Goal: Transaction & Acquisition: Purchase product/service

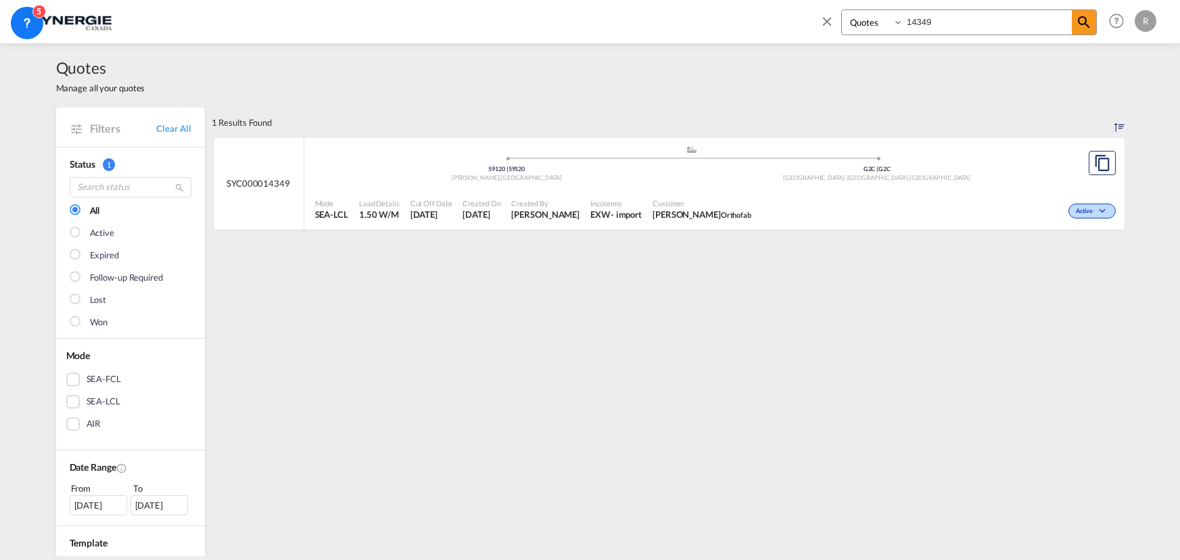
select select "Quotes"
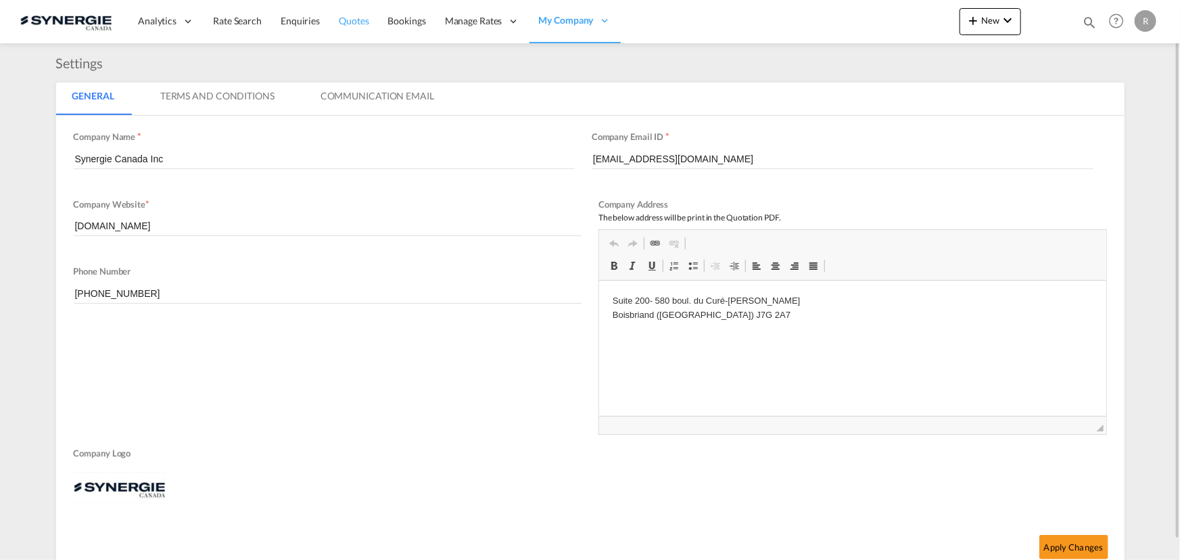
click at [358, 17] on span "Quotes" at bounding box center [354, 20] width 30 height 11
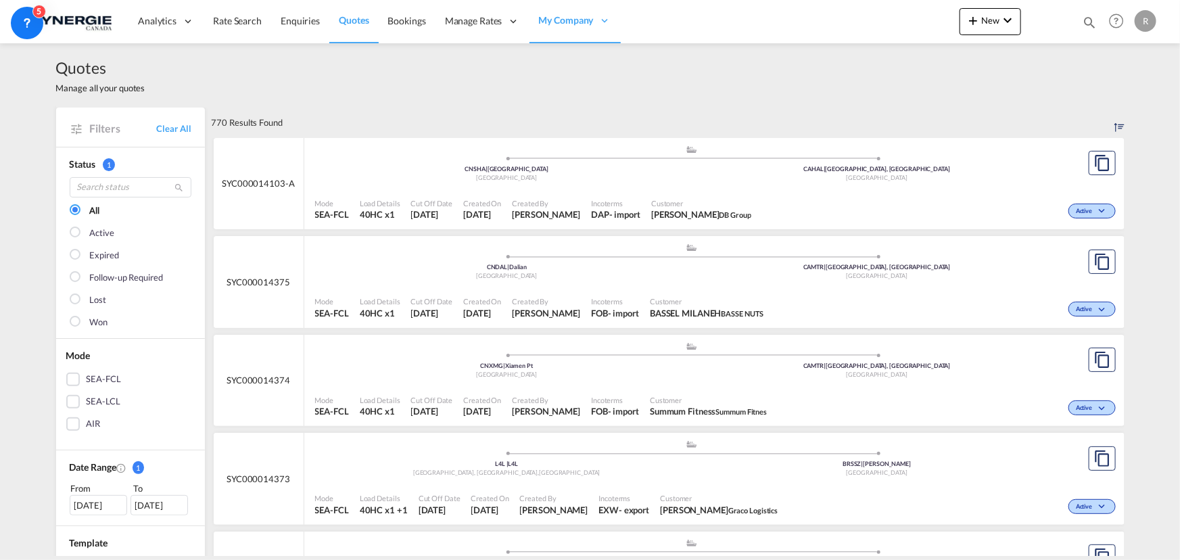
click at [961, 197] on div "Active" at bounding box center [938, 210] width 363 height 34
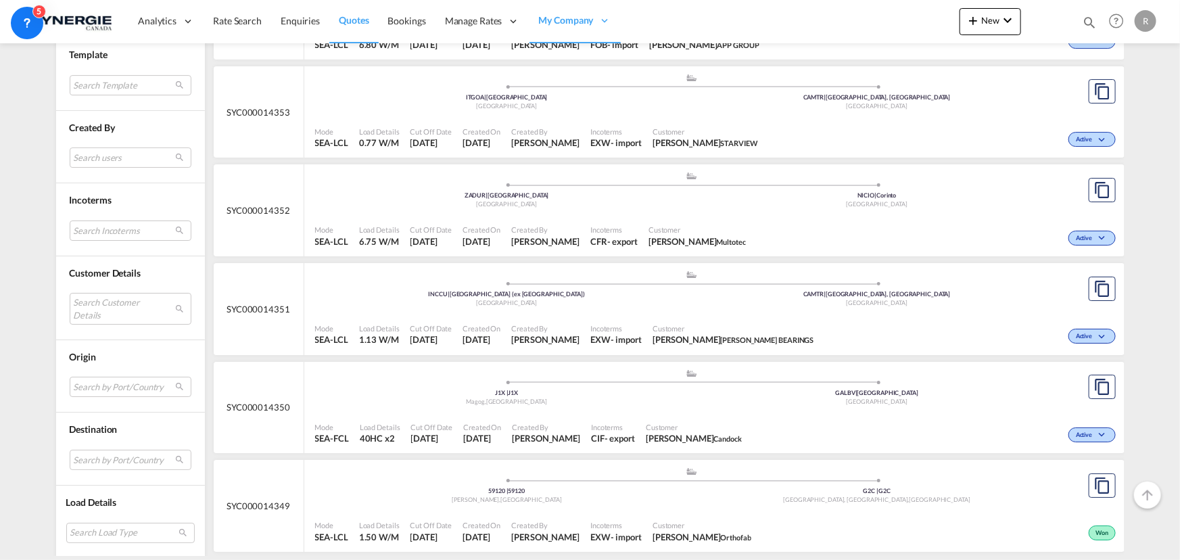
scroll to position [2459, 0]
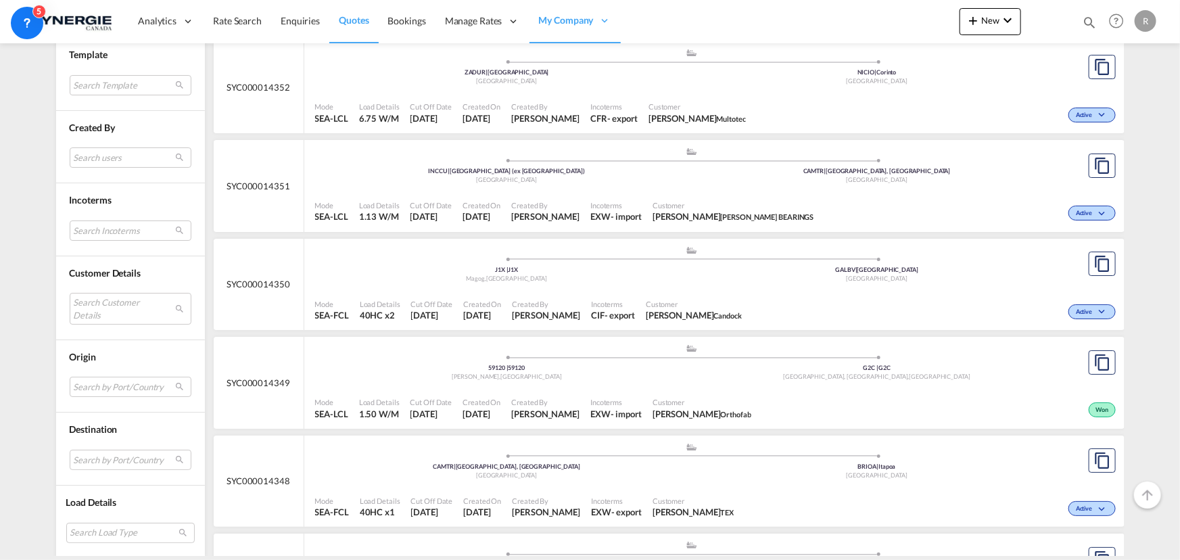
click at [585, 392] on div "Incoterms EXW - import" at bounding box center [616, 409] width 62 height 34
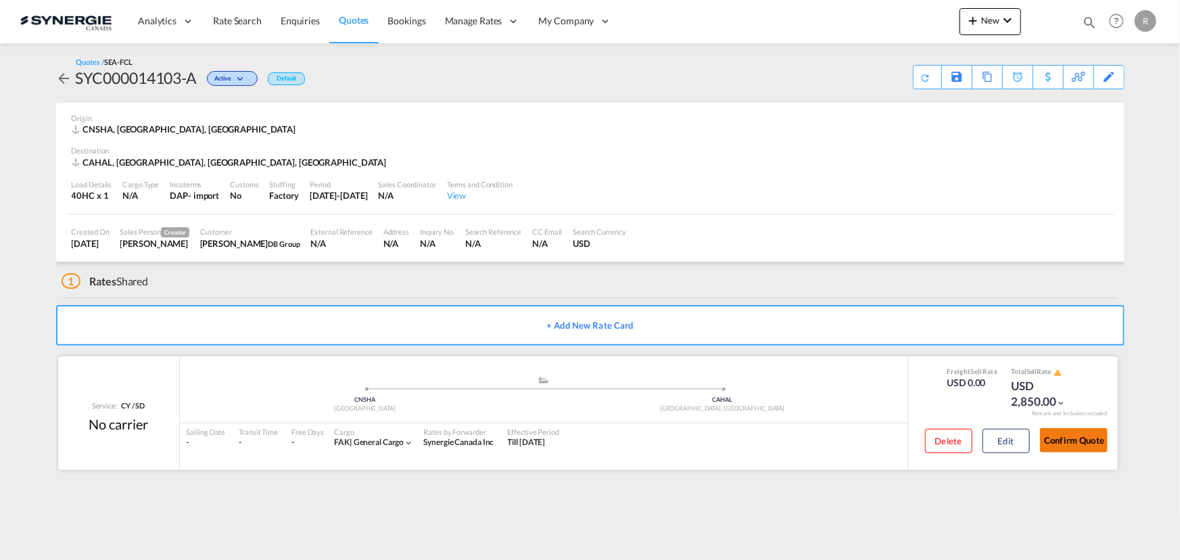
click at [1048, 443] on button "Confirm Quote" at bounding box center [1074, 440] width 68 height 24
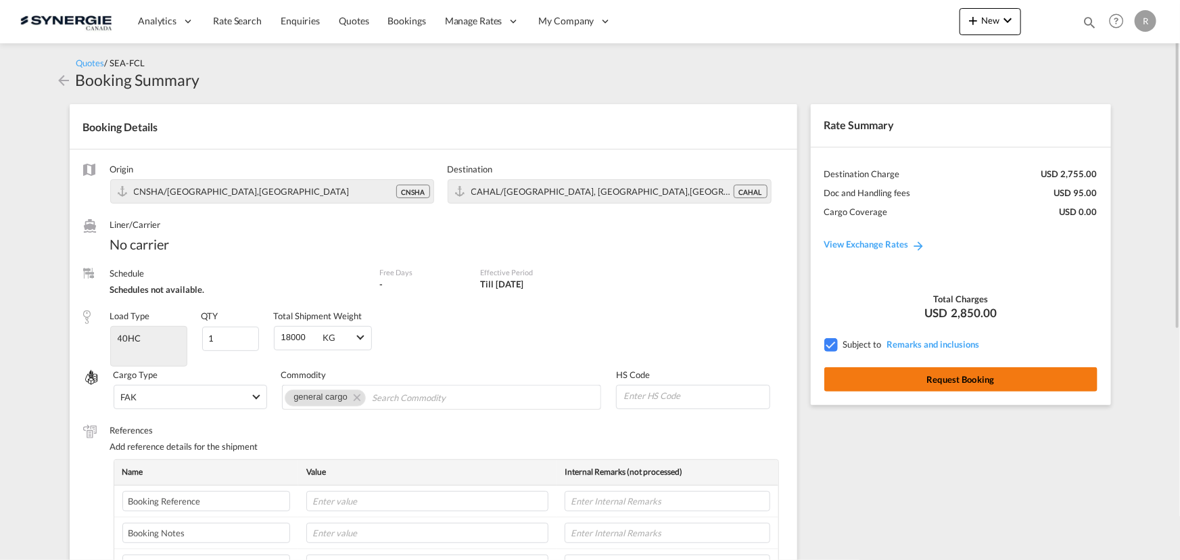
click at [878, 391] on button "Request Booking" at bounding box center [960, 379] width 273 height 24
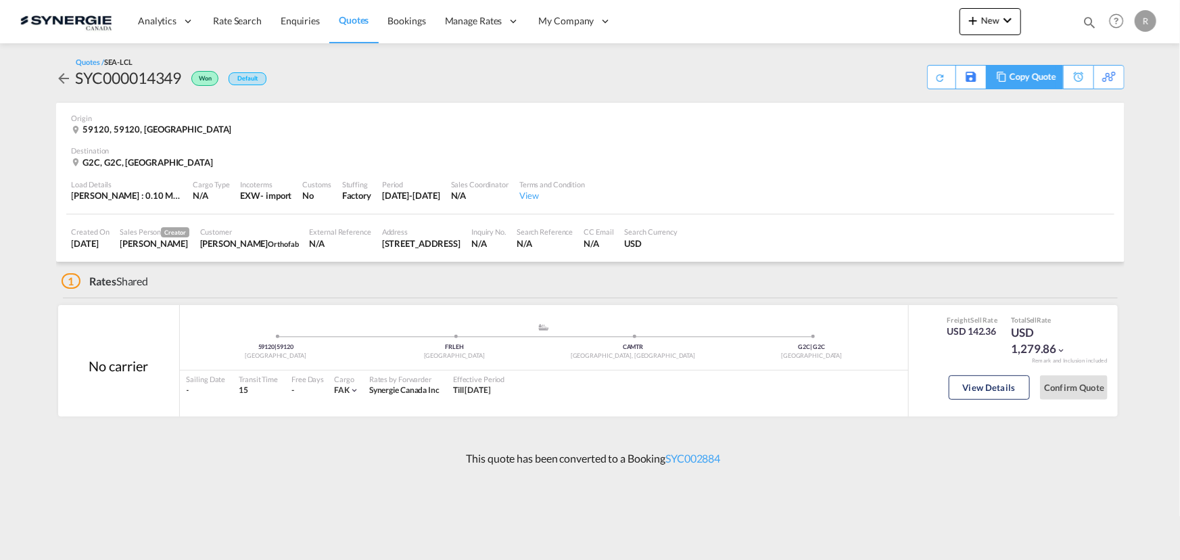
click at [1003, 76] on md-icon at bounding box center [1001, 77] width 16 height 10
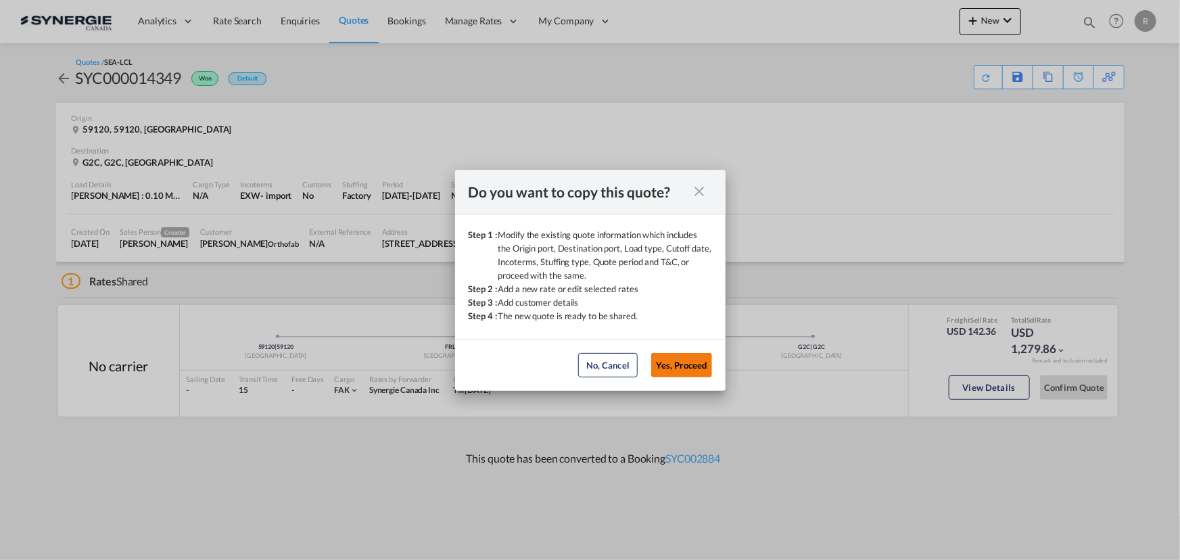
click at [700, 365] on button "Yes, Proceed" at bounding box center [681, 365] width 61 height 24
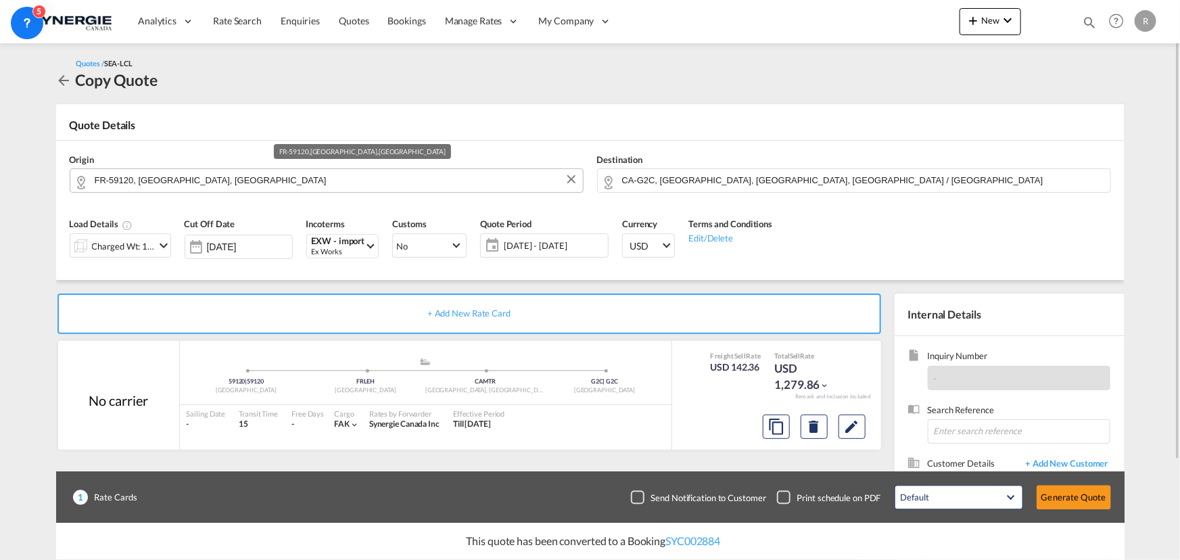
click at [268, 183] on input "FR-59120, Loos, Hauts-de-France" at bounding box center [336, 180] width 482 height 24
click at [574, 184] on md-icon "Clear Input" at bounding box center [571, 179] width 15 height 15
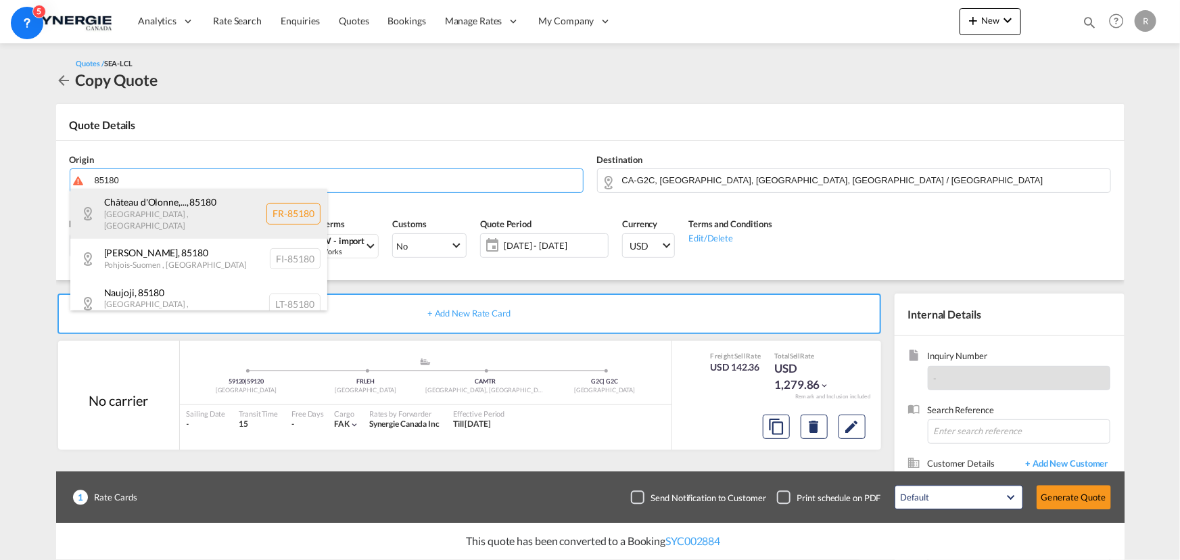
click at [128, 210] on div "Château d'Olonne,... , 85180 Pays de la Loire , France FR-85180" at bounding box center [198, 213] width 257 height 49
type input "FR-85180, Château d'Olonne, Château-d'Olonne, Pays de la Loire"
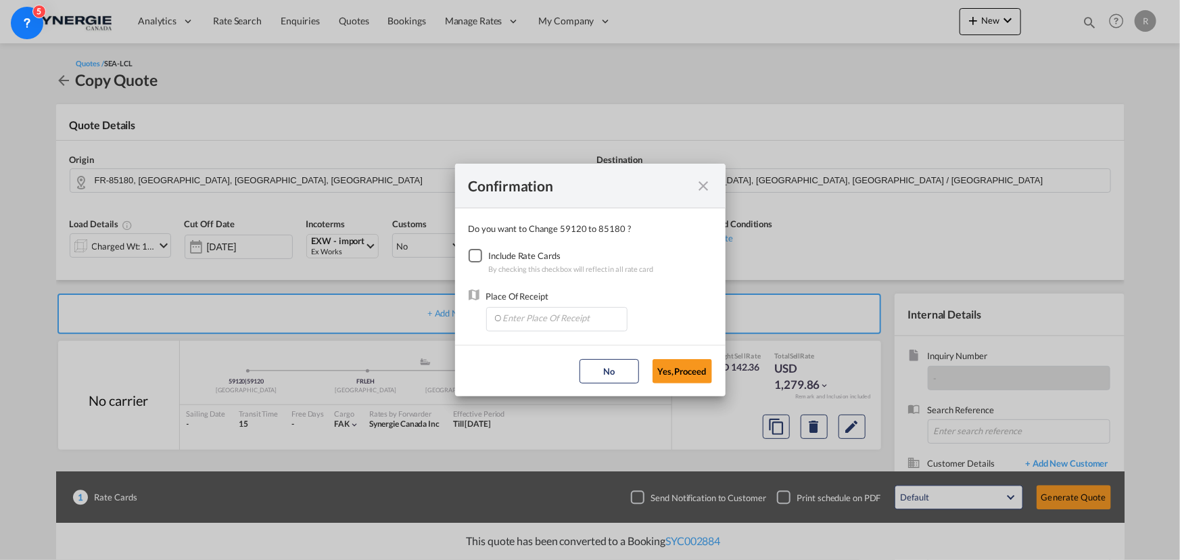
click at [479, 257] on div "Checkbox No Ink" at bounding box center [476, 256] width 14 height 14
click at [525, 315] on input "Enter Place Of Receipt" at bounding box center [560, 318] width 134 height 20
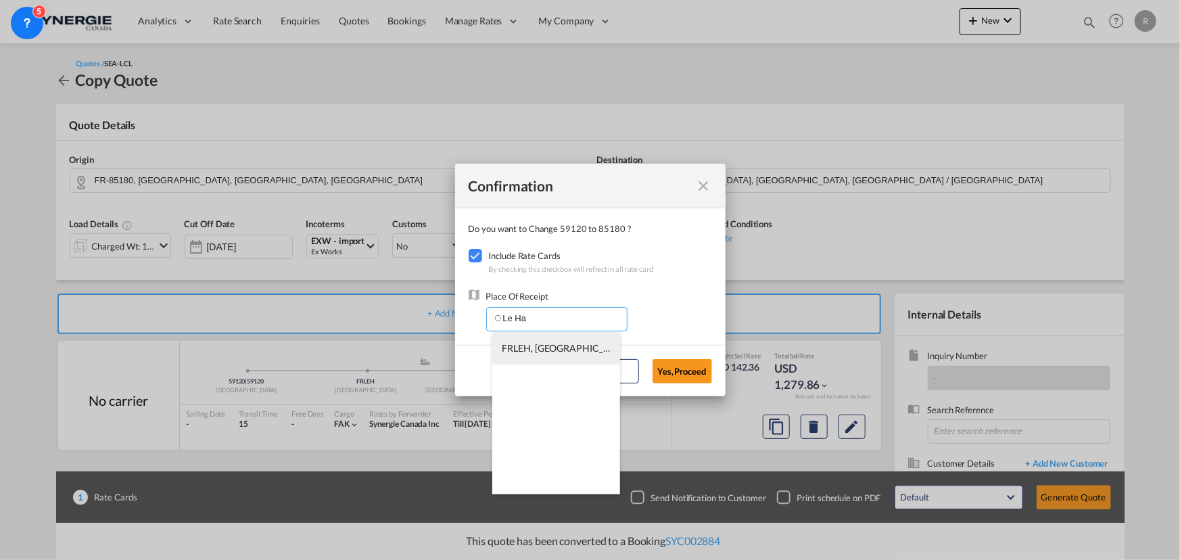
click at [541, 345] on span "FRLEH, Le Havre, France, Western Europe, Europe" at bounding box center [715, 347] width 427 height 11
type input "FRLEH, Le Havre, France, Western Europe, Europe"
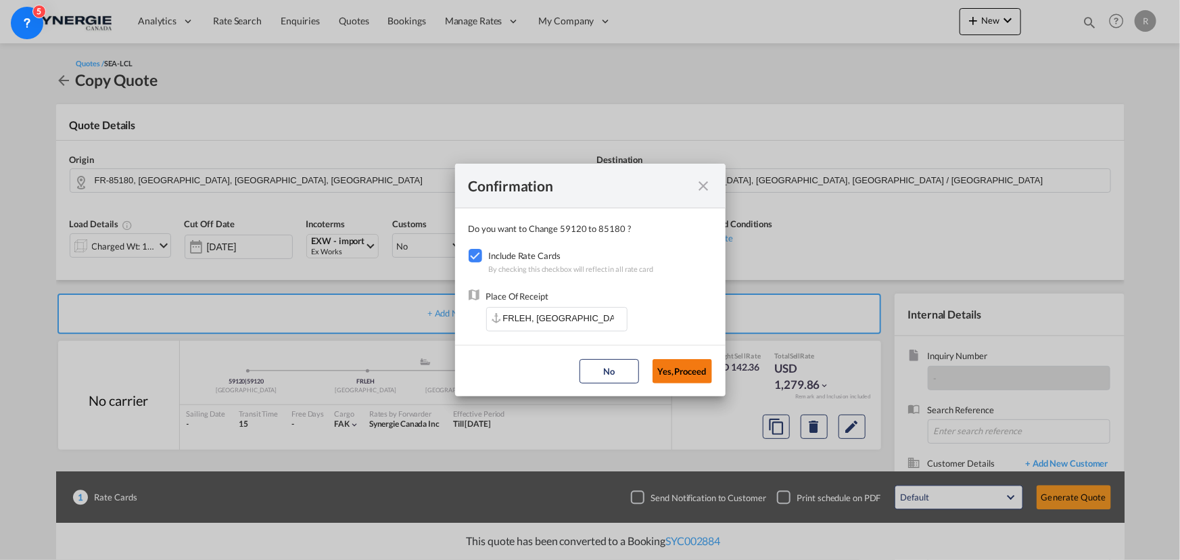
click at [664, 380] on button "Yes,Proceed" at bounding box center [683, 371] width 60 height 24
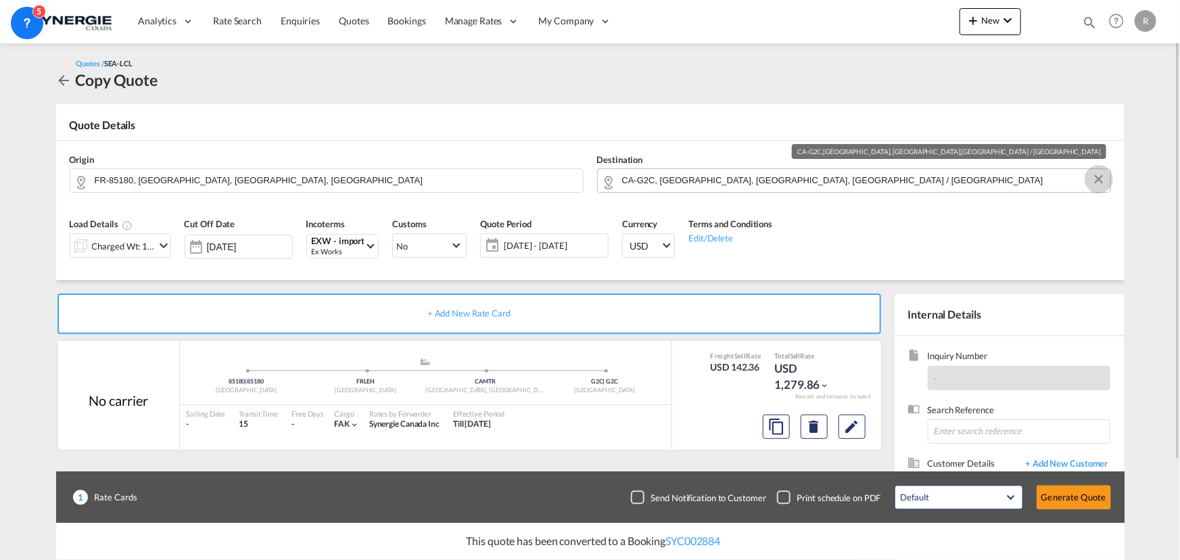
click at [1099, 182] on button "Clear Input" at bounding box center [1099, 179] width 20 height 20
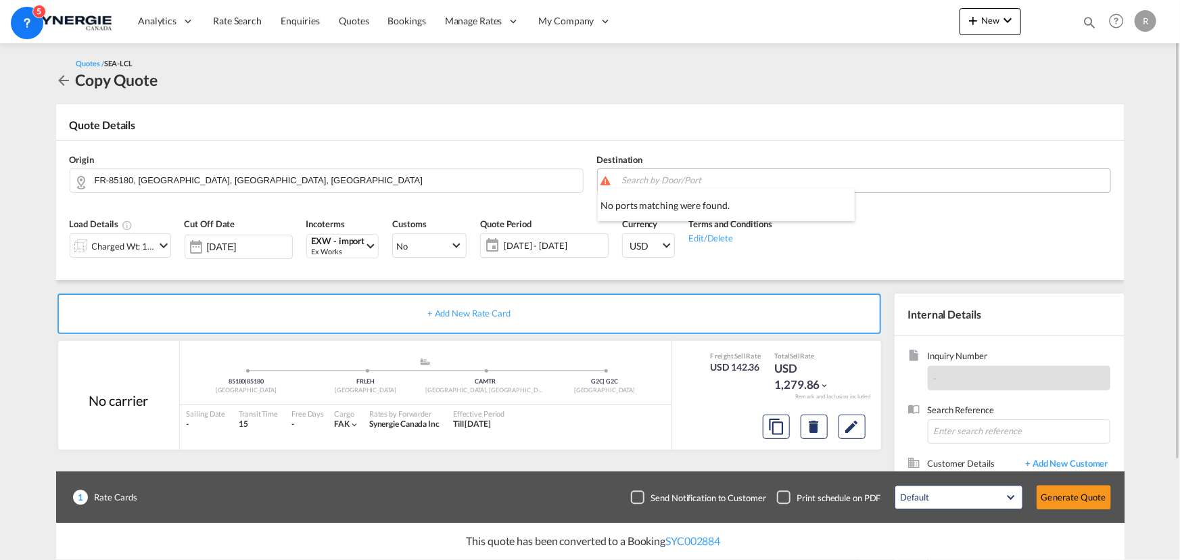
click at [1033, 180] on body "Analytics Reports Dashboard Rate Search Enquiries Quotes Bookings" at bounding box center [590, 280] width 1180 height 560
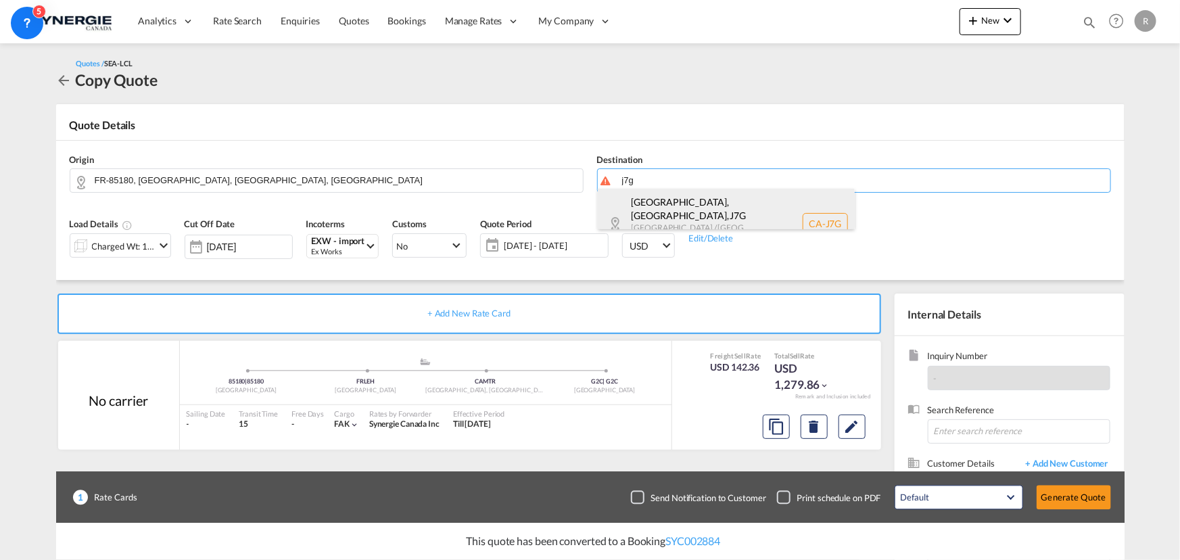
click at [689, 210] on div "Boisbriand, QC , J7G Quebec / Québec Canada CA-J7G" at bounding box center [726, 224] width 257 height 70
type input "CA-J7G, Boisbriand, QC, Quebec / Québec"
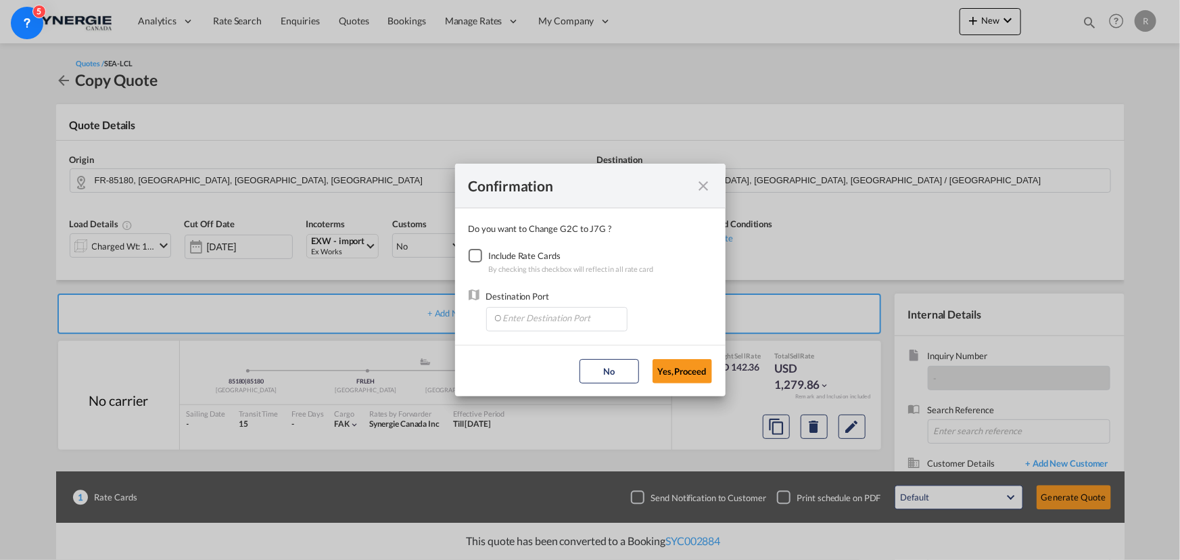
click at [469, 259] on div "Checkbox No Ink" at bounding box center [476, 256] width 14 height 14
click at [538, 324] on input "Enter Destination Port" at bounding box center [560, 318] width 134 height 20
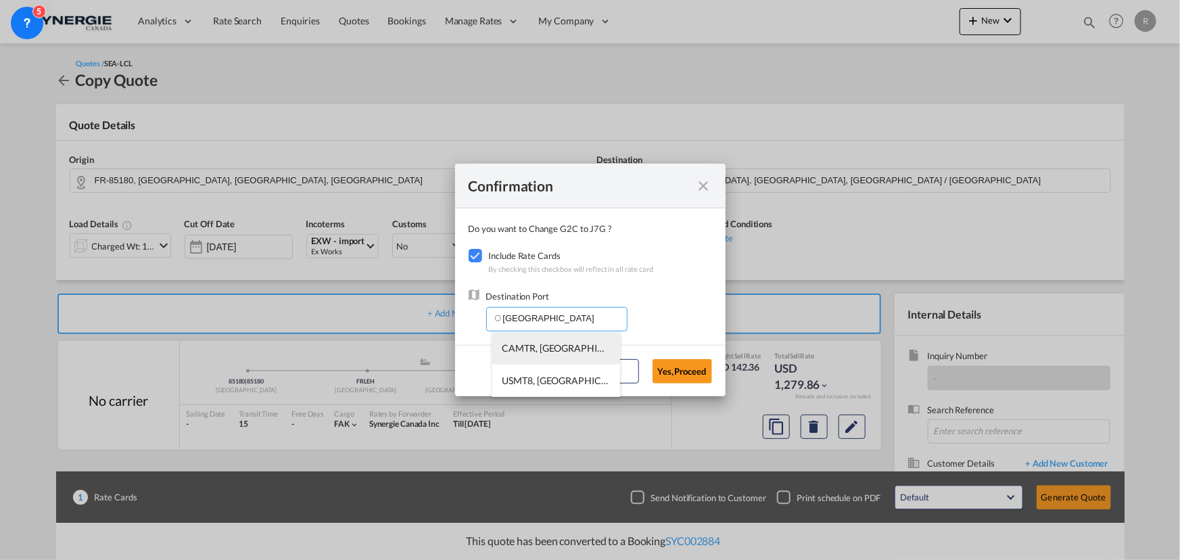
click at [504, 345] on span "CAMTR, Montreal, QC, Canada, North America, Americas" at bounding box center [767, 347] width 531 height 11
type input "CAMTR, Montreal, QC, Canada, North America, Americas"
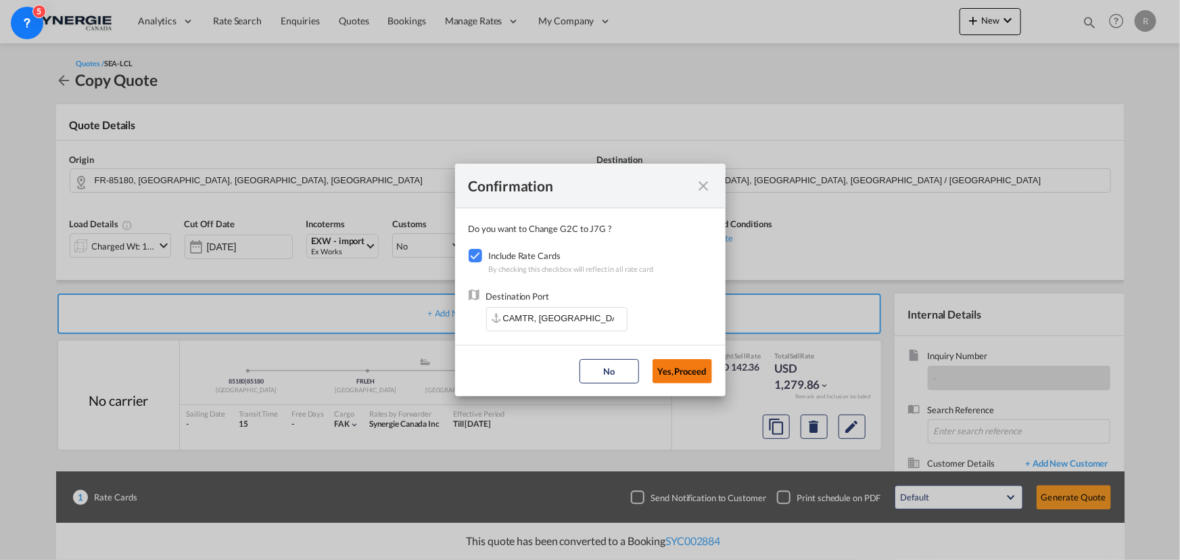
click at [676, 367] on button "Yes,Proceed" at bounding box center [683, 371] width 60 height 24
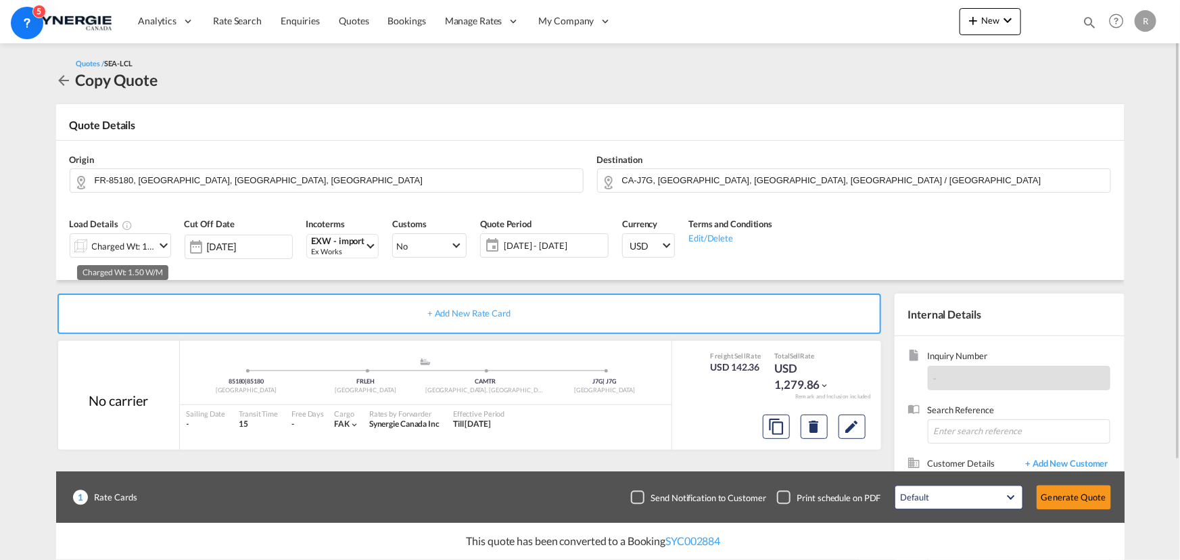
click at [146, 252] on div "Charged Wt: 1.50 W/M" at bounding box center [124, 246] width 64 height 19
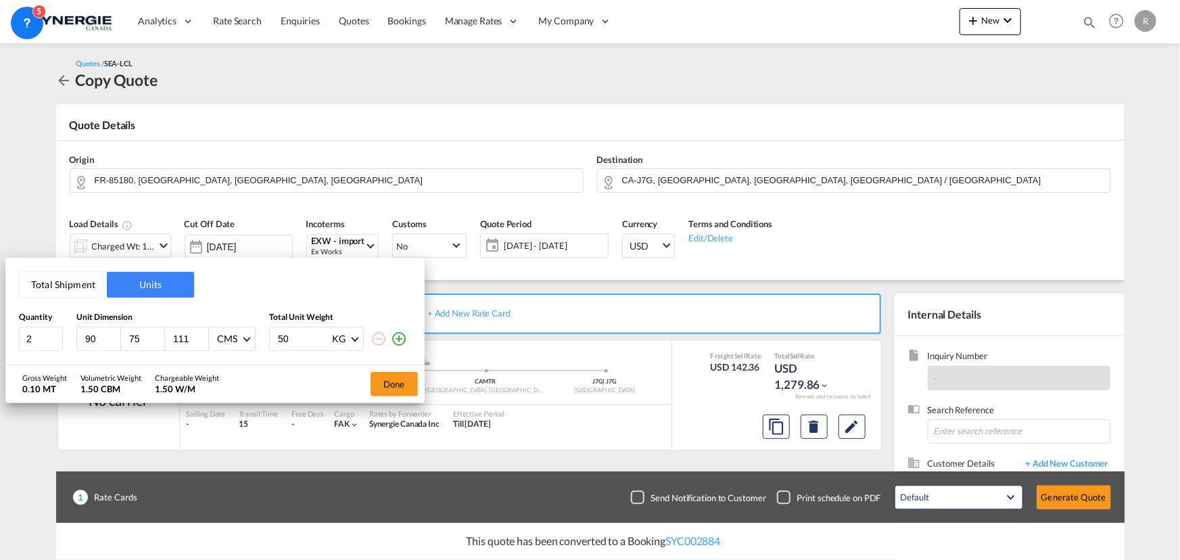
click at [155, 288] on button "Units" at bounding box center [150, 285] width 87 height 26
drag, startPoint x: 40, startPoint y: 344, endPoint x: 9, endPoint y: 344, distance: 30.4
click at [9, 344] on div "Total Shipment Units Quantity Unit Dimension Total Unit Weight 2 90 75 111 CMS …" at bounding box center [214, 311] width 419 height 107
type input "1"
type input "120"
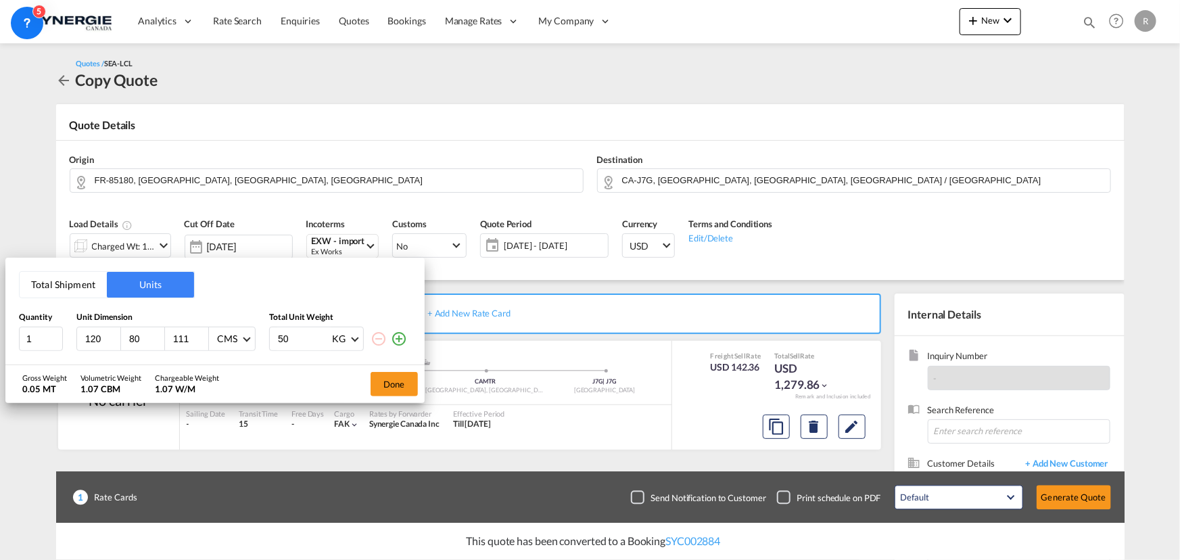
type input "80"
type input "147"
drag, startPoint x: 302, startPoint y: 342, endPoint x: 255, endPoint y: 340, distance: 46.7
click at [255, 340] on div "1 120 80 147 CMS CMS Inches 50 KG KG LB" at bounding box center [215, 339] width 392 height 24
type input "278"
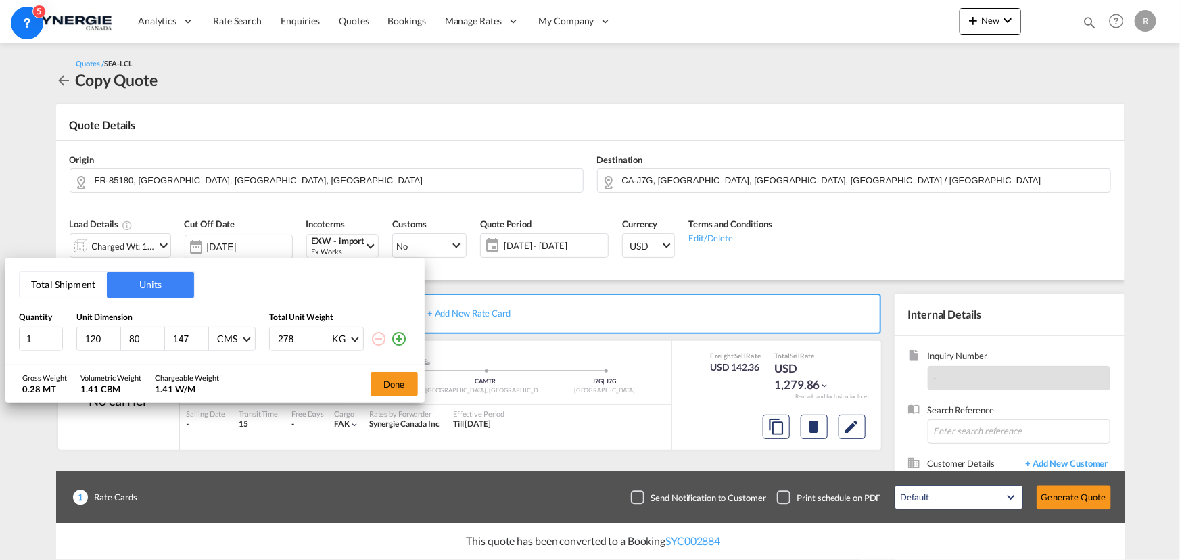
click at [399, 337] on md-icon "icon-plus-circle-outline" at bounding box center [399, 339] width 16 height 16
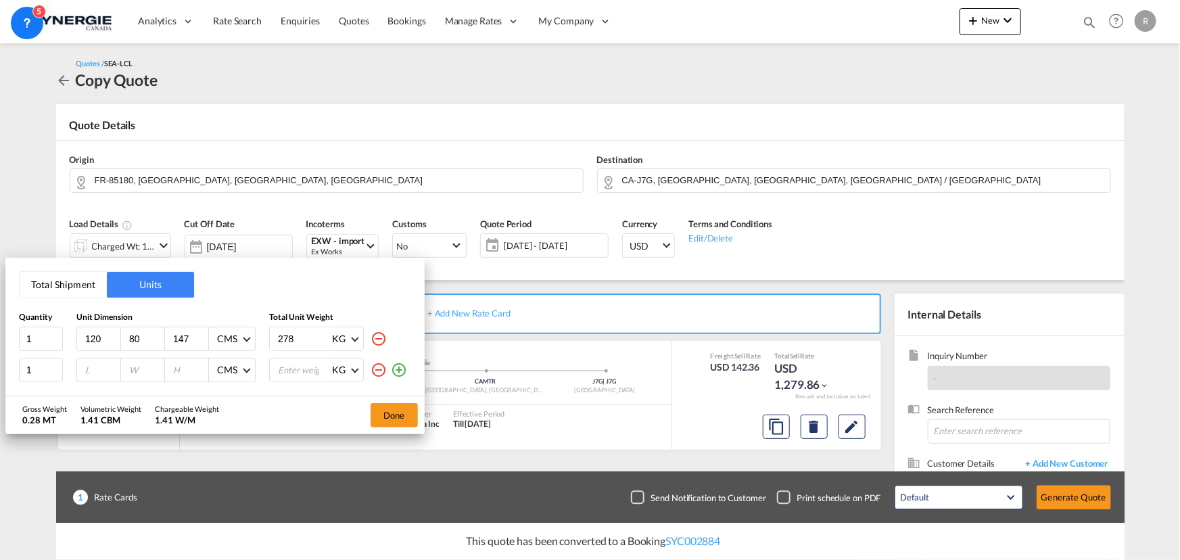
click at [101, 365] on input "number" at bounding box center [102, 370] width 37 height 12
type input "120"
type input "80"
type input "120"
type input "424"
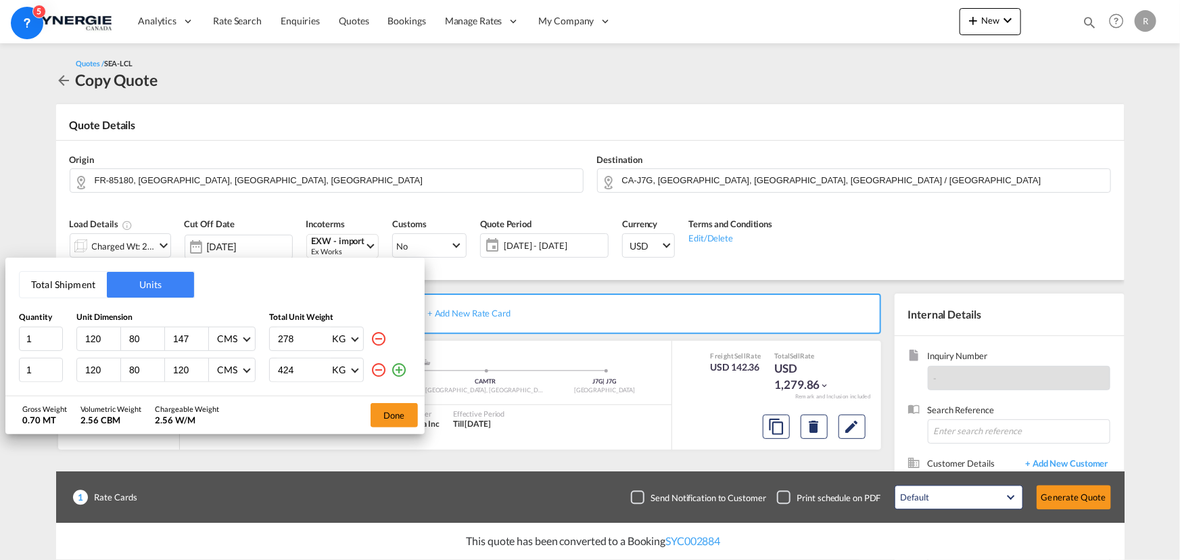
click at [396, 374] on md-icon "icon-plus-circle-outline" at bounding box center [399, 370] width 16 height 16
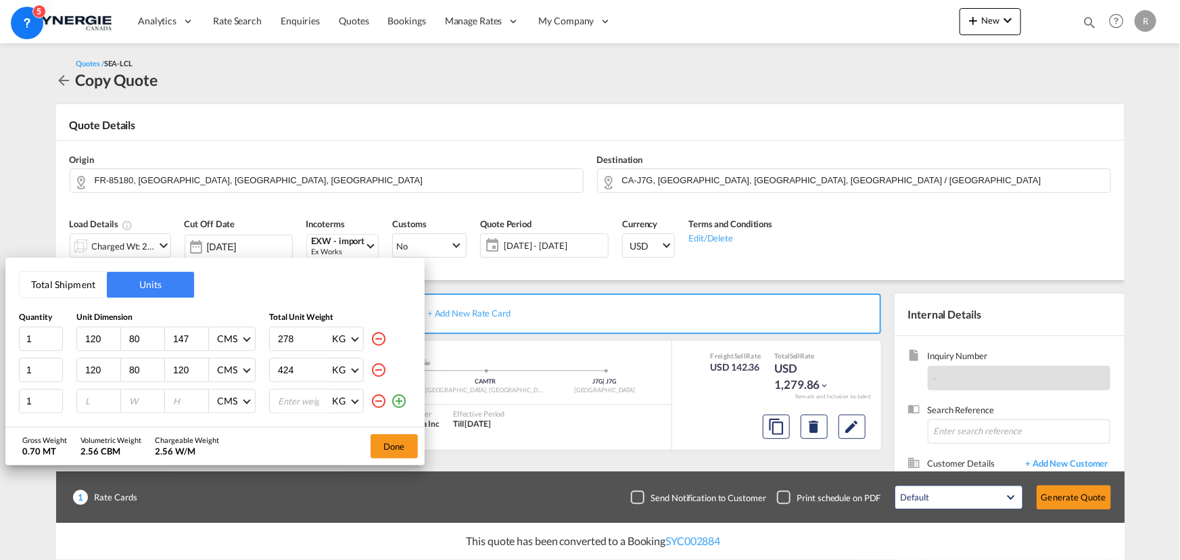
click at [97, 401] on input "number" at bounding box center [102, 401] width 37 height 12
type input "120"
type input "80"
type input "101"
type input "171"
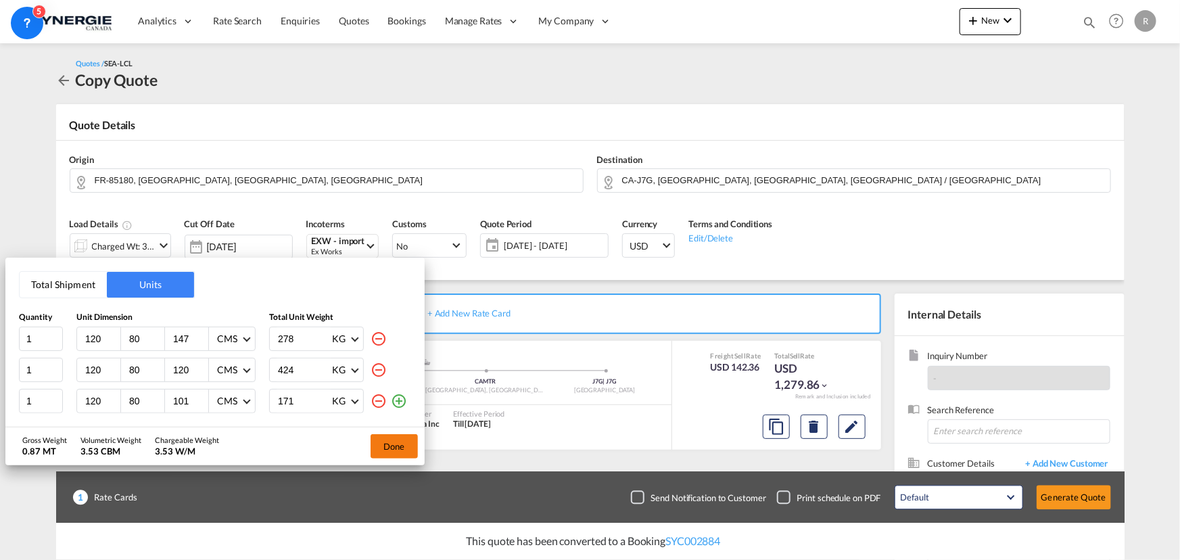
click at [379, 448] on button "Done" at bounding box center [394, 446] width 47 height 24
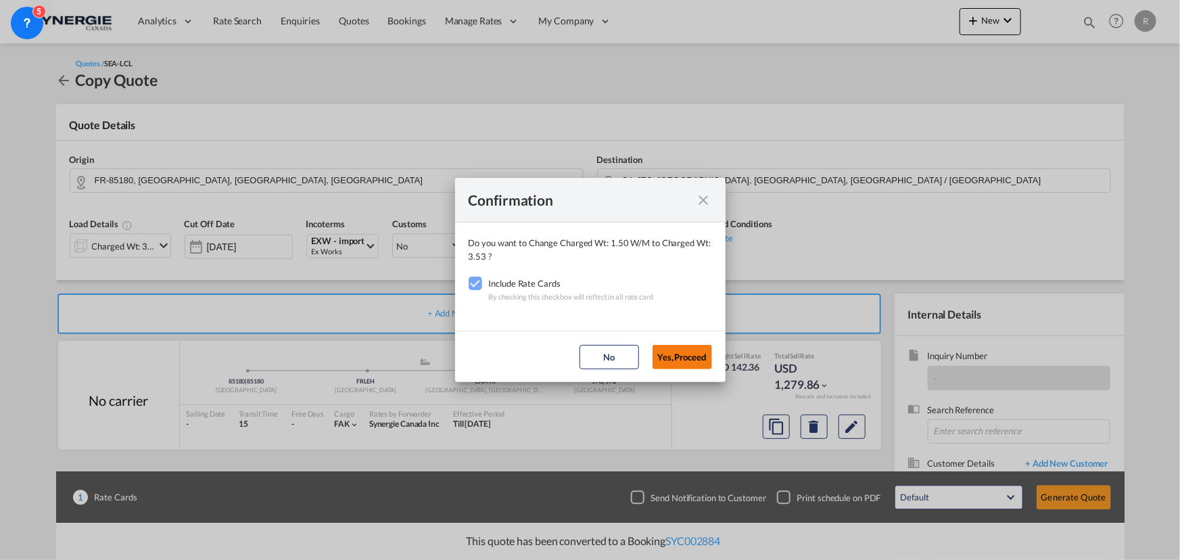
click at [676, 365] on button "Yes,Proceed" at bounding box center [683, 357] width 60 height 24
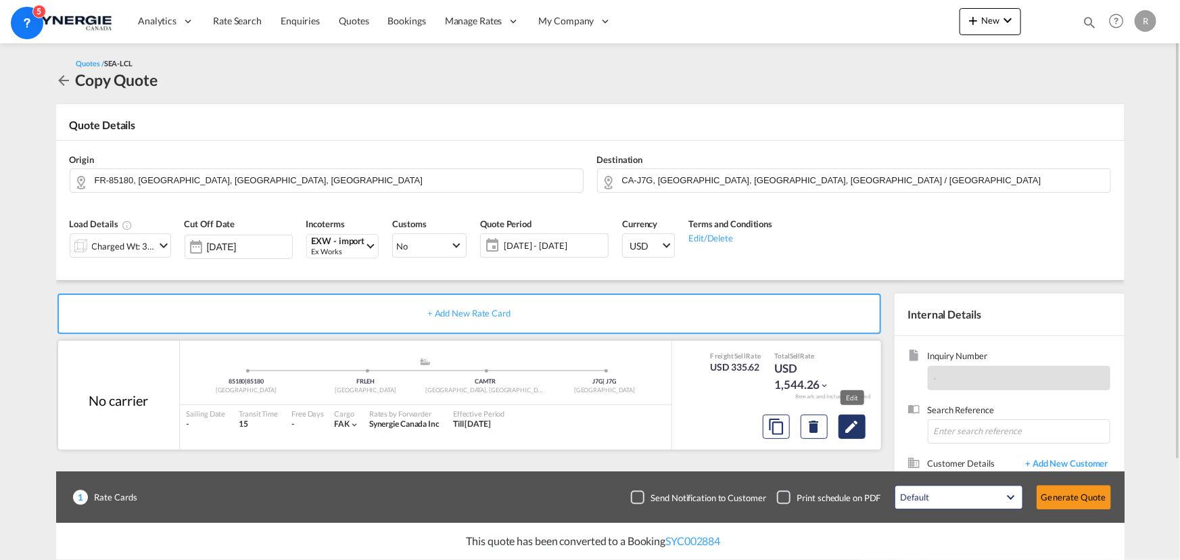
click at [851, 425] on md-icon "Edit" at bounding box center [852, 427] width 16 height 16
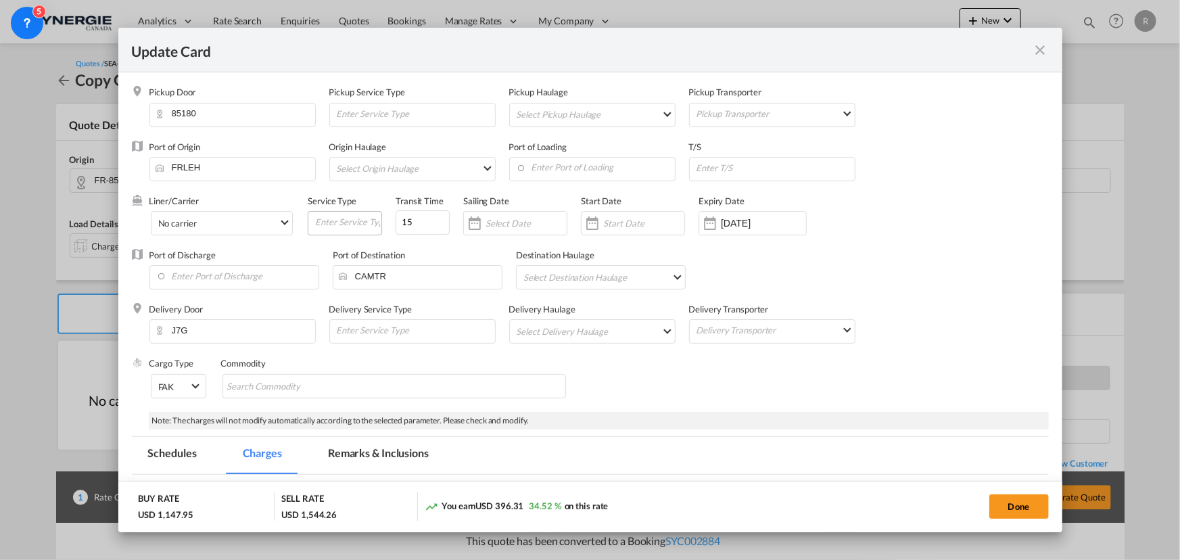
select select "per_w/m"
select select "per_shipment"
select select "per_cbm"
select select "per_shipment"
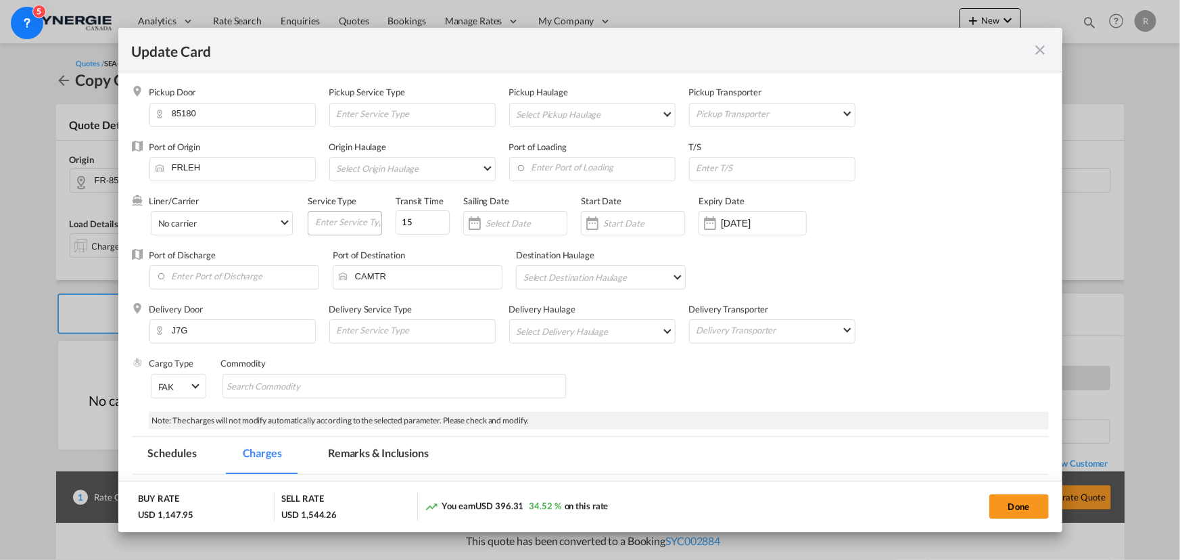
select select "per_shipment"
select select "per_bl"
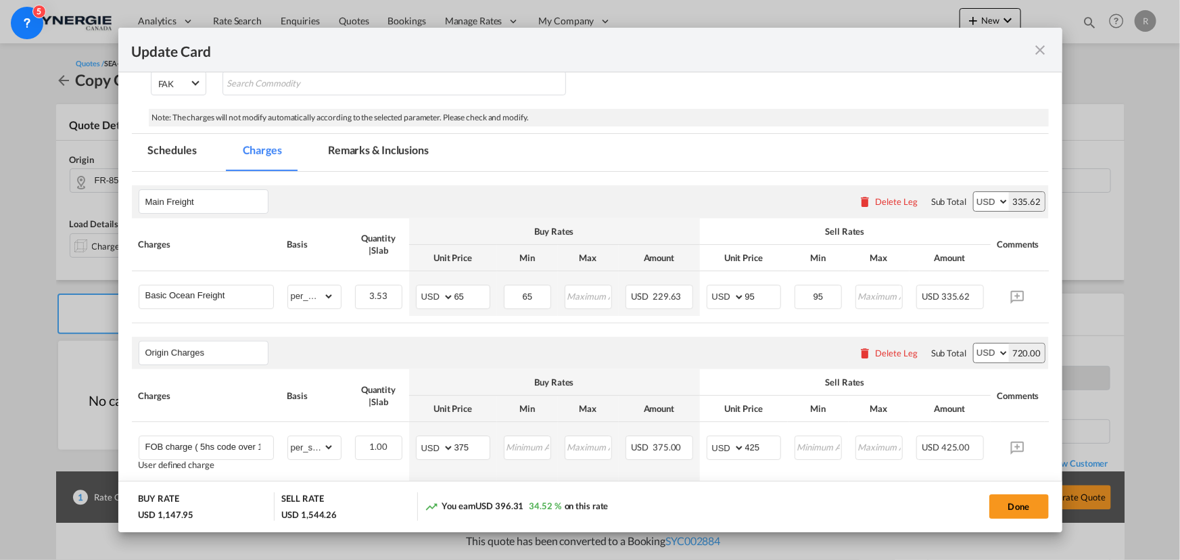
scroll to position [307, 0]
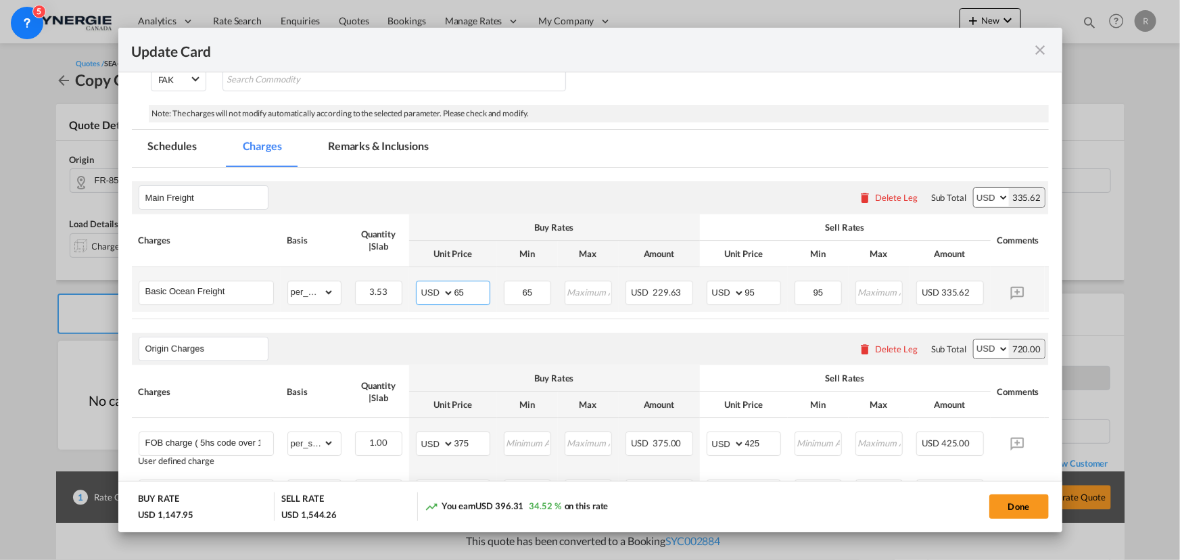
drag, startPoint x: 471, startPoint y: 294, endPoint x: 427, endPoint y: 289, distance: 43.5
click at [427, 289] on md-input-container "AED AFN ALL AMD ANG AOA ARS AUD AWG AZN BAM BBD BDT BGN BHD BIF BMD BND BOB BRL…" at bounding box center [453, 293] width 74 height 24
type input "55"
click at [759, 294] on input "95" at bounding box center [762, 291] width 35 height 20
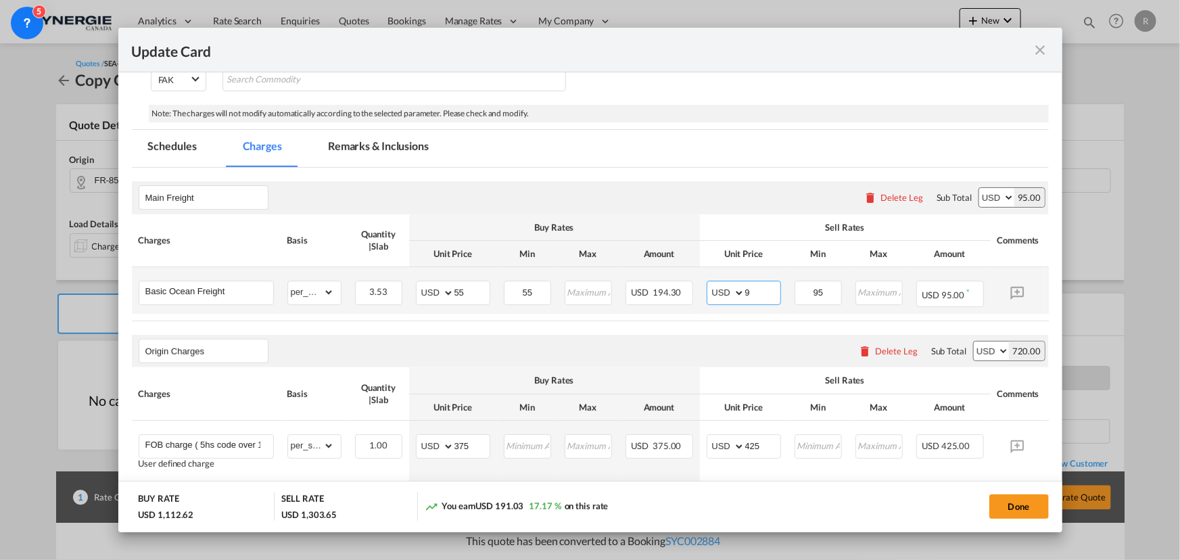
type input "9"
type input "90"
click at [759, 294] on input "9" at bounding box center [762, 291] width 35 height 20
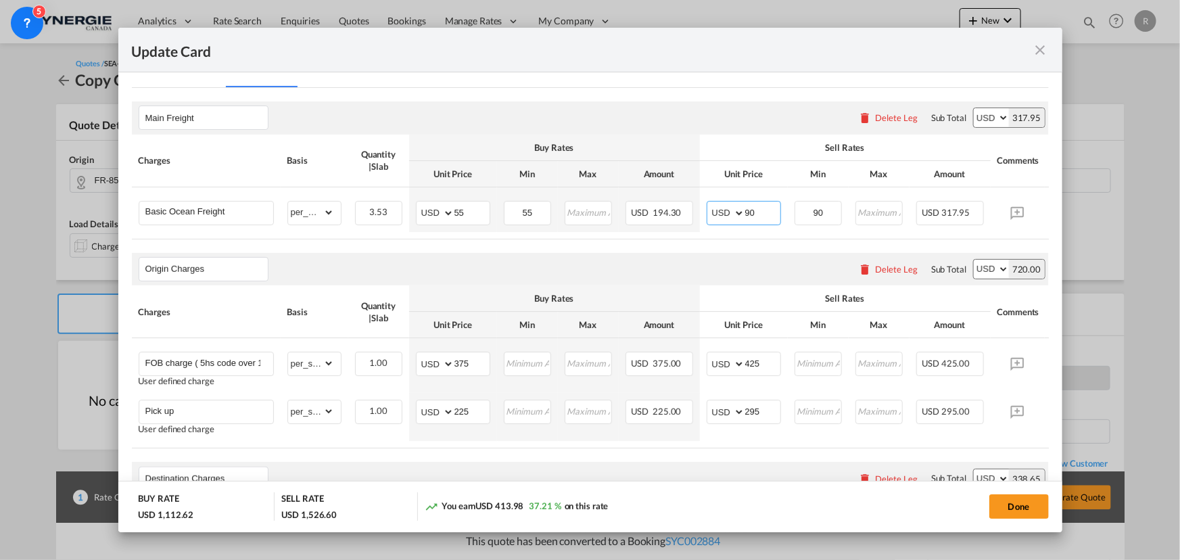
scroll to position [430, 0]
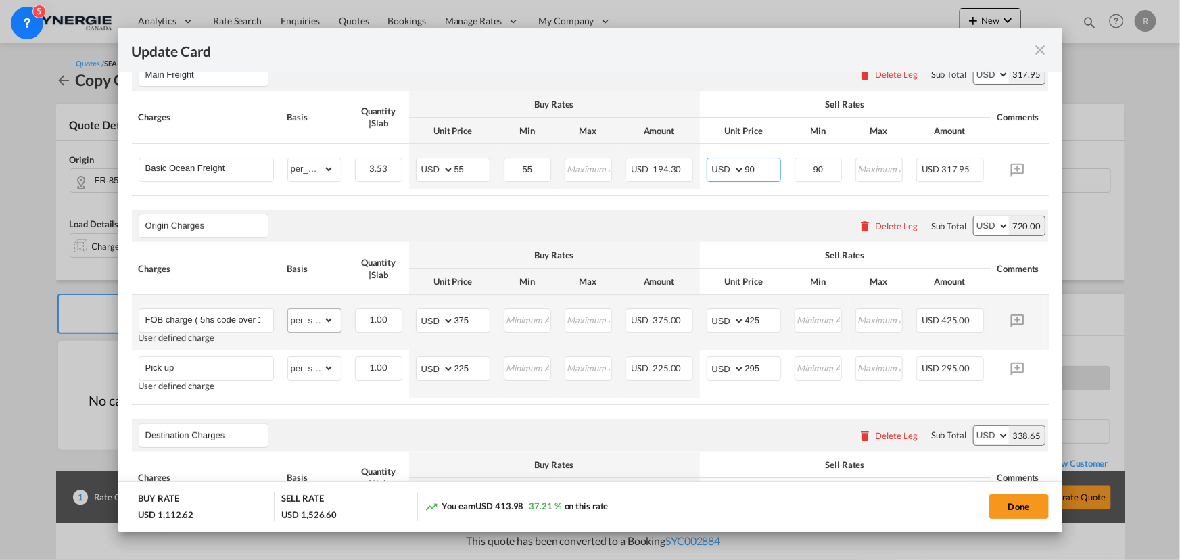
type input "90"
drag, startPoint x: 468, startPoint y: 375, endPoint x: 446, endPoint y: 371, distance: 22.0
click at [446, 371] on md-input-container "AED AFN ALL AMD ANG AOA ARS AUD AWG AZN BAM BBD BDT BGN BHD BIF BMD BND BOB BRL…" at bounding box center [453, 368] width 74 height 24
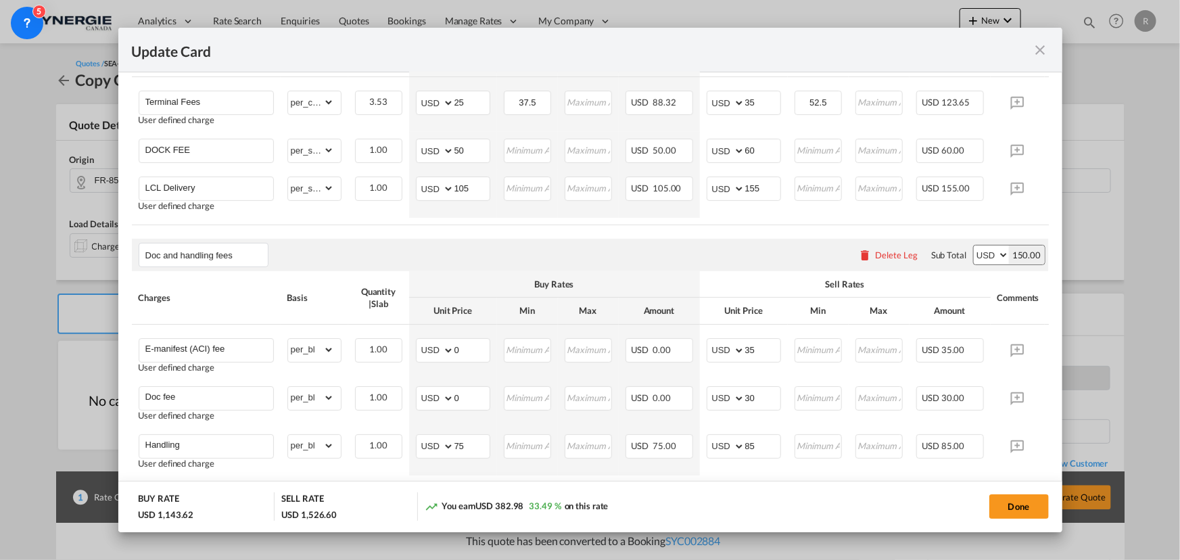
scroll to position [799, 0]
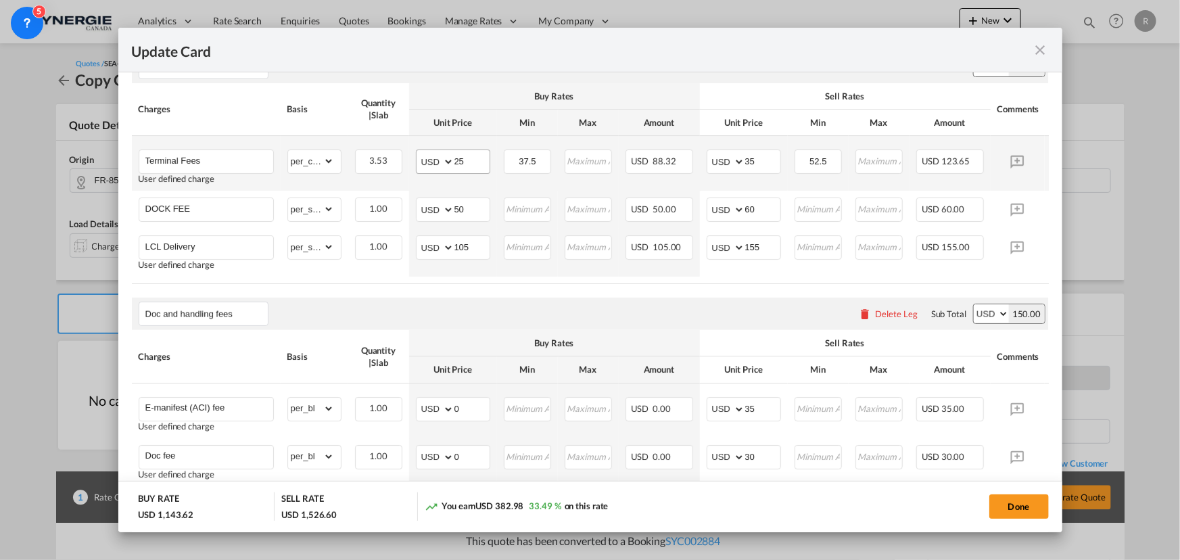
type input "256"
click at [467, 169] on input "25" at bounding box center [471, 160] width 35 height 20
drag, startPoint x: 467, startPoint y: 169, endPoint x: 438, endPoint y: 157, distance: 31.5
click at [438, 157] on md-input-container "AED AFN ALL AMD ANG AOA ARS AUD AWG AZN BAM BBD BDT BGN BHD BIF BMD BND BOB BRL…" at bounding box center [453, 161] width 74 height 24
type input "30"
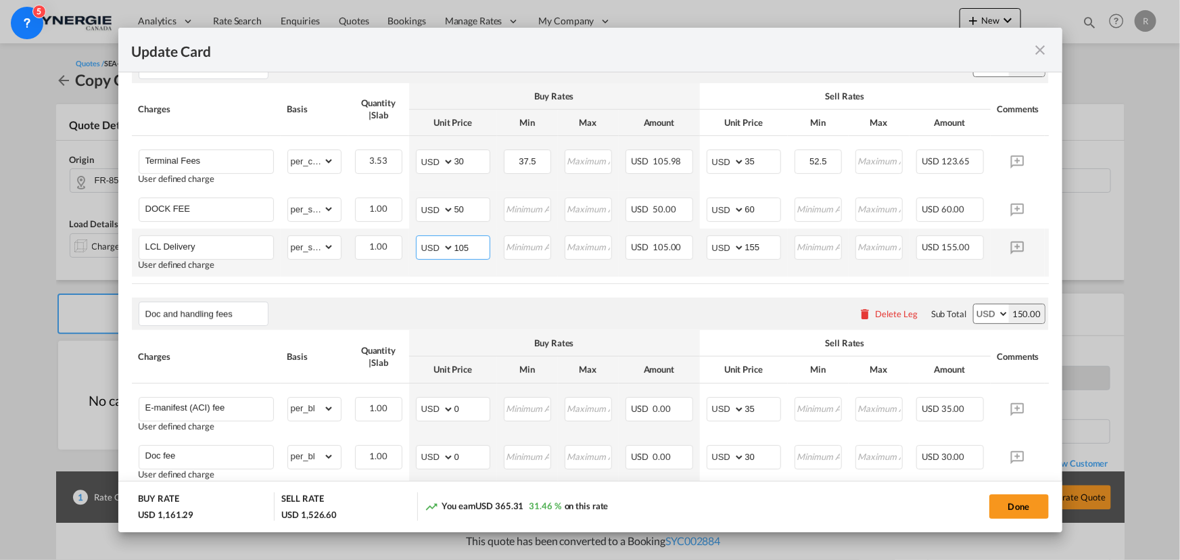
drag, startPoint x: 480, startPoint y: 251, endPoint x: 436, endPoint y: 248, distance: 43.4
click at [436, 248] on md-input-container "AED AFN ALL AMD ANG AOA ARS AUD AWG AZN BAM BBD BDT BGN BHD BIF BMD BND BOB BRL…" at bounding box center [453, 247] width 74 height 24
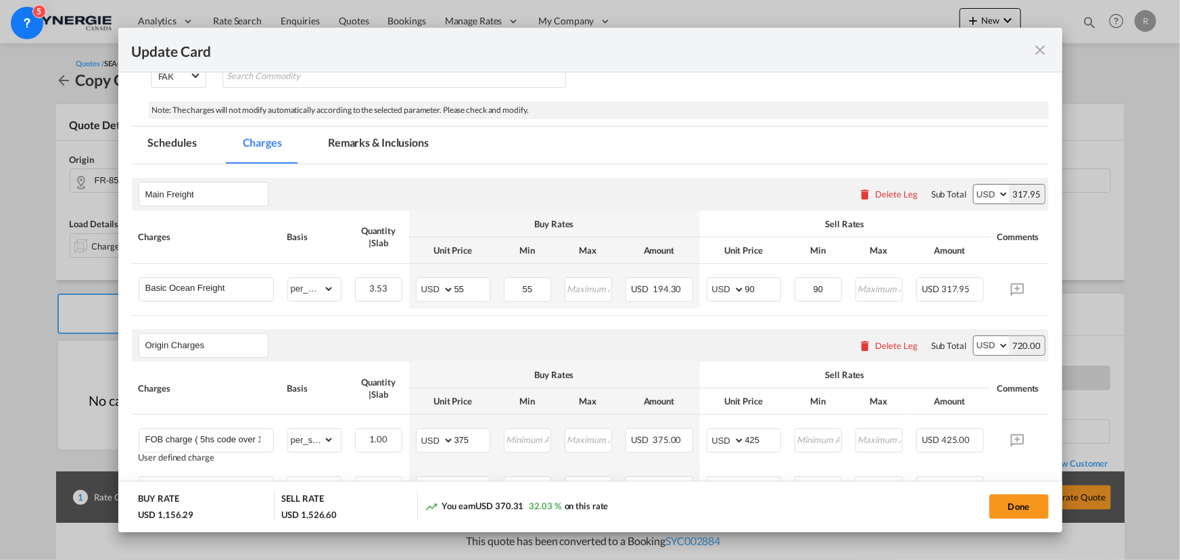
scroll to position [307, 0]
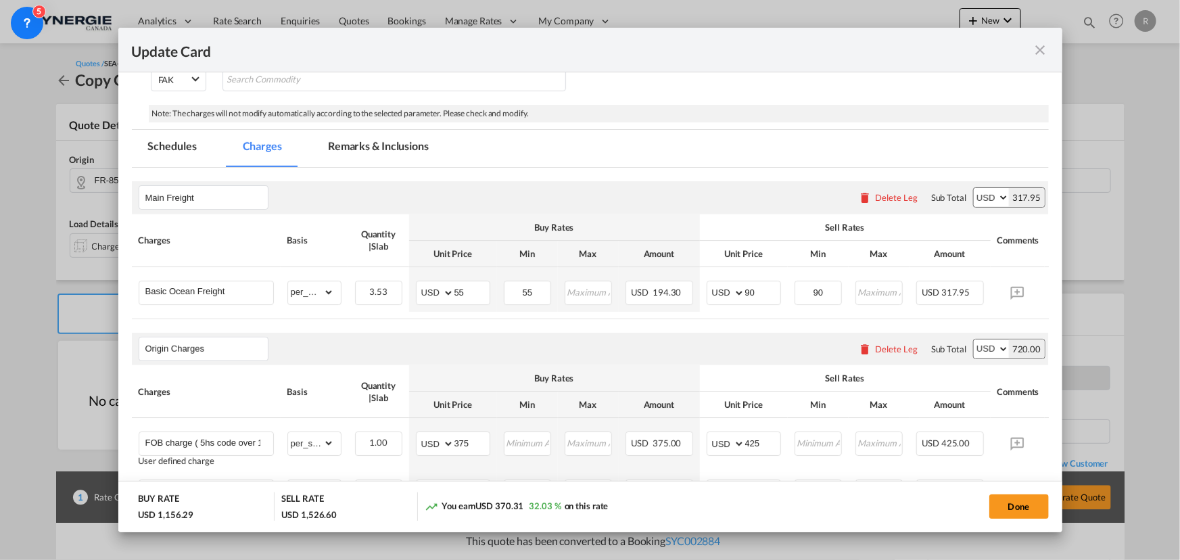
type input "100"
click at [356, 142] on md-tab-item "Remarks & Inclusions" at bounding box center [378, 148] width 133 height 37
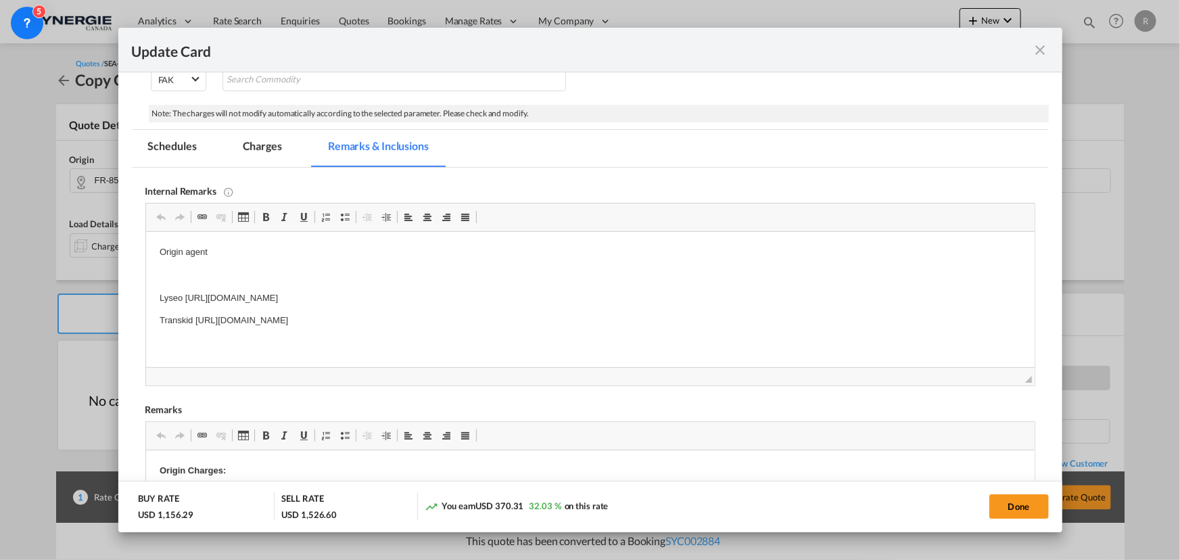
scroll to position [0, 0]
drag, startPoint x: 159, startPoint y: 319, endPoint x: 184, endPoint y: 317, distance: 25.1
drag, startPoint x: 152, startPoint y: 294, endPoint x: 637, endPoint y: 316, distance: 485.4
click at [637, 316] on html "Origin agent Lyseo https://app.frontapp.com/open/msg_1hak2gun?key=DrCgiWENGObfF…" at bounding box center [589, 298] width 889 height 133
click at [163, 275] on p "Editor, editor4" at bounding box center [590, 275] width 862 height 14
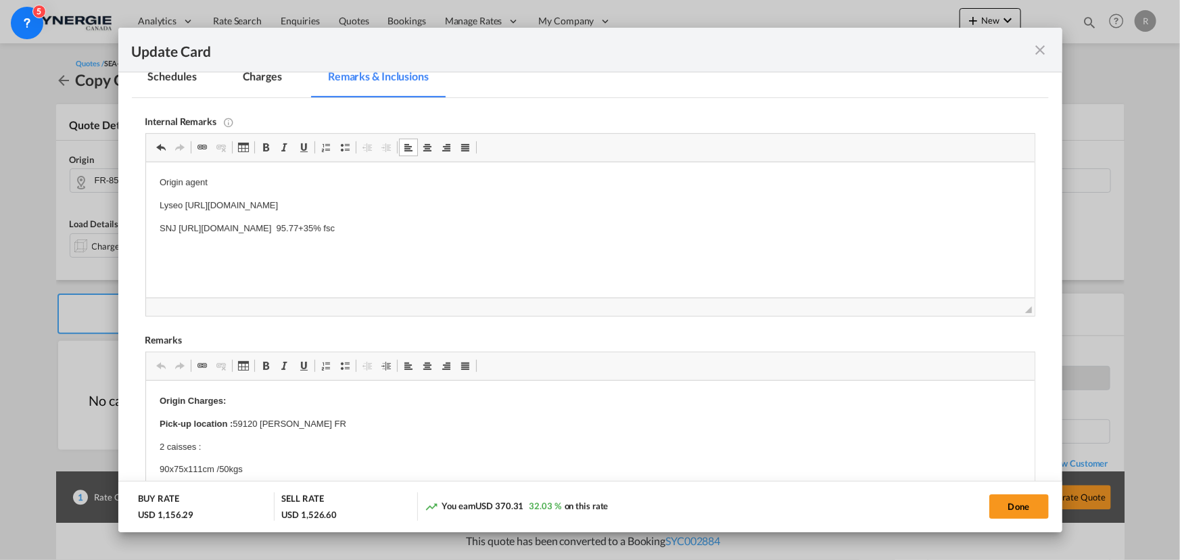
scroll to position [430, 0]
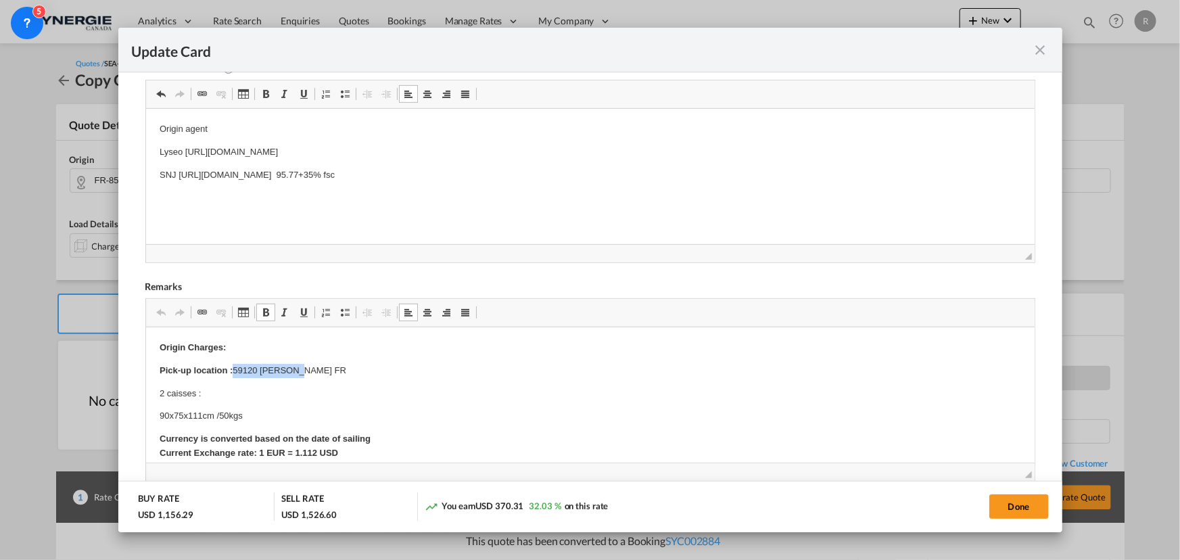
drag, startPoint x: 235, startPoint y: 367, endPoint x: 317, endPoint y: 367, distance: 81.2
click at [317, 367] on p "Pick-up location : 59120 Loos FR" at bounding box center [590, 371] width 862 height 14
drag, startPoint x: 158, startPoint y: 393, endPoint x: 243, endPoint y: 412, distance: 86.6
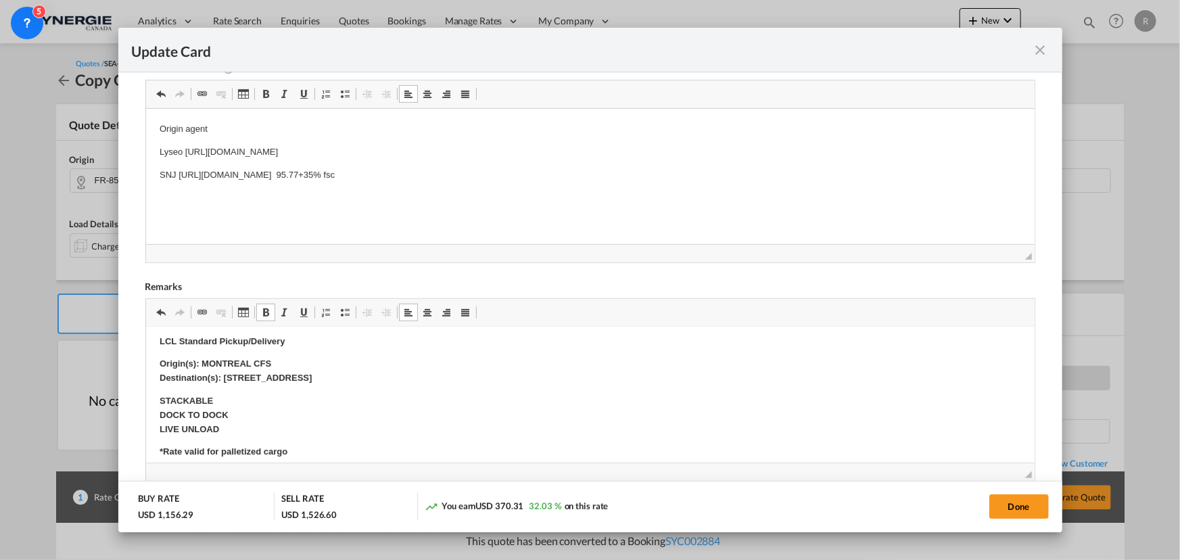
scroll to position [553, 0]
drag, startPoint x: 225, startPoint y: 377, endPoint x: 500, endPoint y: 377, distance: 275.3
click at [500, 377] on p "Origin(s): MONTREAL CFS Destination(s): 2160 RUE DE CELLES, QUEBEC QC, CANADA G…" at bounding box center [590, 371] width 862 height 28
click at [260, 310] on span "Update Card Pickup ..." at bounding box center [265, 312] width 11 height 11
click at [1019, 510] on button "Done" at bounding box center [1019, 506] width 60 height 24
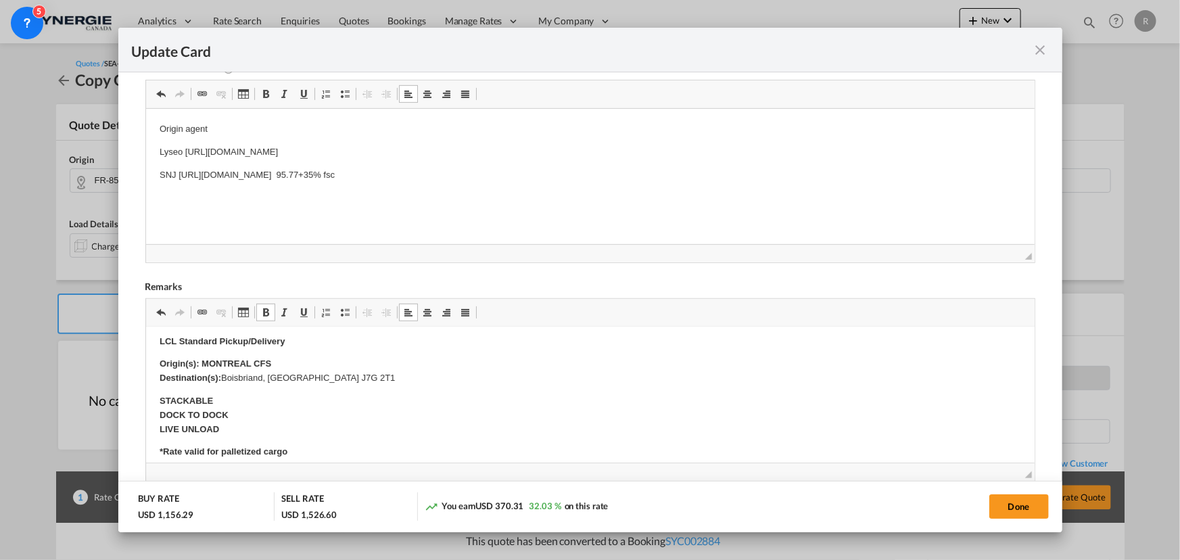
type input "13 Sep 2025"
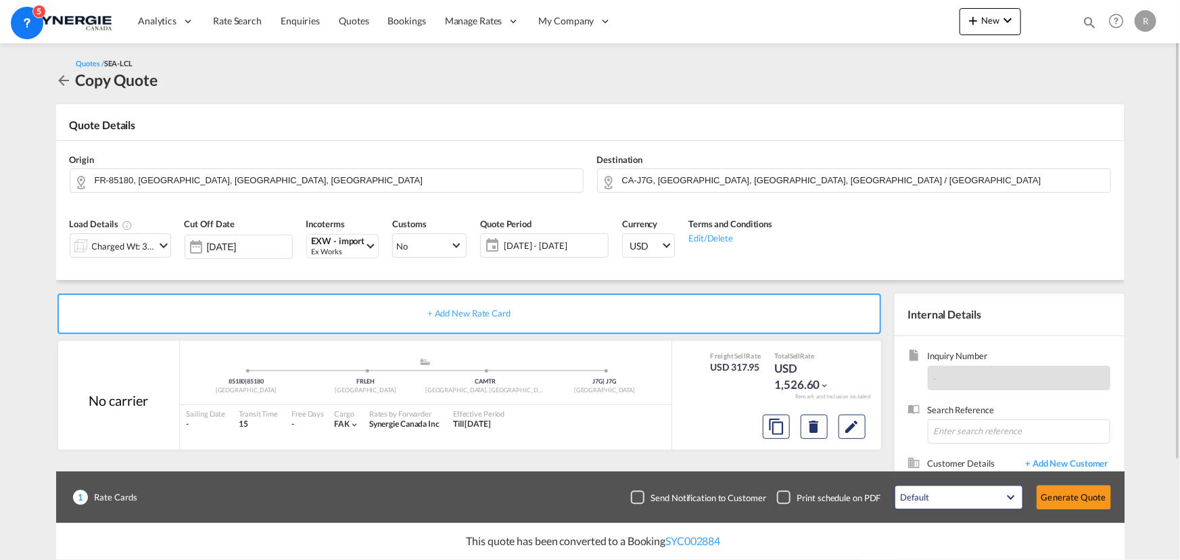
scroll to position [61, 0]
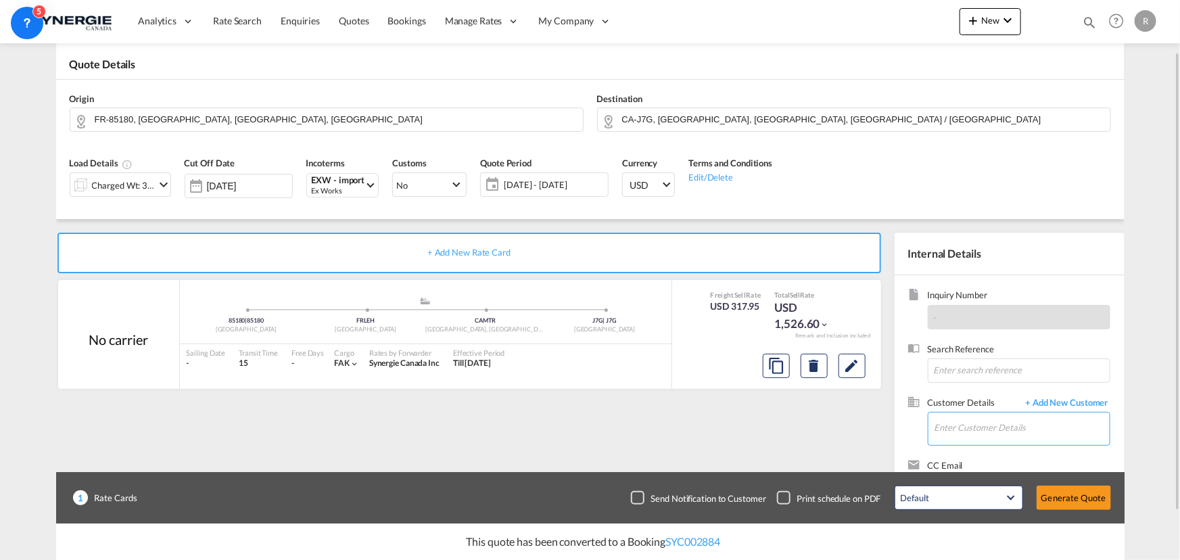
click at [960, 423] on input "Enter Customer Details" at bounding box center [1022, 428] width 175 height 30
paste input "t.eleuterio@novyco.com"
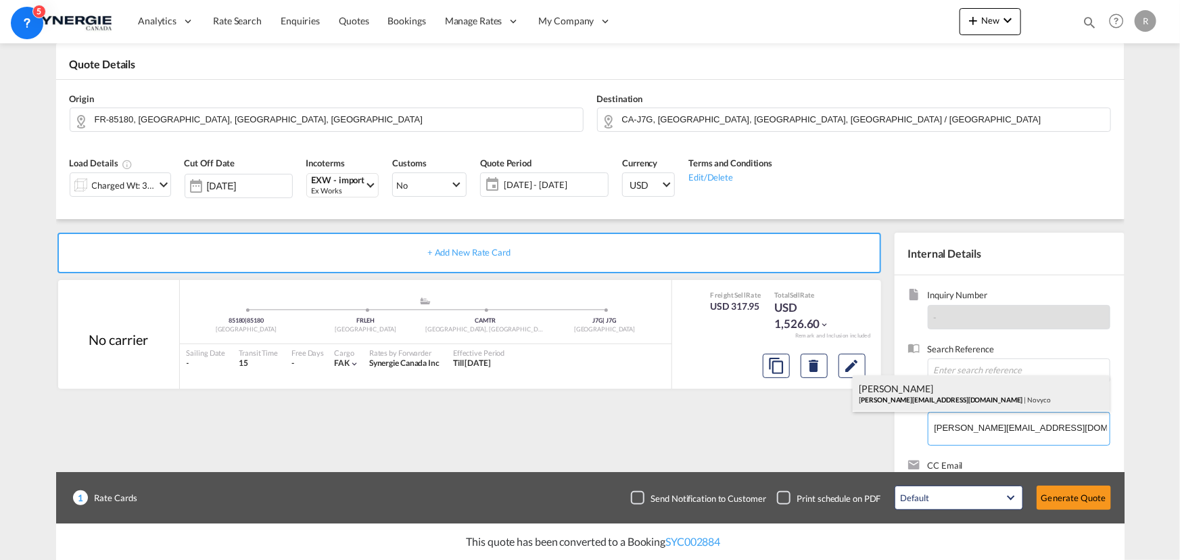
click at [947, 389] on div "Tanya Eleuterio t.eleuterio@novyco.com | Novyco" at bounding box center [981, 393] width 257 height 37
type input "Novyco, Tanya Eleuterio, t.eleuterio@novyco.com"
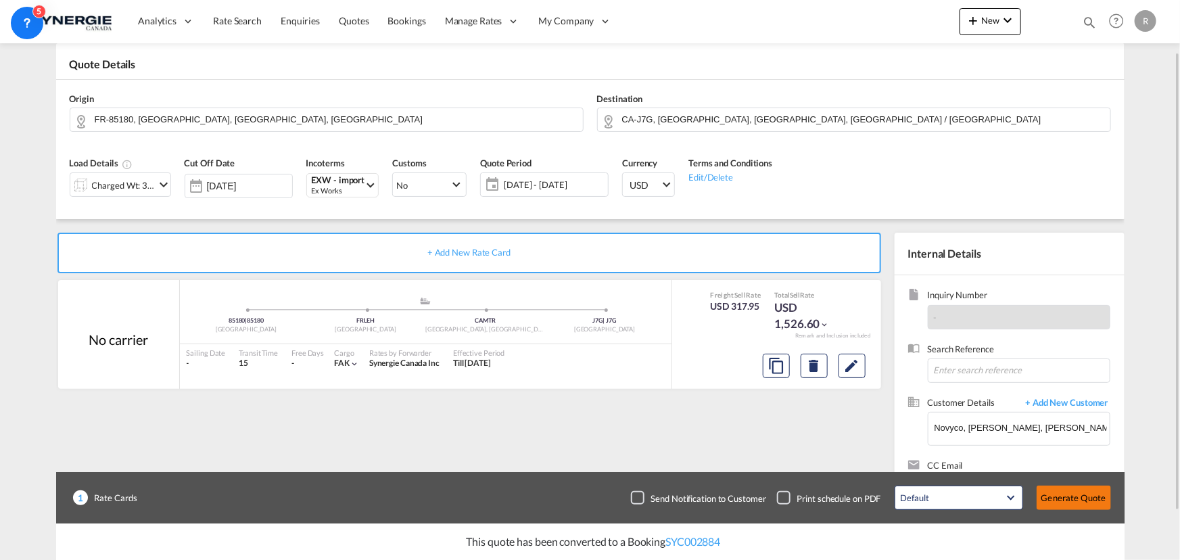
click at [1056, 505] on button "Generate Quote" at bounding box center [1074, 498] width 74 height 24
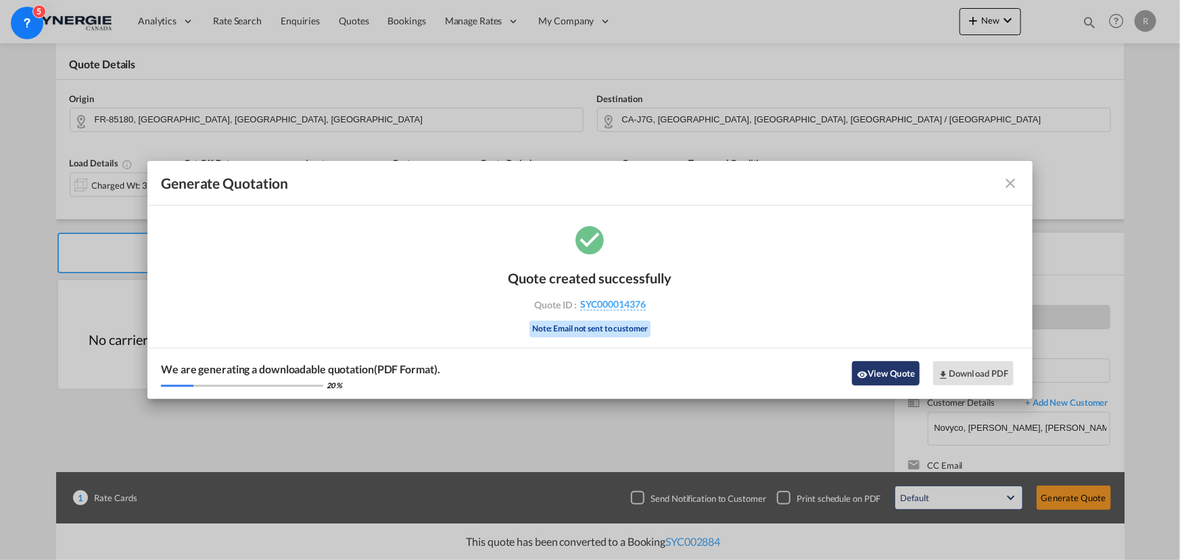
click at [900, 373] on button "View Quote" at bounding box center [886, 373] width 68 height 24
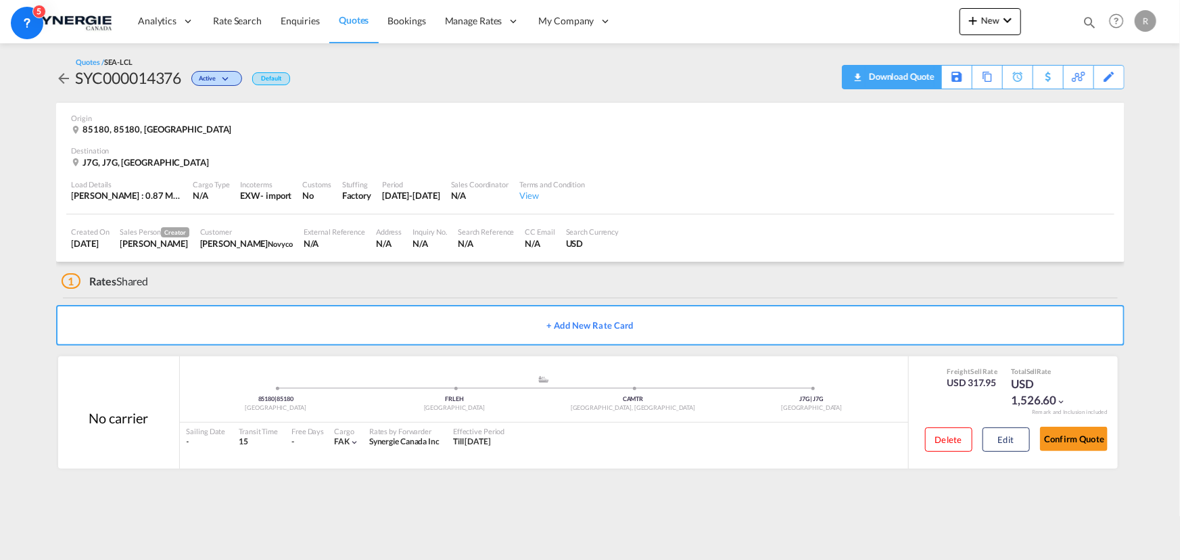
click at [923, 80] on div "Download Quote" at bounding box center [900, 77] width 69 height 22
click at [1087, 20] on md-icon "icon-magnify" at bounding box center [1089, 22] width 15 height 15
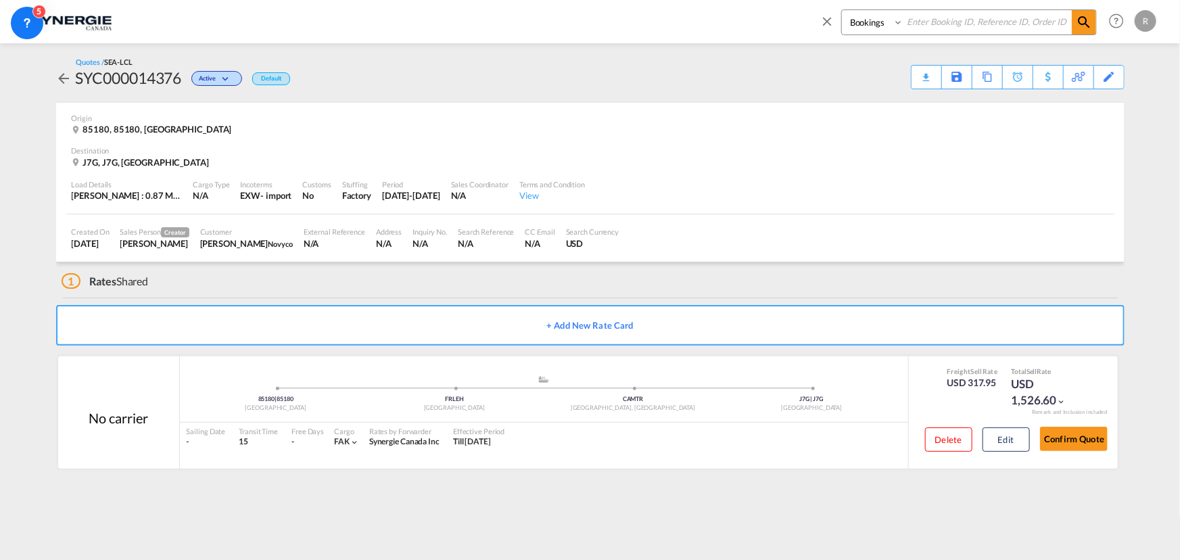
click at [887, 28] on select "Bookings Quotes Enquiries" at bounding box center [874, 22] width 64 height 24
select select "Quotes"
click at [842, 10] on select "Bookings Quotes Enquiries" at bounding box center [874, 22] width 64 height 24
click at [940, 22] on input at bounding box center [988, 22] width 168 height 24
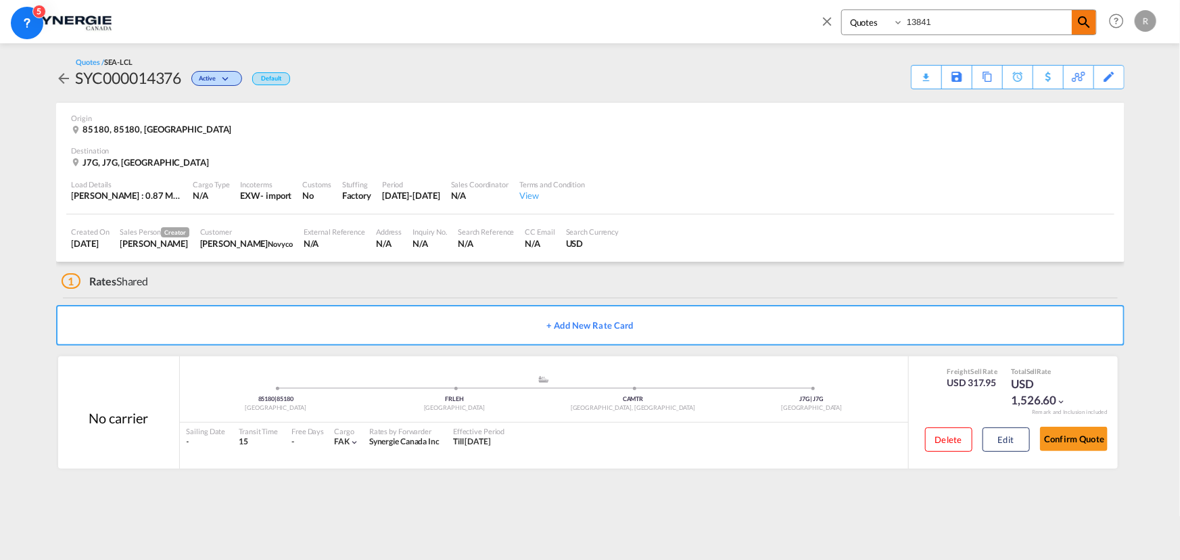
type input "13841"
click at [1082, 18] on md-icon "icon-magnify" at bounding box center [1084, 22] width 16 height 16
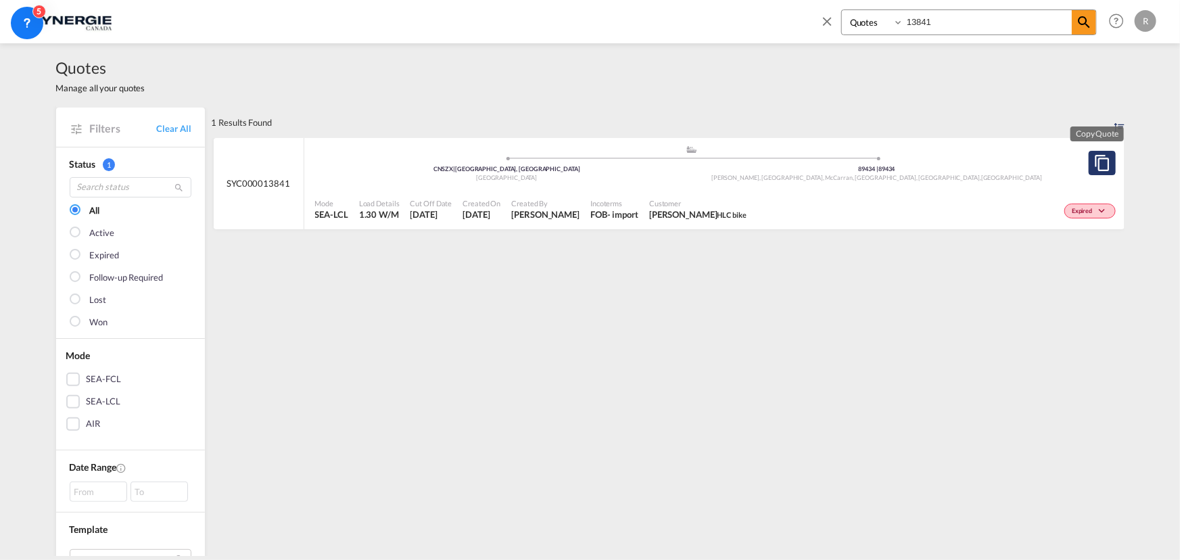
click at [1095, 165] on md-icon "assets/icons/custom/copyQuote.svg" at bounding box center [1102, 163] width 16 height 16
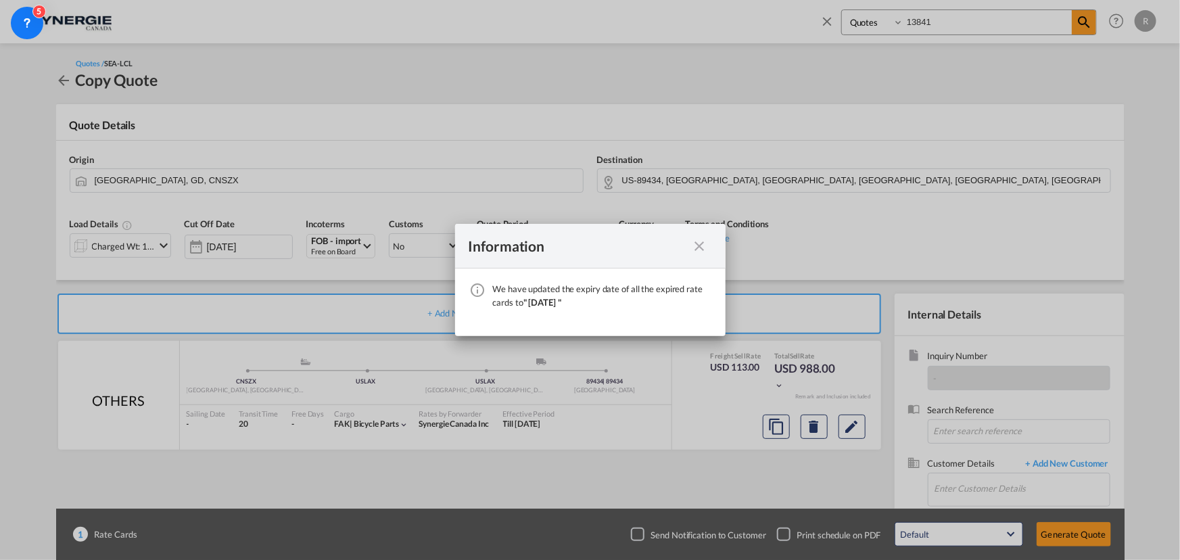
click at [706, 245] on md-icon "icon-close fg-AAA8AD cursor" at bounding box center [700, 246] width 16 height 16
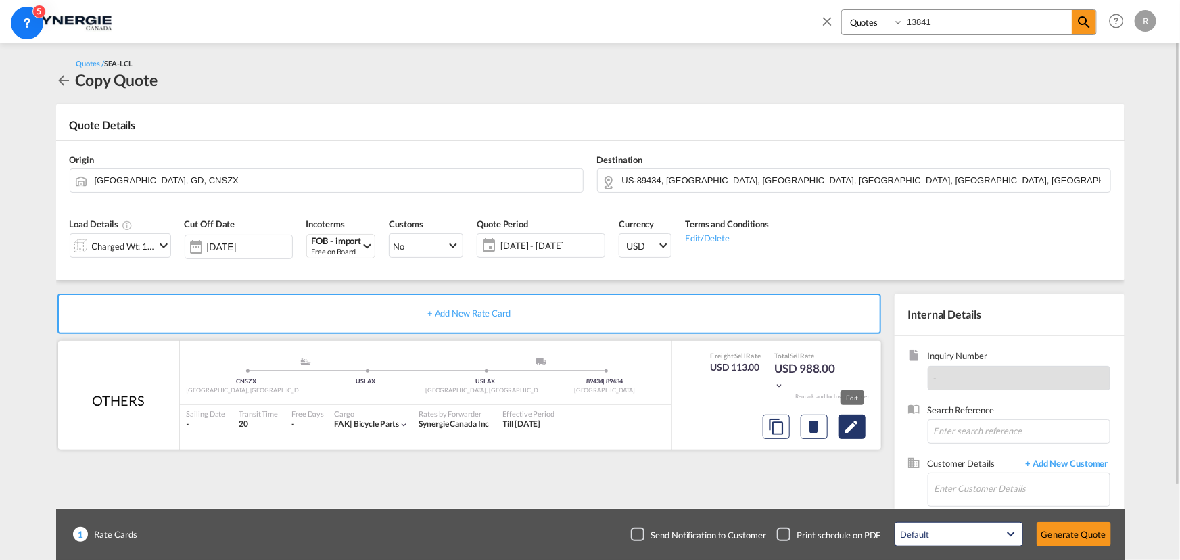
click at [850, 429] on md-icon "Edit" at bounding box center [852, 427] width 16 height 16
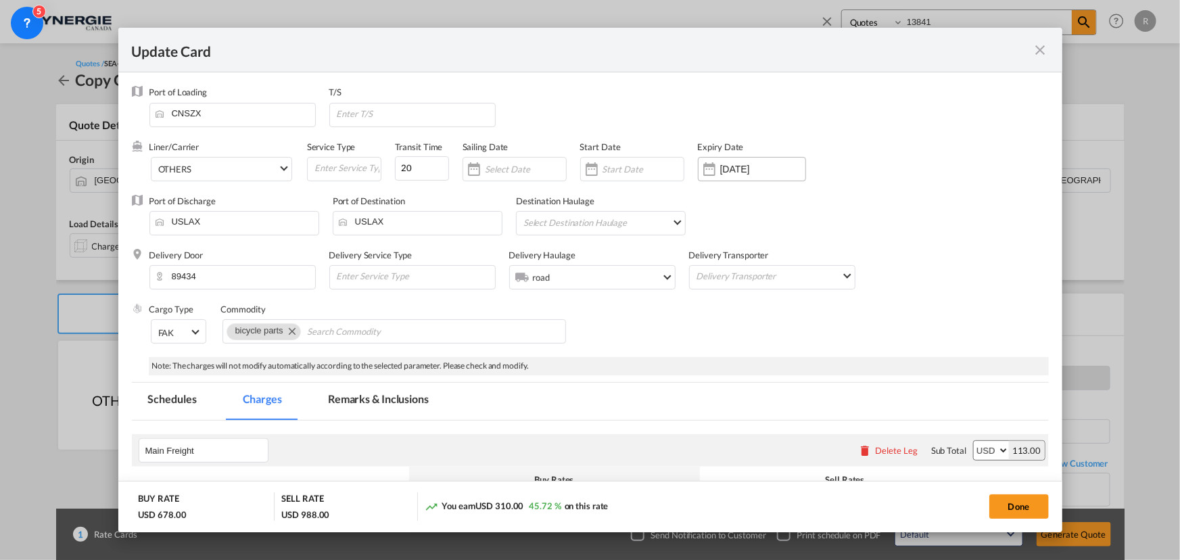
click at [720, 172] on input "27 Sep 2025" at bounding box center [762, 169] width 85 height 11
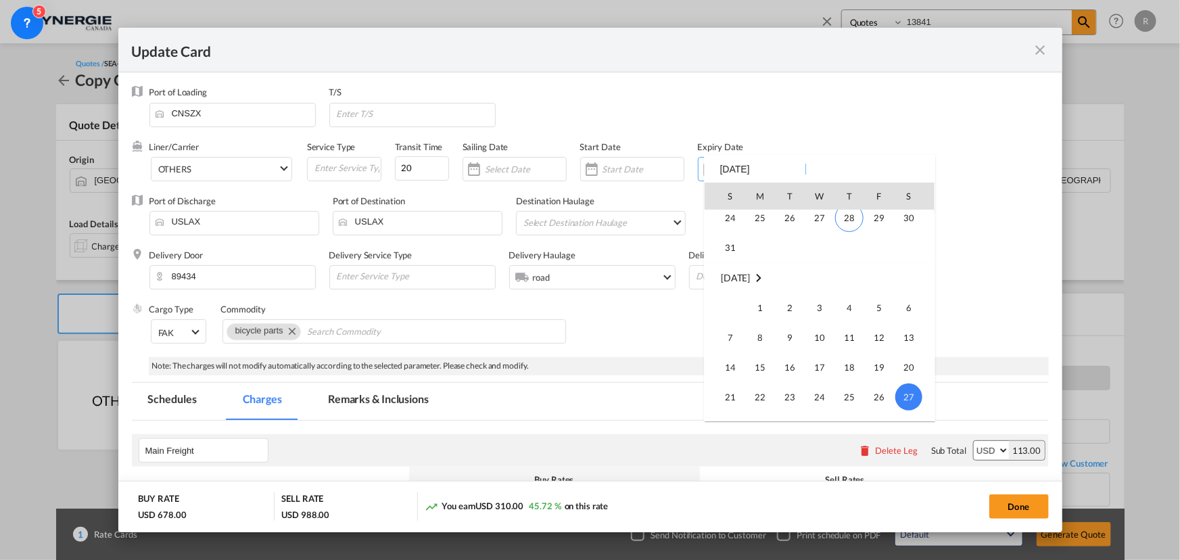
scroll to position [313156, 0]
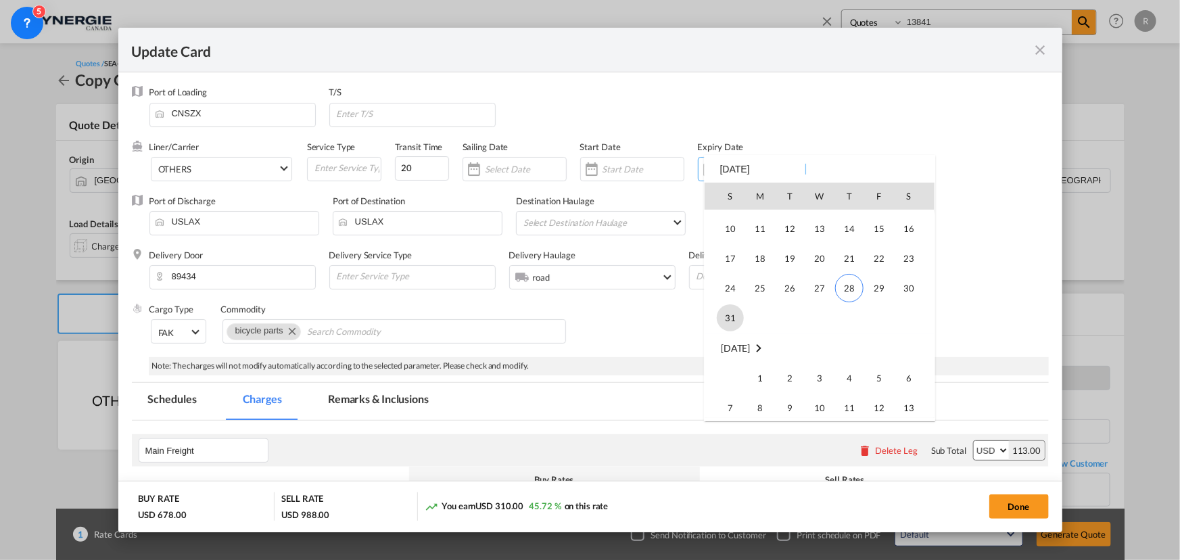
click at [732, 323] on span "31" at bounding box center [730, 317] width 27 height 27
type input "[DATE]"
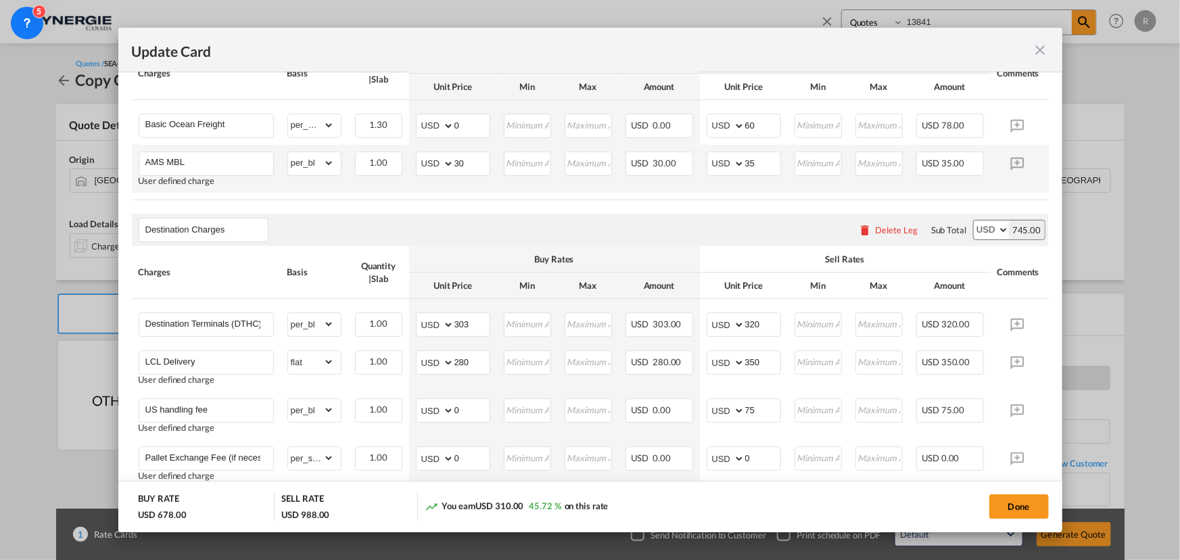
scroll to position [430, 0]
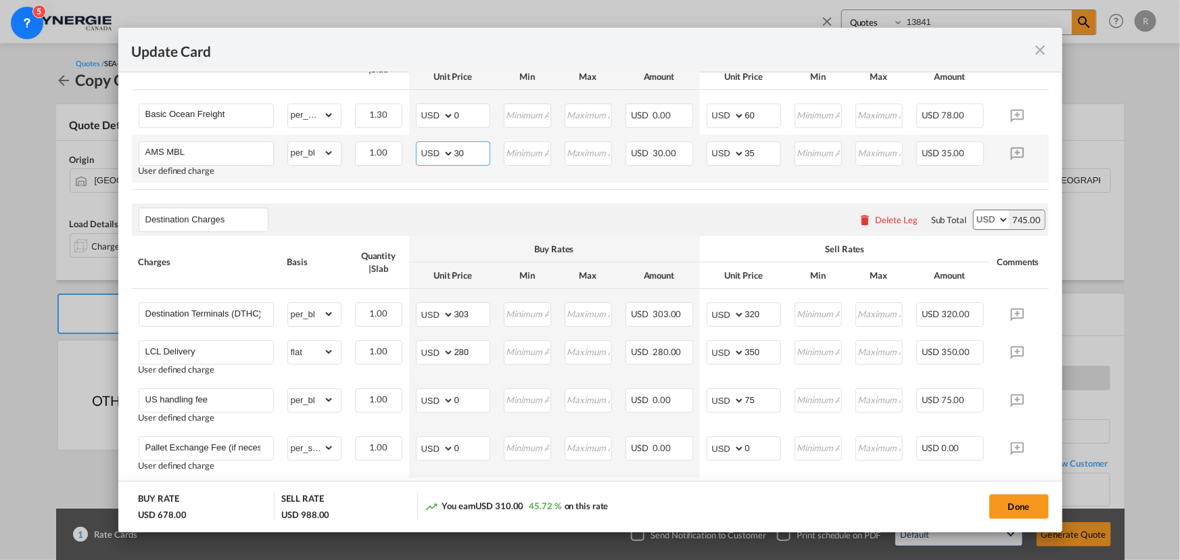
drag, startPoint x: 465, startPoint y: 151, endPoint x: 408, endPoint y: 134, distance: 58.6
click at [409, 135] on td "AED AFN ALL AMD ANG AOA ARS AUD AWG AZN BAM BBD BDT BGN BHD BIF BMD BND BOB BRL…" at bounding box center [453, 159] width 88 height 48
type input "25"
click at [491, 233] on div "Destination Charges Please enter leg name Leg Name Already Exists Delete Leg Su…" at bounding box center [590, 220] width 917 height 32
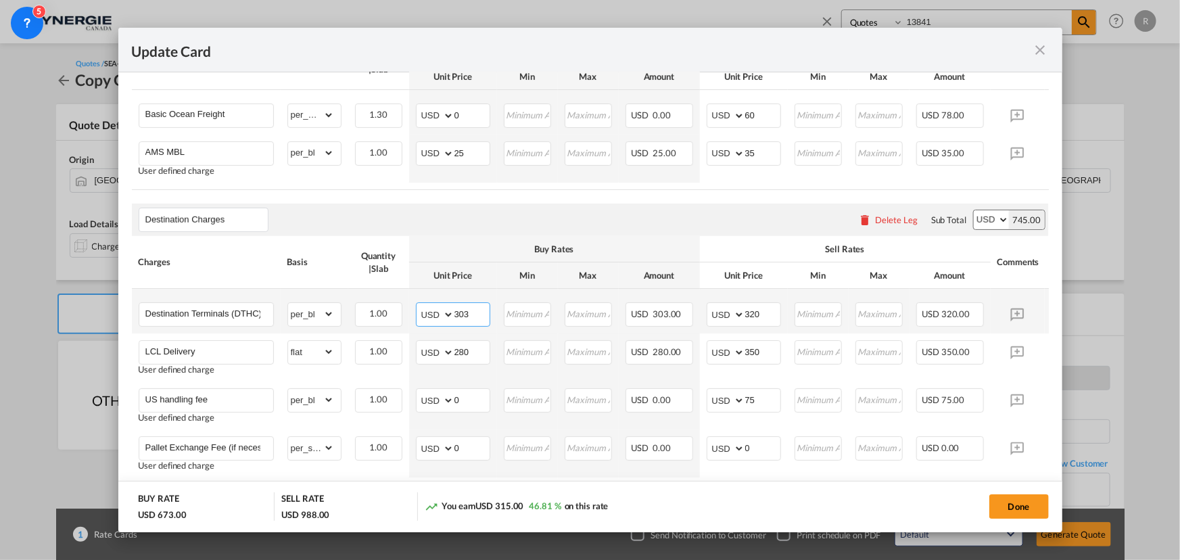
drag, startPoint x: 475, startPoint y: 317, endPoint x: 403, endPoint y: 307, distance: 73.1
click at [405, 308] on tr "Destination Terminals (DTHC) Please Enter Already Exists gross_weight volumetri…" at bounding box center [611, 311] width 958 height 45
type input "280"
click at [442, 219] on div "Destination Charges Please enter leg name Leg Name Already Exists Delete Leg Su…" at bounding box center [590, 220] width 917 height 32
drag, startPoint x: 465, startPoint y: 113, endPoint x: 402, endPoint y: 101, distance: 64.1
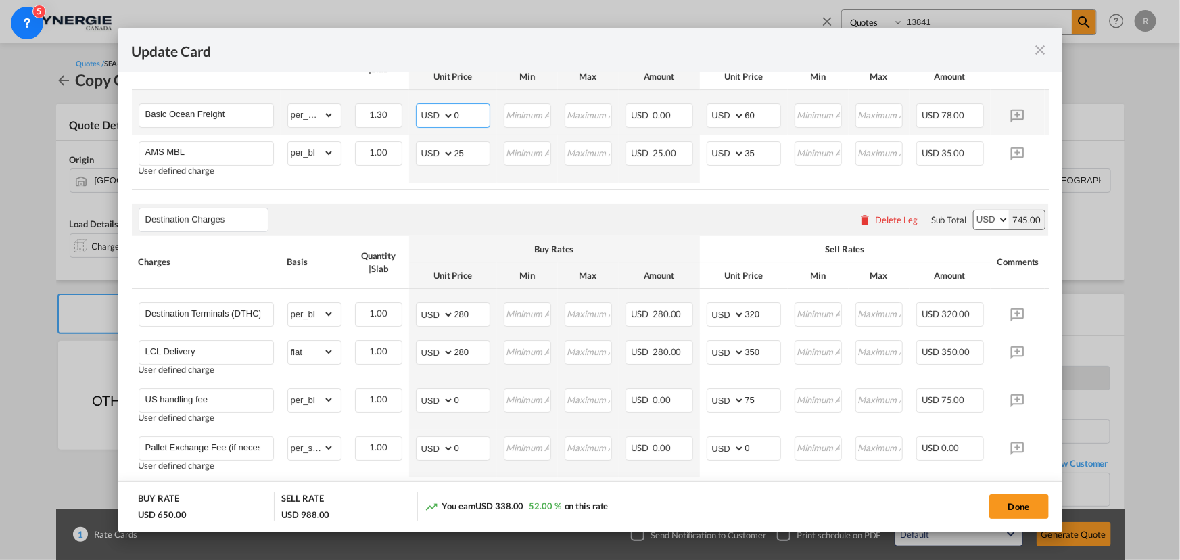
click at [402, 101] on tr "Basic Ocean Freight Please Enter Already Exists gross_weight volumetric_weight …" at bounding box center [611, 112] width 958 height 45
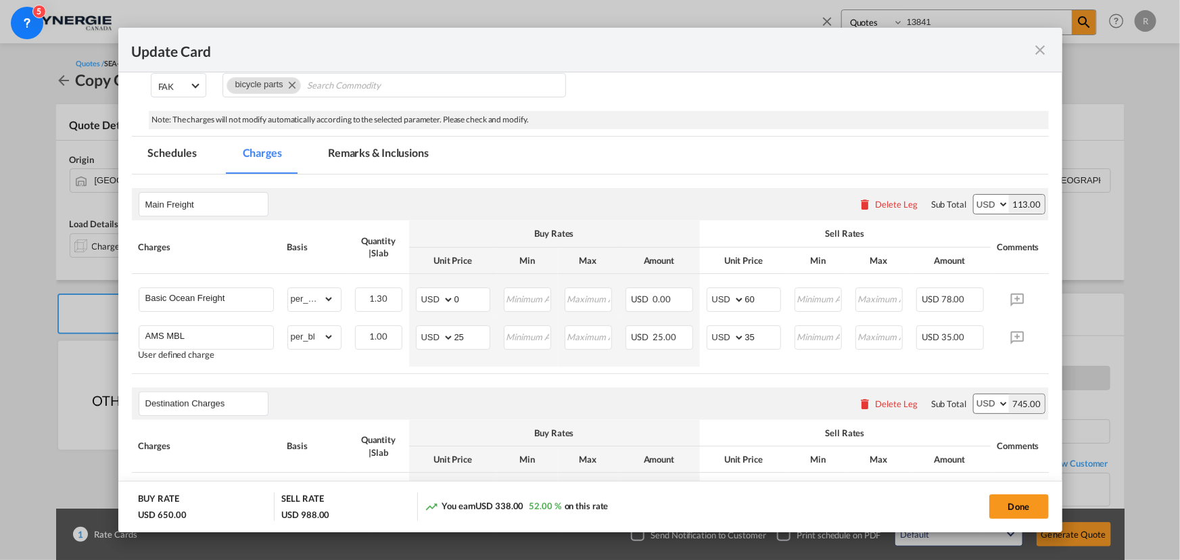
scroll to position [245, 0]
click at [386, 155] on md-tab-item "Remarks & Inclusions" at bounding box center [378, 155] width 133 height 37
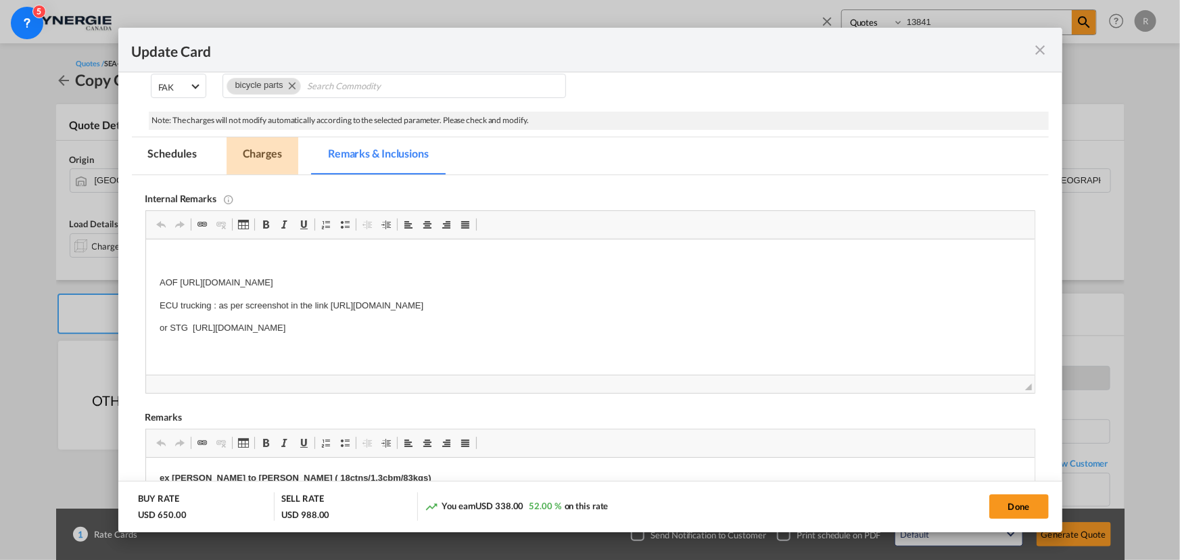
click at [262, 156] on md-tab-item "Charges" at bounding box center [263, 155] width 72 height 37
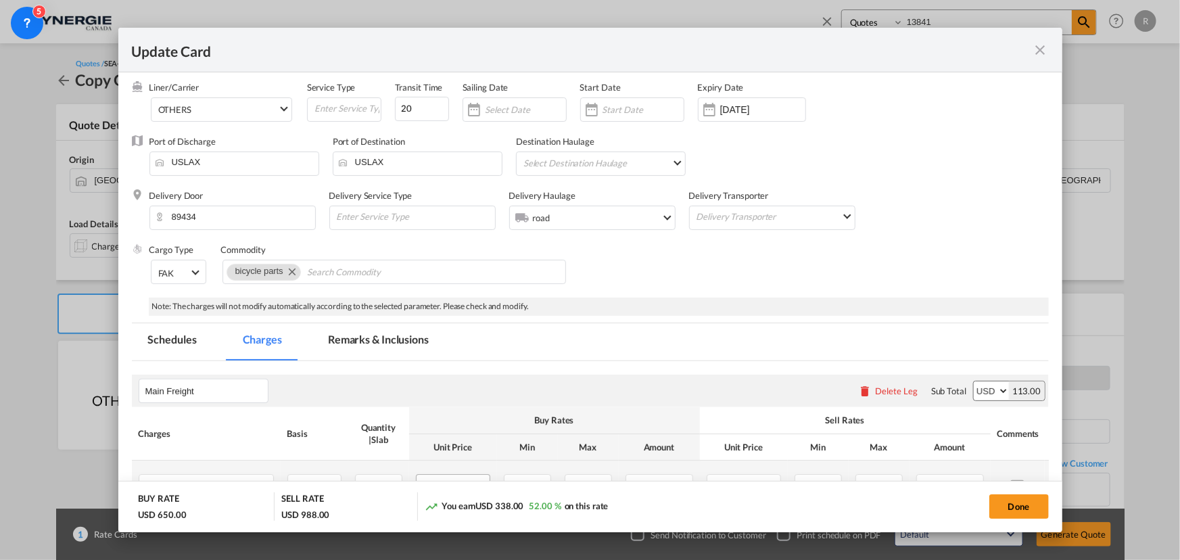
scroll to position [48, 0]
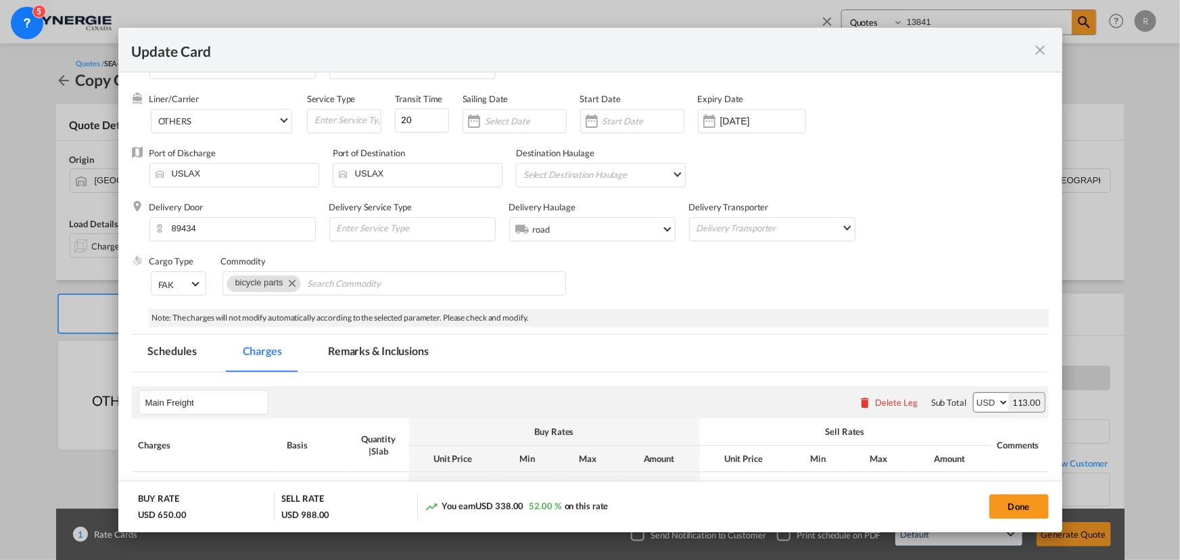
click at [362, 353] on md-tab-item "Remarks & Inclusions" at bounding box center [378, 353] width 133 height 37
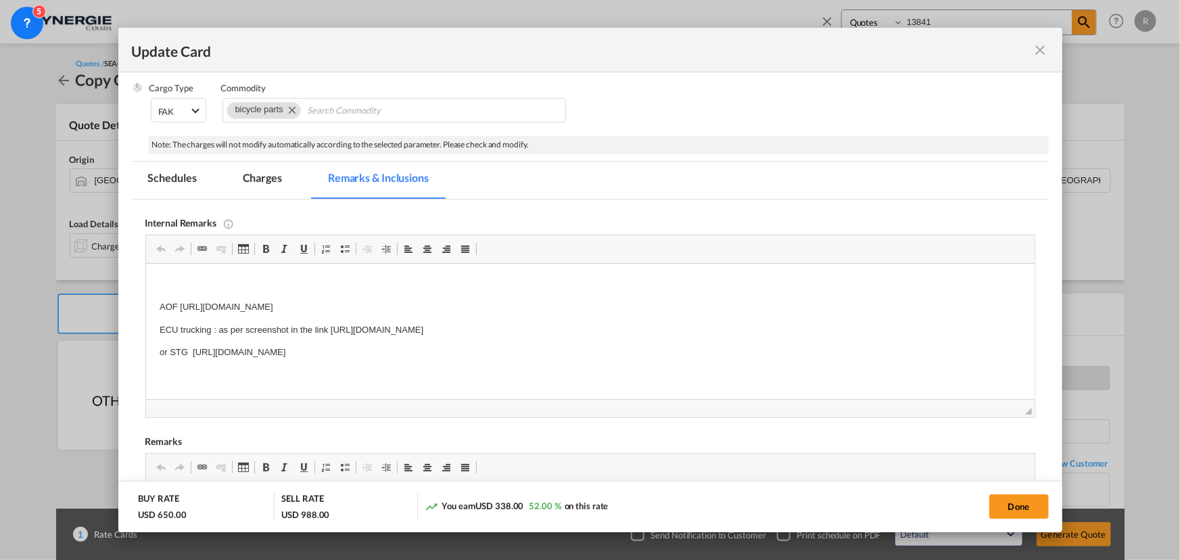
scroll to position [233, 0]
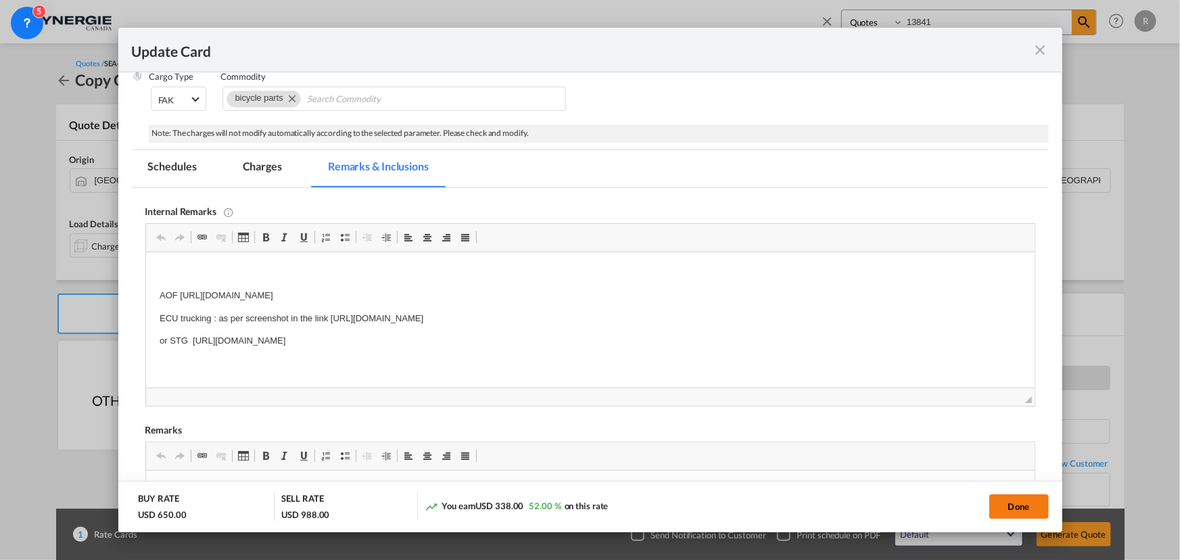
click at [1013, 517] on button "Done" at bounding box center [1019, 506] width 60 height 24
type input "30 Aug 2025"
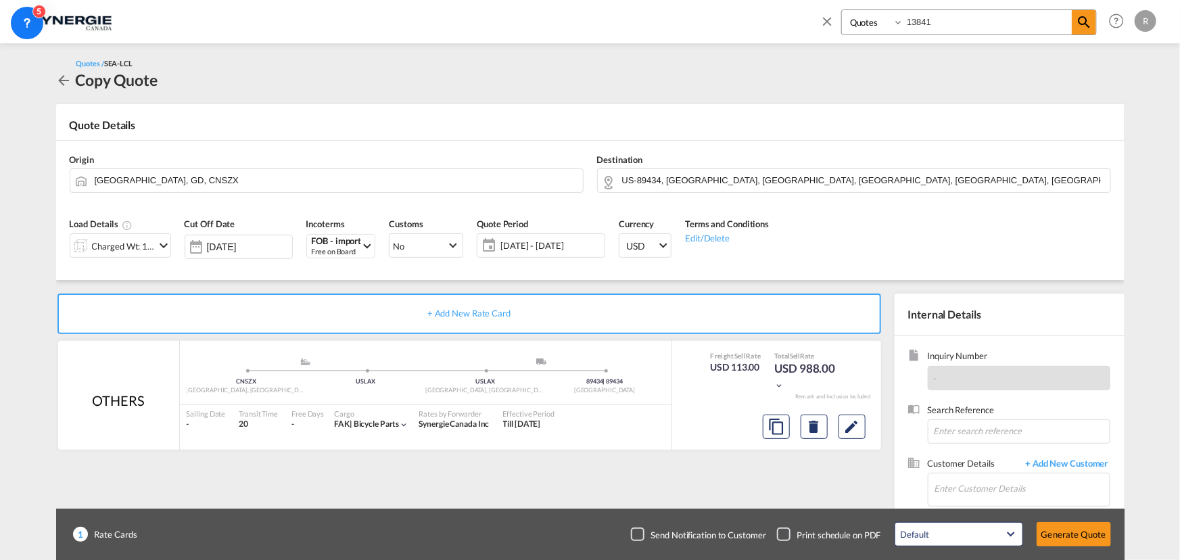
scroll to position [203, 0]
click at [964, 482] on input "Enter Customer Details" at bounding box center [1022, 488] width 175 height 30
click at [956, 459] on div "Hala Laalj freightus@hlc.bike | HLC bike" at bounding box center [1022, 454] width 176 height 37
type input "HLC bike, Hala Laalj, freightus@hlc.bike"
click at [850, 425] on md-icon "Edit" at bounding box center [852, 427] width 16 height 16
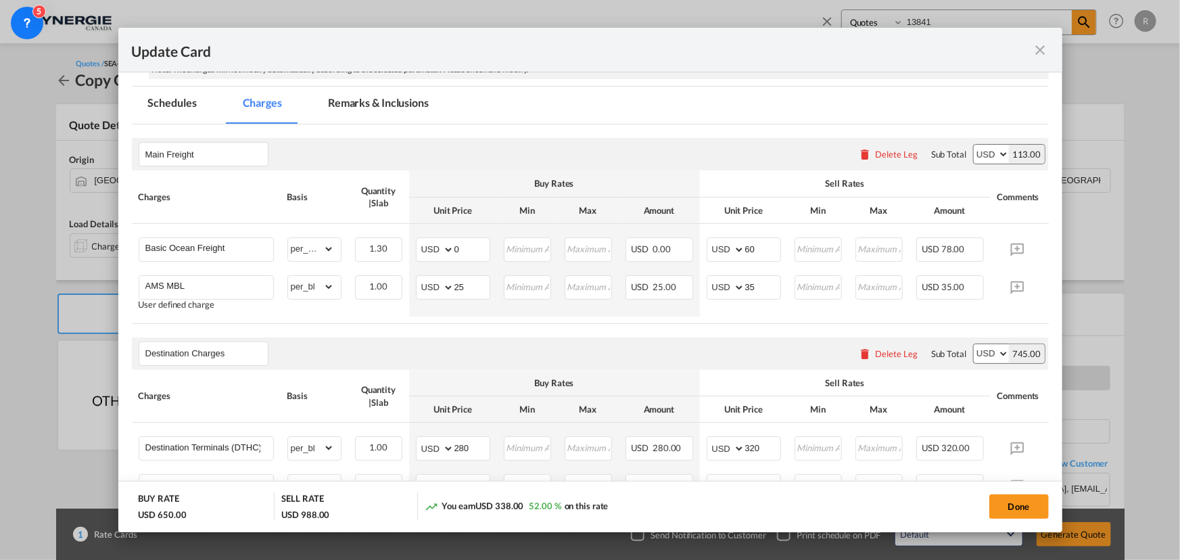
scroll to position [307, 0]
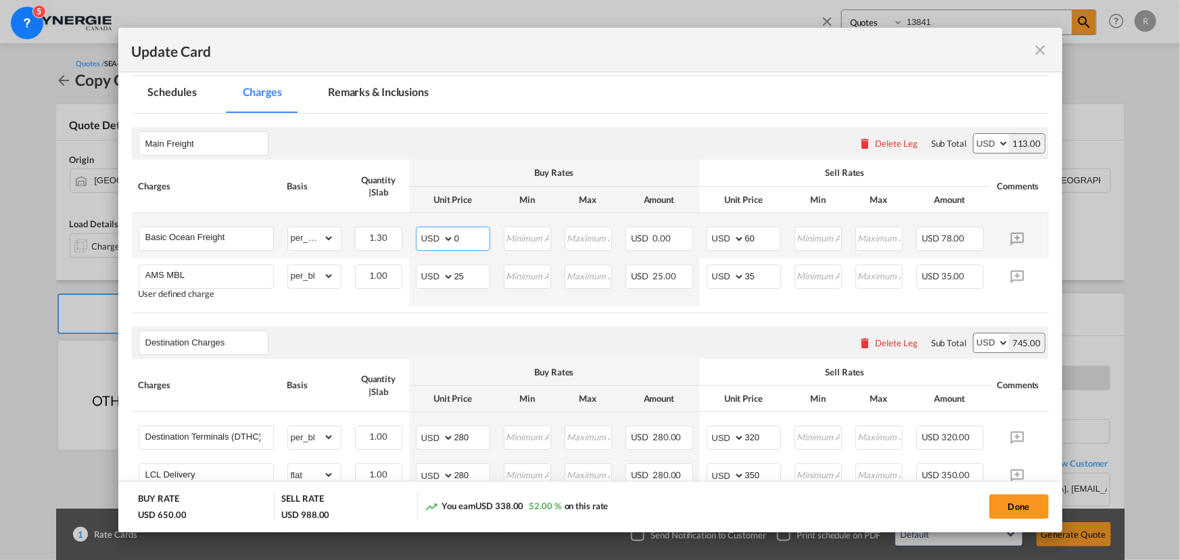
drag, startPoint x: 473, startPoint y: 241, endPoint x: 438, endPoint y: 239, distance: 35.2
click at [438, 239] on md-input-container "AED AFN ALL AMD ANG AOA ARS AUD AWG AZN BAM BBD BDT BGN BHD BIF BMD BND BOB BRL…" at bounding box center [453, 239] width 74 height 24
type input "-16"
click at [247, 240] on input "Basic Ocean Freight" at bounding box center [209, 237] width 128 height 20
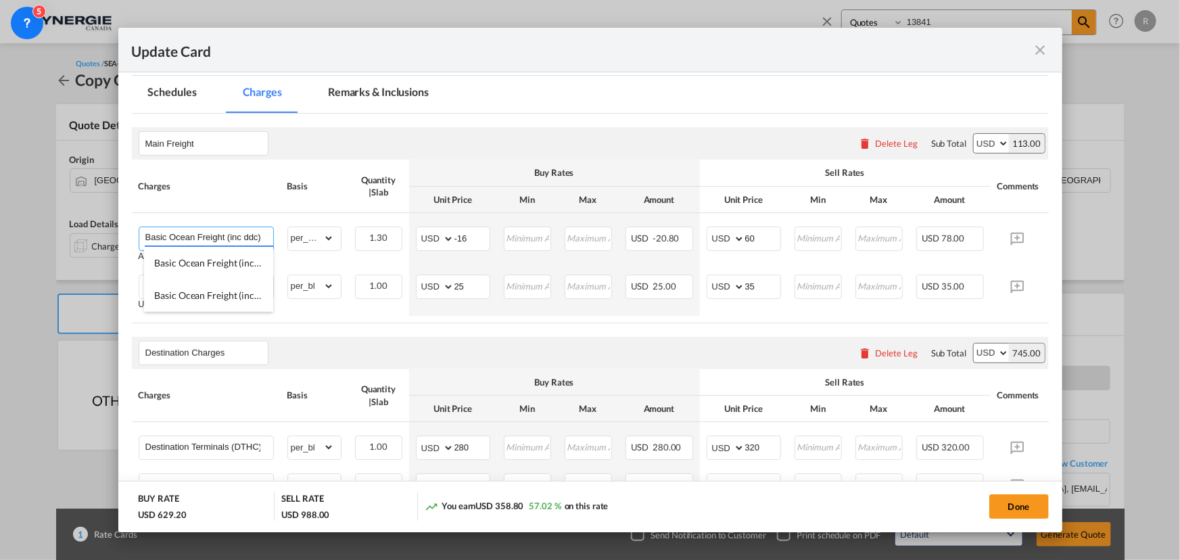
scroll to position [0, 0]
type input "Basic Ocean Freight (inc ddc)"
click at [376, 330] on air-lcl-rate-modification "Main Freight Please enter leg name Leg Name Already Exists Delete Leg Sub Total…" at bounding box center [590, 514] width 917 height 800
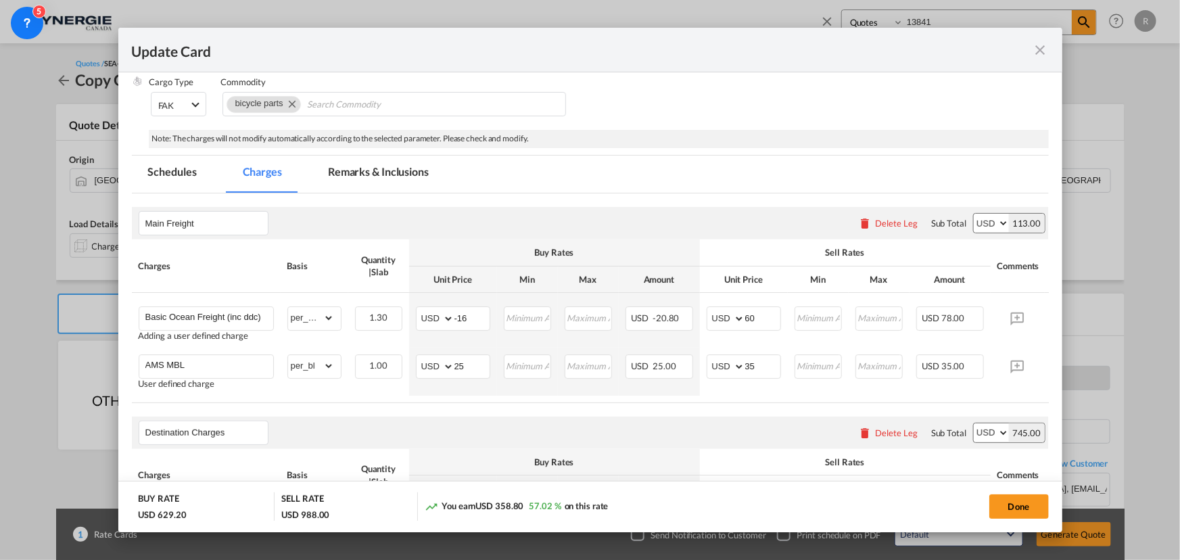
scroll to position [122, 0]
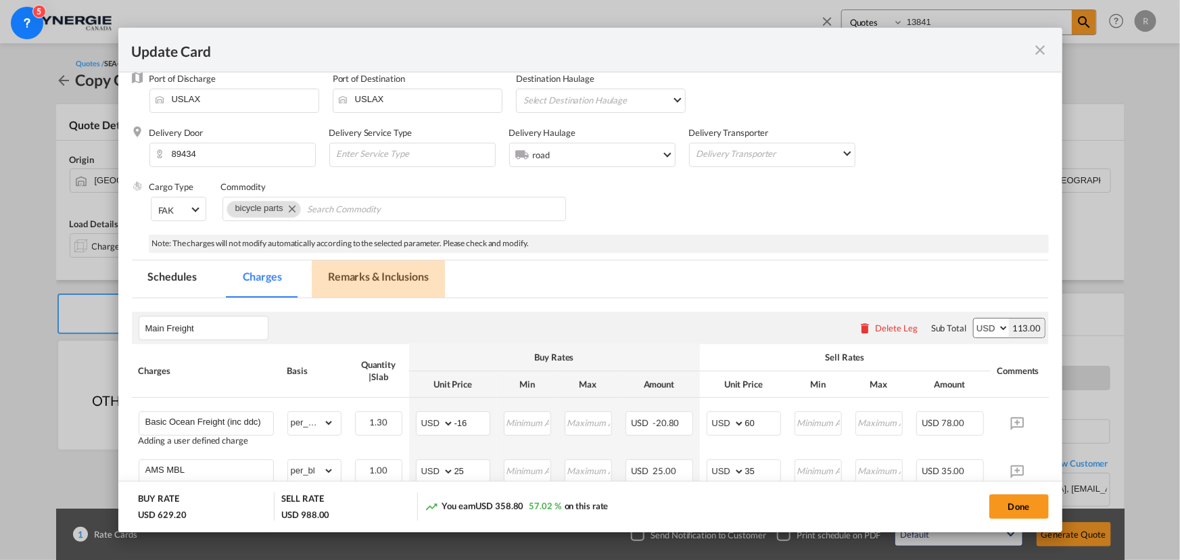
click at [389, 277] on md-tab-item "Remarks & Inclusions" at bounding box center [378, 278] width 133 height 37
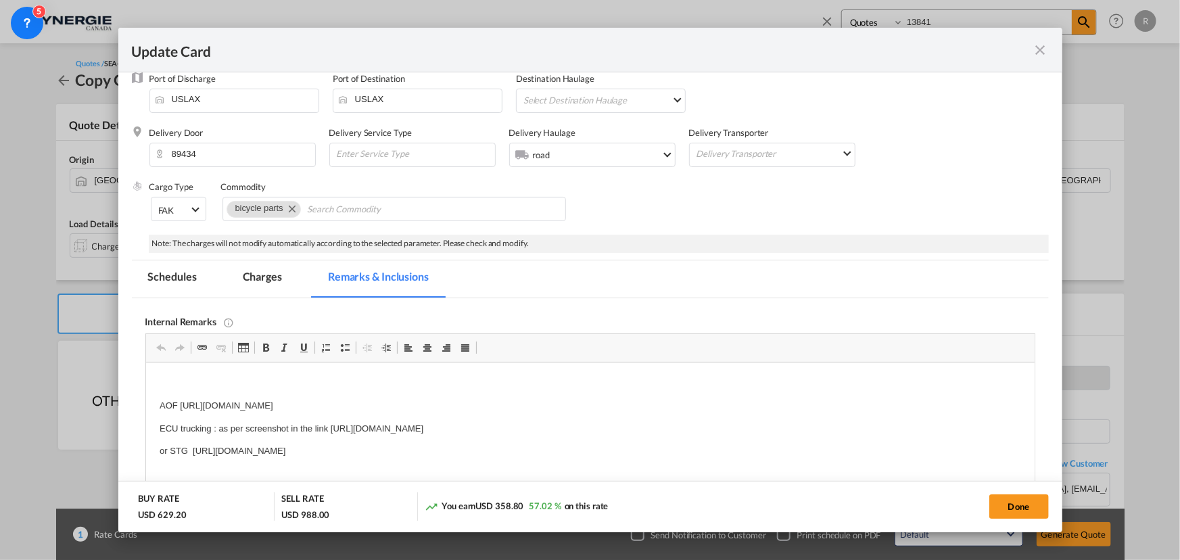
scroll to position [0, 0]
click at [574, 403] on p "AOF https://app.frontapp.com/open/msg_1gwut827?key=U7_rx8mUnjVqd--uNwxqRJ8zydsP…" at bounding box center [590, 406] width 862 height 14
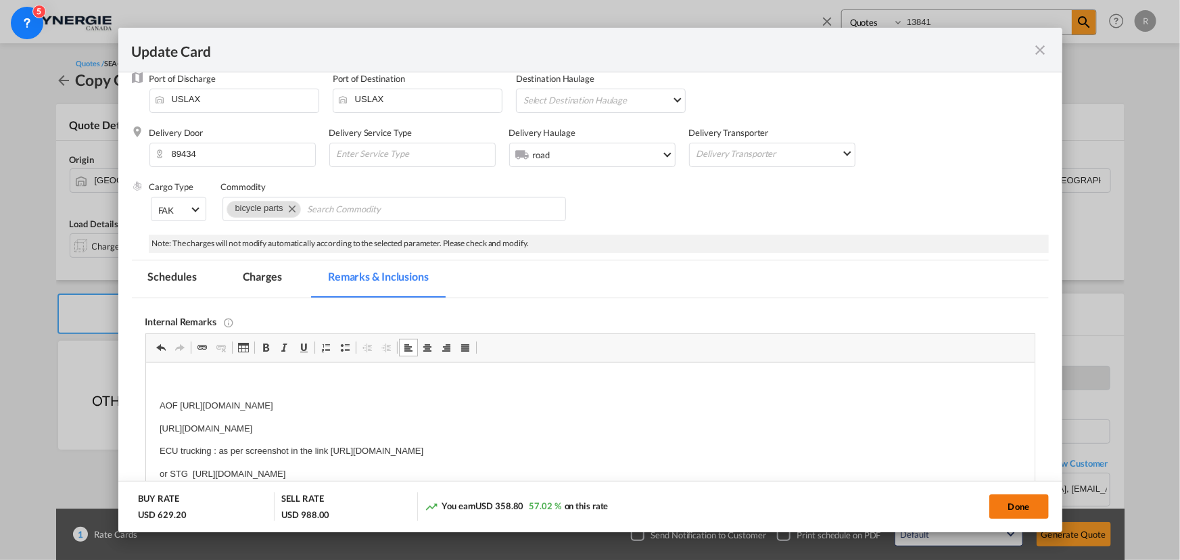
click at [1001, 509] on button "Done" at bounding box center [1019, 506] width 60 height 24
type input "30 Aug 2025"
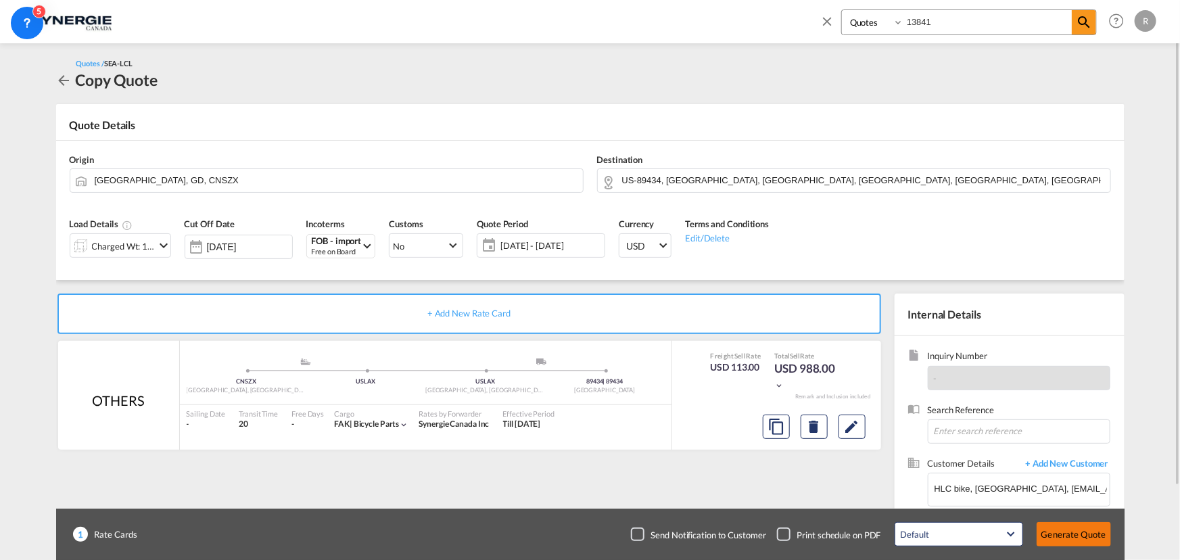
click at [1065, 539] on button "Generate Quote" at bounding box center [1074, 534] width 74 height 24
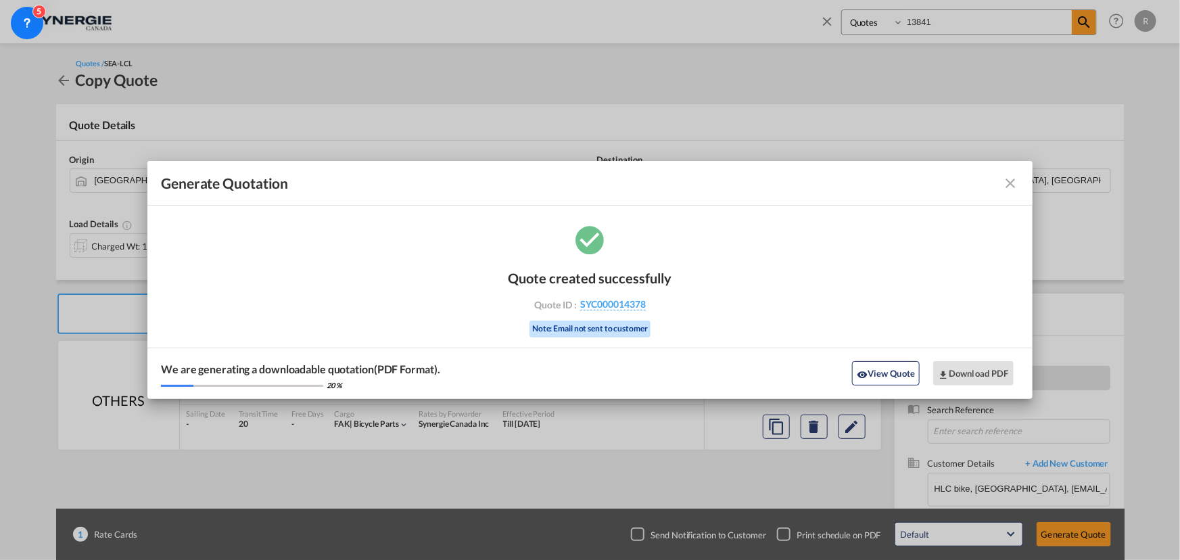
click at [1007, 185] on md-icon "icon-close fg-AAA8AD cursor m-0" at bounding box center [1011, 183] width 16 height 16
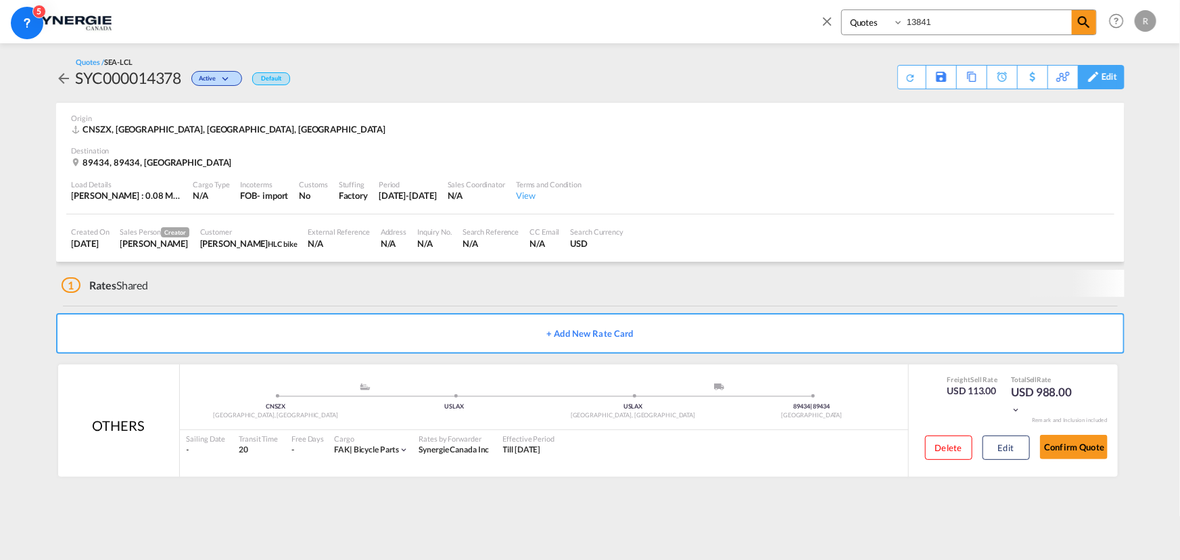
click at [1104, 76] on div "Edit" at bounding box center [1110, 77] width 16 height 23
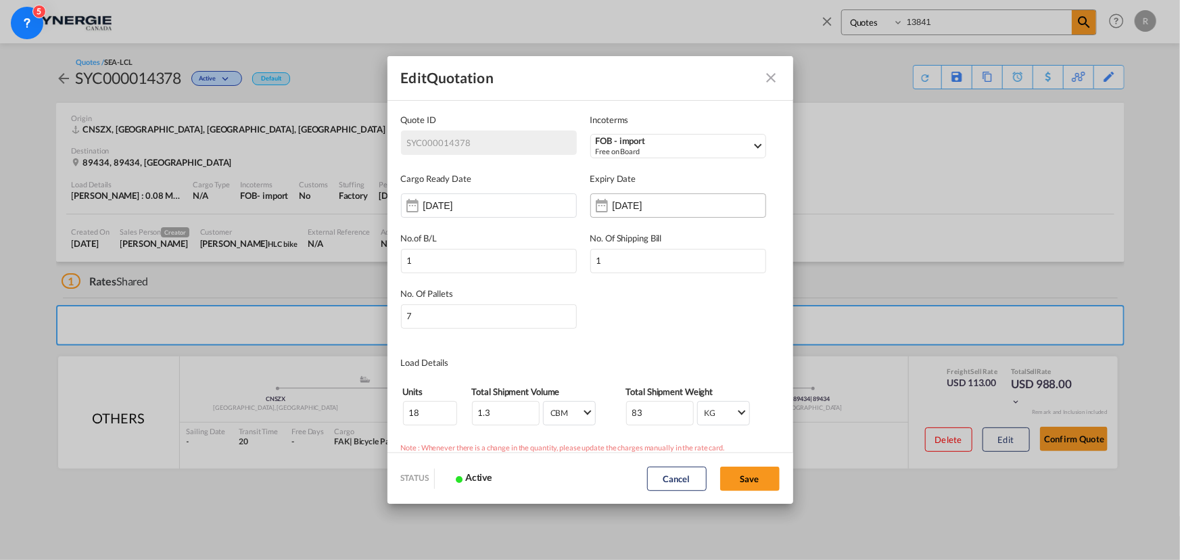
click at [653, 208] on input "27 Sep 2025" at bounding box center [655, 205] width 85 height 11
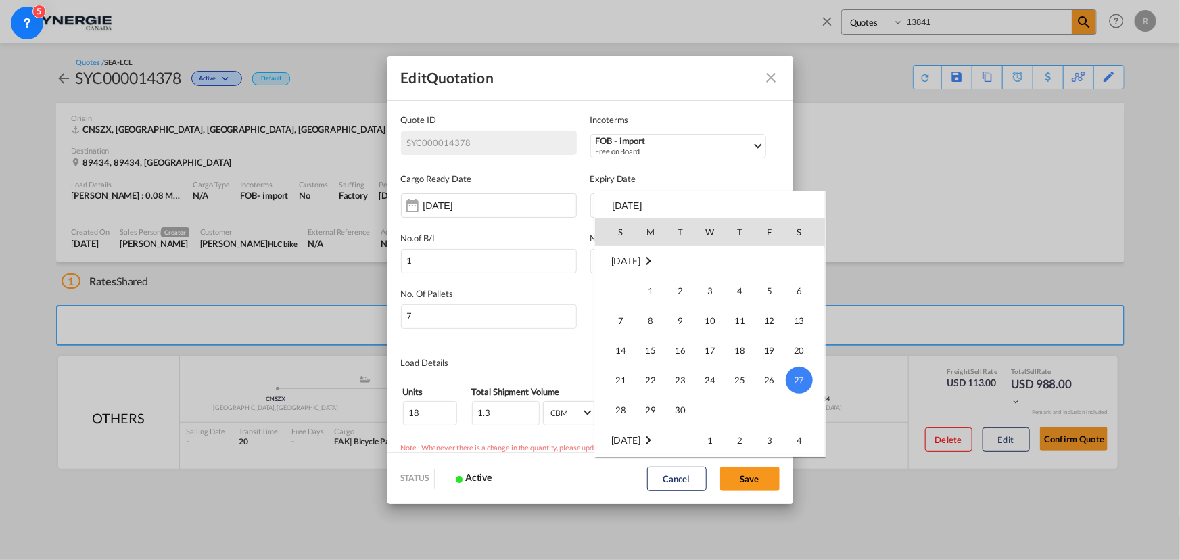
scroll to position [56, 0]
click at [623, 354] on span "31" at bounding box center [620, 353] width 27 height 27
type input "[DATE]"
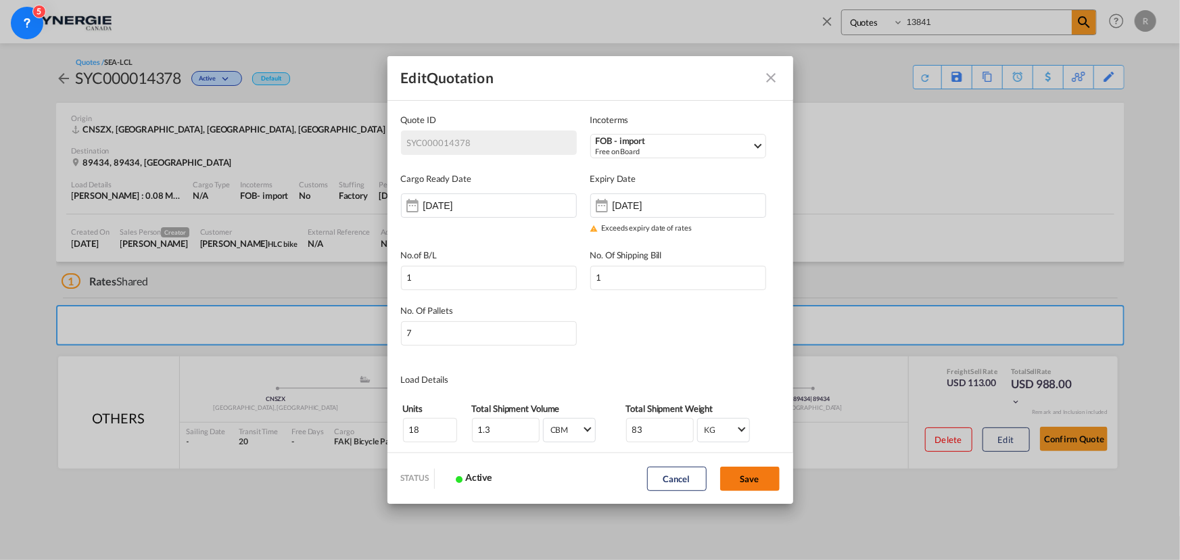
click at [749, 482] on button "Save" at bounding box center [750, 479] width 60 height 24
type input "27 Aug 2025"
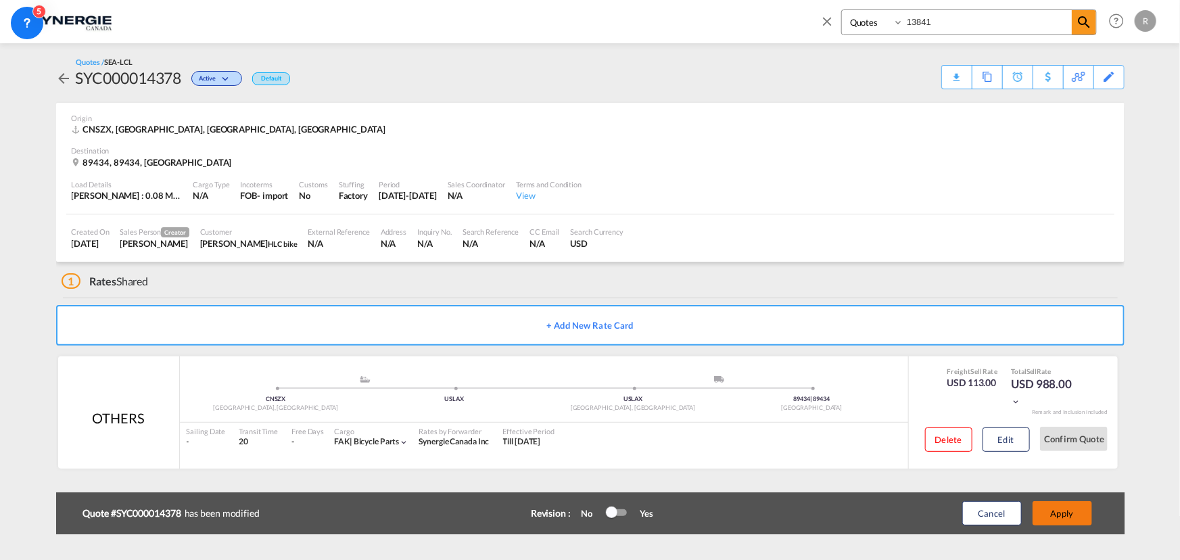
click at [1088, 522] on button "Apply" at bounding box center [1063, 513] width 60 height 24
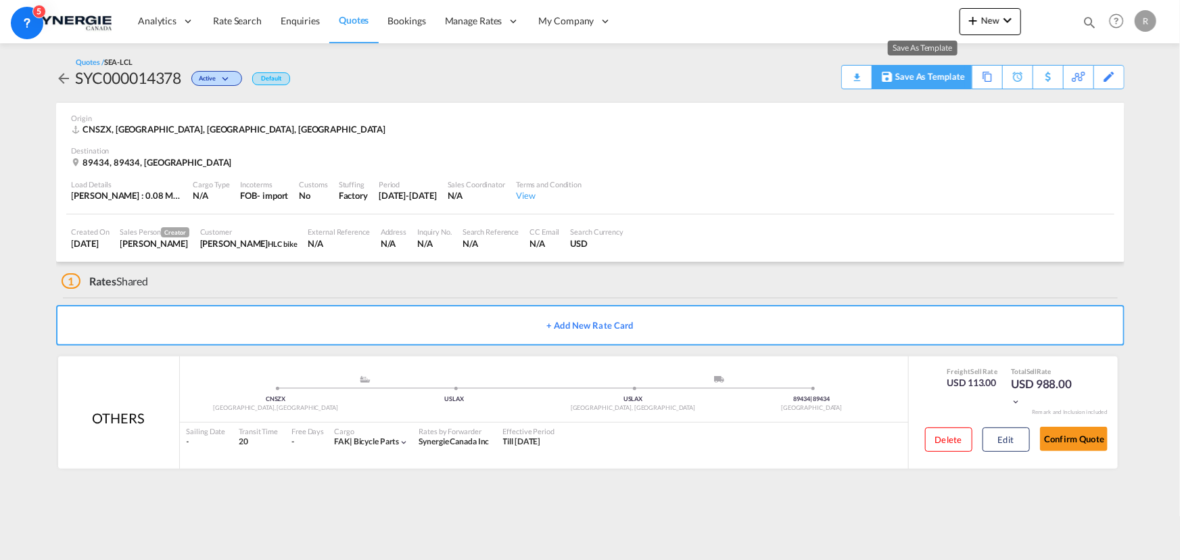
click at [889, 74] on md-icon "Save As Template" at bounding box center [887, 77] width 16 height 10
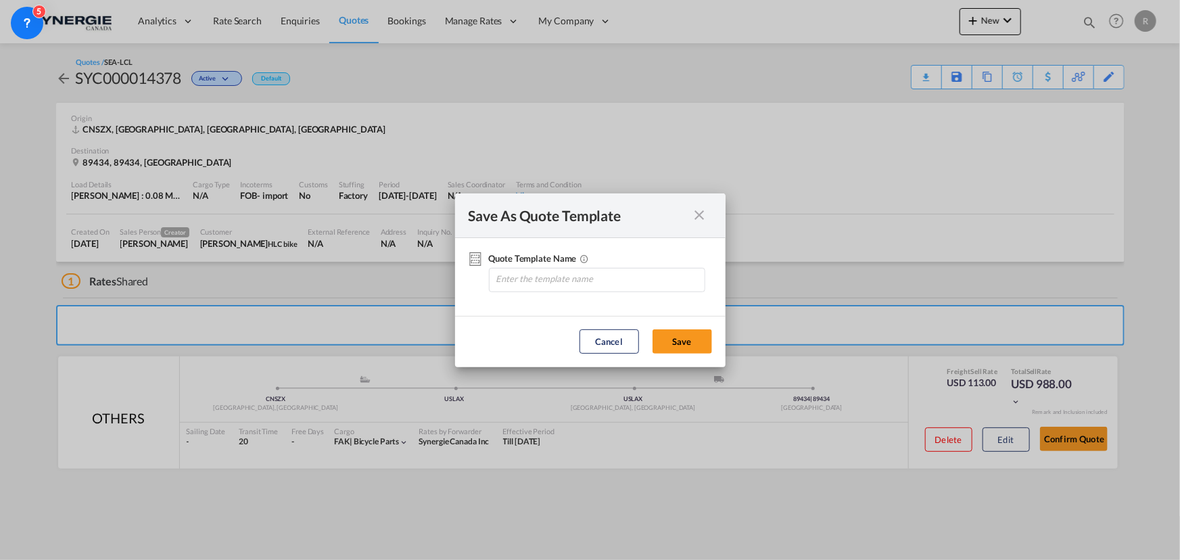
click at [701, 212] on md-icon "icon-close fg-AAA8AD cursor" at bounding box center [700, 215] width 16 height 16
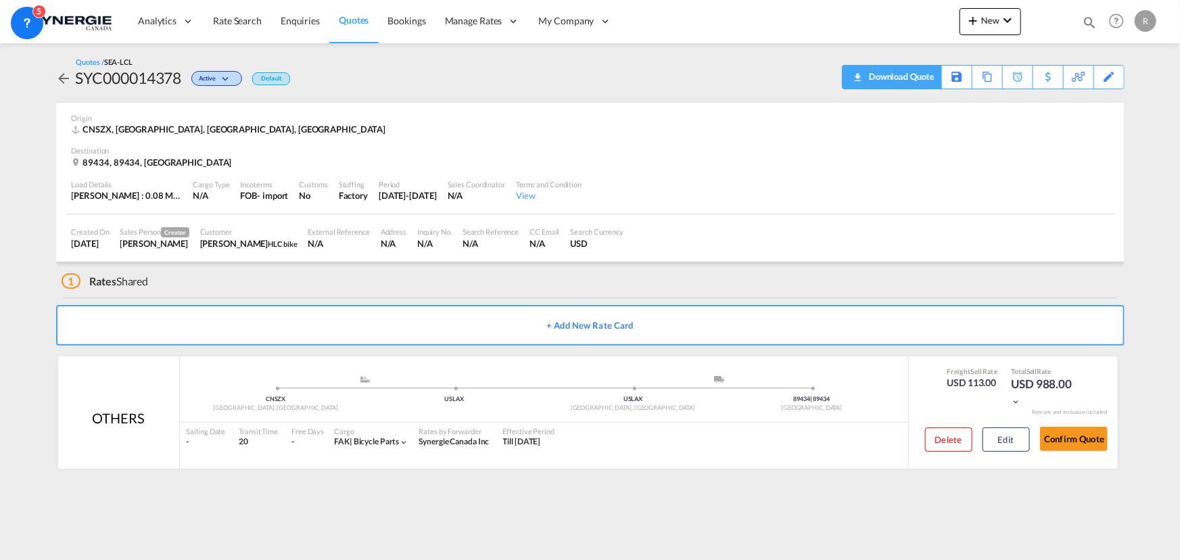
click at [926, 84] on div "Download Quote" at bounding box center [900, 77] width 69 height 22
click at [1067, 438] on button "Confirm Quote" at bounding box center [1074, 439] width 68 height 24
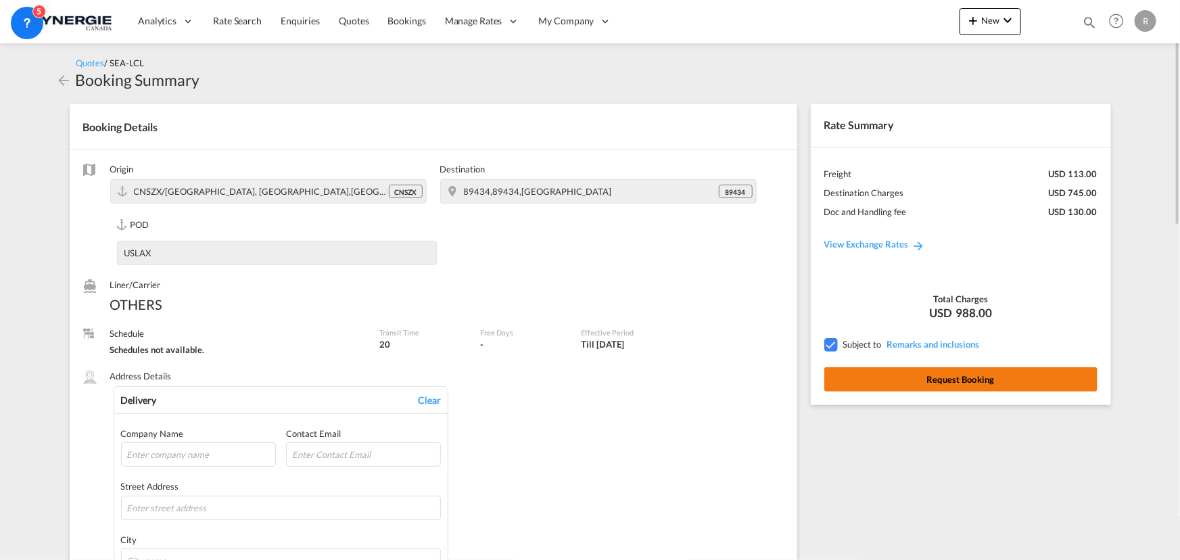
click at [929, 381] on button "Request Booking" at bounding box center [960, 379] width 273 height 24
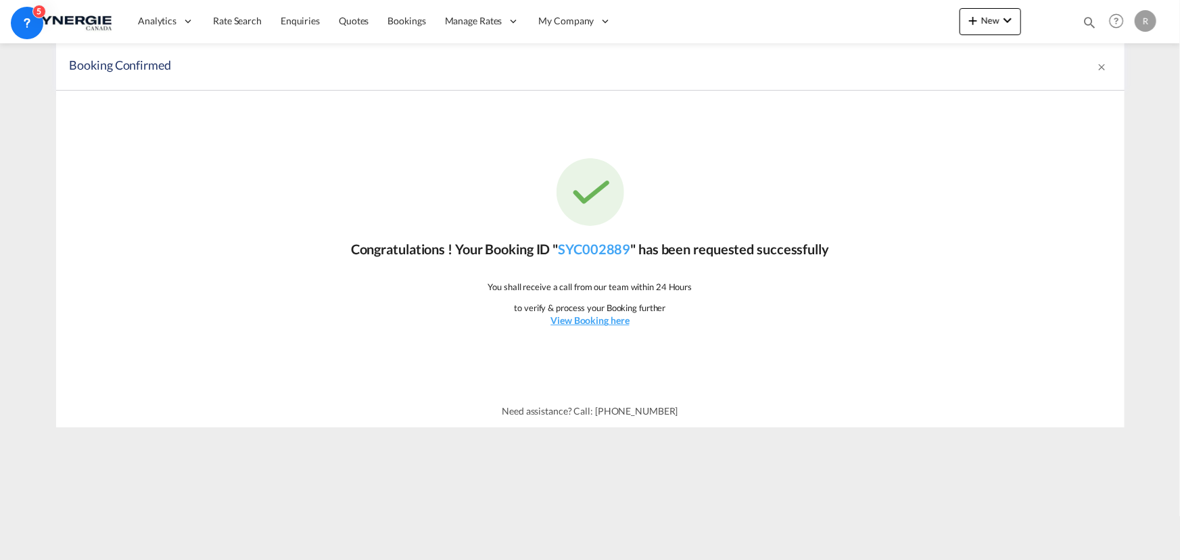
click at [1088, 22] on md-icon "icon-magnify" at bounding box center [1089, 22] width 15 height 15
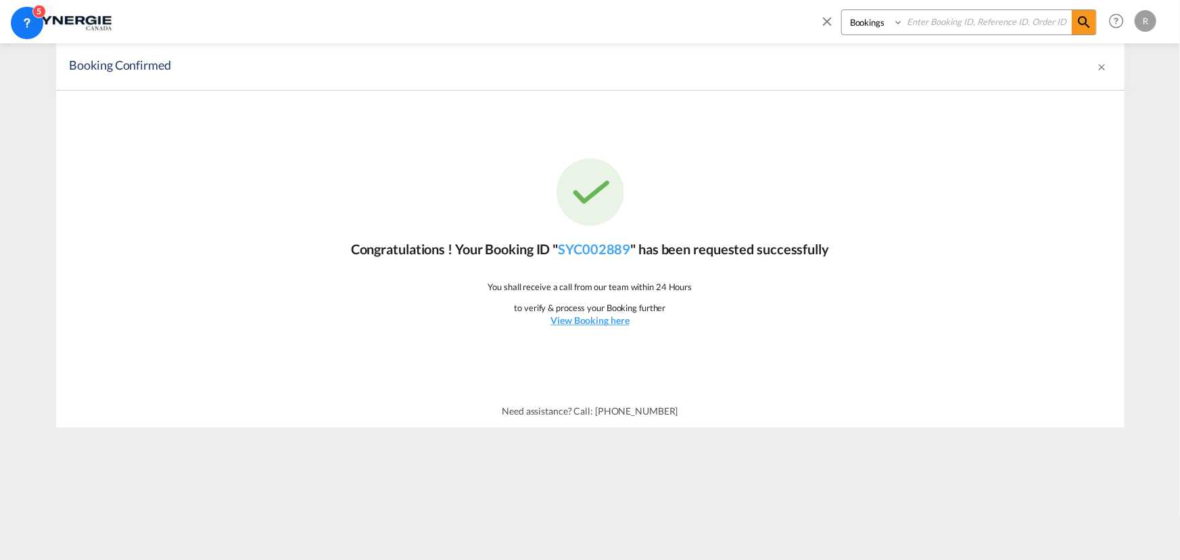
click at [870, 26] on select "Bookings Quotes Enquiries" at bounding box center [874, 22] width 64 height 24
select select "Quotes"
click at [842, 10] on select "Bookings Quotes Enquiries" at bounding box center [874, 22] width 64 height 24
click at [927, 21] on input at bounding box center [988, 22] width 168 height 24
type input "14367"
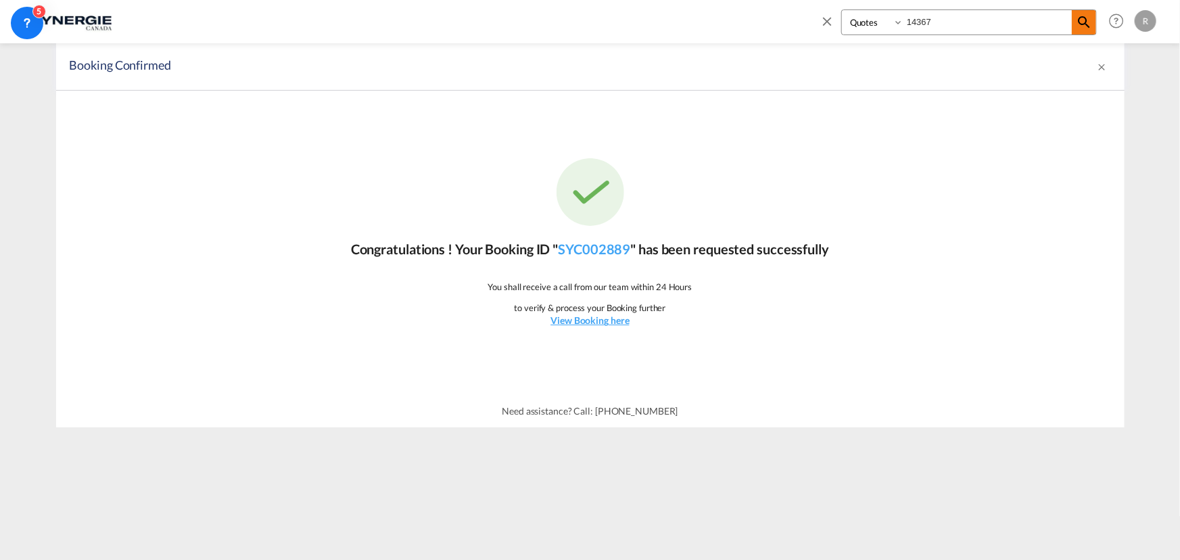
click at [1087, 27] on md-icon "icon-magnify" at bounding box center [1084, 22] width 16 height 16
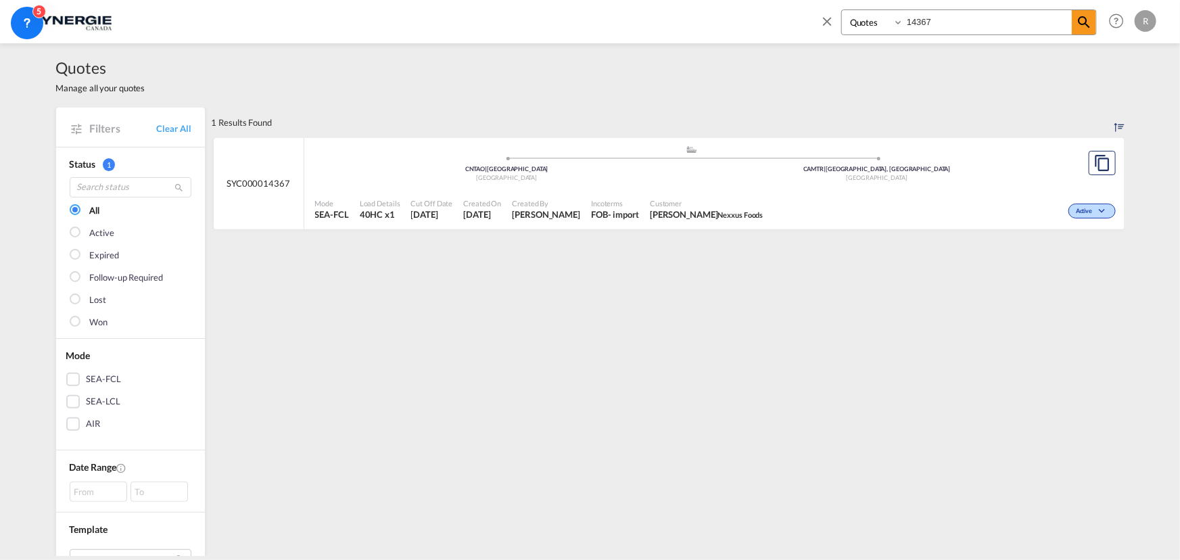
click at [844, 209] on div "Active" at bounding box center [944, 210] width 350 height 34
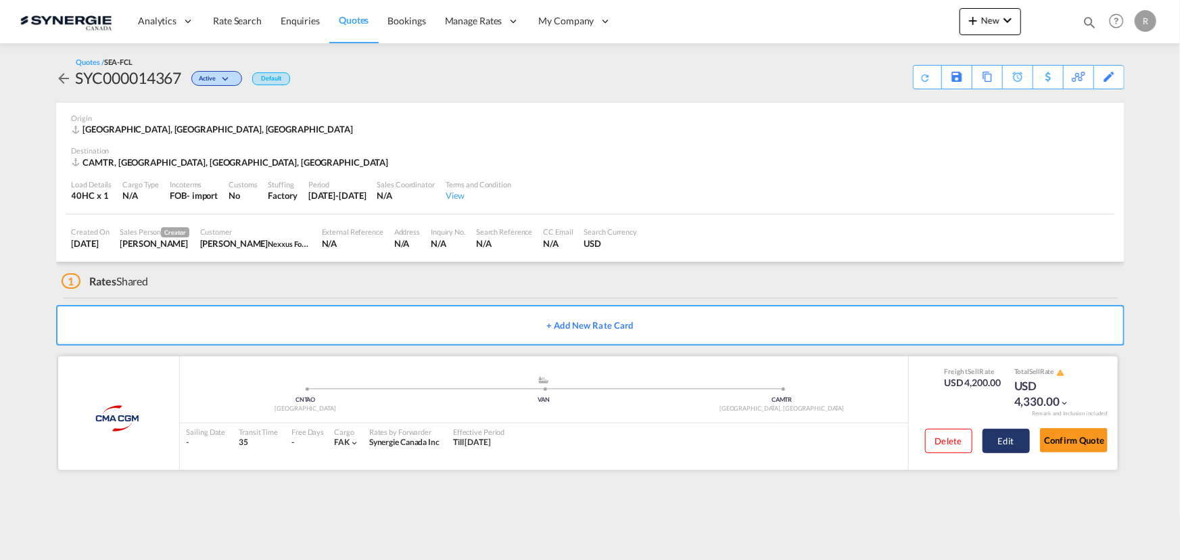
click at [1000, 446] on button "Edit" at bounding box center [1006, 441] width 47 height 24
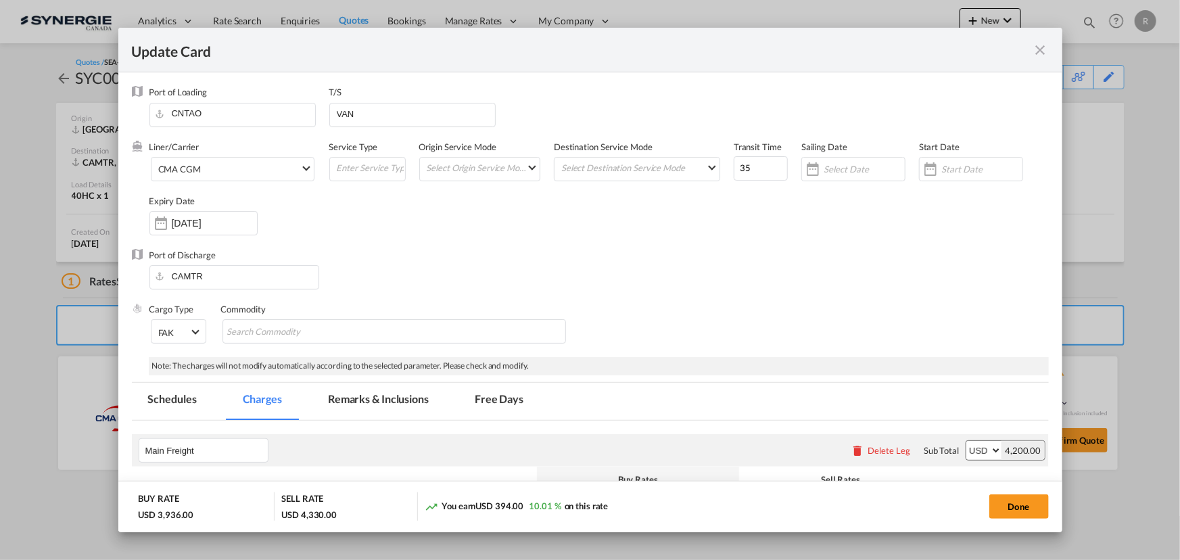
select select "per container"
select select "per B/L"
click at [360, 398] on md-tab-item "Remarks & Inclusions" at bounding box center [378, 401] width 133 height 37
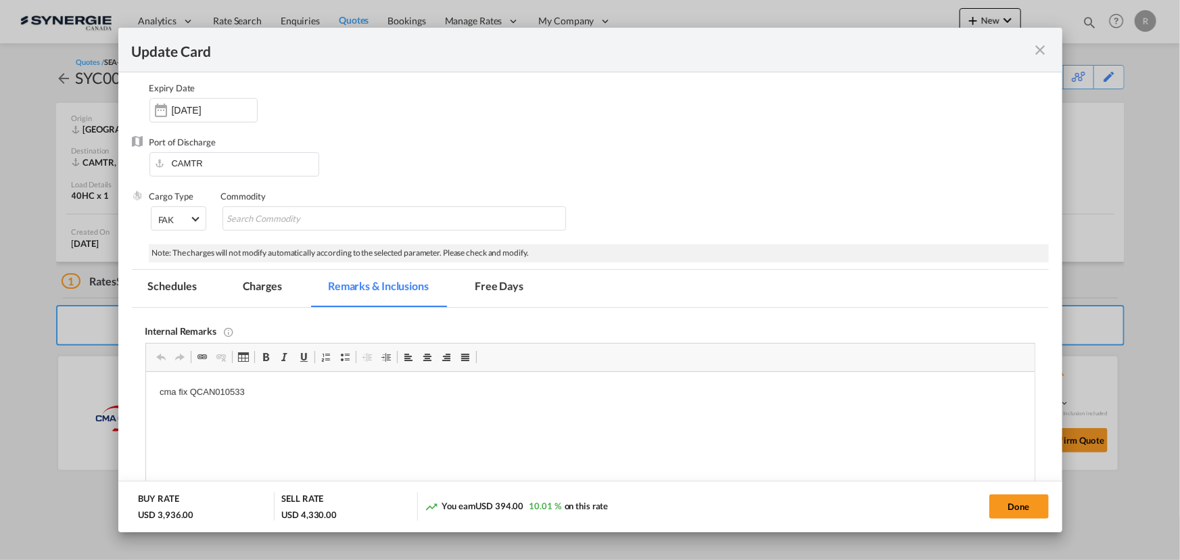
scroll to position [122, 0]
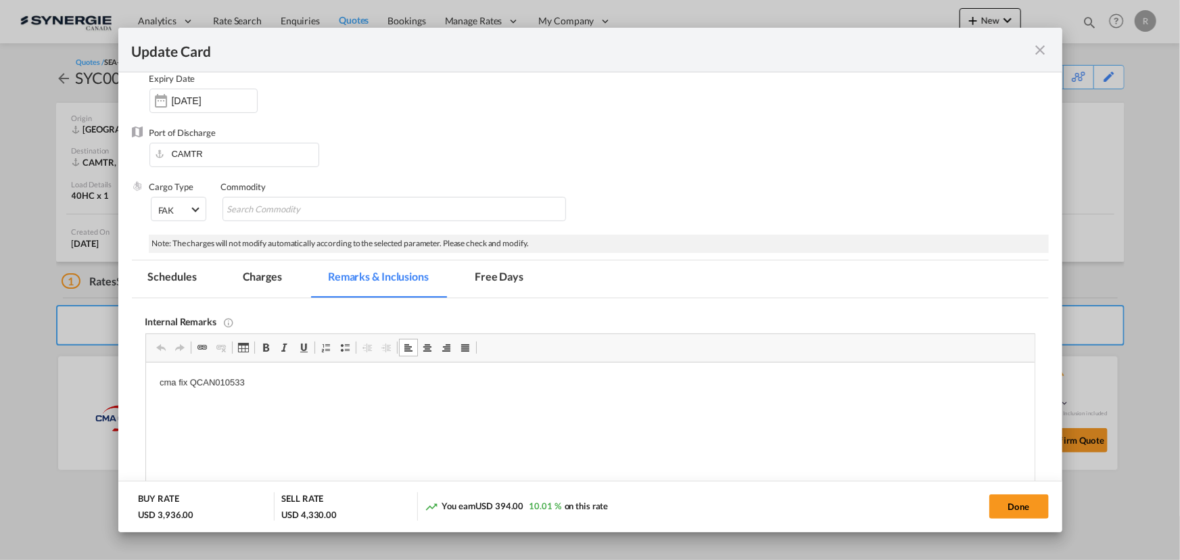
click at [291, 382] on p "cma fix QCAN010533" at bounding box center [590, 383] width 862 height 14
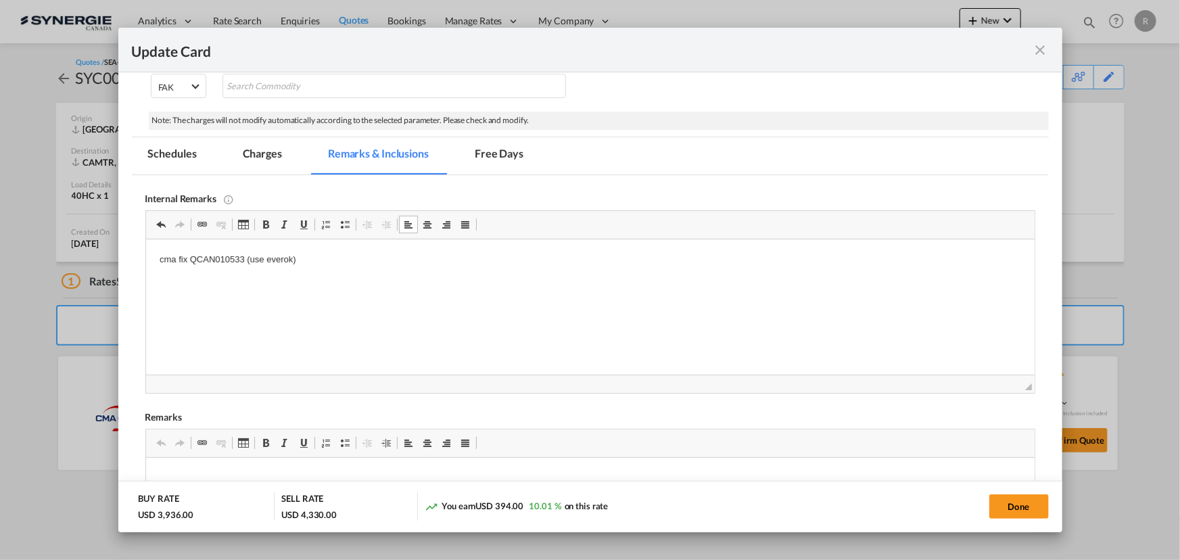
scroll to position [61, 0]
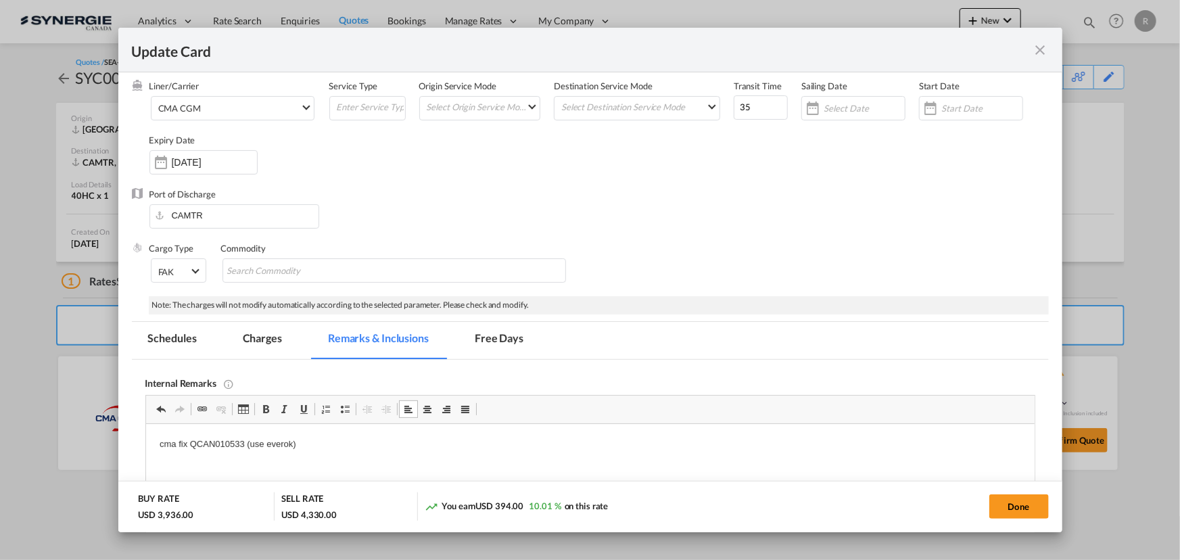
click at [267, 336] on md-tab-item "Charges" at bounding box center [263, 340] width 72 height 37
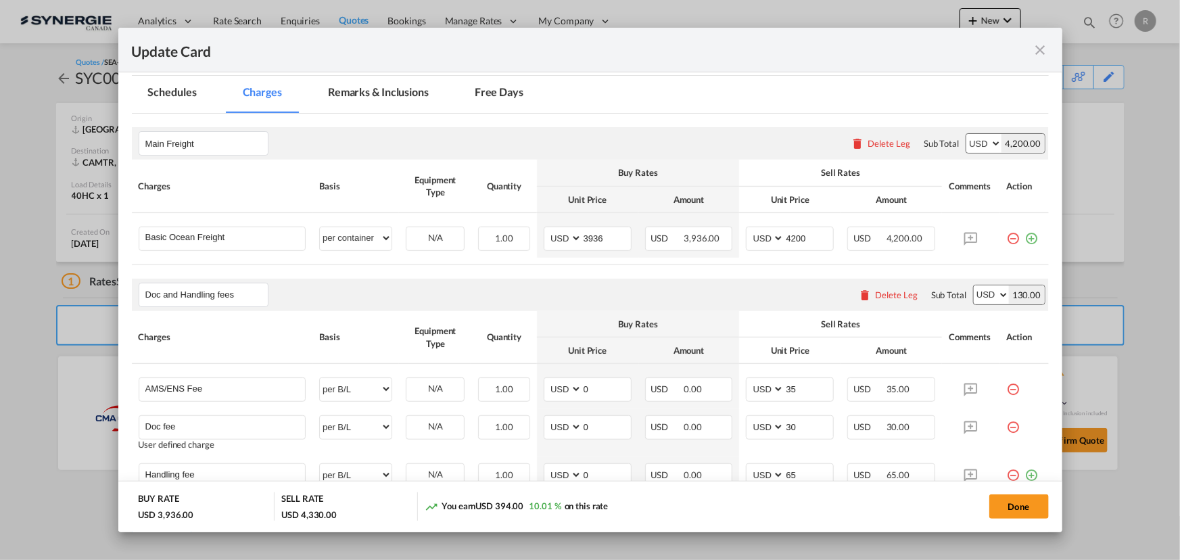
scroll to position [421, 0]
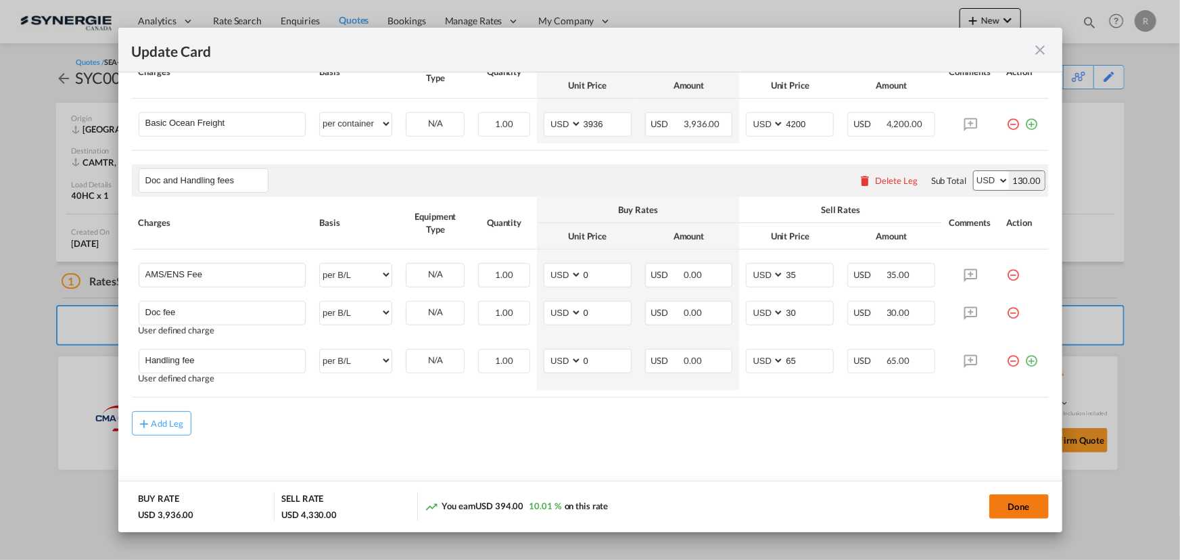
click at [992, 501] on button "Done" at bounding box center [1019, 506] width 60 height 24
type input "05 Sep 2025"
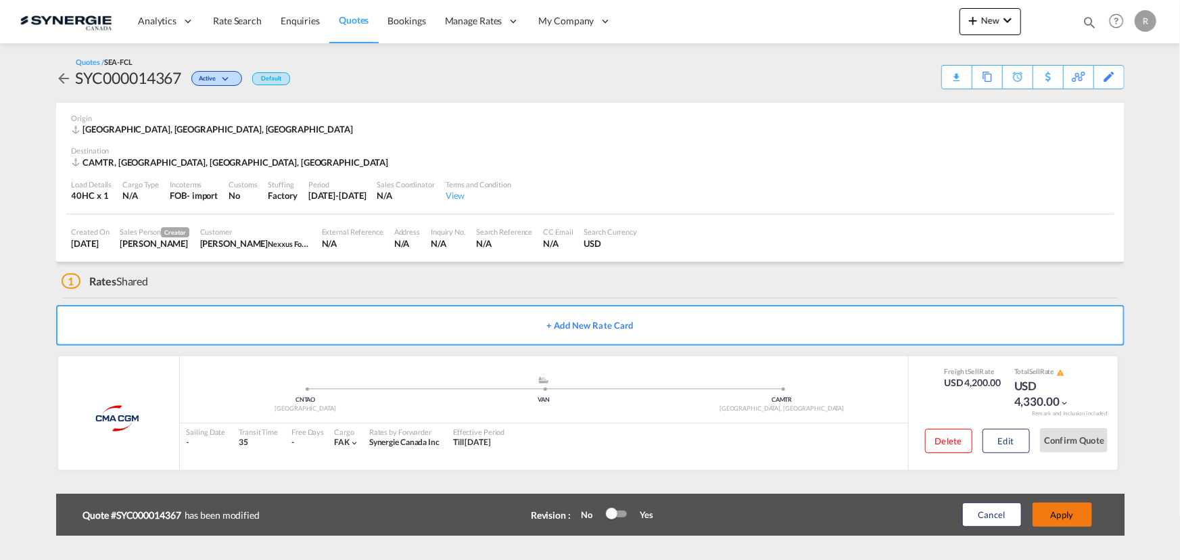
click at [1057, 519] on button "Apply" at bounding box center [1063, 514] width 60 height 24
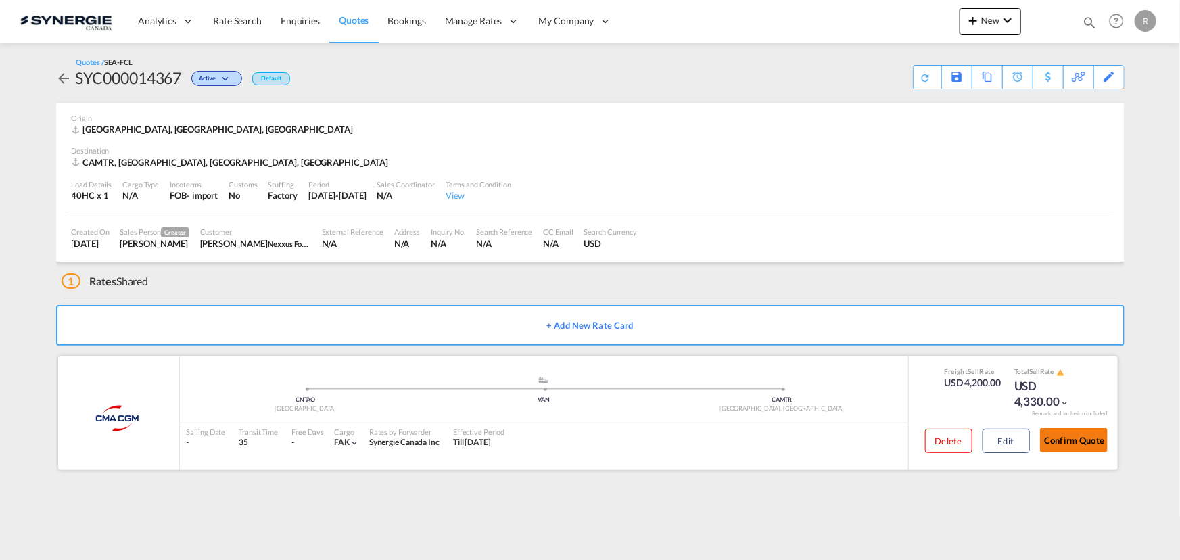
click at [1053, 445] on button "Confirm Quote" at bounding box center [1074, 440] width 68 height 24
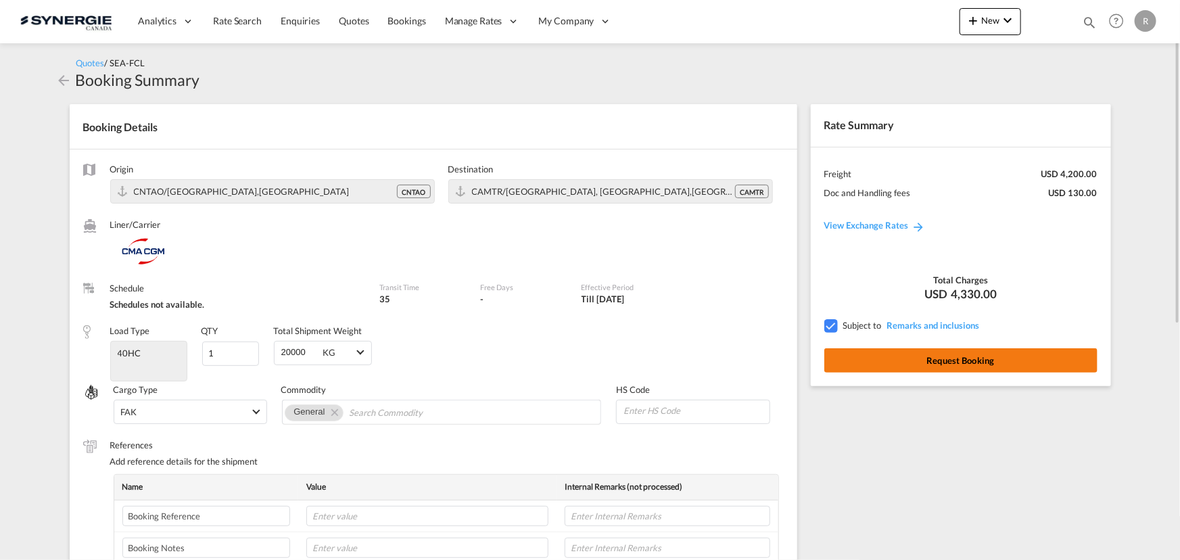
click at [945, 367] on button "Request Booking" at bounding box center [960, 360] width 273 height 24
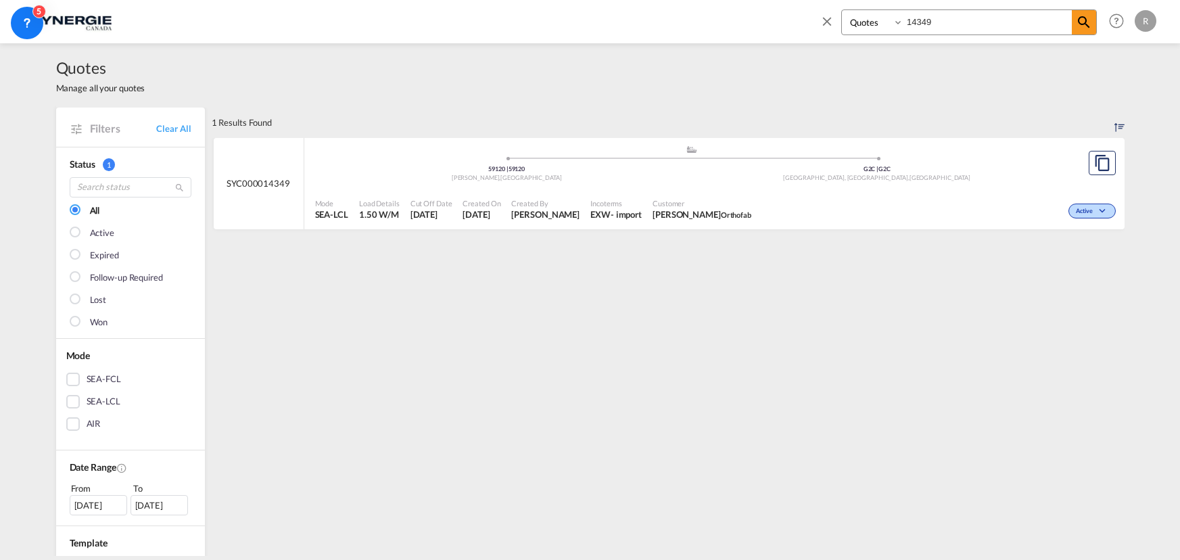
select select "Quotes"
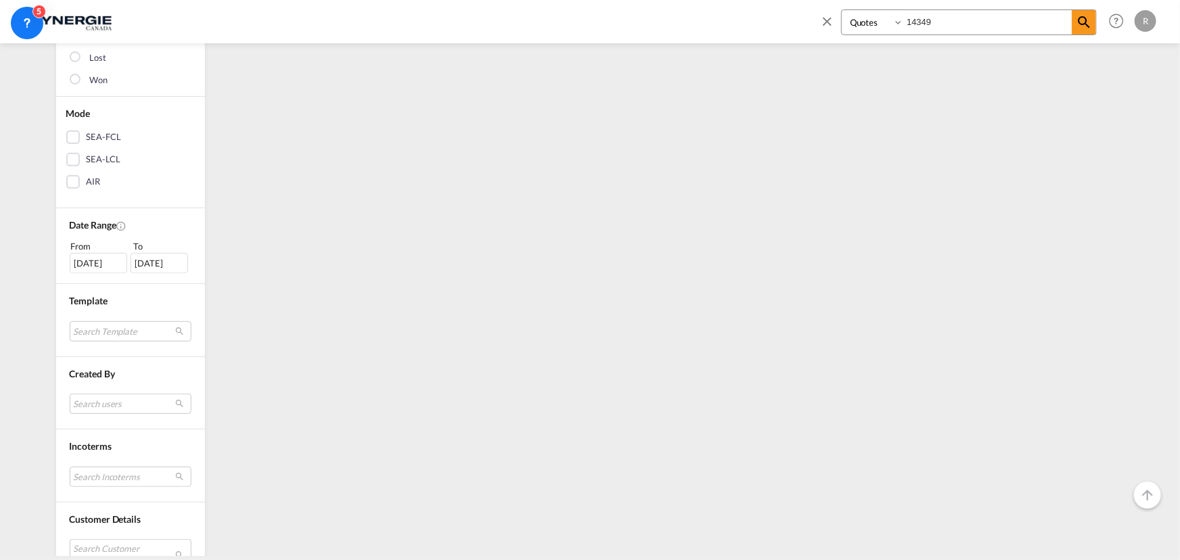
scroll to position [365, 0]
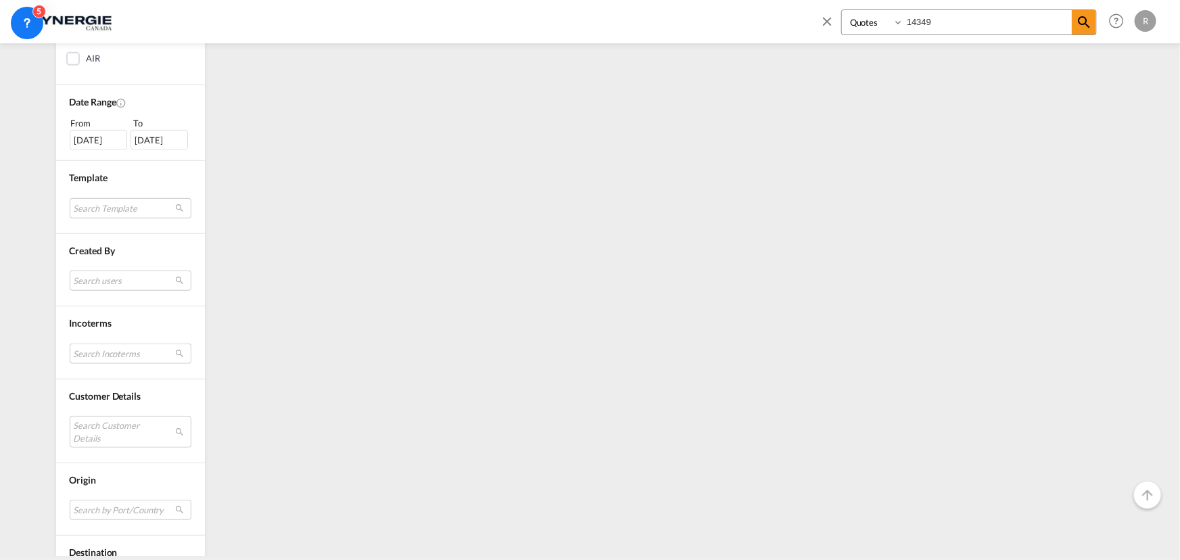
click at [107, 350] on md-select "Search Incoterms DPU-IMPORT delivery at place unloaded CFR-EXPORT cost and frei…" at bounding box center [131, 354] width 122 height 20
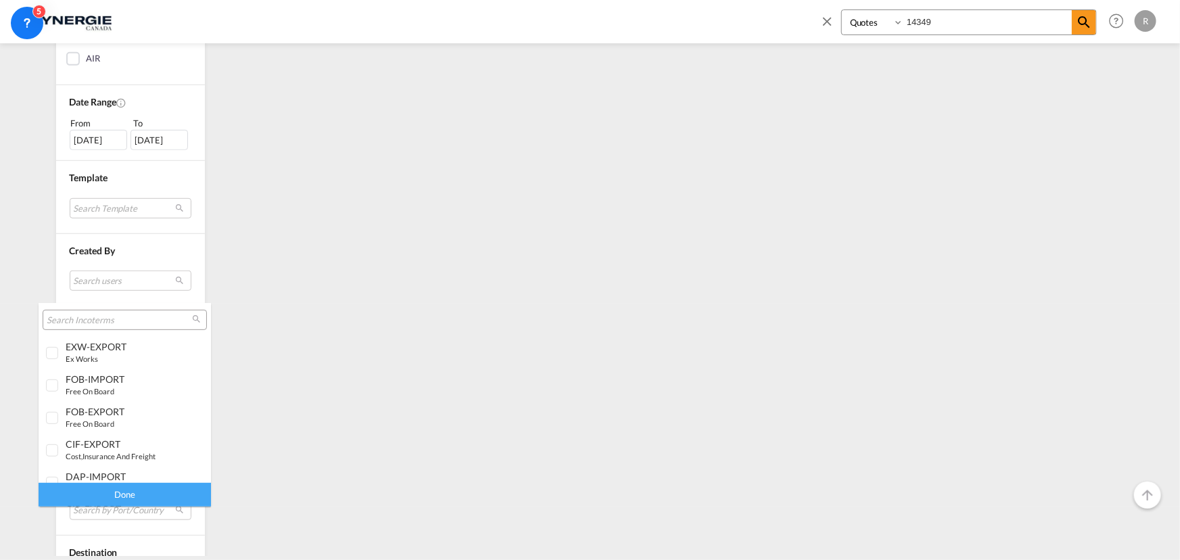
scroll to position [369, 0]
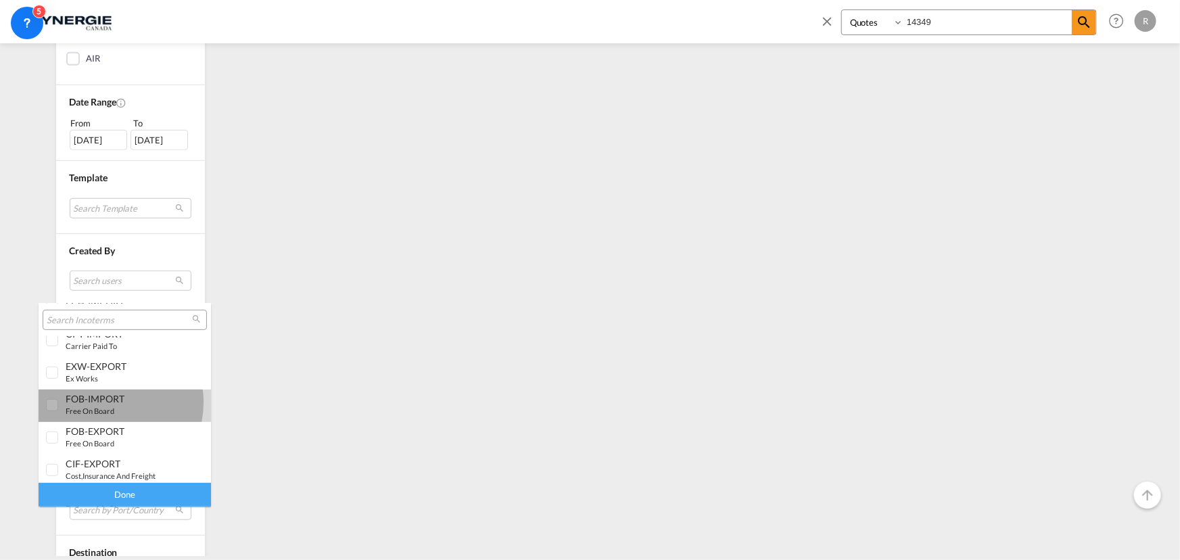
click at [107, 402] on div "FOB-IMPORT" at bounding box center [119, 398] width 106 height 11
click at [139, 487] on div "Done" at bounding box center [125, 495] width 172 height 24
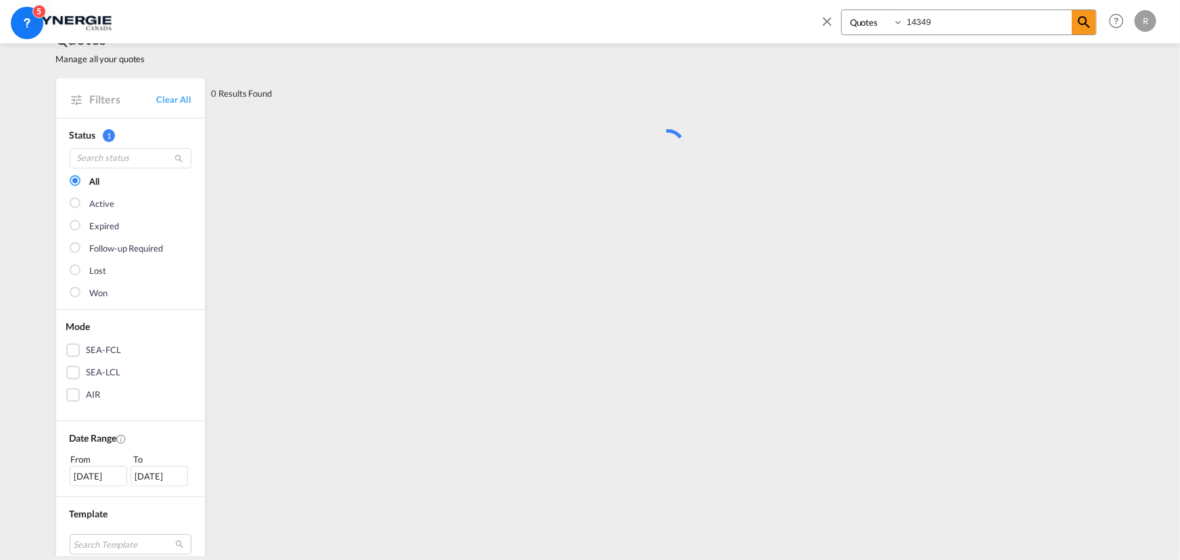
scroll to position [0, 0]
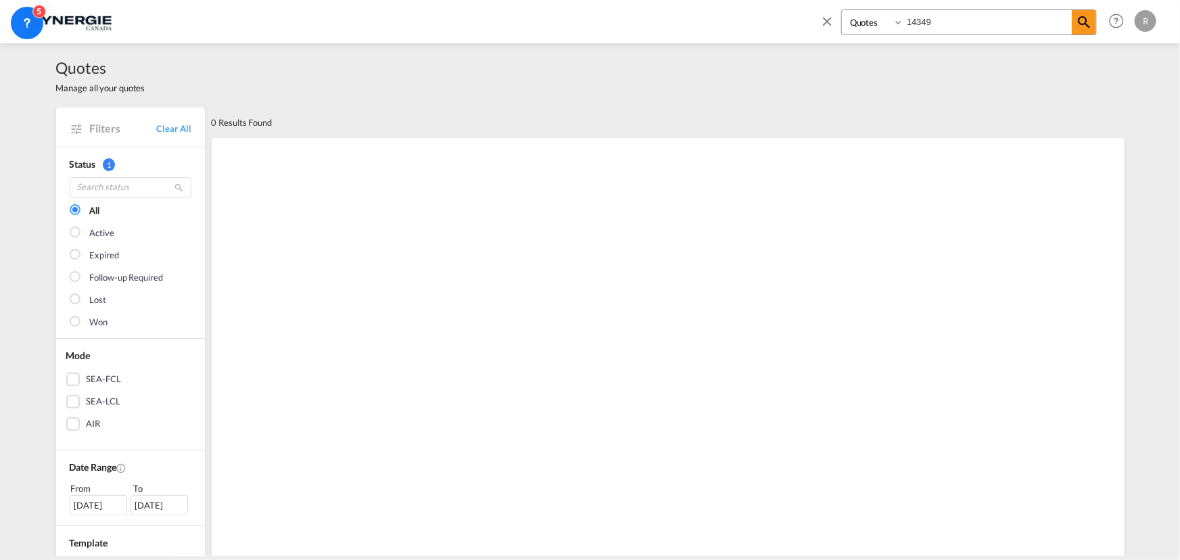
click at [824, 22] on md-icon "icon-close" at bounding box center [827, 21] width 15 height 15
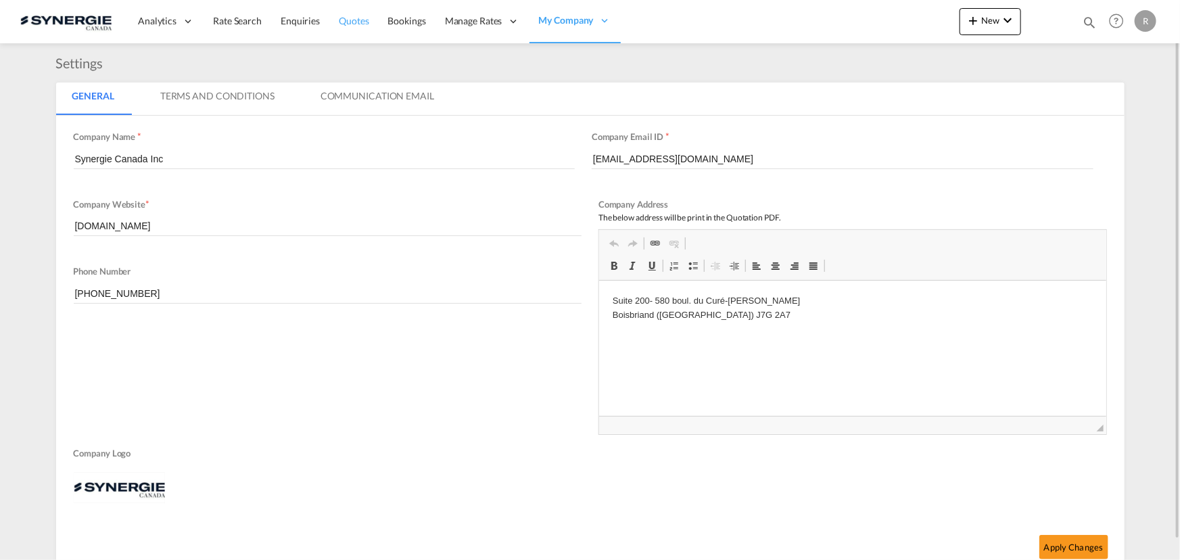
click at [352, 20] on span "Quotes" at bounding box center [354, 20] width 30 height 11
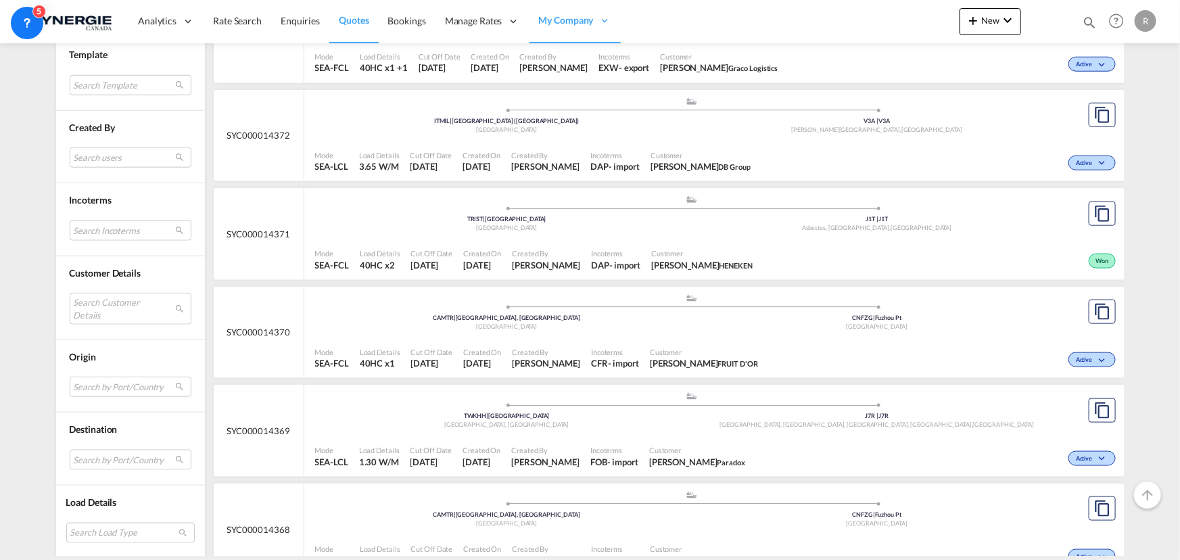
scroll to position [737, 0]
click at [99, 386] on md-select "Search by Port/Country JPNIC nichinan [GEOGRAPHIC_DATA] AEAMF mussafah [GEOGRAP…" at bounding box center [131, 387] width 122 height 20
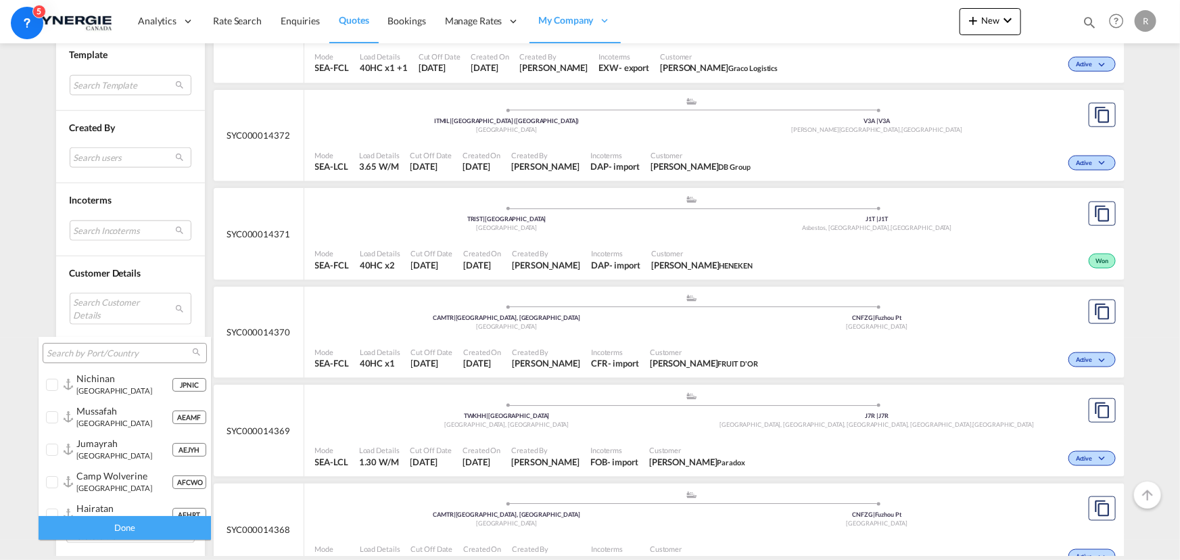
click at [110, 312] on md-backdrop at bounding box center [590, 280] width 1180 height 560
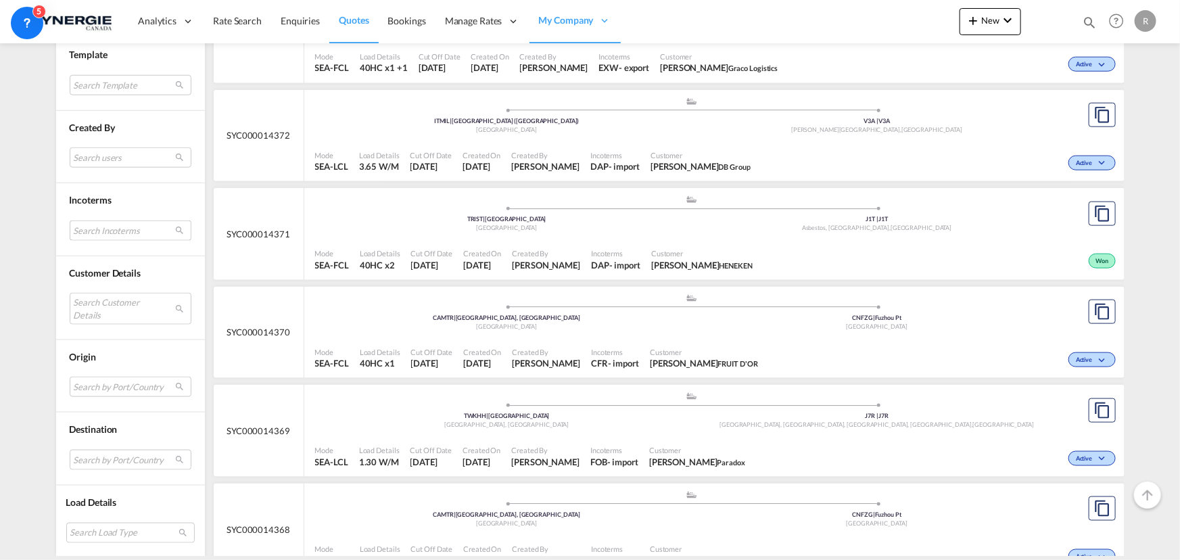
click at [93, 233] on md-select "Search Incoterms DAP-IMPORT delivered at place DAP-EXPORT delivered at place CI…" at bounding box center [131, 230] width 122 height 20
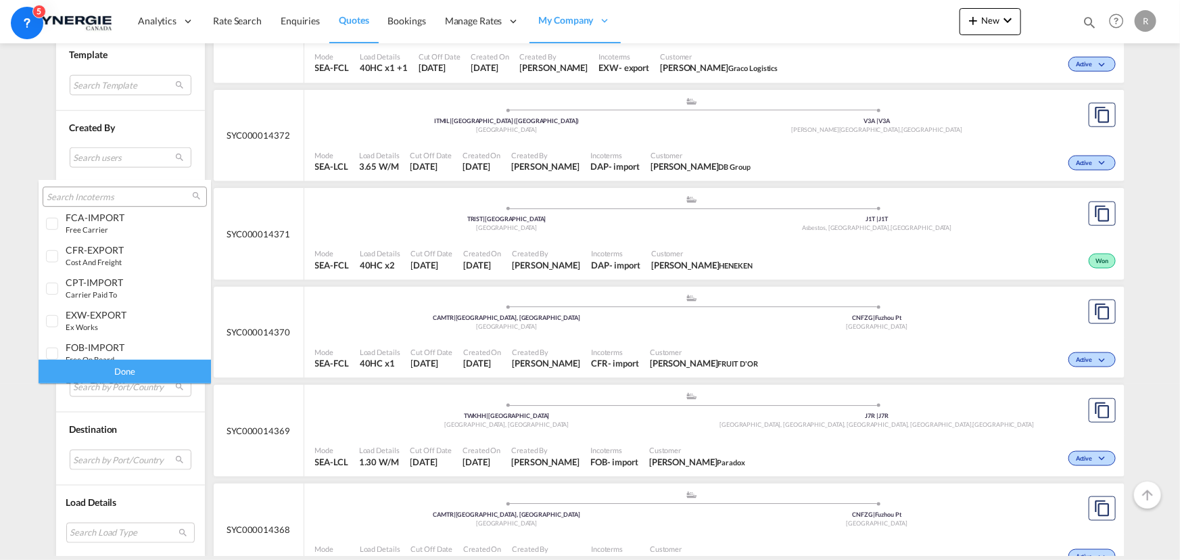
scroll to position [534, 0]
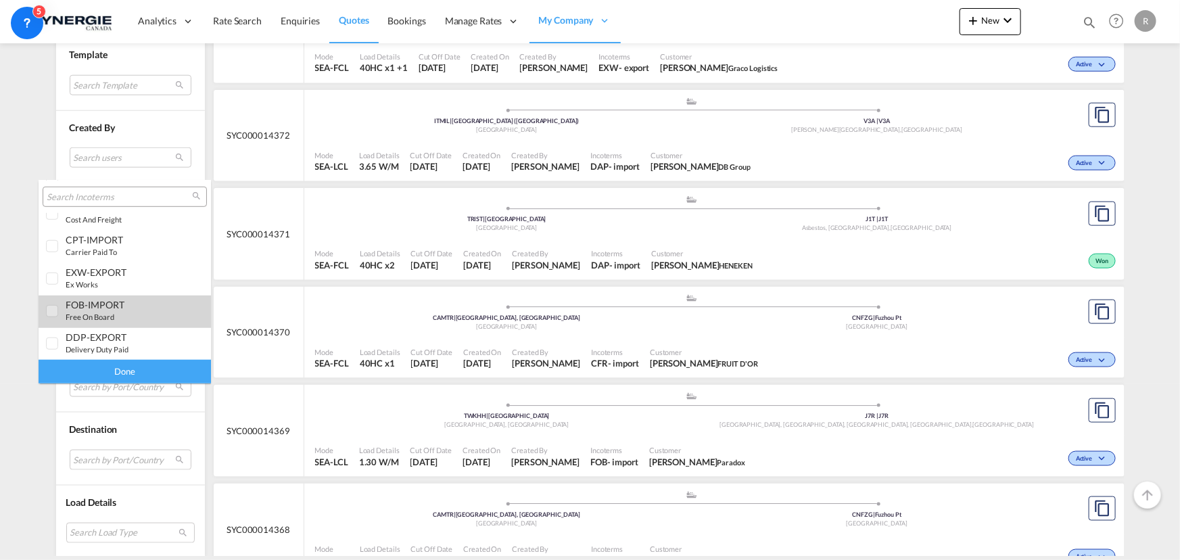
click at [112, 316] on small "free on board" at bounding box center [90, 316] width 49 height 9
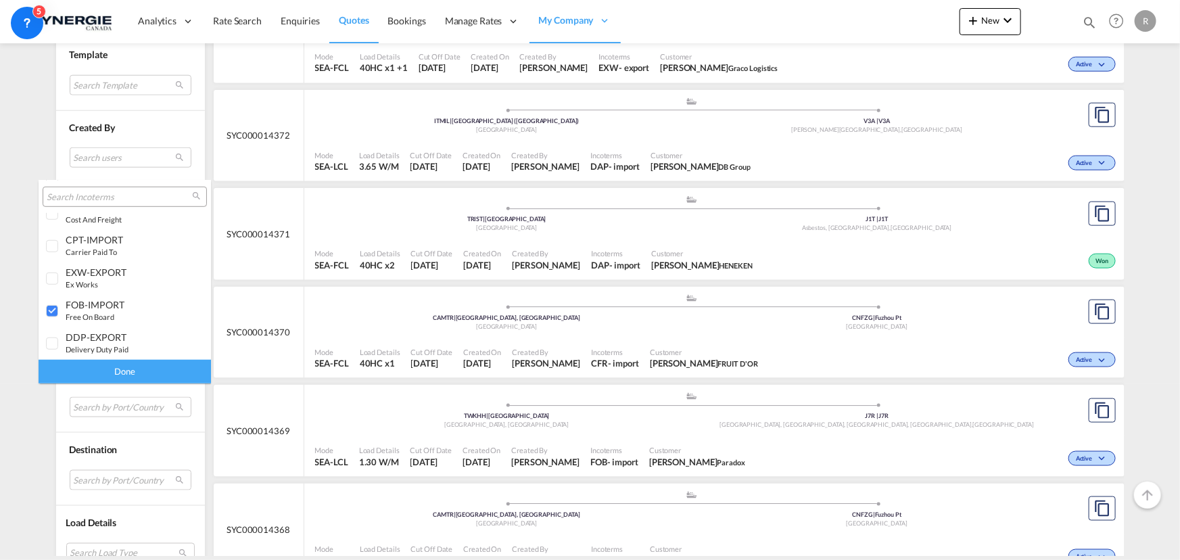
click at [145, 371] on div "Done" at bounding box center [125, 372] width 172 height 24
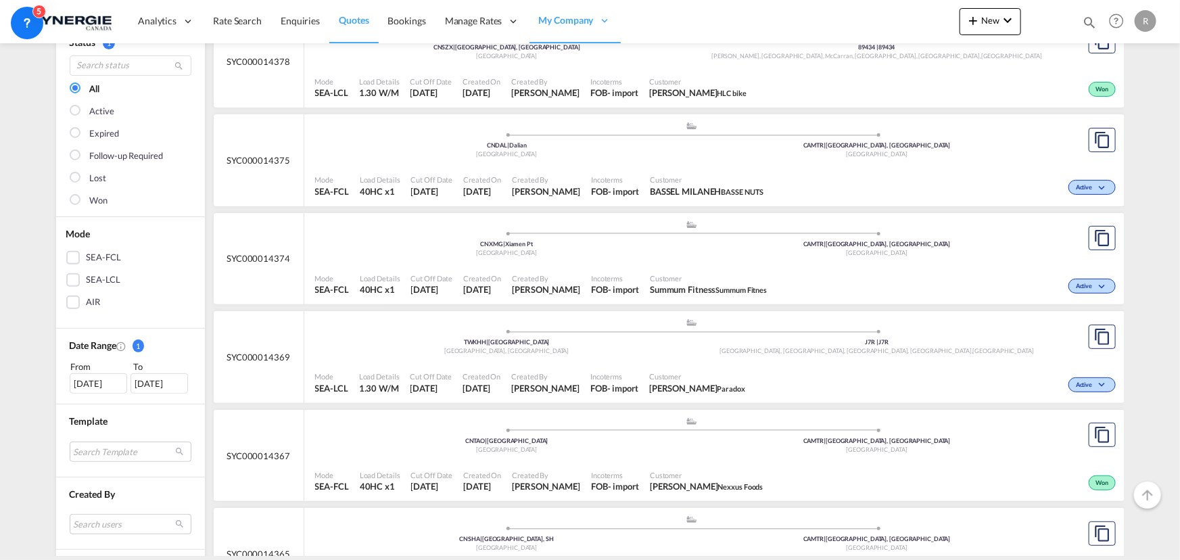
scroll to position [184, 0]
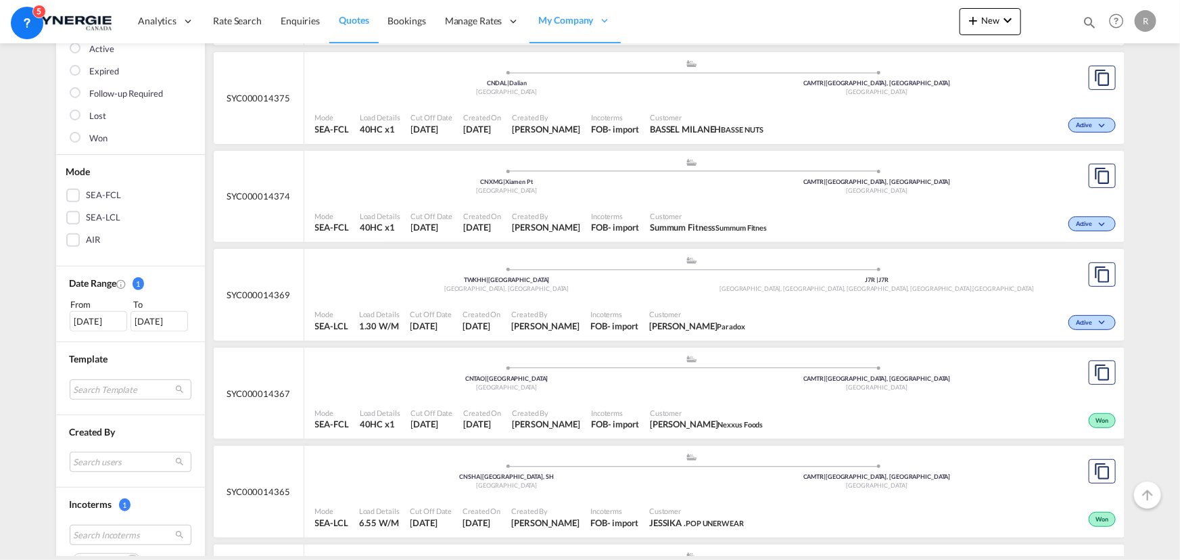
click at [114, 220] on div "SEA-LCL" at bounding box center [104, 218] width 34 height 14
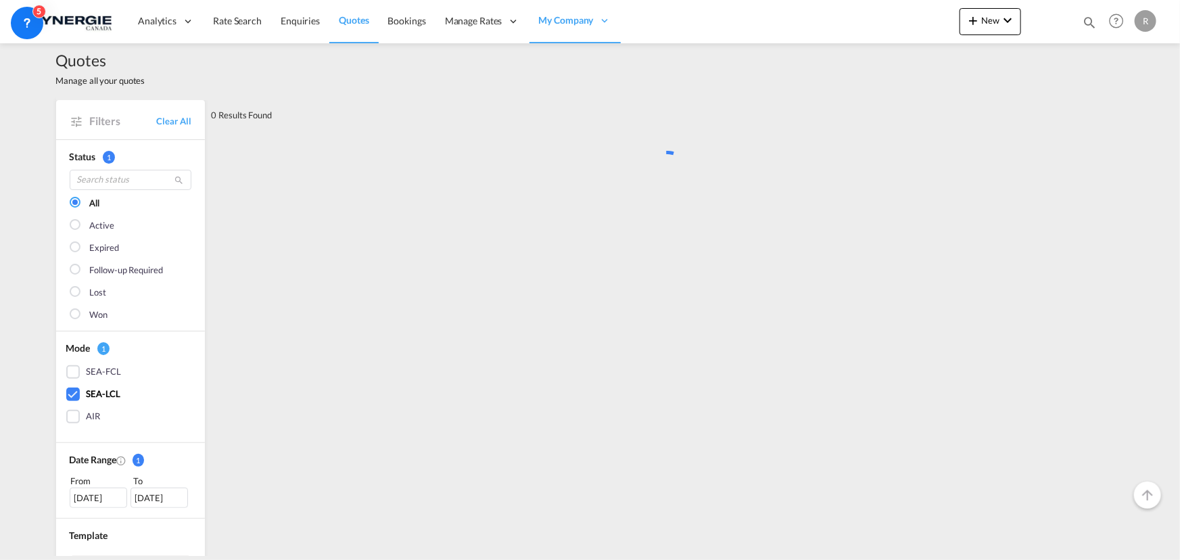
scroll to position [0, 0]
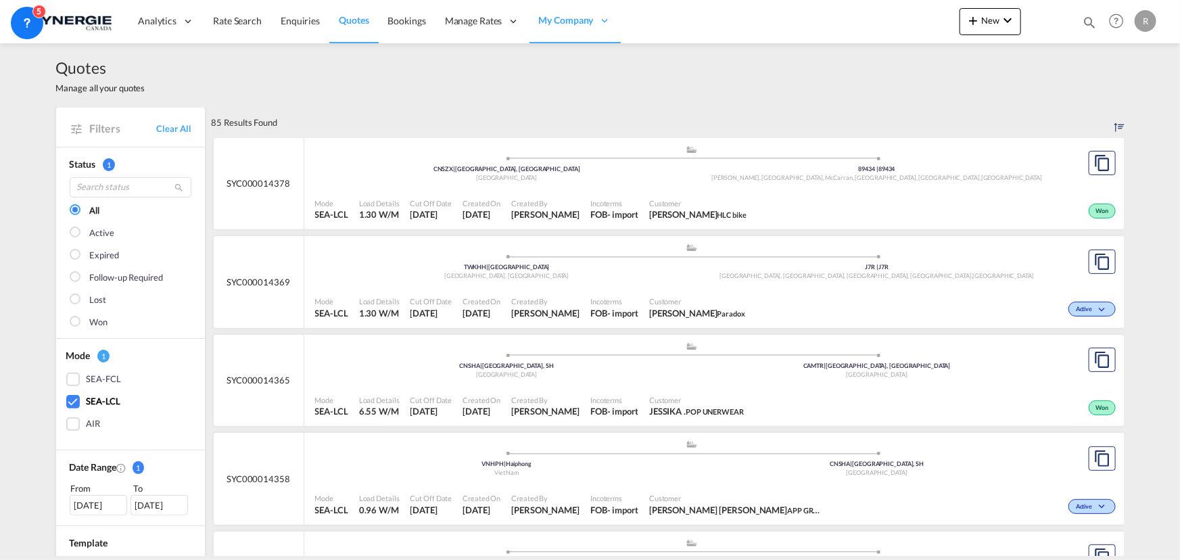
click at [617, 388] on div "Mode SEA-LCL Load Details 6.55 W/M Cut Off Date 27 Aug 2025 Created On 27 Aug 2…" at bounding box center [714, 406] width 820 height 41
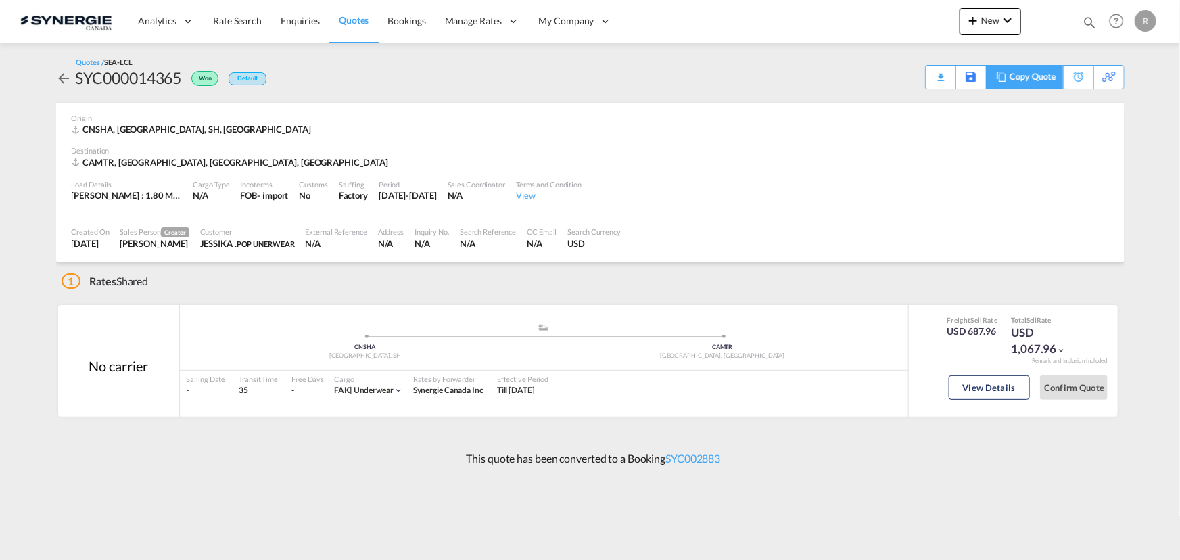
click at [1010, 78] on div "Copy Quote" at bounding box center [1033, 77] width 46 height 23
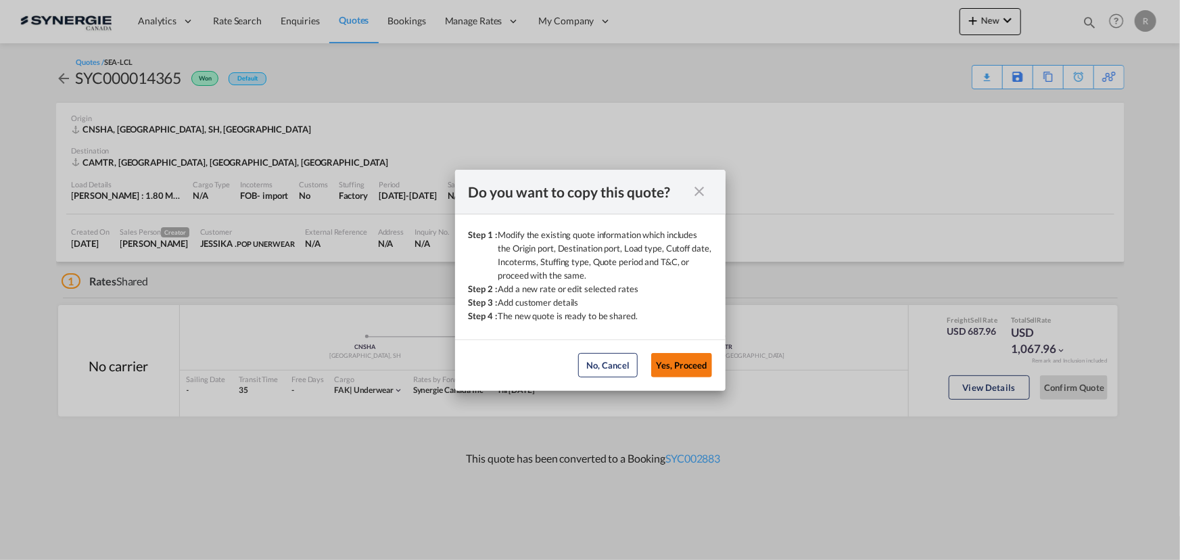
click at [689, 365] on button "Yes, Proceed" at bounding box center [681, 365] width 61 height 24
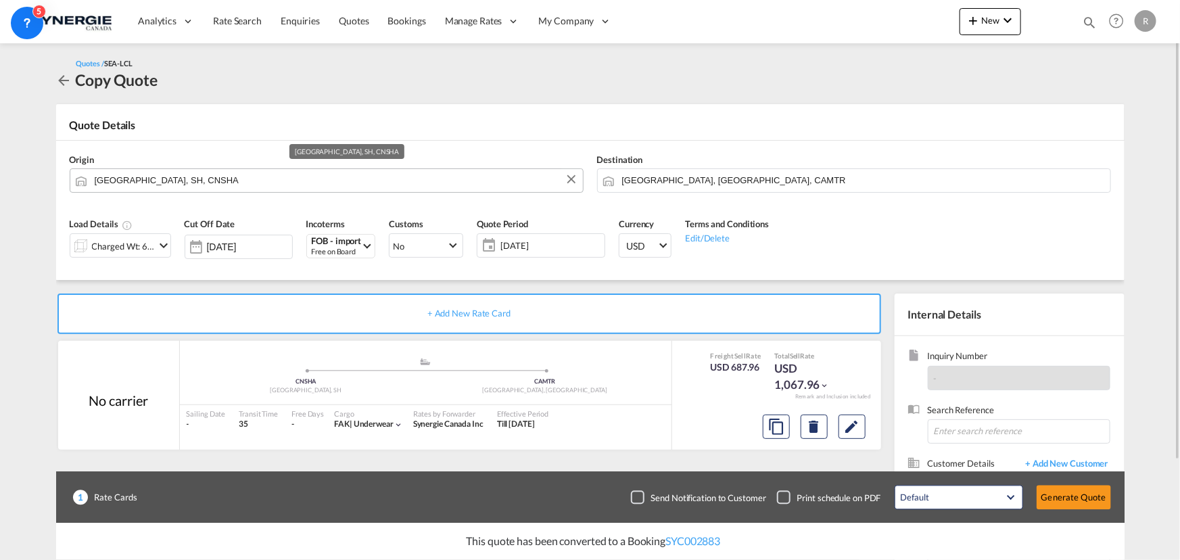
click at [299, 187] on input "[GEOGRAPHIC_DATA], SH, CNSHA" at bounding box center [336, 180] width 482 height 24
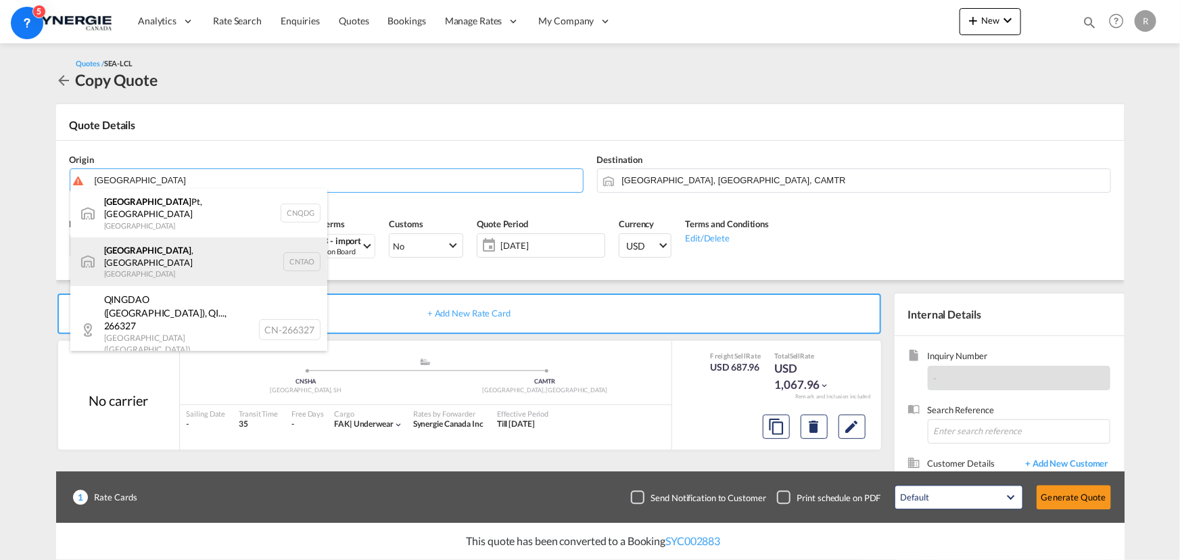
click at [118, 248] on div "[GEOGRAPHIC_DATA] , SD China CNTAO" at bounding box center [198, 261] width 257 height 49
type input "Qingdao, SD, CNTAO"
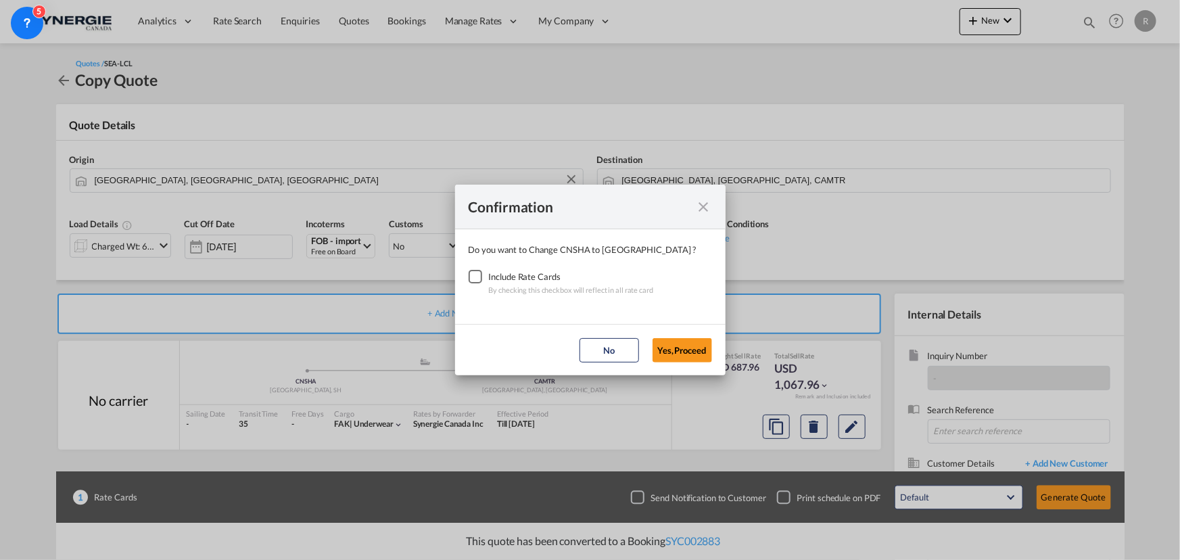
click at [473, 281] on div "Checkbox No Ink" at bounding box center [476, 277] width 14 height 14
click at [670, 355] on button "Yes,Proceed" at bounding box center [683, 350] width 60 height 24
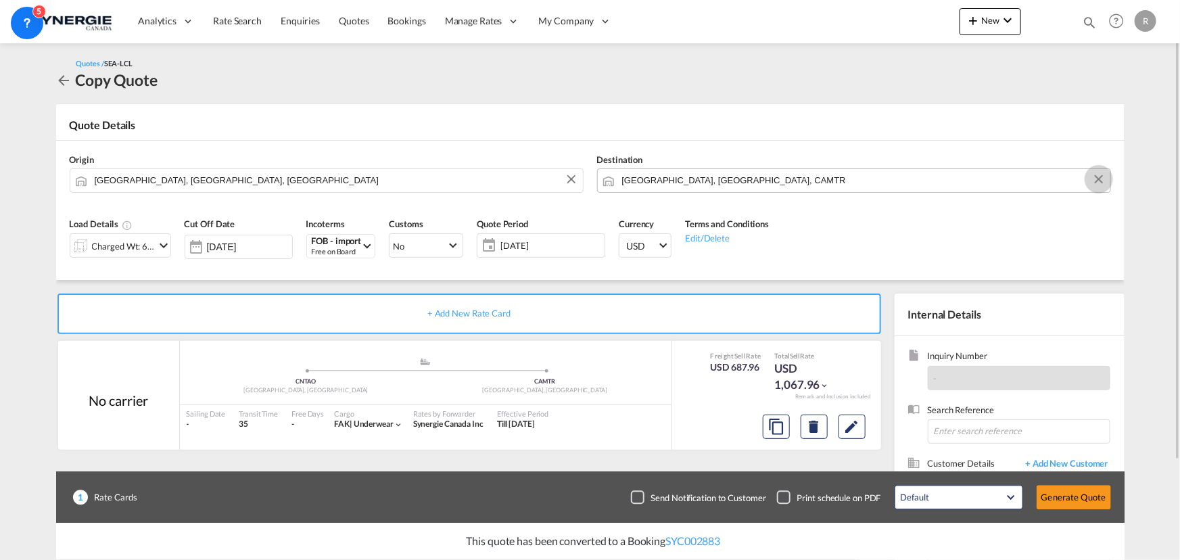
click at [1095, 180] on button "Clear Input" at bounding box center [1099, 179] width 20 height 20
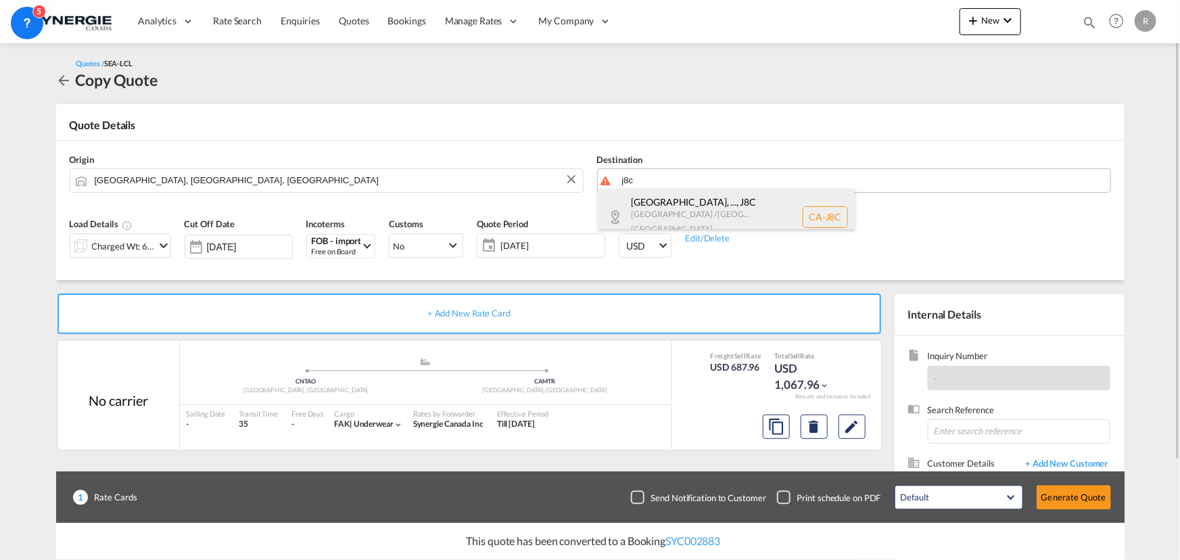
click at [725, 223] on div "Ivry-sur-le-Lac, ... , J8C Quebec / Québec Canada CA-J8C" at bounding box center [726, 217] width 257 height 56
type input "CA-J8C, Ivry-sur-le-Lac, QC, Sainte-Agathe-des-Monts, Sainte-Agathe-Nord, QC, Q…"
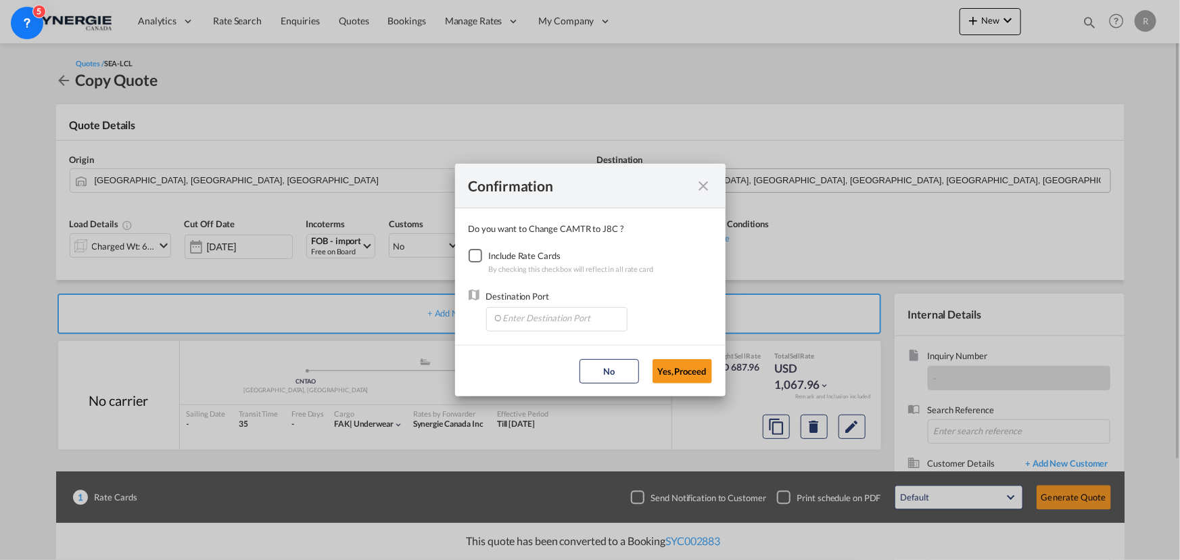
click at [482, 260] on div "Checkbox No Ink" at bounding box center [476, 256] width 14 height 14
click at [525, 316] on input "Enter Destination Port" at bounding box center [560, 318] width 134 height 20
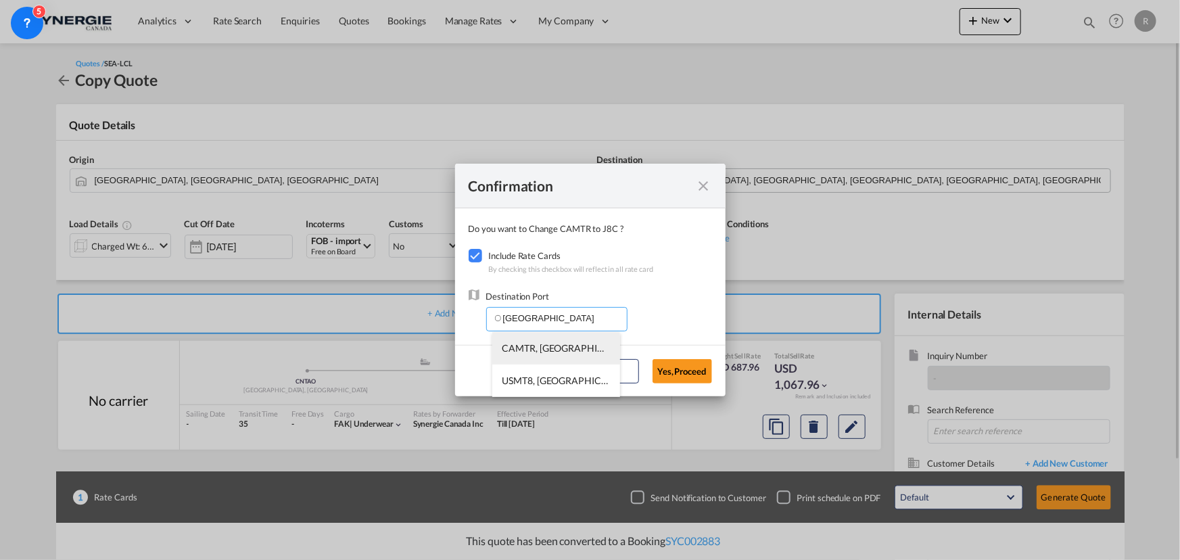
click at [515, 352] on span "CAMTR, Montreal, QC, Canada, North America, Americas" at bounding box center [767, 347] width 531 height 11
type input "CAMTR, Montreal, QC, Canada, North America, Americas"
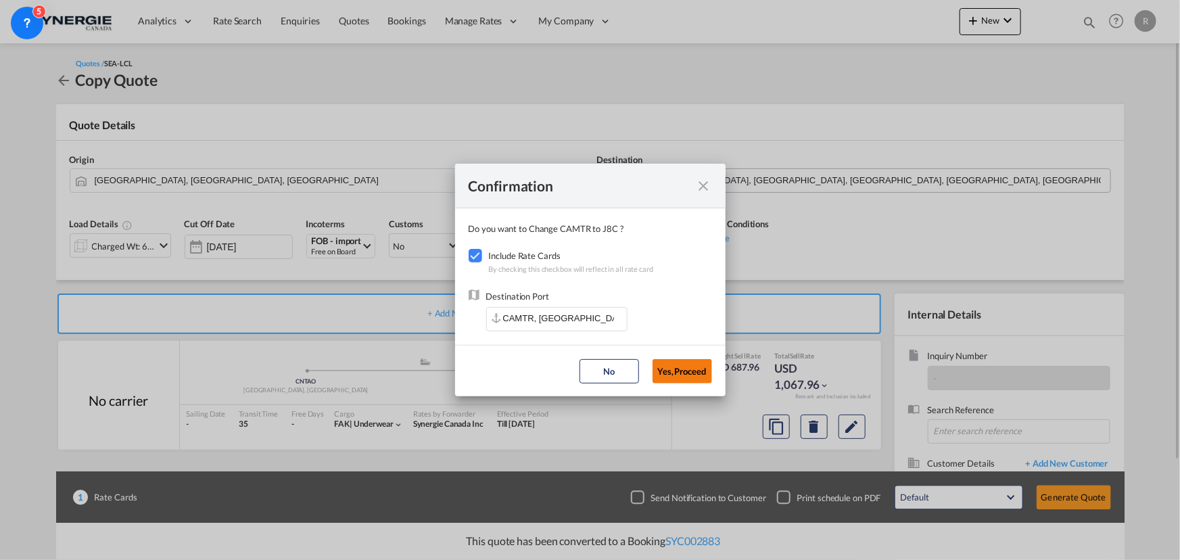
click at [674, 372] on button "Yes,Proceed" at bounding box center [683, 371] width 60 height 24
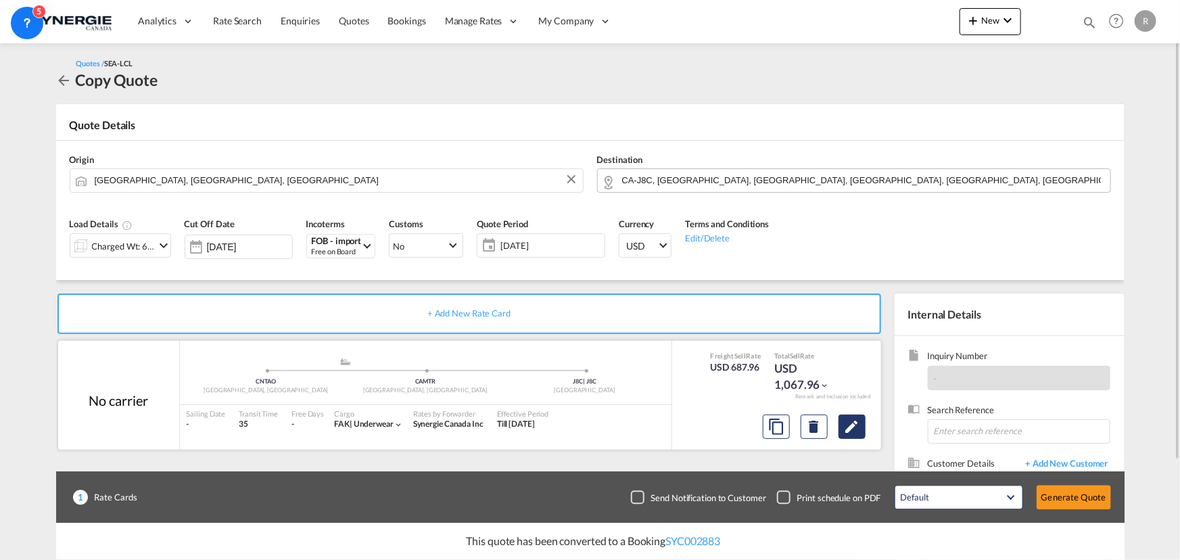
click at [854, 427] on md-icon "Edit" at bounding box center [852, 427] width 16 height 16
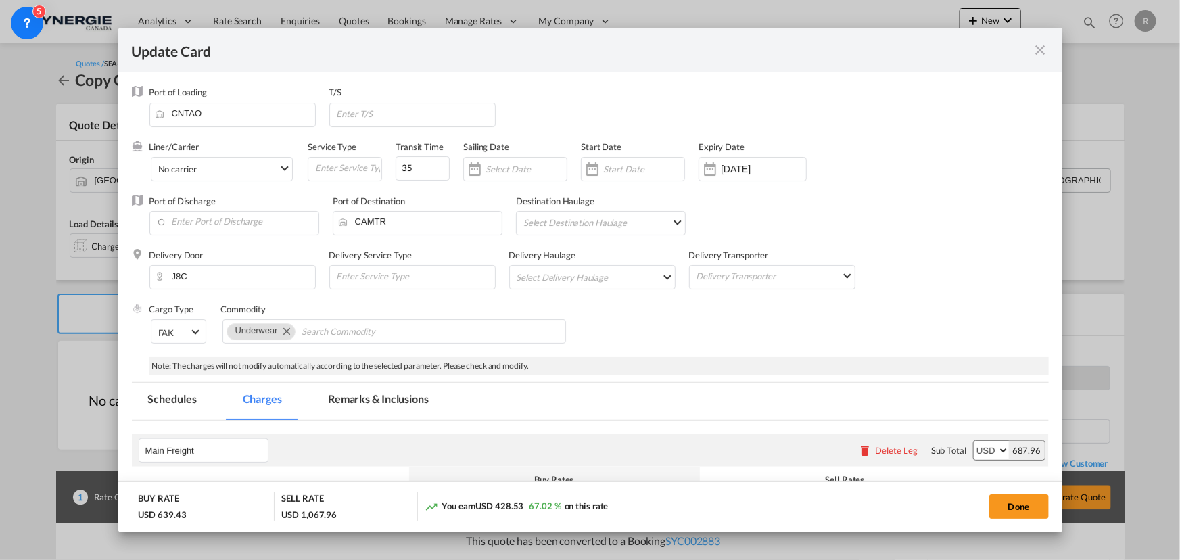
select select "per_w/m"
select select "per_hbl"
select select "flat"
select select "per_bl"
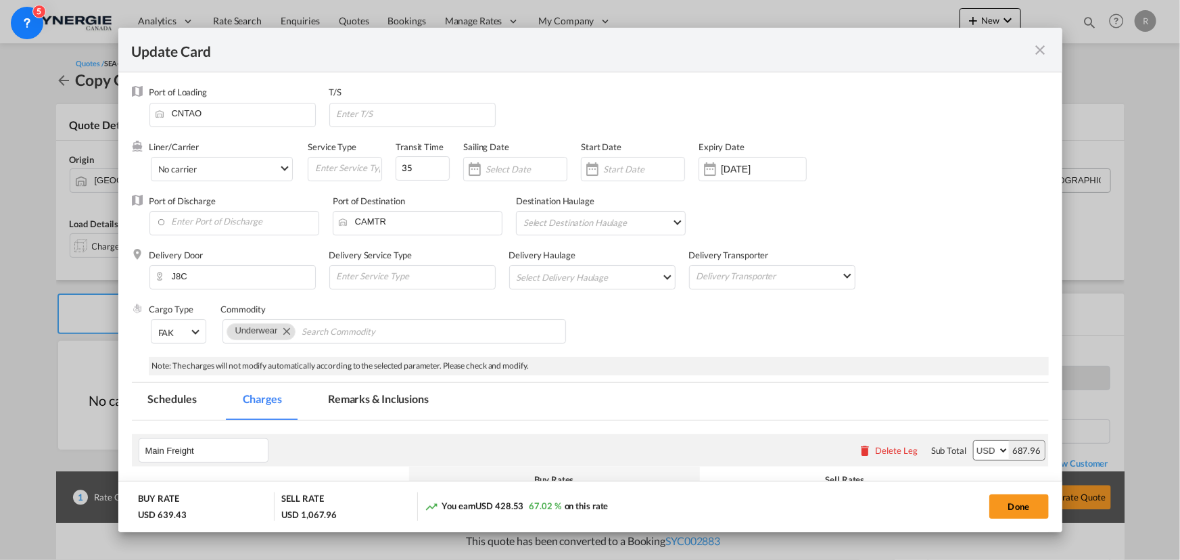
select select "per_bl"
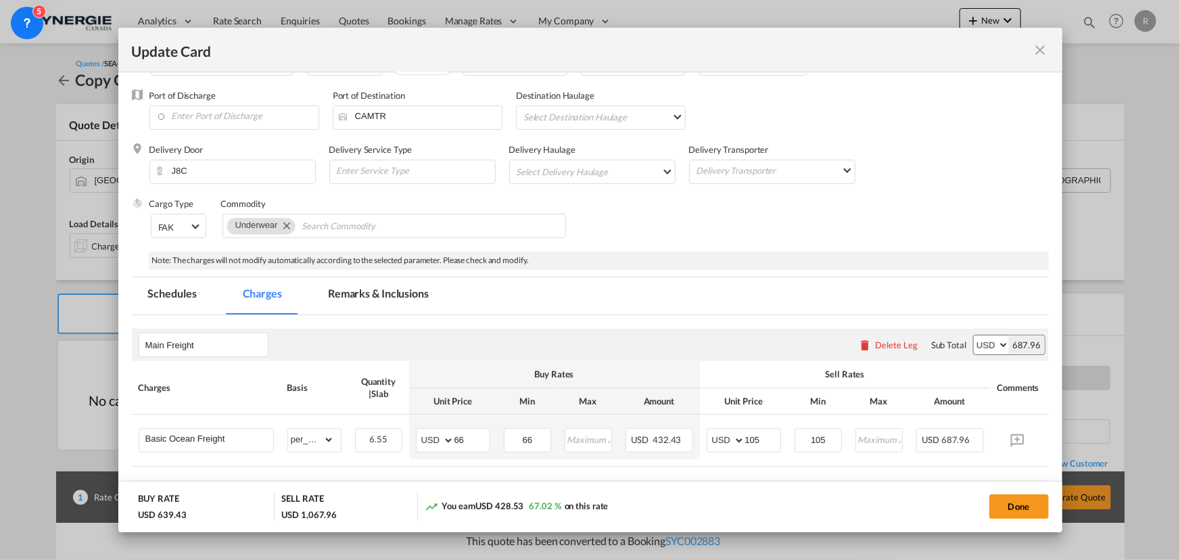
scroll to position [122, 0]
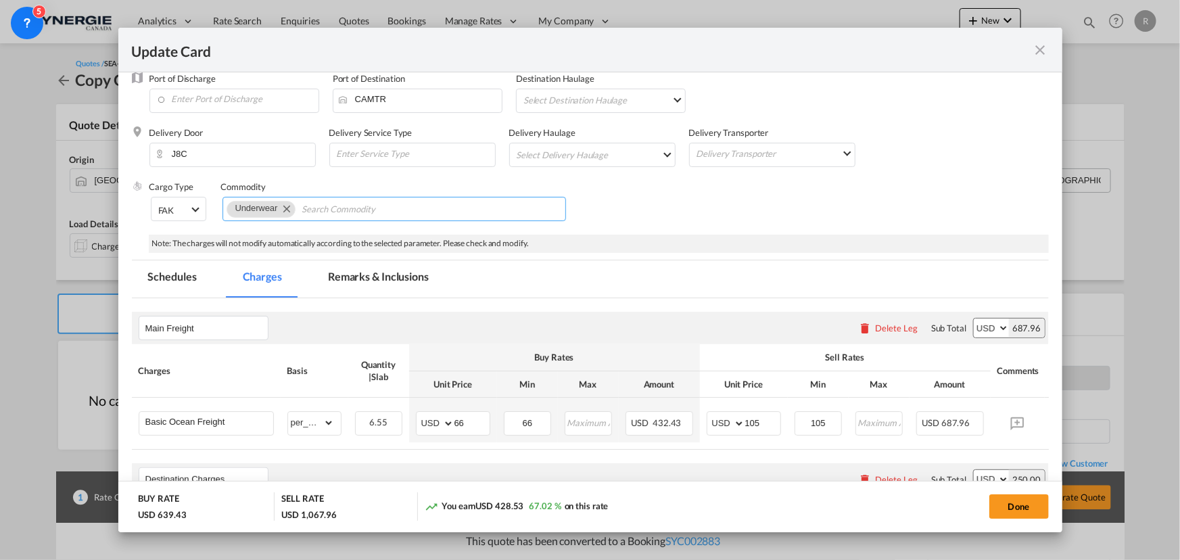
click at [283, 209] on md-icon "Remove Underwear" at bounding box center [286, 208] width 16 height 16
click at [331, 214] on input "Chips input." at bounding box center [289, 210] width 124 height 22
click at [1042, 51] on md-icon "icon-close fg-AAA8AD m-0 pointer" at bounding box center [1041, 50] width 16 height 16
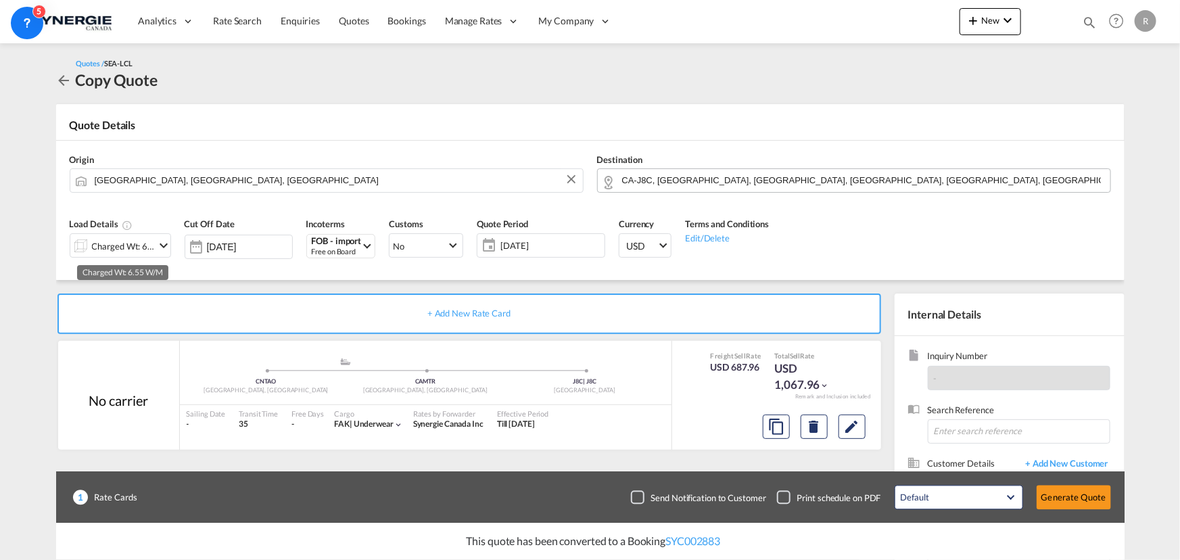
click at [122, 246] on div "Charged Wt: 6.55 W/M" at bounding box center [124, 246] width 64 height 19
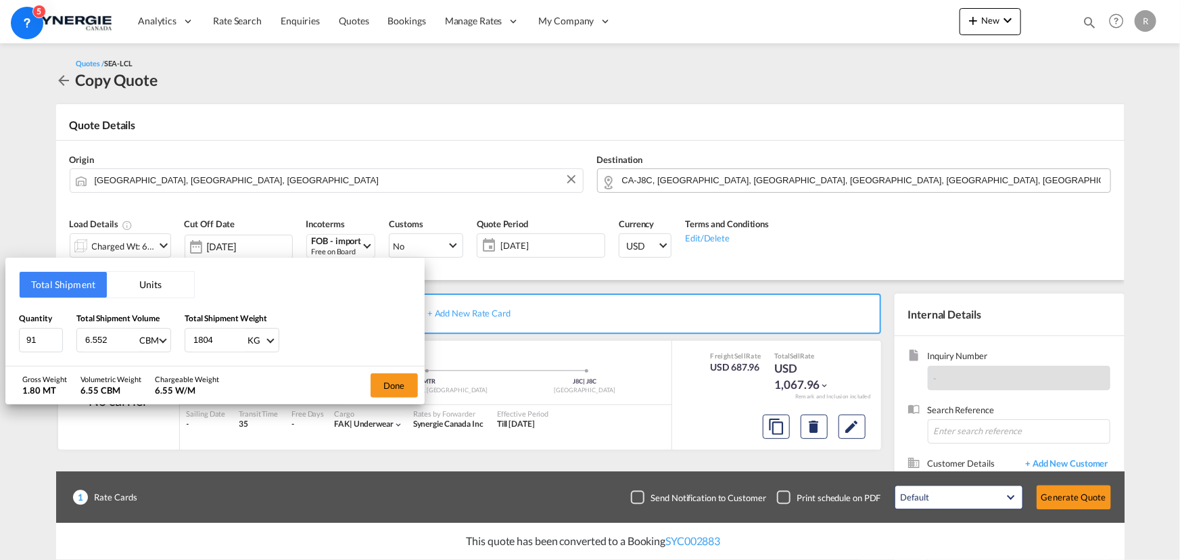
click at [155, 287] on button "Units" at bounding box center [150, 285] width 87 height 26
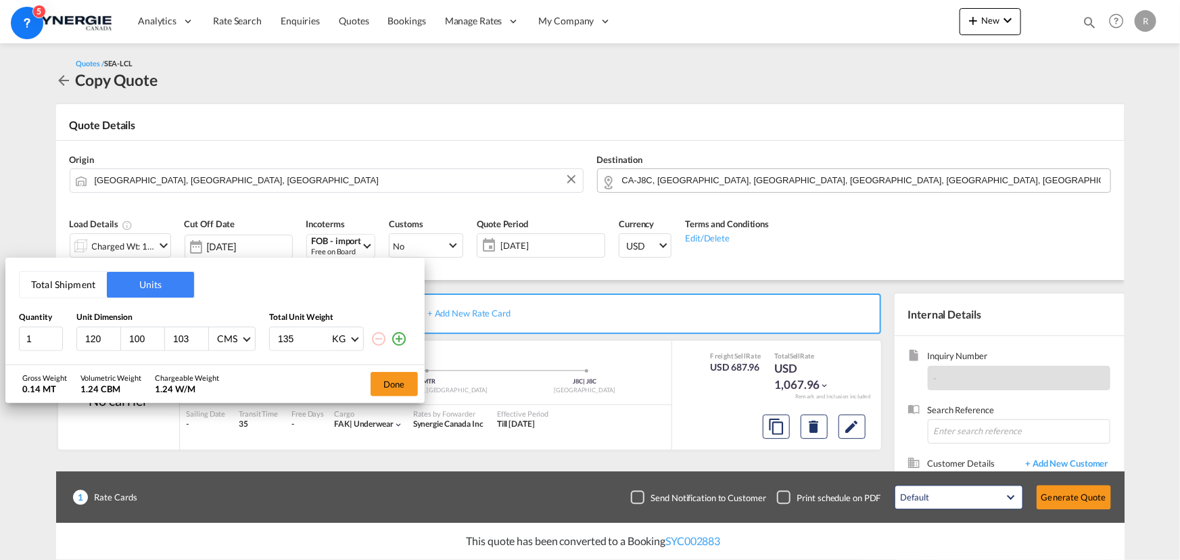
drag, startPoint x: 107, startPoint y: 337, endPoint x: 76, endPoint y: 335, distance: 30.5
click at [77, 335] on div "120" at bounding box center [99, 338] width 44 height 23
type input "1.16"
type input "0.5"
type input "1.37"
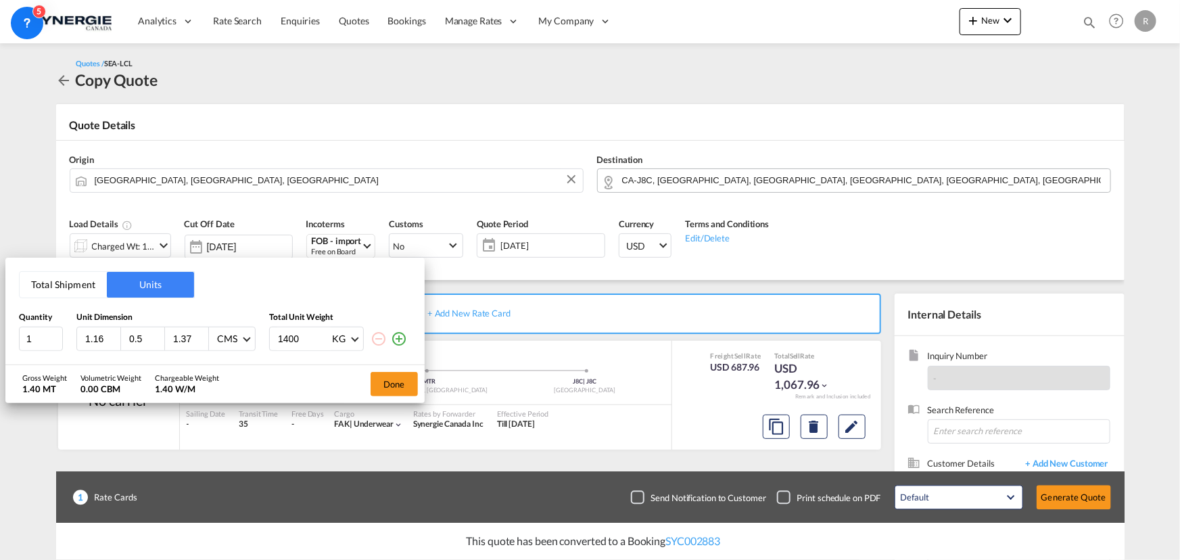
type input "1400"
click at [402, 340] on md-icon "icon-plus-circle-outline" at bounding box center [399, 339] width 16 height 16
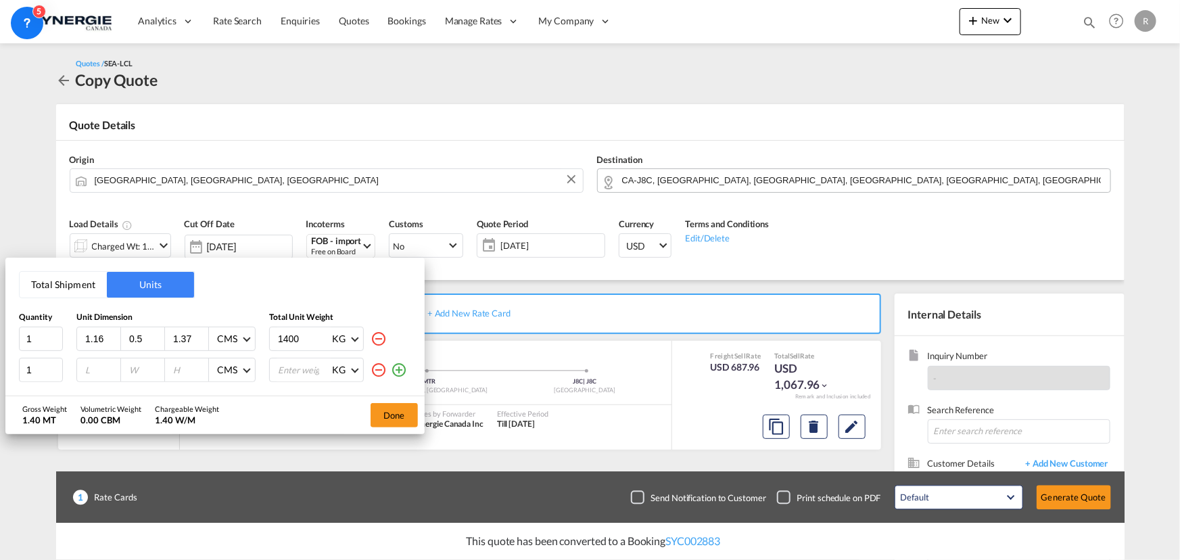
click at [95, 369] on input "number" at bounding box center [102, 370] width 37 height 12
drag, startPoint x: 49, startPoint y: 369, endPoint x: 19, endPoint y: 365, distance: 30.0
click at [19, 365] on input "1" at bounding box center [41, 370] width 44 height 24
type input "2"
type input "1.16"
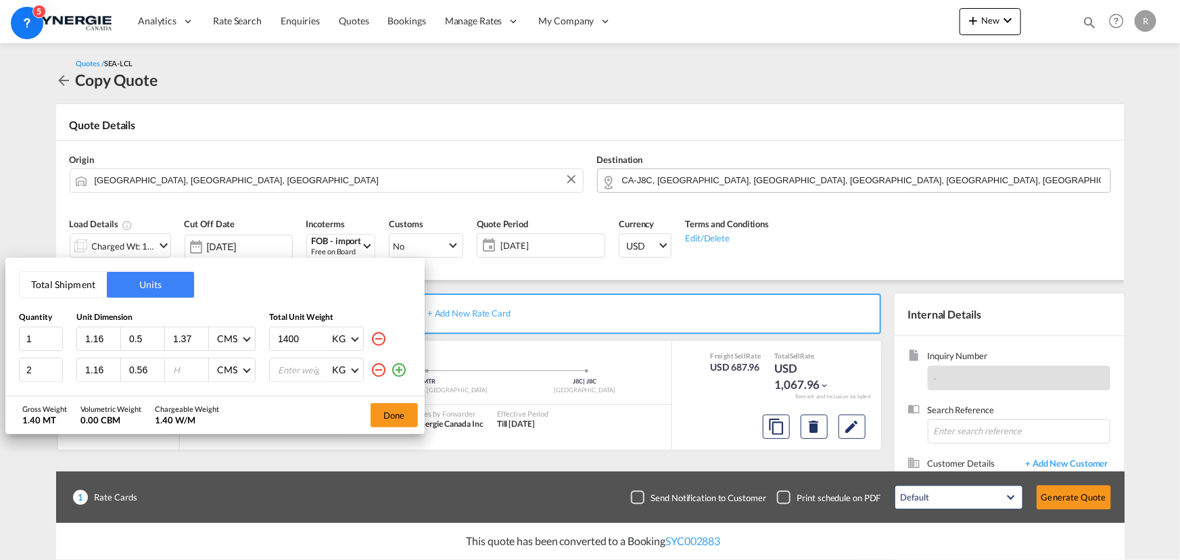
type input "0.56"
type input "1.37"
type input "750"
click at [402, 420] on button "Done" at bounding box center [394, 415] width 47 height 24
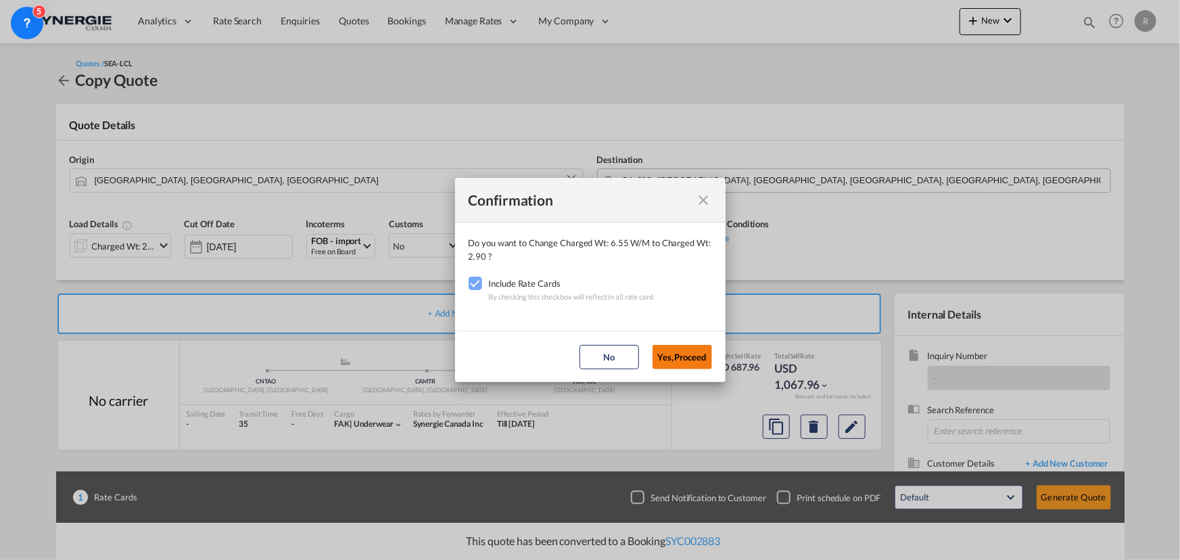
click at [703, 356] on button "Yes,Proceed" at bounding box center [683, 357] width 60 height 24
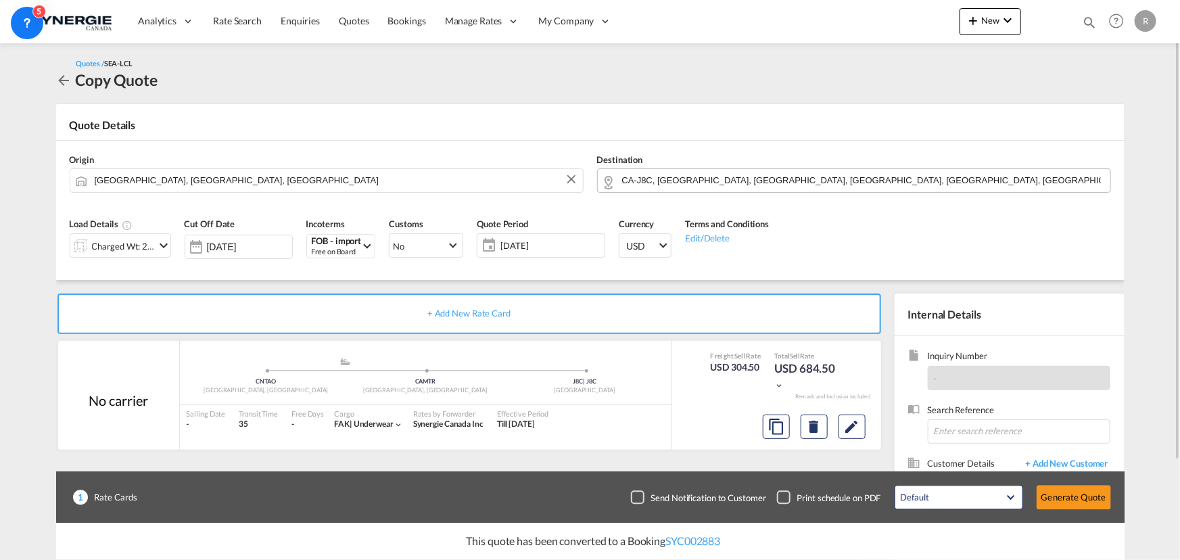
click at [553, 251] on span "[DATE]" at bounding box center [550, 245] width 101 height 12
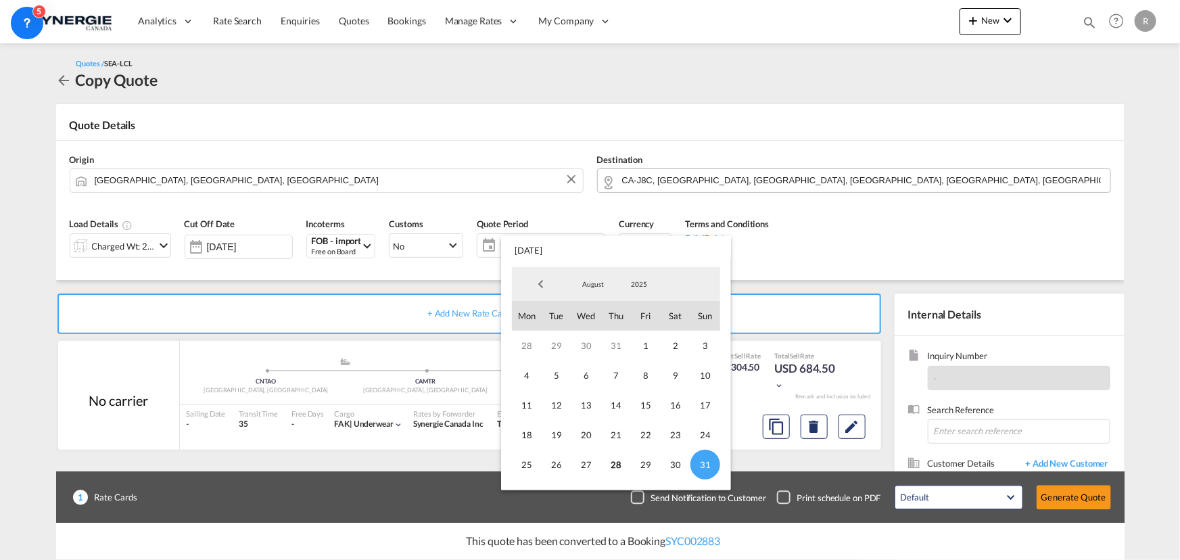
click at [859, 426] on md-backdrop at bounding box center [590, 280] width 1180 height 560
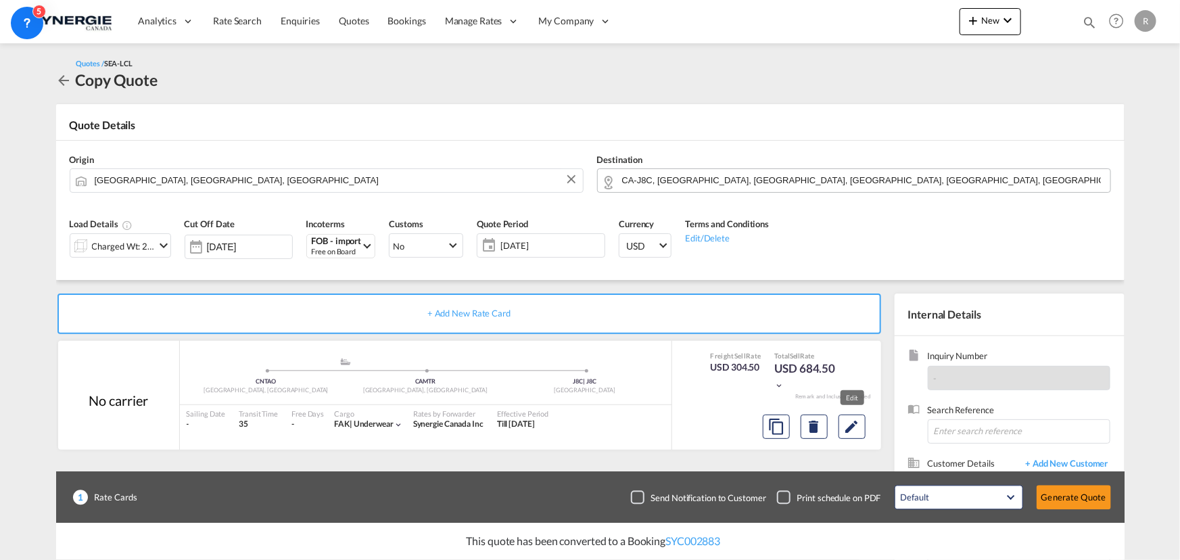
click at [859, 426] on md-icon "Edit" at bounding box center [852, 427] width 16 height 16
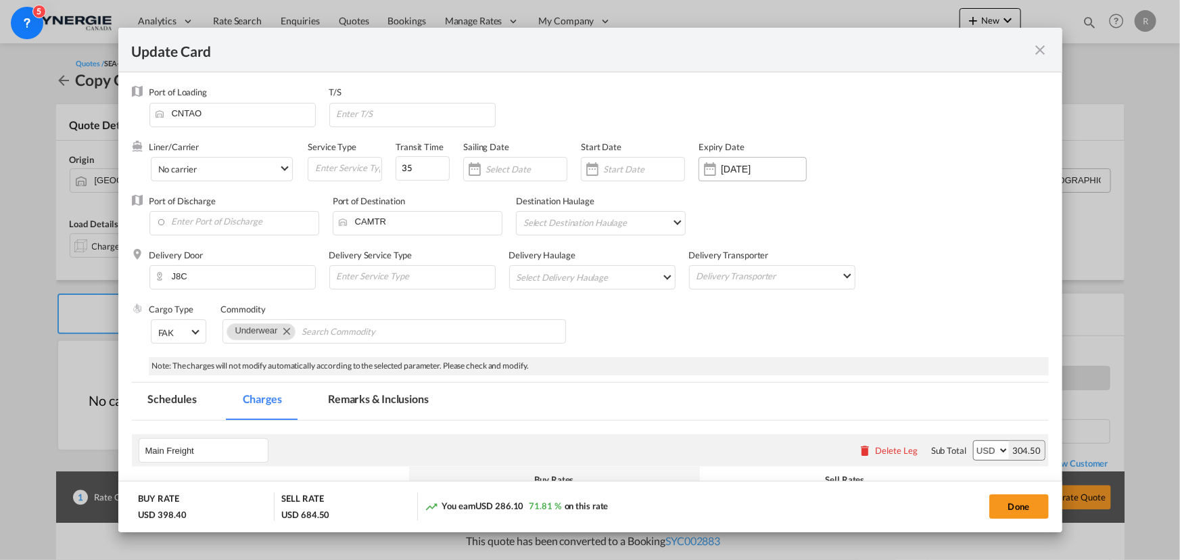
click at [735, 159] on div "[DATE]" at bounding box center [753, 169] width 108 height 24
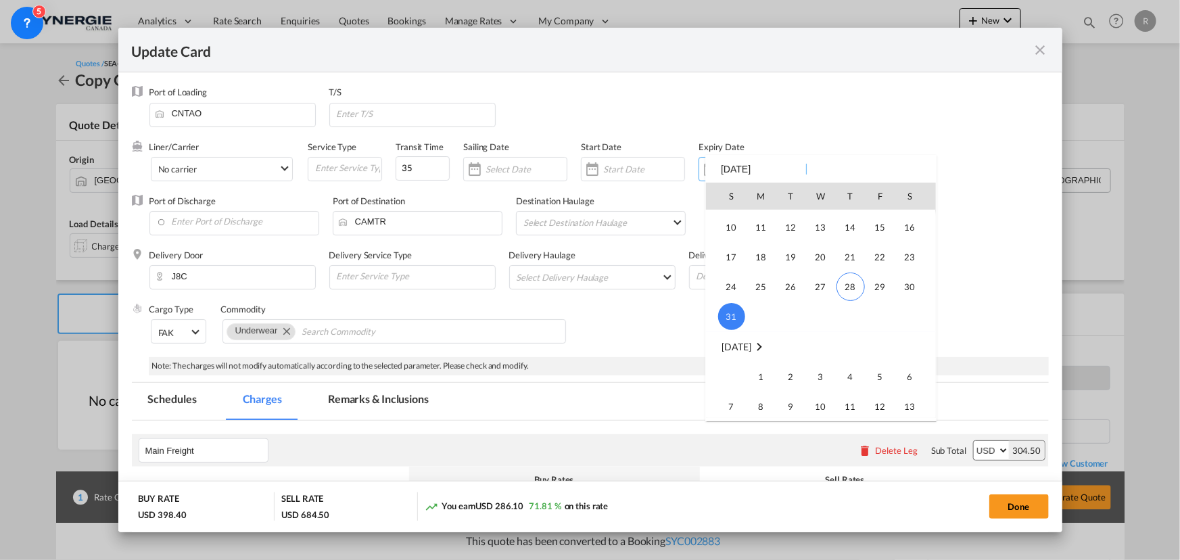
scroll to position [313223, 0]
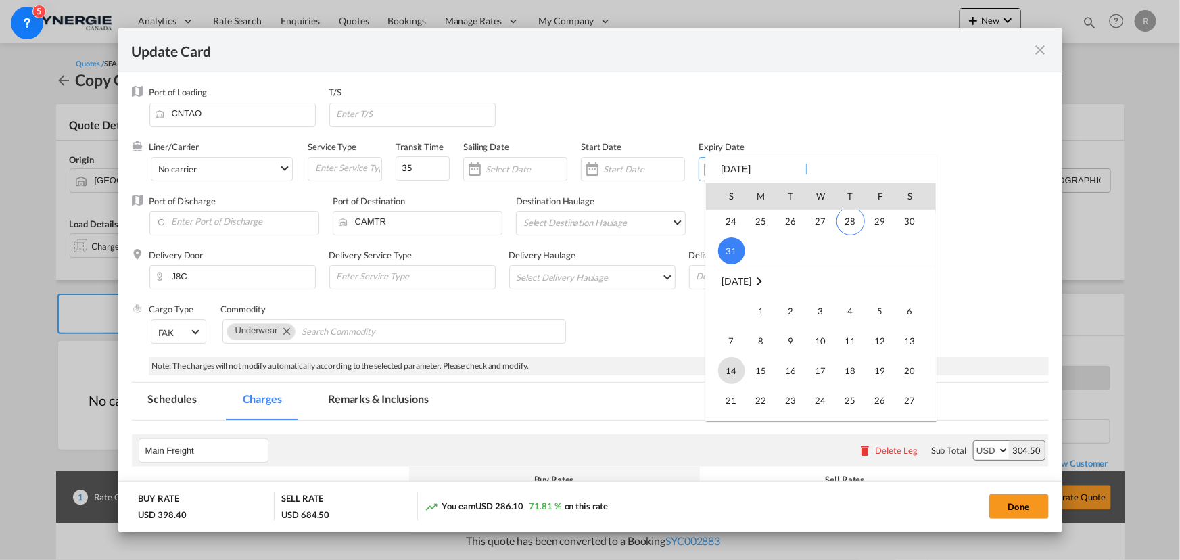
click at [727, 373] on span "14" at bounding box center [731, 370] width 27 height 27
type input "14 Sep 2025"
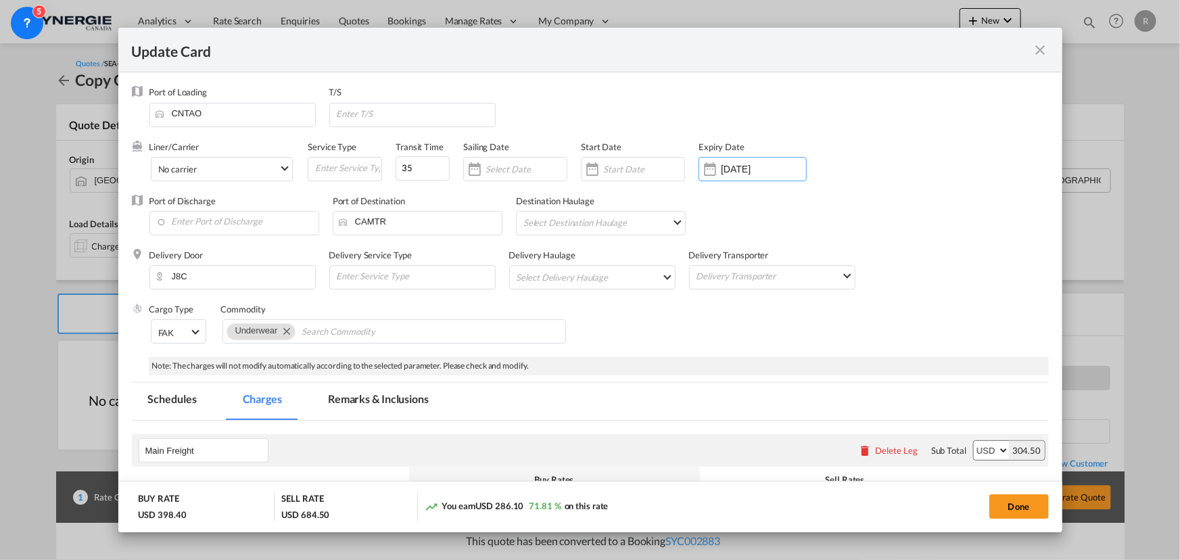
click at [654, 329] on div "Cargo Type FAK FAK GCR GDSM General Cargo Hazardous Cargo Ambient Foodstuff Chi…" at bounding box center [598, 330] width 899 height 54
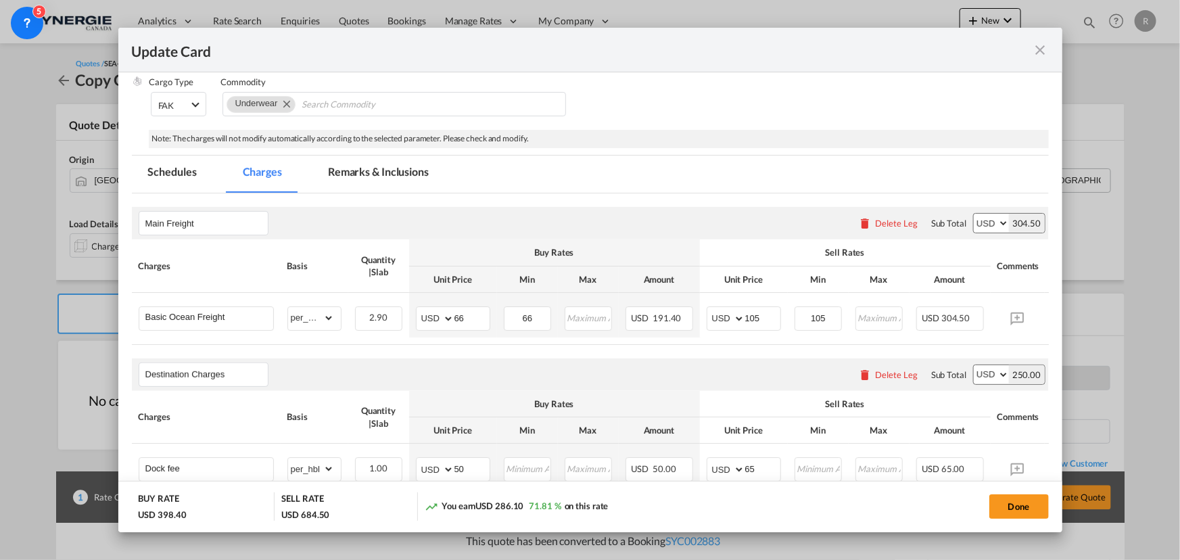
scroll to position [245, 0]
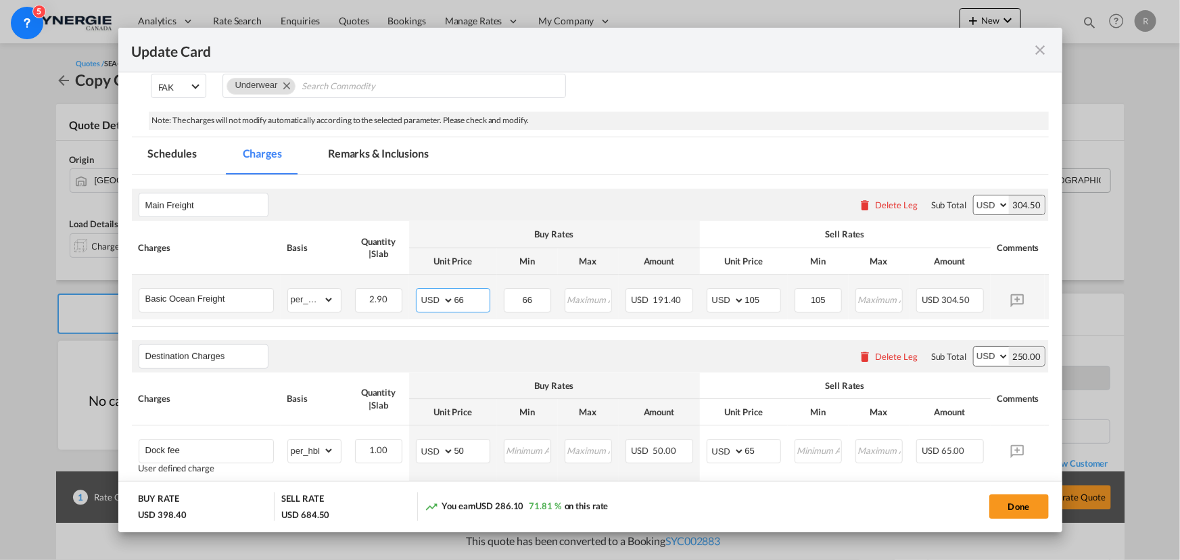
drag, startPoint x: 474, startPoint y: 298, endPoint x: 419, endPoint y: 294, distance: 55.0
click at [419, 294] on md-input-container "AED AFN ALL AMD ANG AOA ARS AUD AWG AZN BAM BBD BDT BGN BHD BIF BMD BND BOB BRL…" at bounding box center [453, 300] width 74 height 24
type input "63"
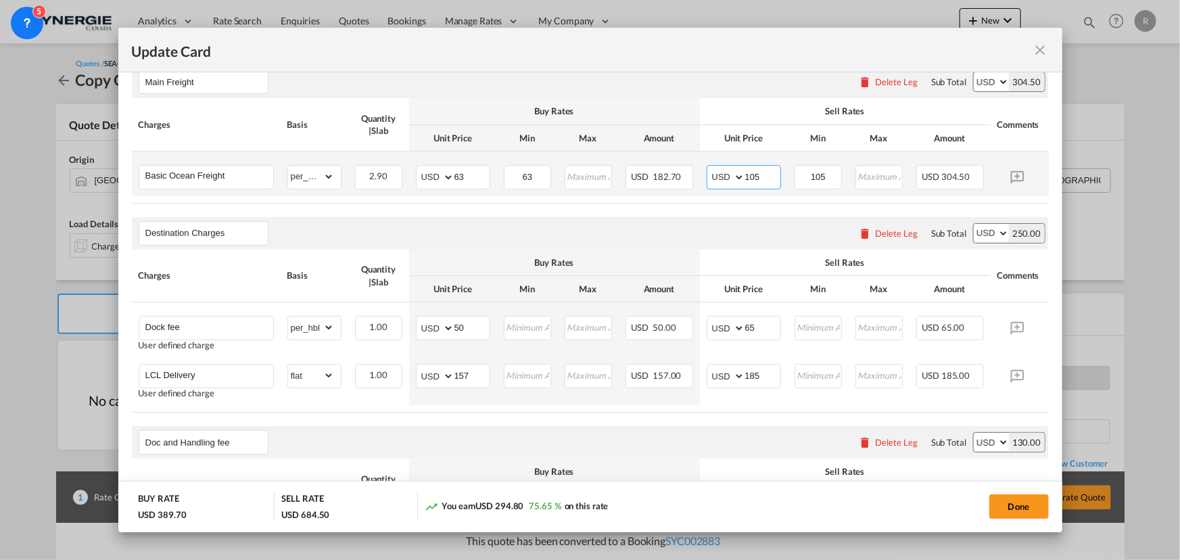
scroll to position [430, 0]
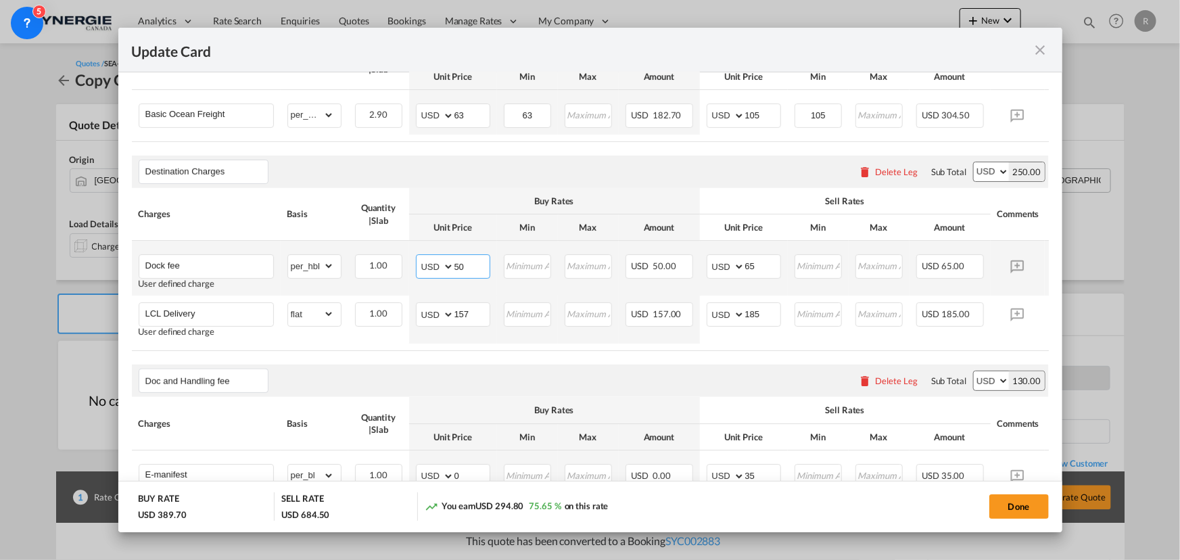
drag, startPoint x: 482, startPoint y: 273, endPoint x: 433, endPoint y: 268, distance: 49.5
click at [433, 268] on md-input-container "AED AFN ALL AMD ANG AOA ARS AUD AWG AZN BAM BBD BDT BGN BHD BIF BMD BND BOB BRL…" at bounding box center [453, 266] width 74 height 24
click at [761, 274] on input "65" at bounding box center [762, 265] width 35 height 20
type input "60"
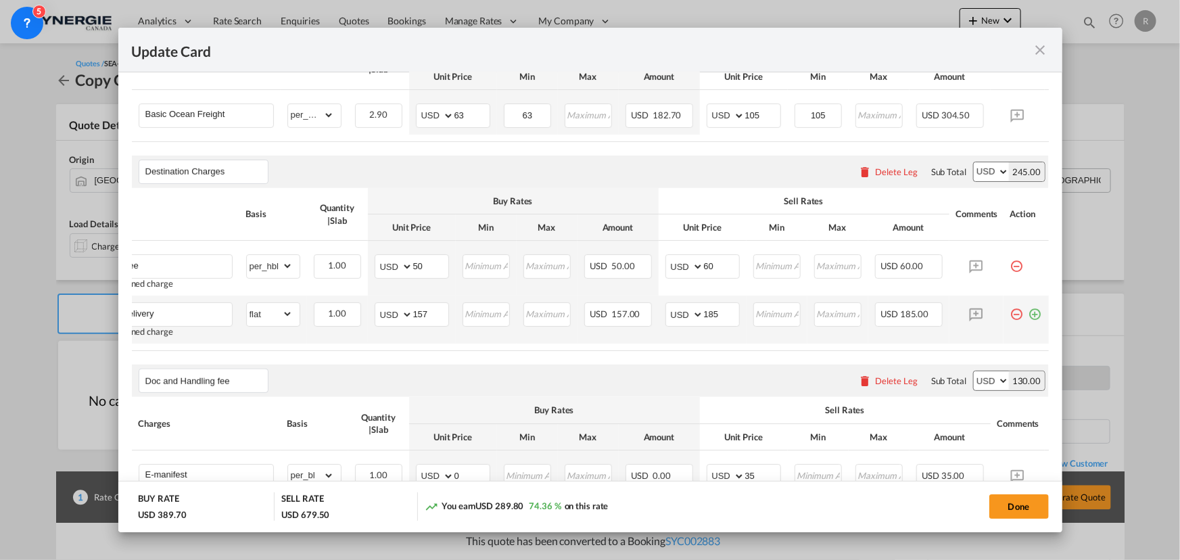
click at [1029, 316] on md-icon "icon-plus-circle-outline green-400-fg" at bounding box center [1036, 309] width 14 height 14
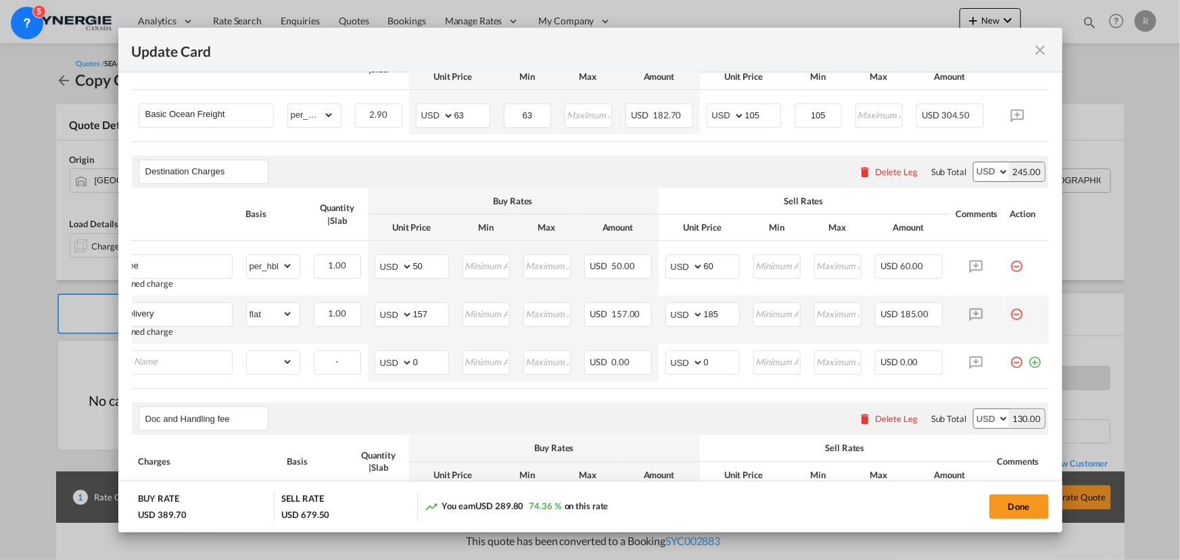
scroll to position [0, 14]
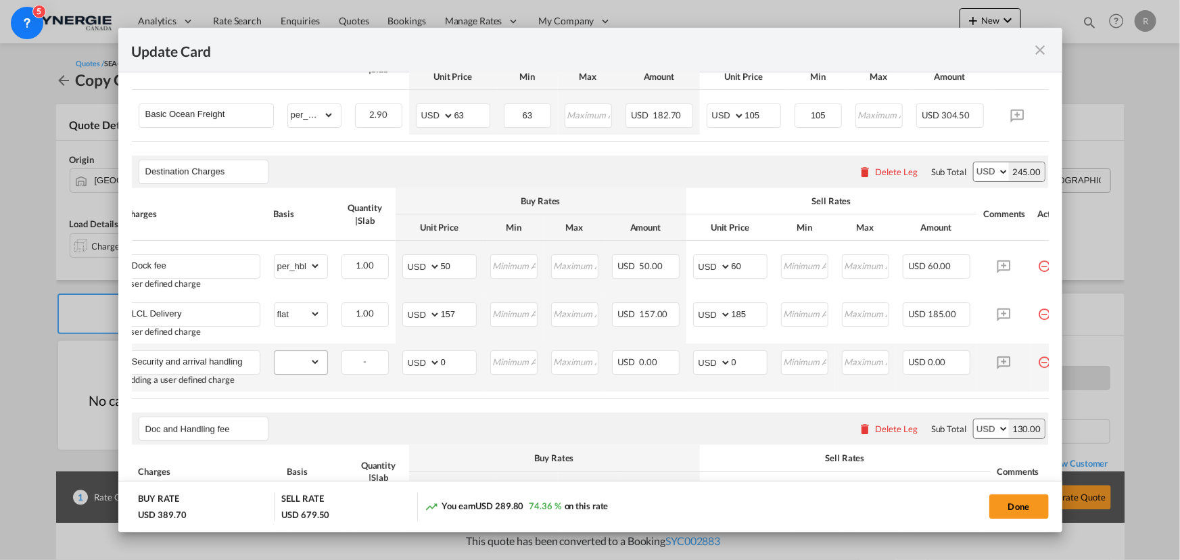
type input "Security and arrival handling"
click at [300, 371] on select "gross_weight volumetric_weight per_shipment per_bl per_km per_hawb per_kg flat …" at bounding box center [298, 362] width 46 height 22
select select "per_shipment"
click at [275, 354] on select "gross_weight volumetric_weight per_shipment per_bl per_km per_hawb per_kg flat …" at bounding box center [298, 362] width 46 height 22
drag, startPoint x: 456, startPoint y: 371, endPoint x: 404, endPoint y: 356, distance: 53.3
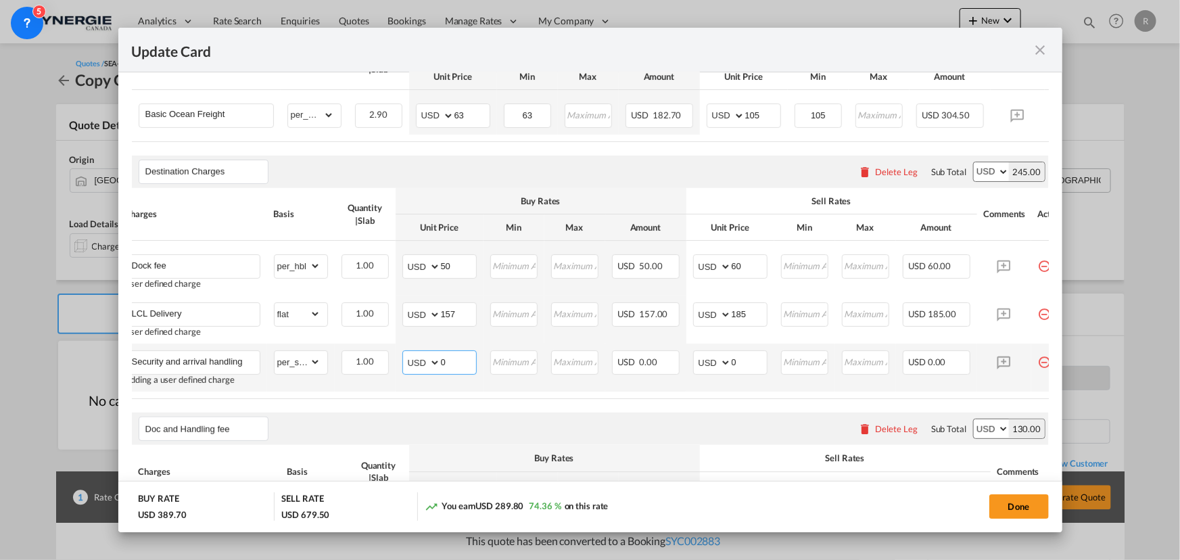
click at [404, 356] on md-input-container "AED AFN ALL AMD ANG AOA ARS AUD AWG AZN BAM BBD BDT BGN BHD BIF BMD BND BOB BRL…" at bounding box center [439, 362] width 74 height 24
type input "32"
drag, startPoint x: 753, startPoint y: 365, endPoint x: 674, endPoint y: 356, distance: 80.4
click at [674, 356] on tr "Security and arrival handling Adding a user defined charge Please Enter Already…" at bounding box center [597, 368] width 958 height 48
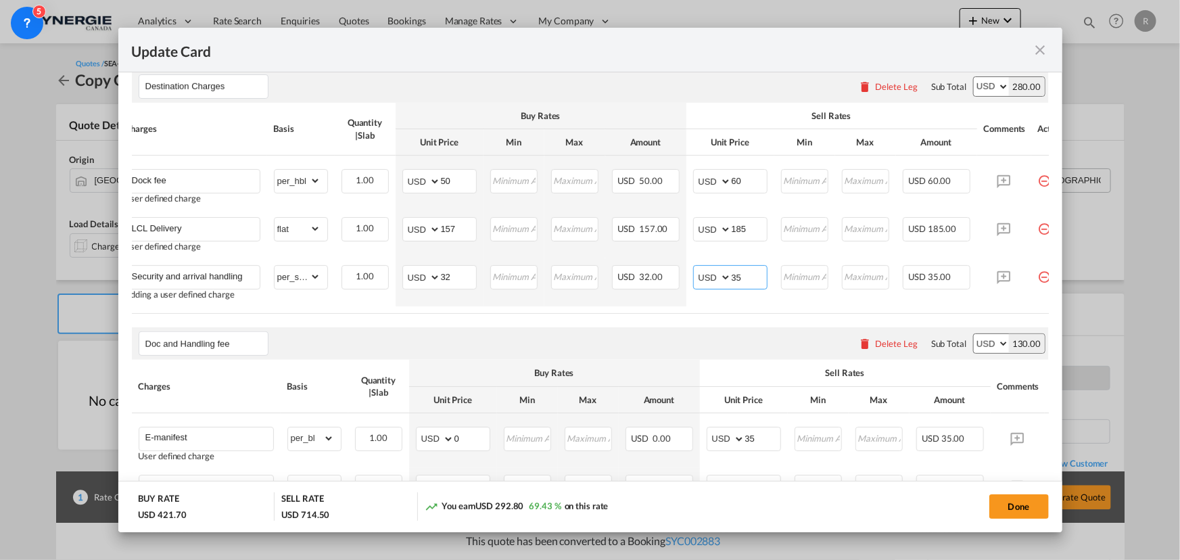
scroll to position [454, 0]
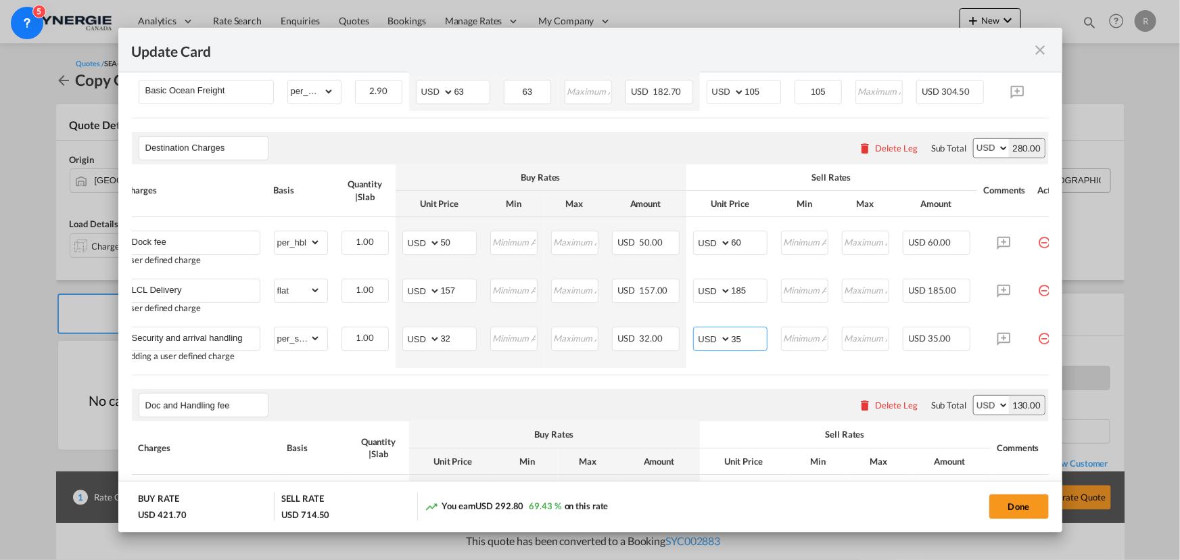
type input "35"
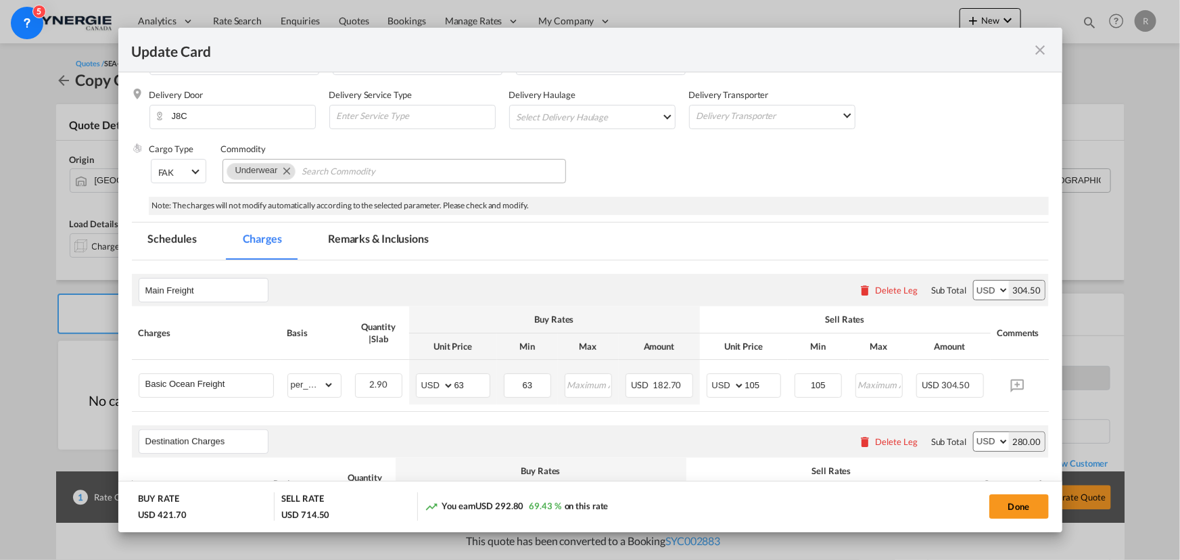
scroll to position [147, 0]
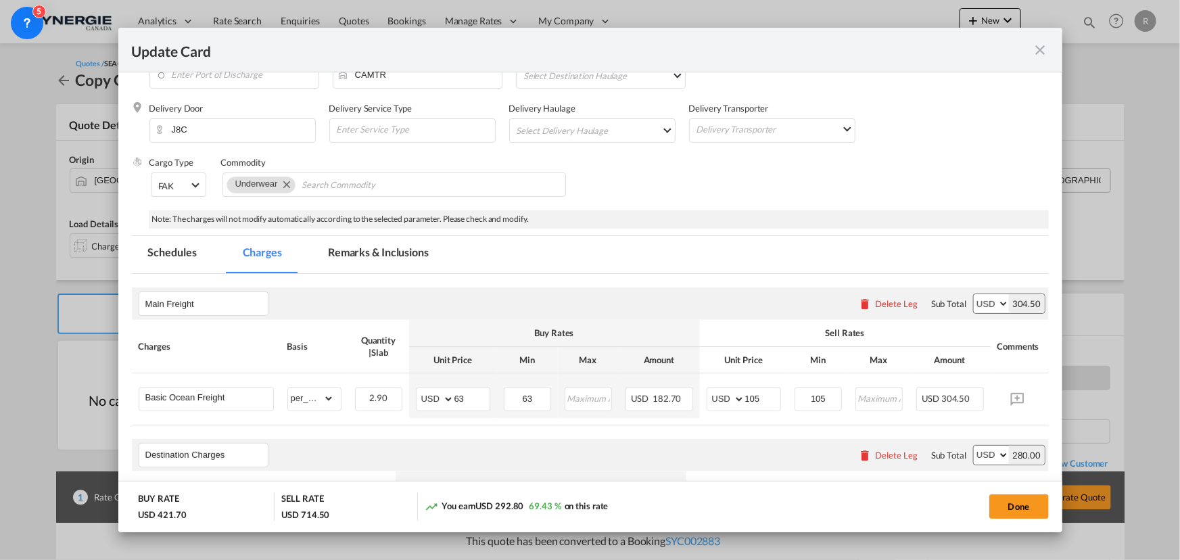
click at [354, 250] on md-tab-item "Remarks & Inclusions" at bounding box center [378, 254] width 133 height 37
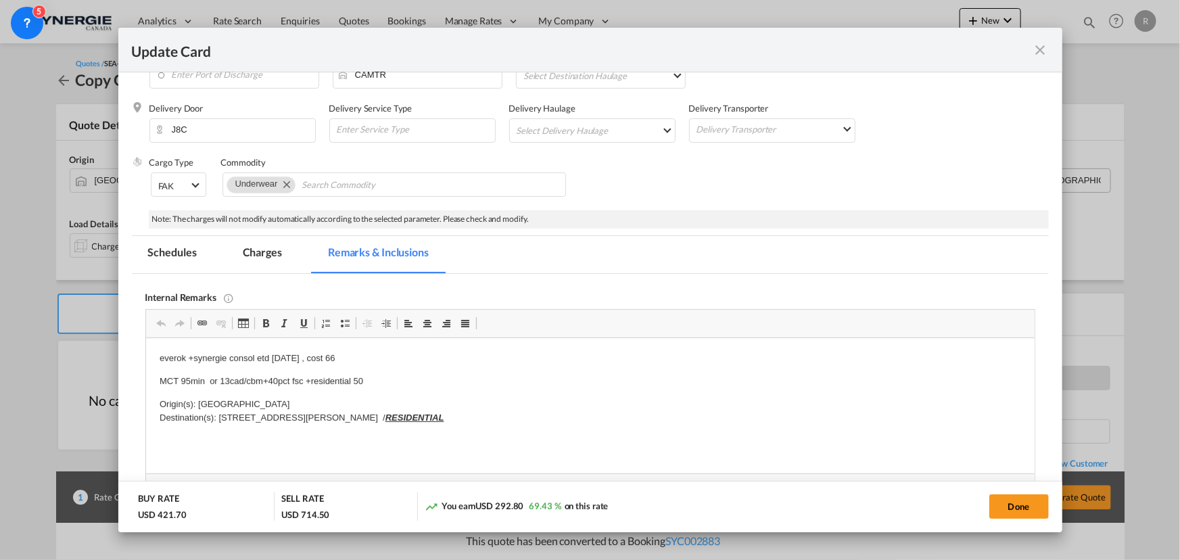
scroll to position [0, 0]
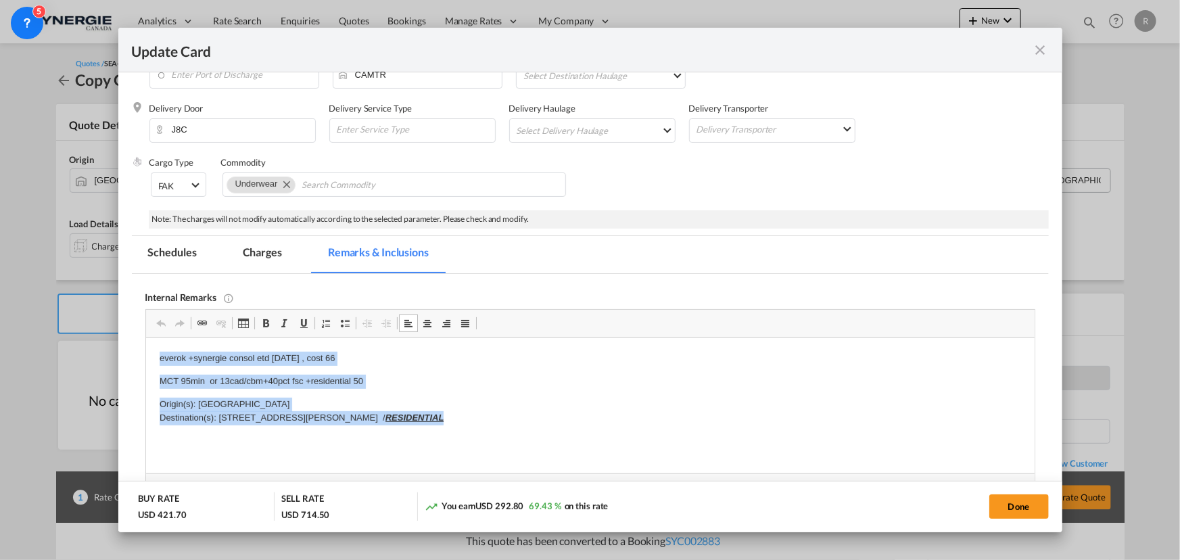
drag, startPoint x: 155, startPoint y: 356, endPoint x: 540, endPoint y: 420, distance: 390.7
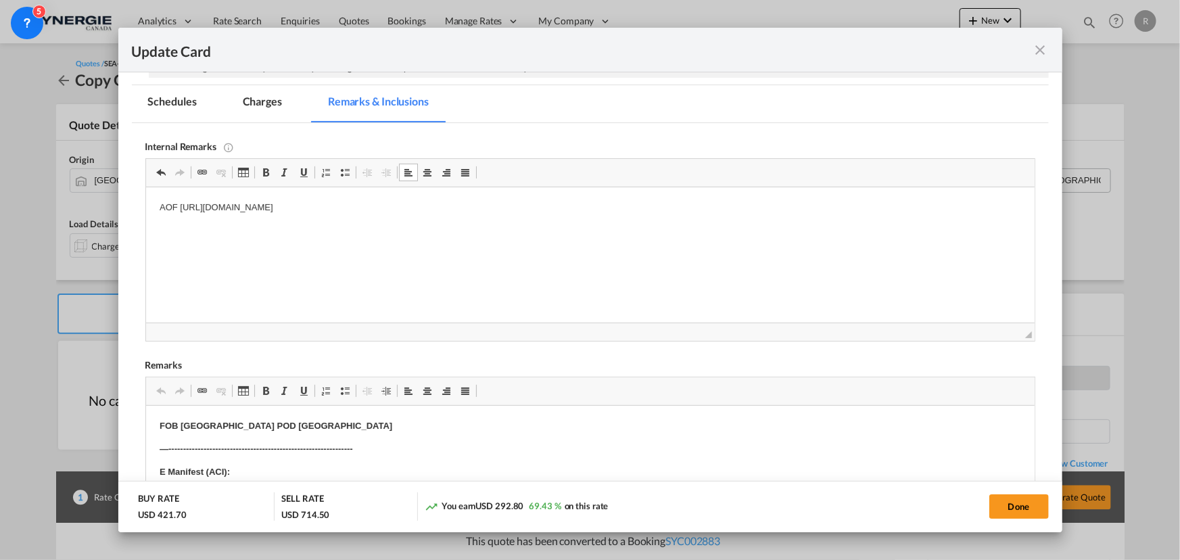
scroll to position [331, 0]
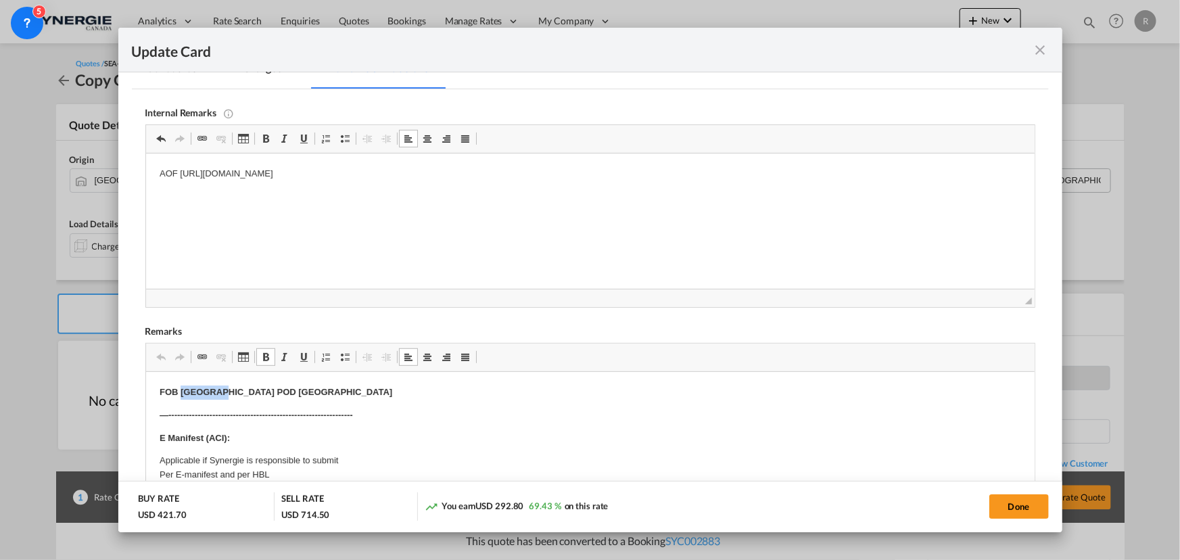
drag, startPoint x: 179, startPoint y: 390, endPoint x: 206, endPoint y: 388, distance: 27.2
click at [206, 388] on strong "FOB Shanghai POD Montreal" at bounding box center [275, 392] width 233 height 10
click at [657, 180] on p "AOF https://app.frontapp.com/open/msg_1hb8wqmn?key=_A6UxM6jwoQKXwOXz2adJ7K5rD1J…" at bounding box center [590, 174] width 862 height 14
click at [273, 198] on p "Bourret" at bounding box center [590, 197] width 862 height 14
click at [304, 202] on p "Bourret Quick quote - 8335584" at bounding box center [590, 197] width 862 height 14
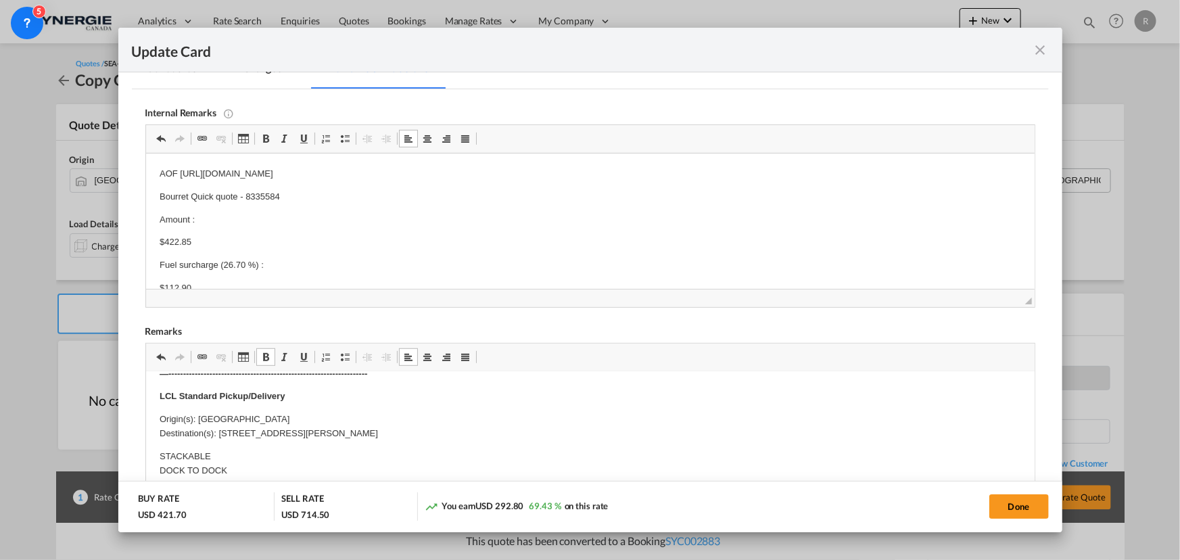
scroll to position [0, 0]
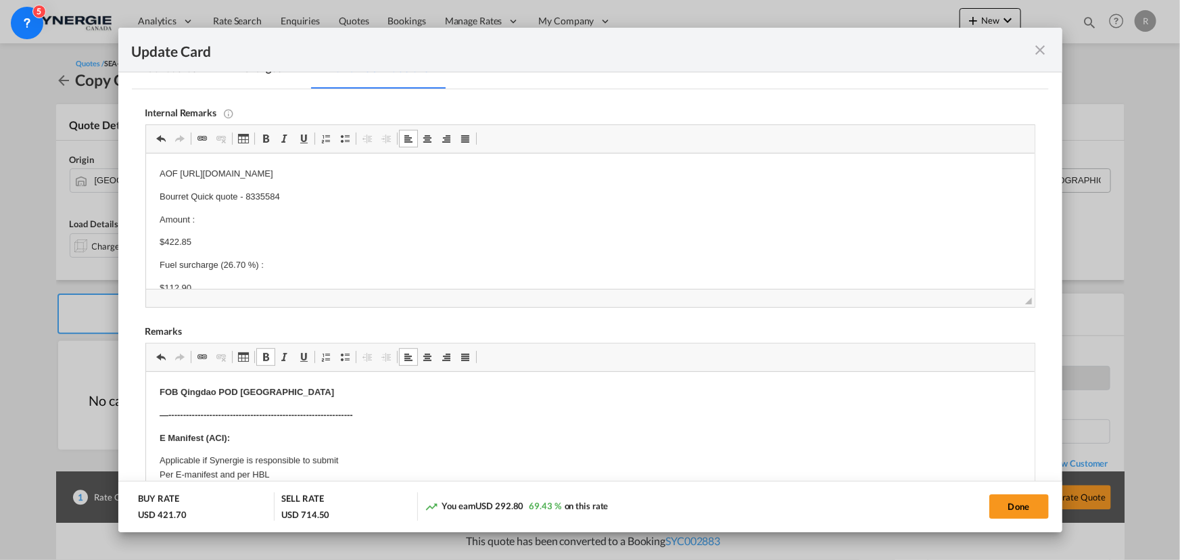
drag, startPoint x: 219, startPoint y: 428, endPoint x: 256, endPoint y: 427, distance: 37.2
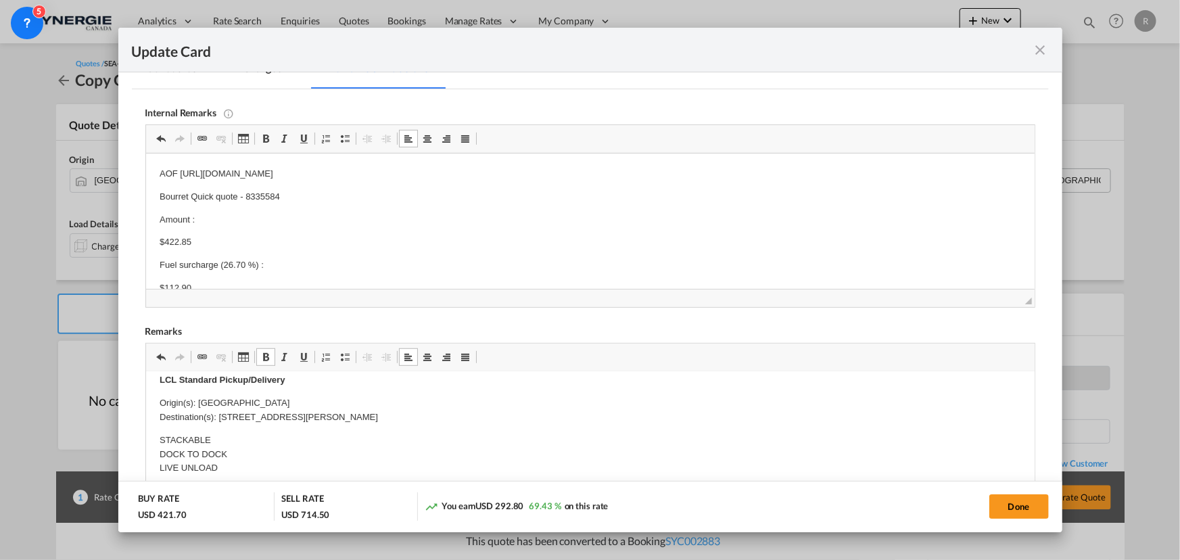
scroll to position [307, 0]
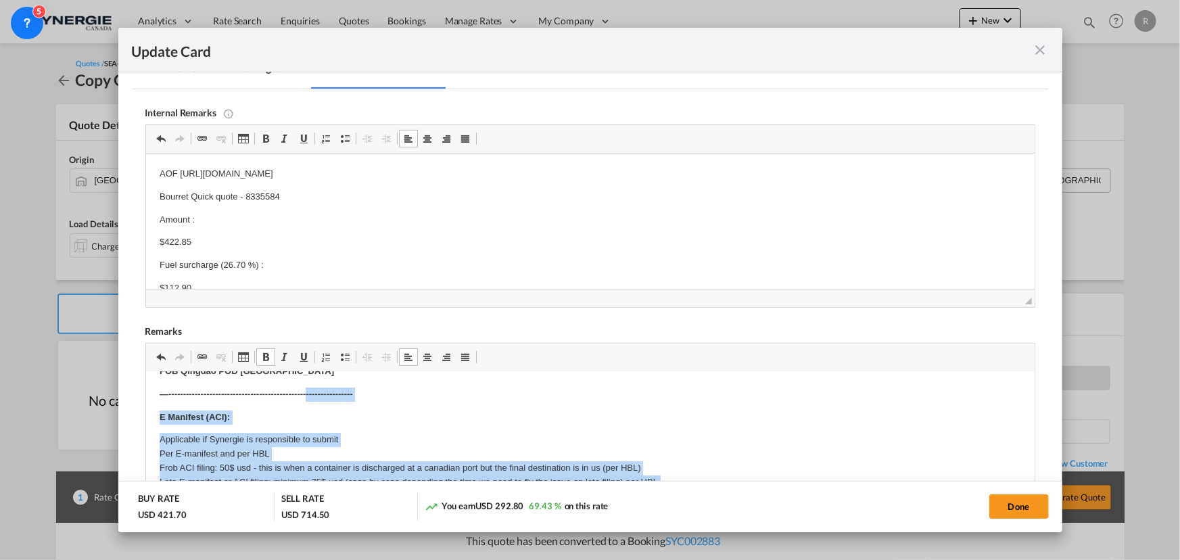
drag, startPoint x: 216, startPoint y: 374, endPoint x: 306, endPoint y: 377, distance: 89.3
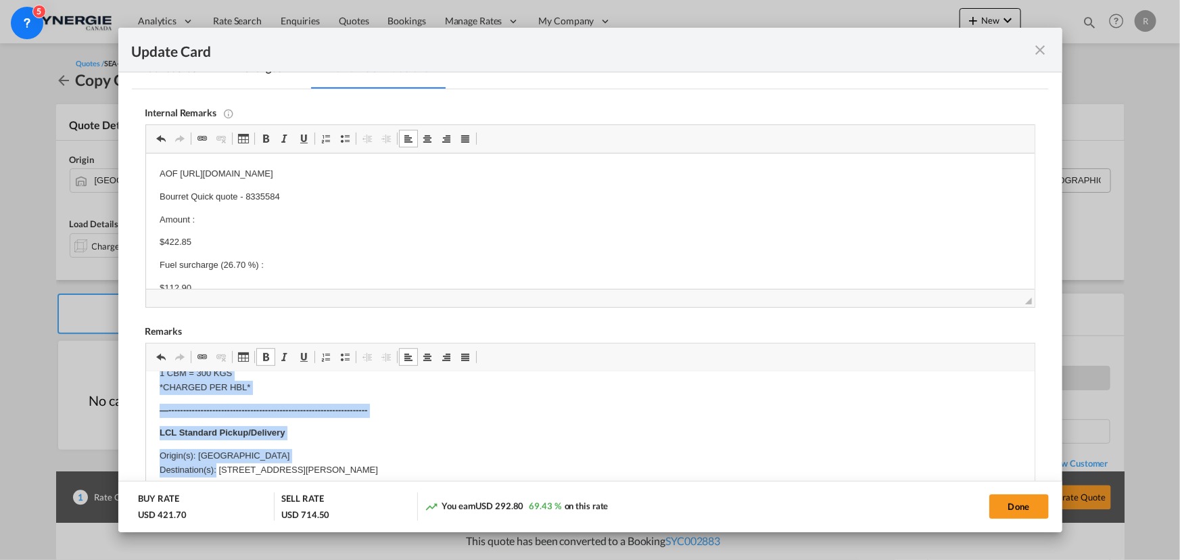
scroll to position [261, 0]
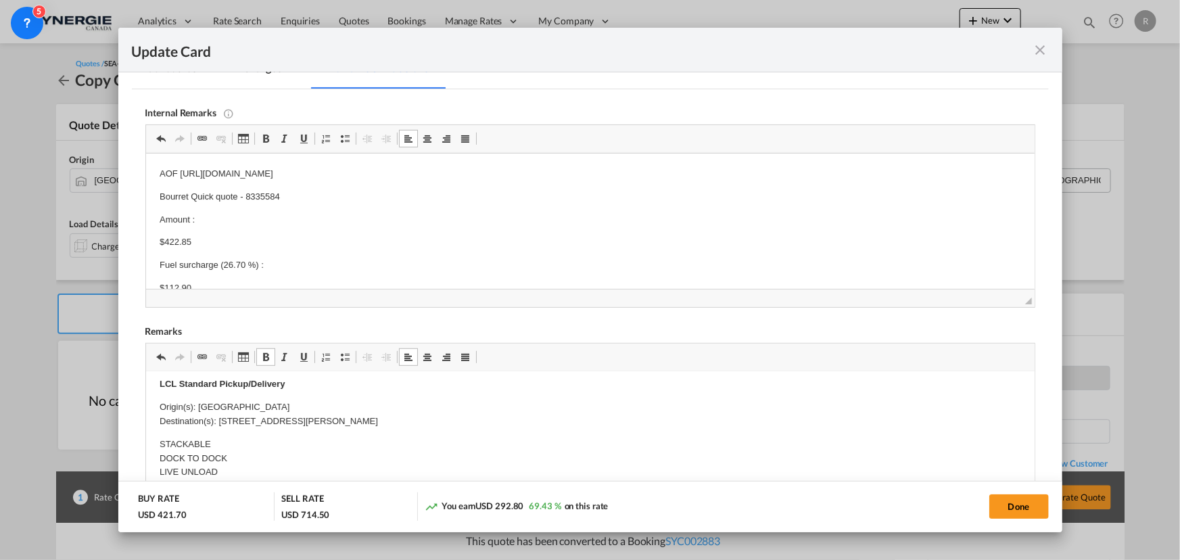
click at [228, 419] on p "Origin(s): Montrteal Destination(s): 7215 RUE LUNAN , APT 401, Brossard J4Y 0R6" at bounding box center [590, 414] width 862 height 28
drag, startPoint x: 219, startPoint y: 420, endPoint x: 442, endPoint y: 419, distance: 222.5
click at [442, 419] on p "Origin(s): Montrteal Destination(s): 7215 RUE LUNAN , APT 401, Brossard J4Y 0R6" at bounding box center [590, 414] width 862 height 28
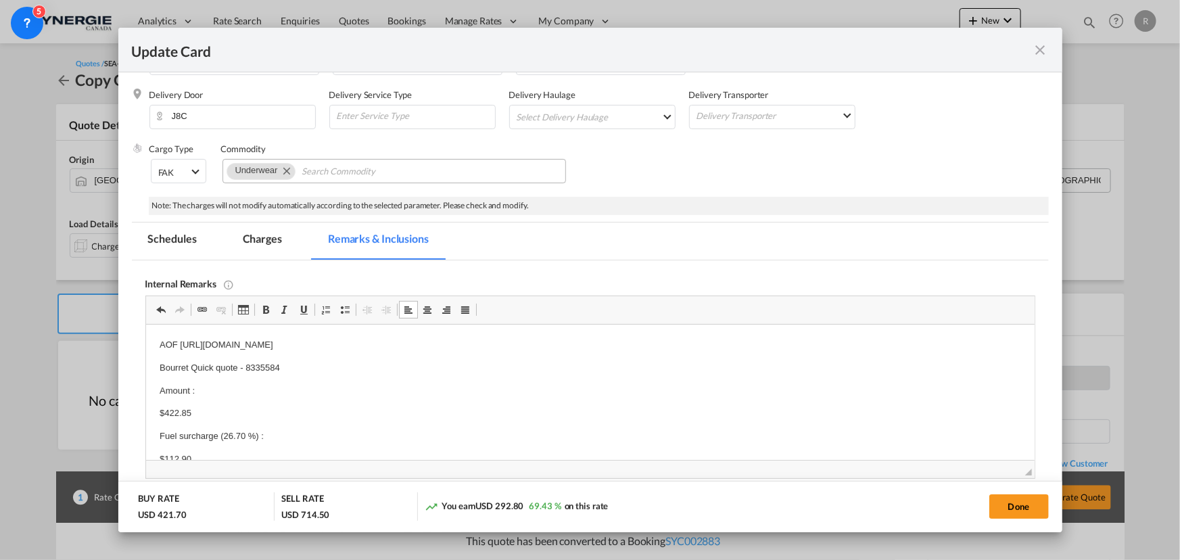
scroll to position [147, 0]
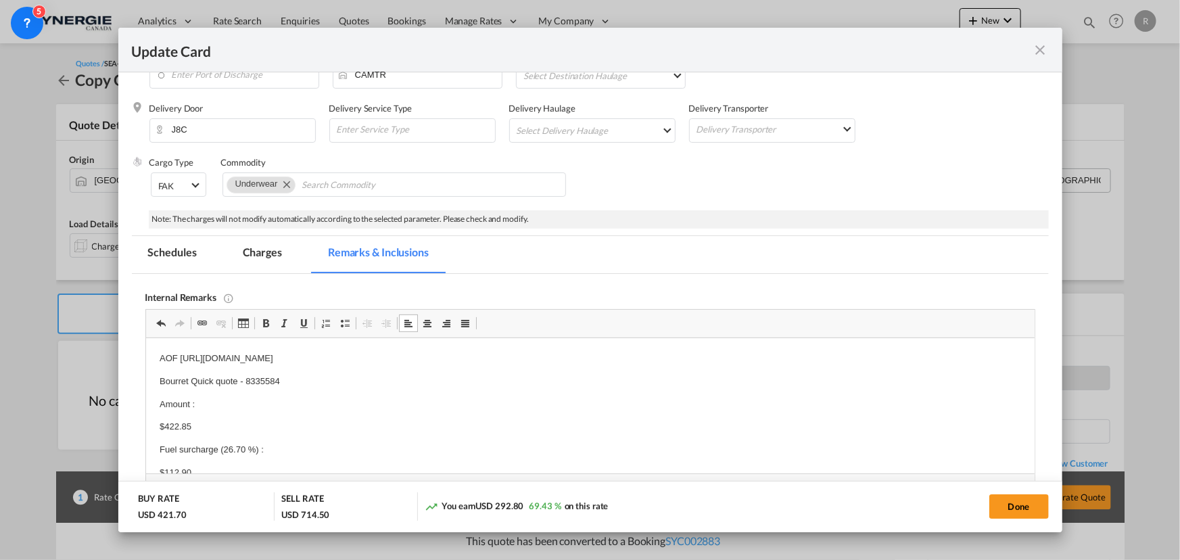
click at [260, 250] on md-tab-item "Charges" at bounding box center [263, 254] width 72 height 37
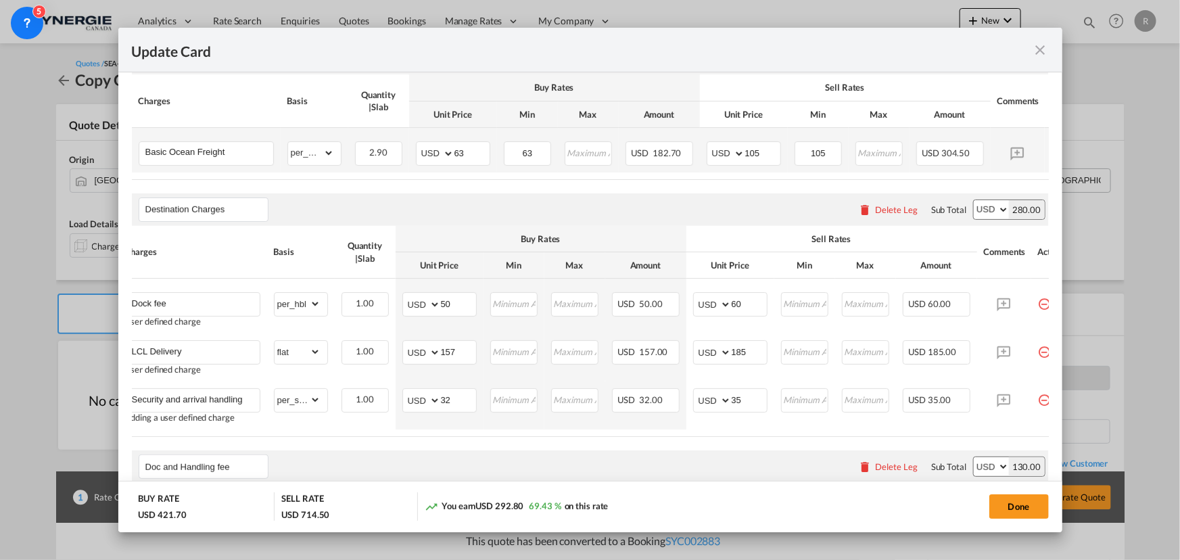
scroll to position [392, 0]
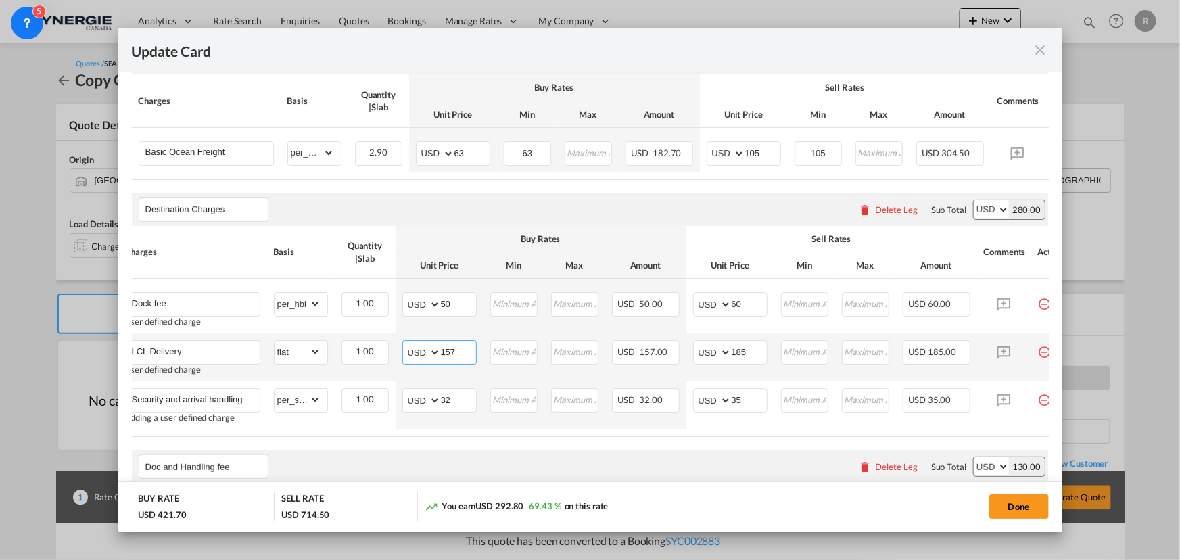
drag, startPoint x: 469, startPoint y: 350, endPoint x: 425, endPoint y: 349, distance: 44.6
click at [425, 349] on md-input-container "AED AFN ALL AMD ANG AOA ARS AUD AWG AZN BAM BBD BDT BGN BHD BIF BMD BND BOB BRL…" at bounding box center [439, 352] width 74 height 24
type input "405"
drag, startPoint x: 753, startPoint y: 354, endPoint x: 676, endPoint y: 352, distance: 77.1
click at [676, 352] on tr "LCL Delivery User defined charge Please Enter Already Exists gross_weight volum…" at bounding box center [597, 357] width 958 height 48
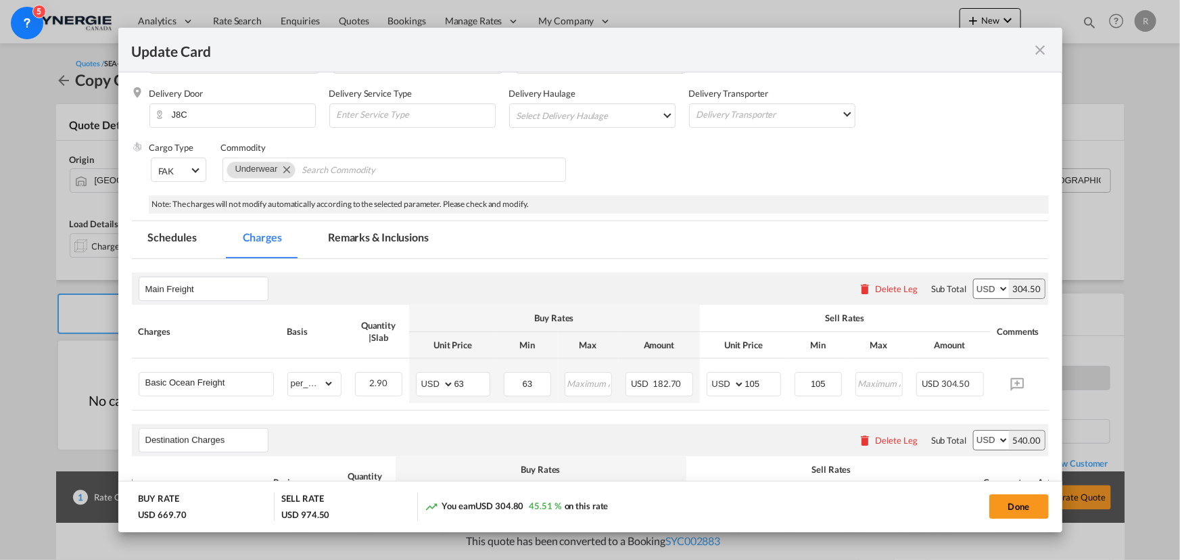
scroll to position [147, 0]
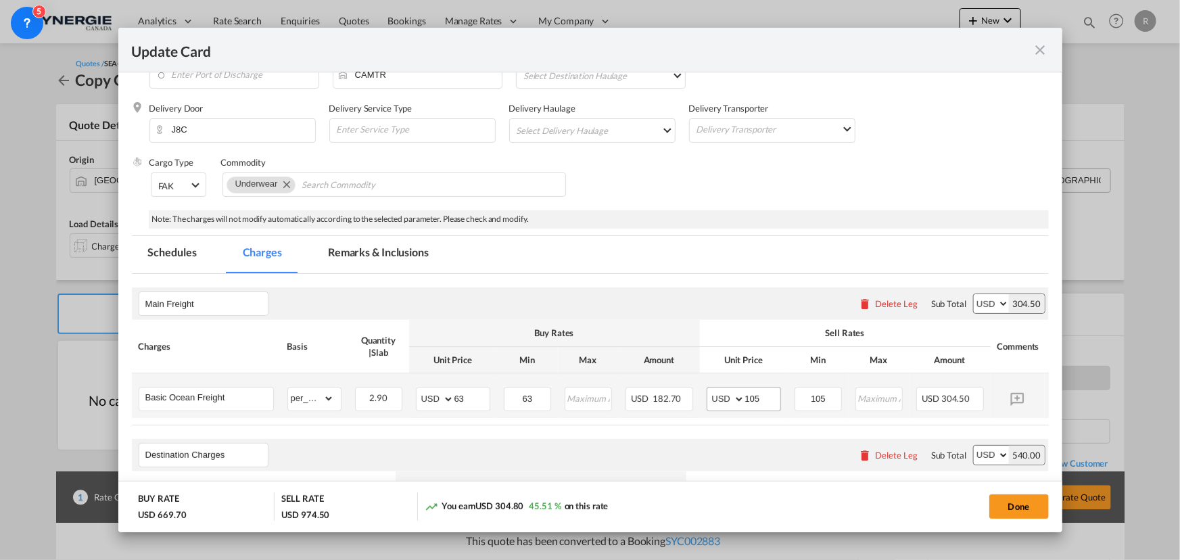
type input "445"
drag, startPoint x: 768, startPoint y: 397, endPoint x: 689, endPoint y: 388, distance: 79.0
click at [689, 388] on tr "Basic Ocean Freight Please Enter Already Exists gross_weight volumetric_weight …" at bounding box center [611, 395] width 958 height 45
type input "100"
click at [365, 250] on md-tab-item "Remarks & Inclusions" at bounding box center [378, 254] width 133 height 37
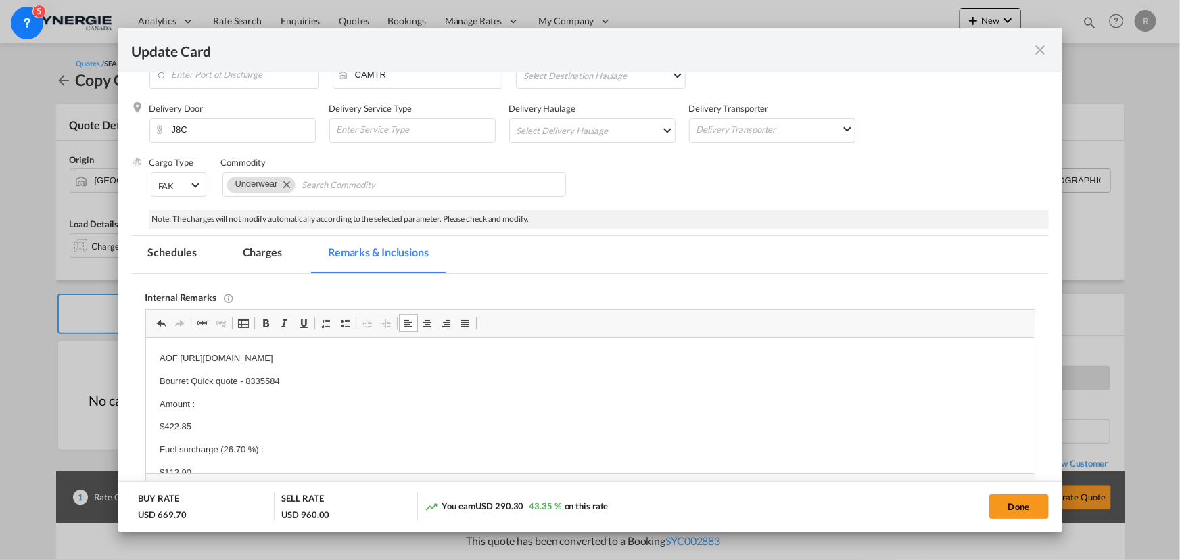
scroll to position [135, 0]
click at [1039, 508] on button "Done" at bounding box center [1019, 506] width 60 height 24
type input "13 Sep 2025"
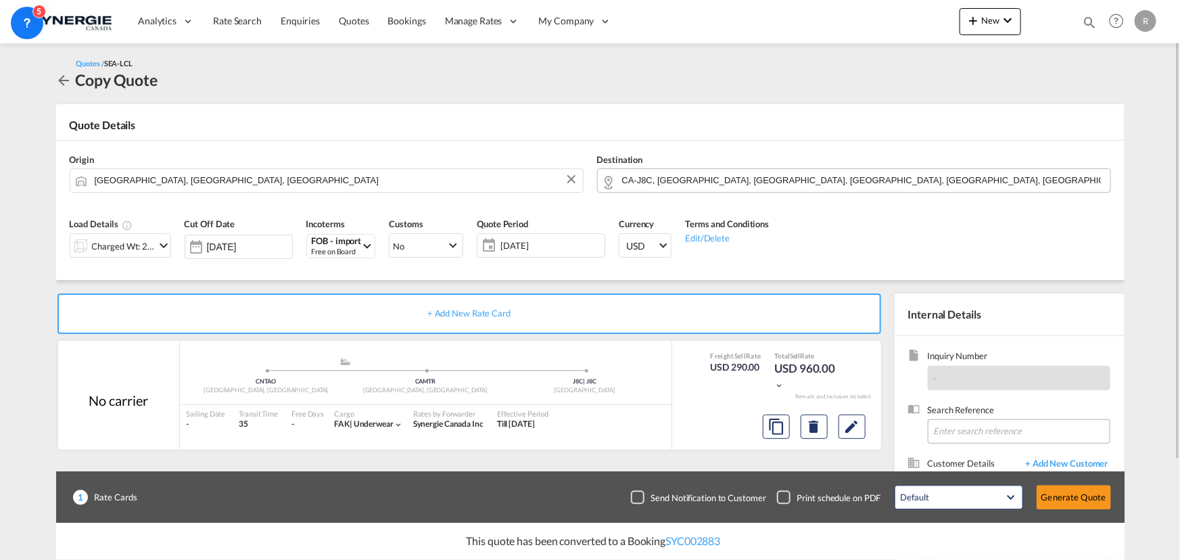
scroll to position [121, 0]
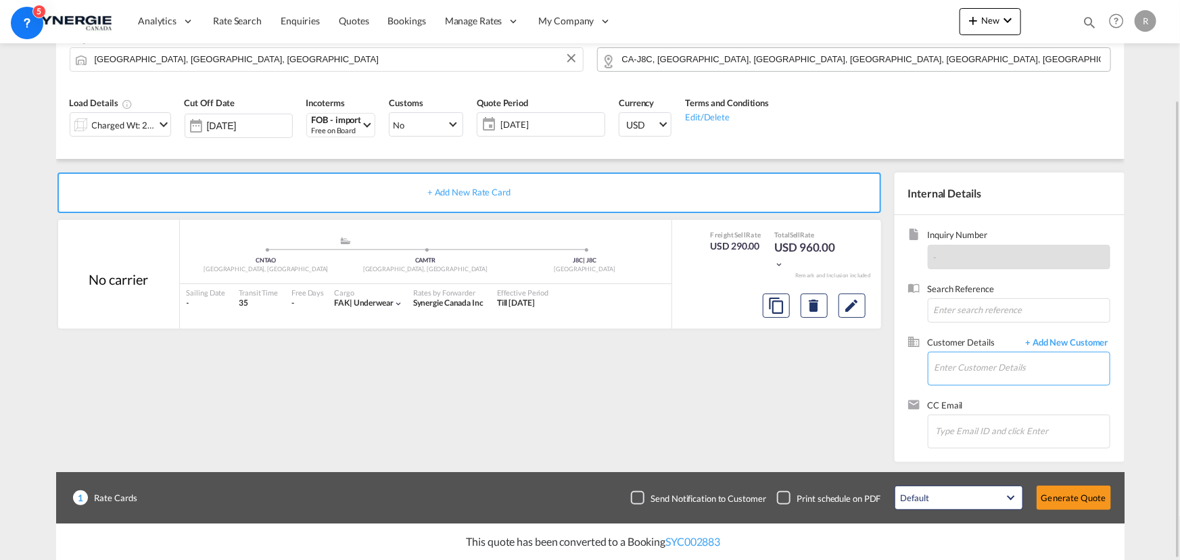
click at [974, 366] on input "Enter Customer Details" at bounding box center [1022, 367] width 175 height 30
paste input "info@gpcdistribution.com"
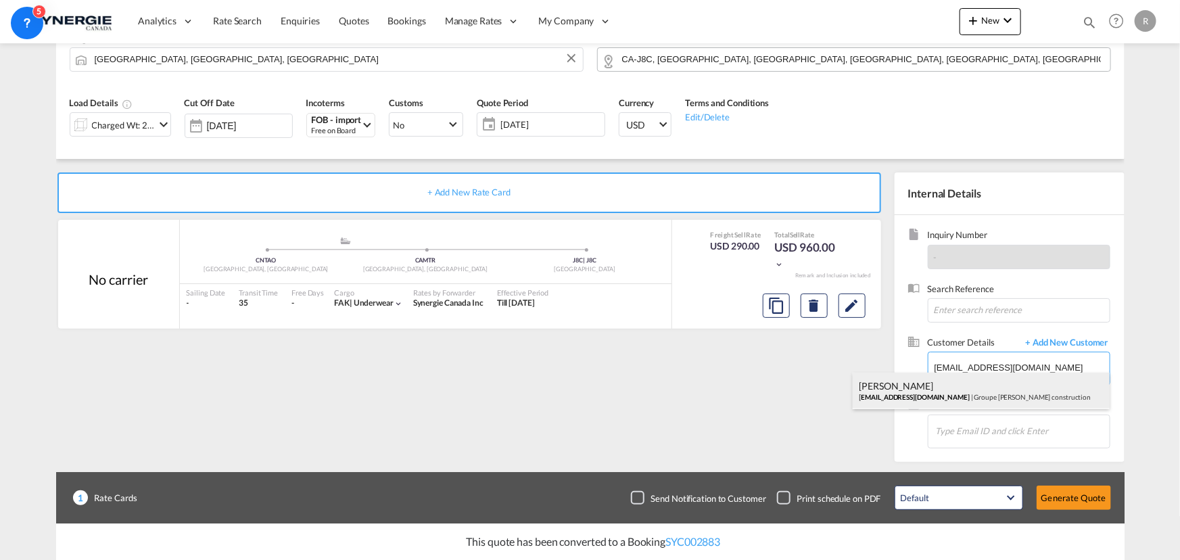
click at [883, 388] on div "GUILLAUME PELLETIER info@gpcdistribution.com | Groupe Pelletier construction" at bounding box center [981, 391] width 257 height 37
type input "Groupe Pelletier construction, GUILLAUME PELLETIER, info@gpcdistribution.com"
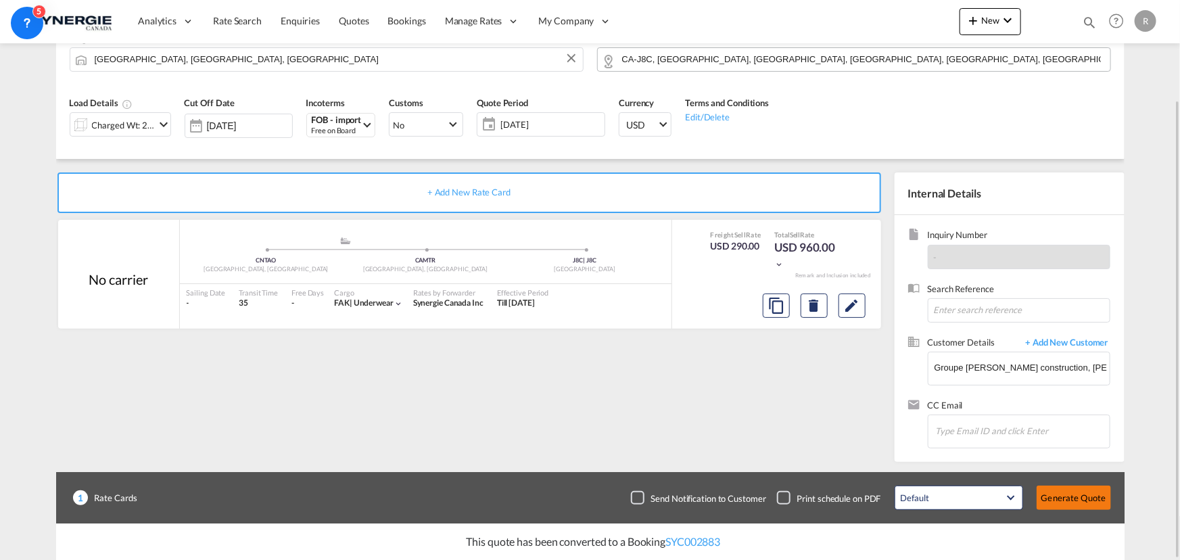
click at [1067, 497] on button "Generate Quote" at bounding box center [1074, 498] width 74 height 24
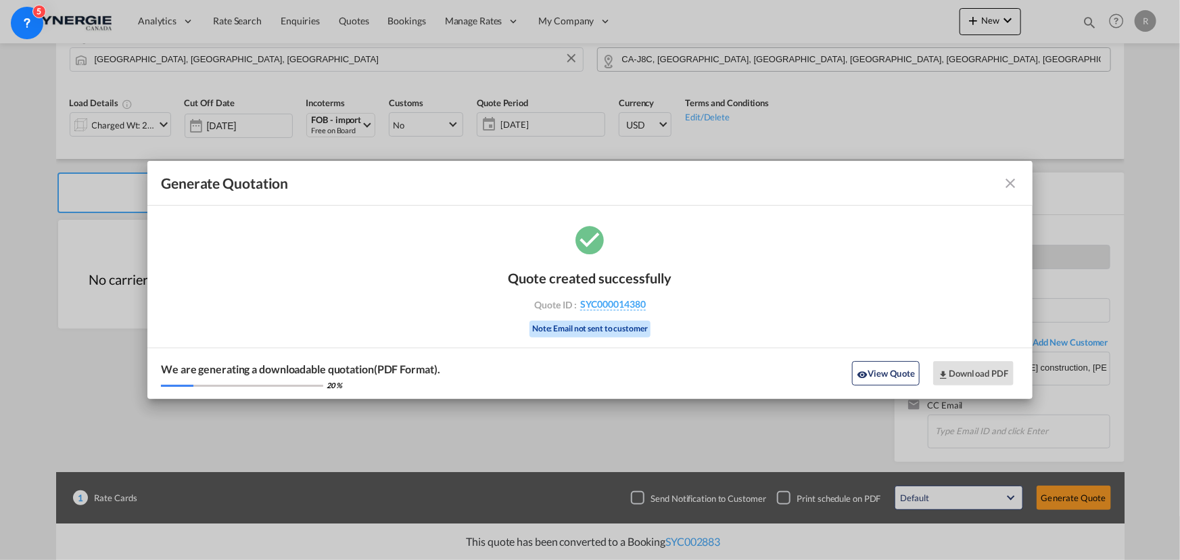
click at [1013, 186] on md-icon "icon-close fg-AAA8AD cursor m-0" at bounding box center [1011, 183] width 16 height 16
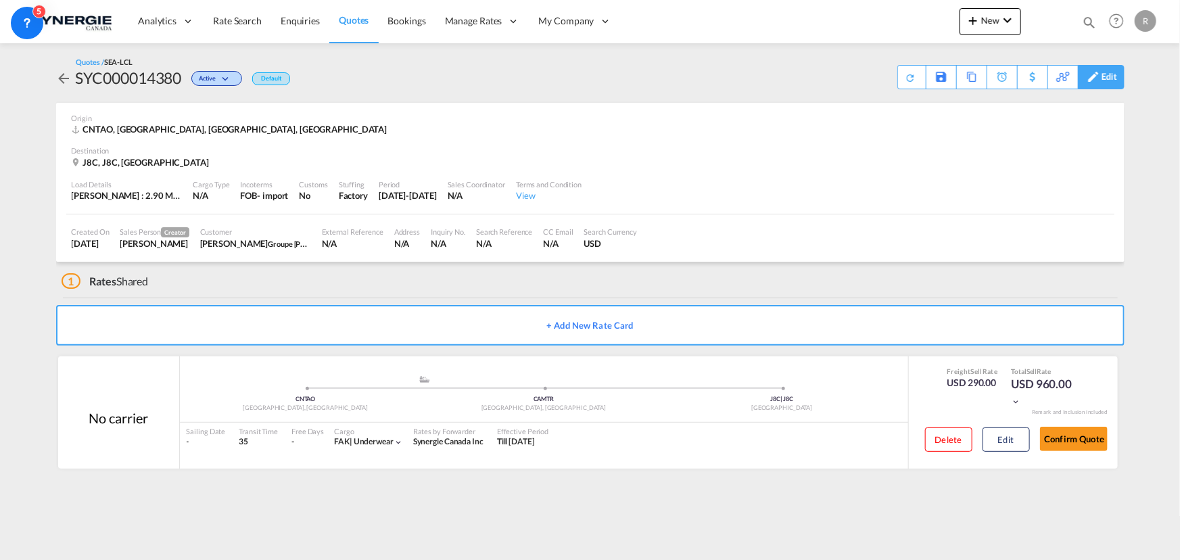
click at [1106, 83] on div "Edit" at bounding box center [1110, 77] width 16 height 23
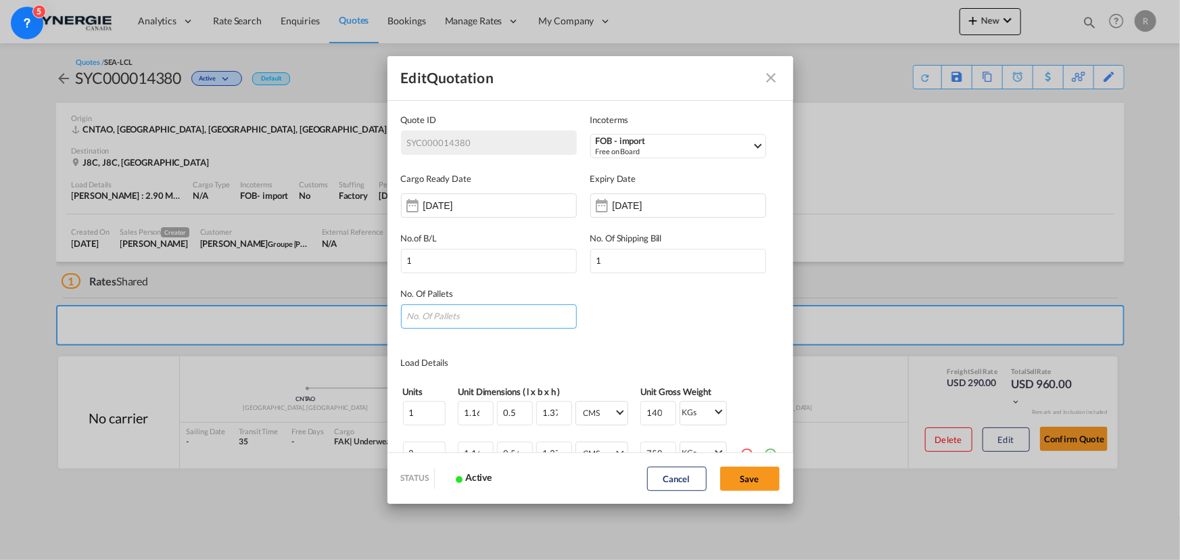
click at [437, 318] on input "Quote ID IncotermsFOB ..." at bounding box center [489, 316] width 176 height 24
type input "3"
click at [628, 206] on input "[DATE]" at bounding box center [655, 205] width 85 height 11
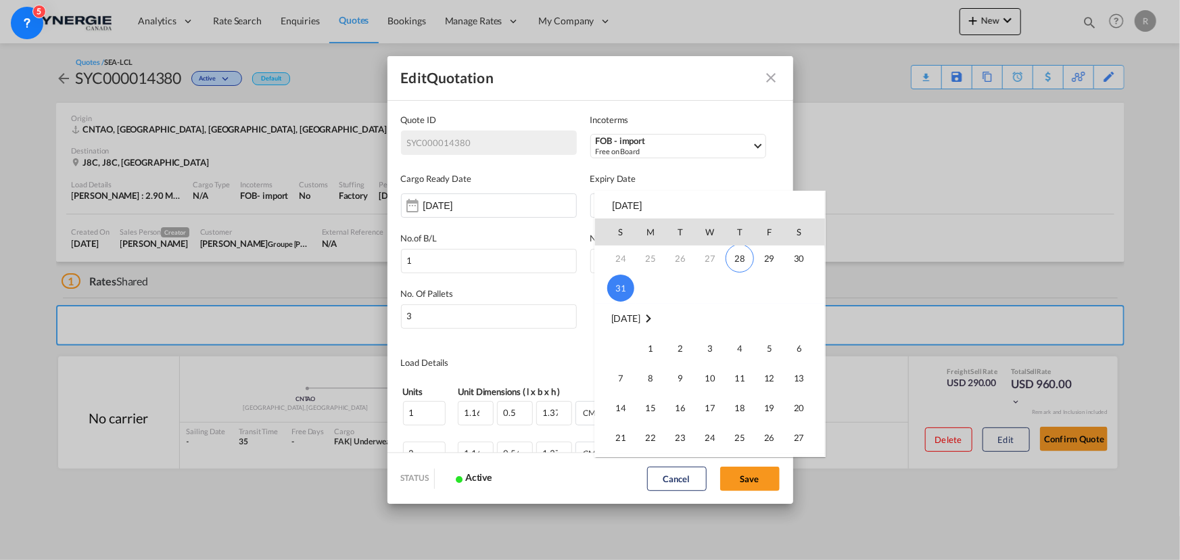
scroll to position [122, 0]
click at [614, 405] on span "14" at bounding box center [620, 407] width 27 height 27
type input "14 Sep 2025"
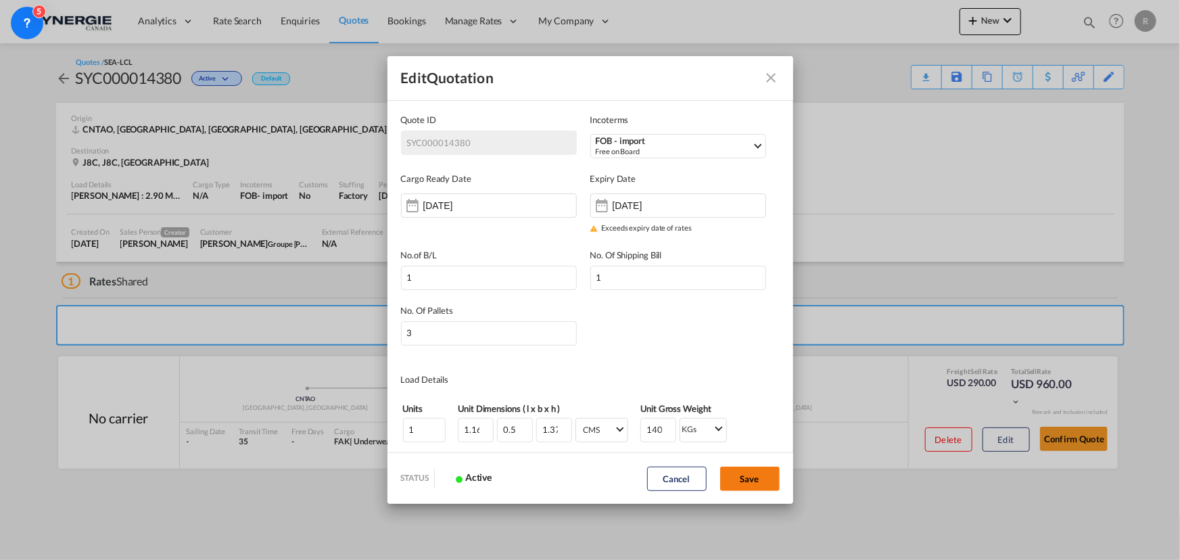
click at [746, 484] on button "Save" at bounding box center [750, 479] width 60 height 24
type input "27 Aug 2025"
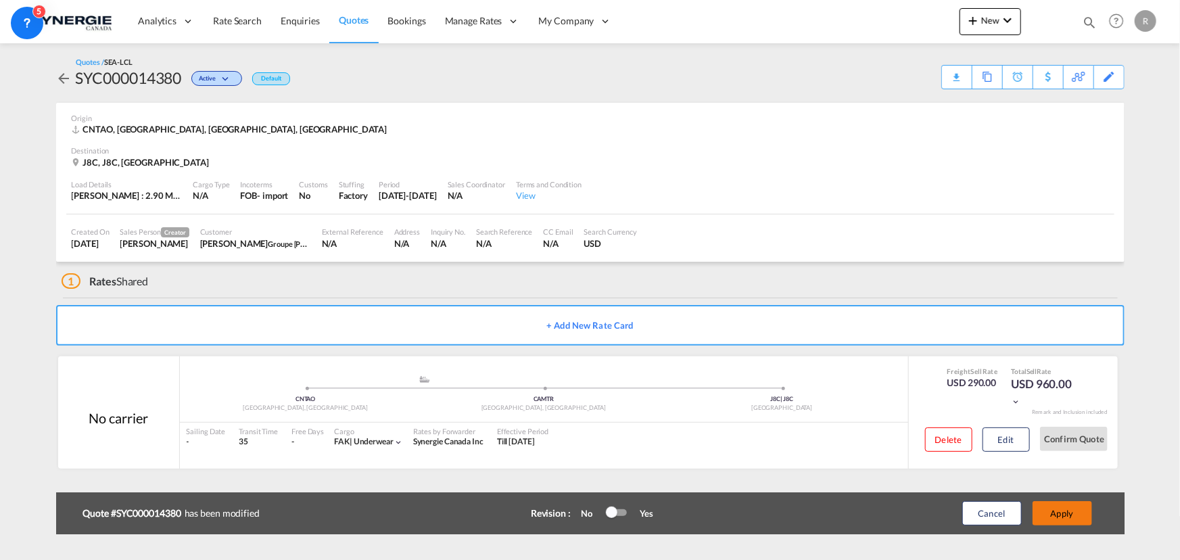
click at [1039, 522] on button "Apply" at bounding box center [1063, 513] width 60 height 24
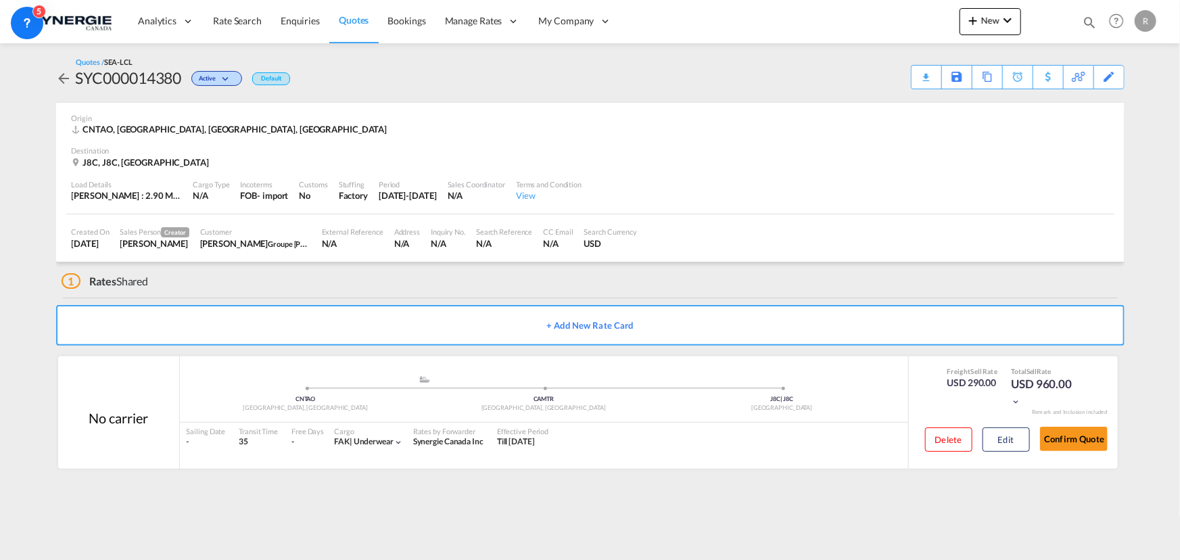
click at [0, 0] on div "Download Quote" at bounding box center [0, 0] width 0 height 0
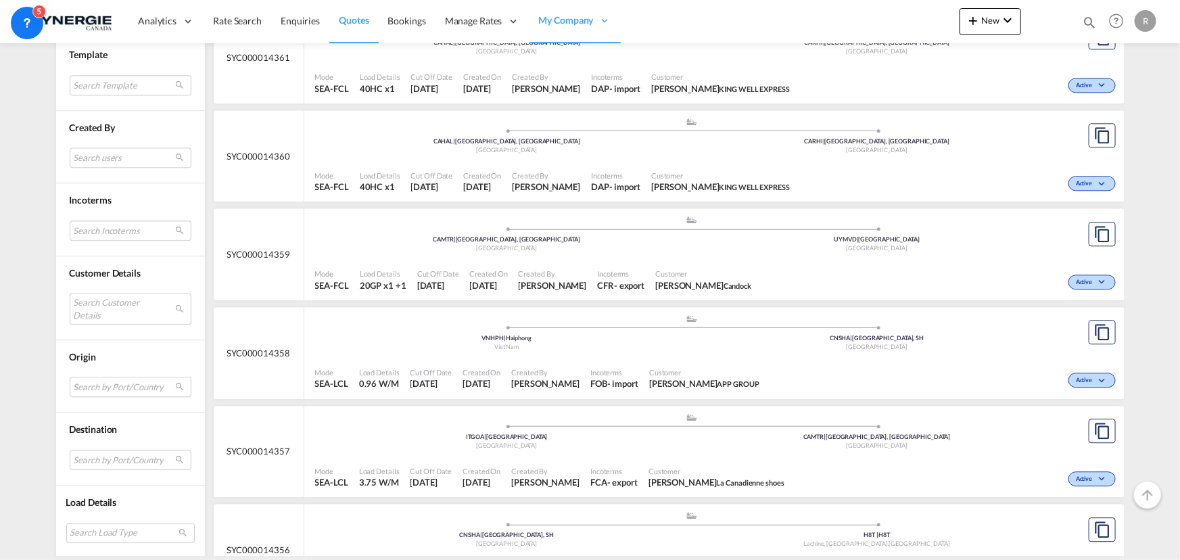
scroll to position [1598, 0]
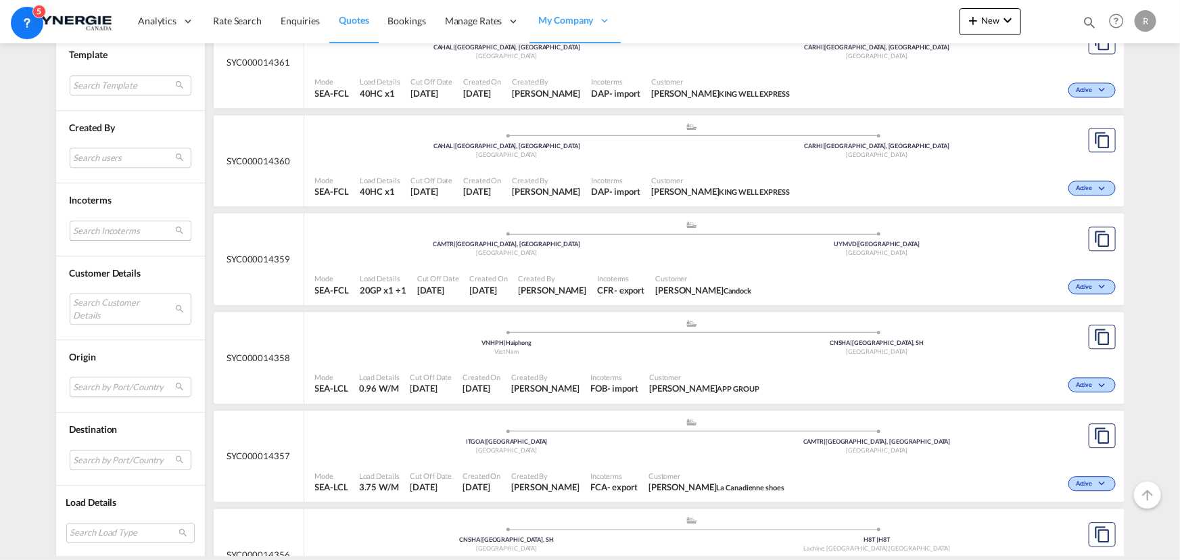
click at [114, 228] on md-select "Search Incoterms FOB-IMPORT free on board DDP-EXPORT delivery duty paid DAP-EXP…" at bounding box center [131, 230] width 122 height 20
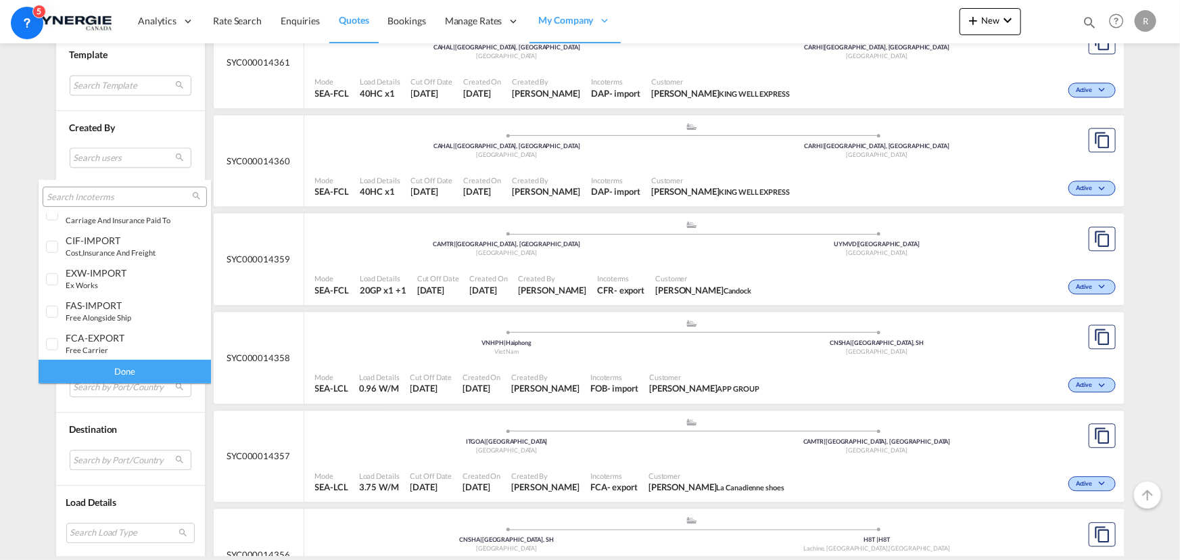
scroll to position [307, 0]
click at [103, 260] on md-option "CIF-IMPORT cost,insurance and freight" at bounding box center [125, 247] width 172 height 32
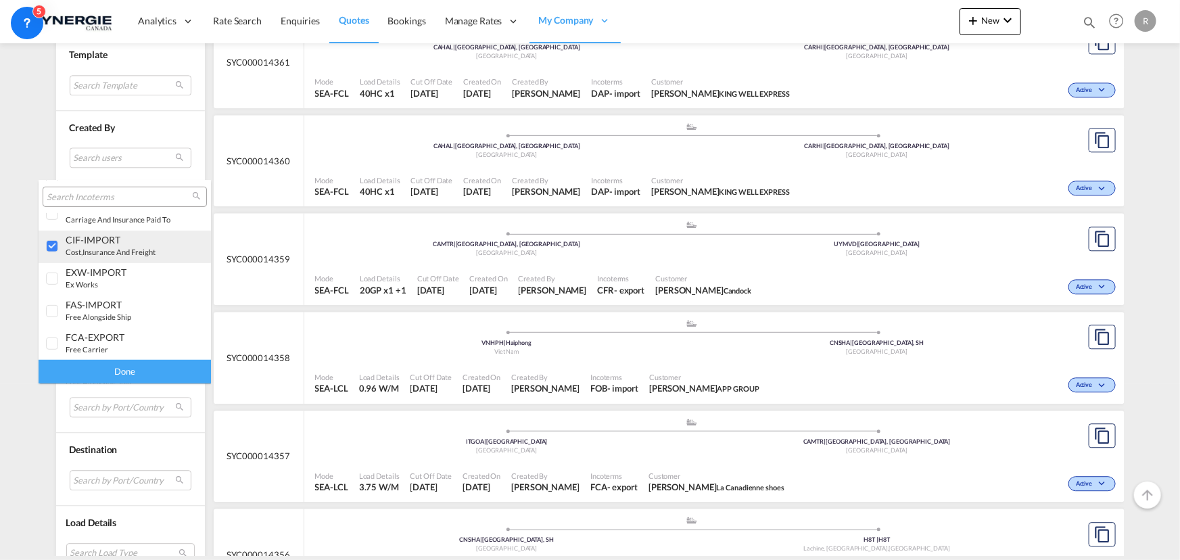
click at [96, 250] on small "cost,insurance and freight" at bounding box center [111, 252] width 90 height 9
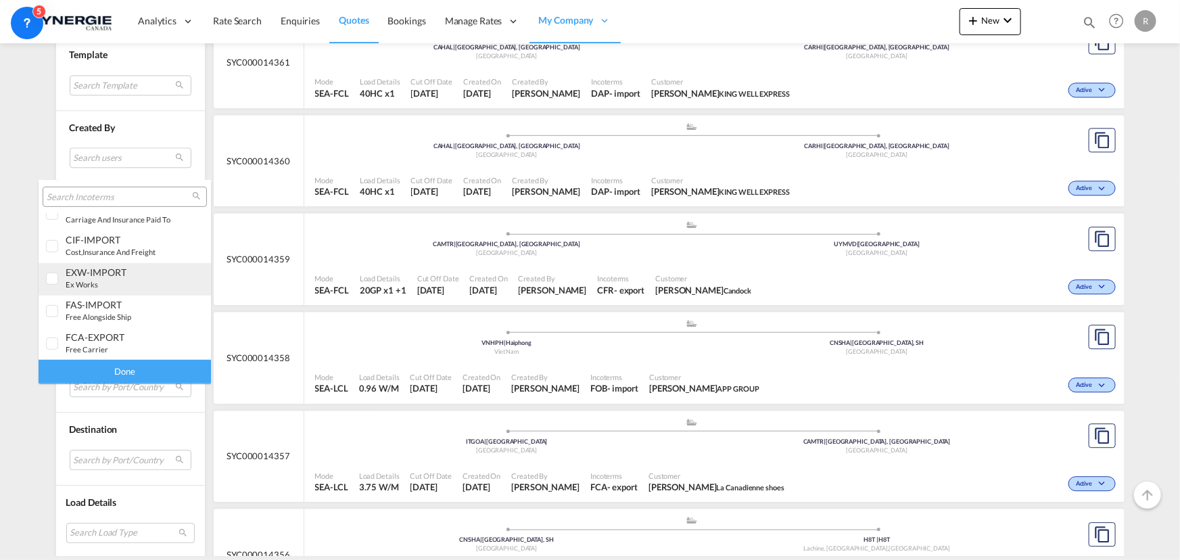
click at [87, 276] on div "EXW-IMPORT" at bounding box center [119, 271] width 106 height 11
click at [151, 368] on div "Done" at bounding box center [125, 372] width 172 height 24
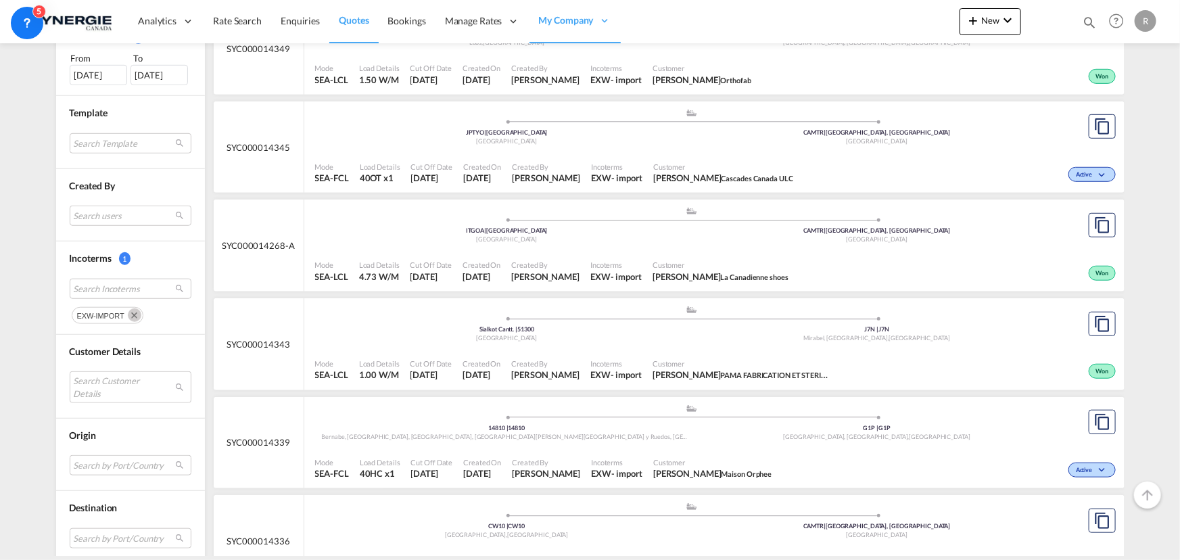
scroll to position [492, 0]
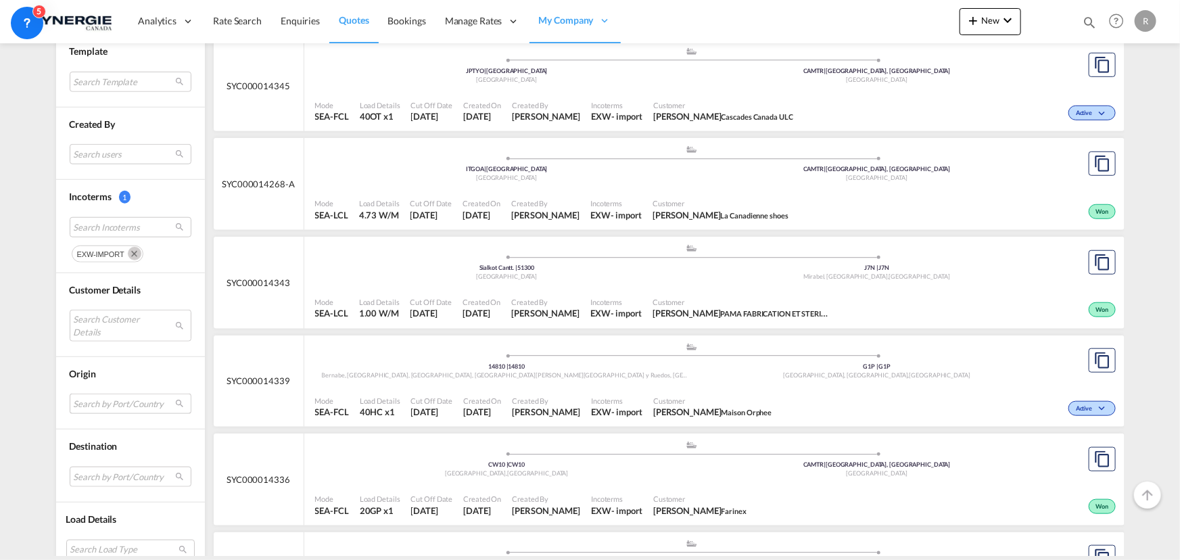
click at [97, 403] on md-select "Search by Port/Country JPNIC nichinan [GEOGRAPHIC_DATA] AEAMF mussafah [GEOGRAP…" at bounding box center [131, 404] width 122 height 20
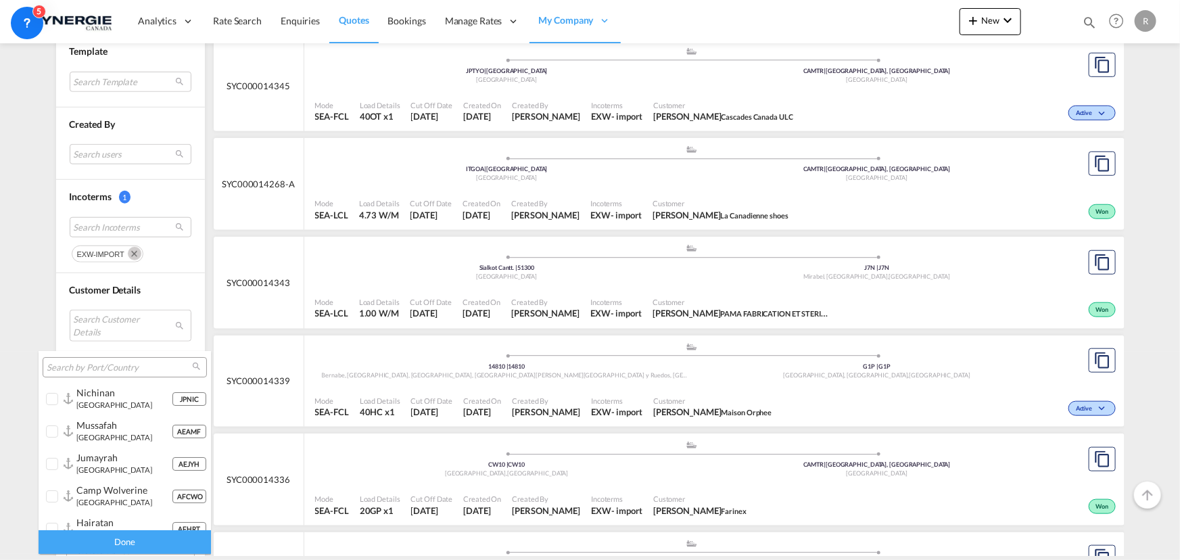
click at [133, 366] on input "search" at bounding box center [119, 368] width 145 height 12
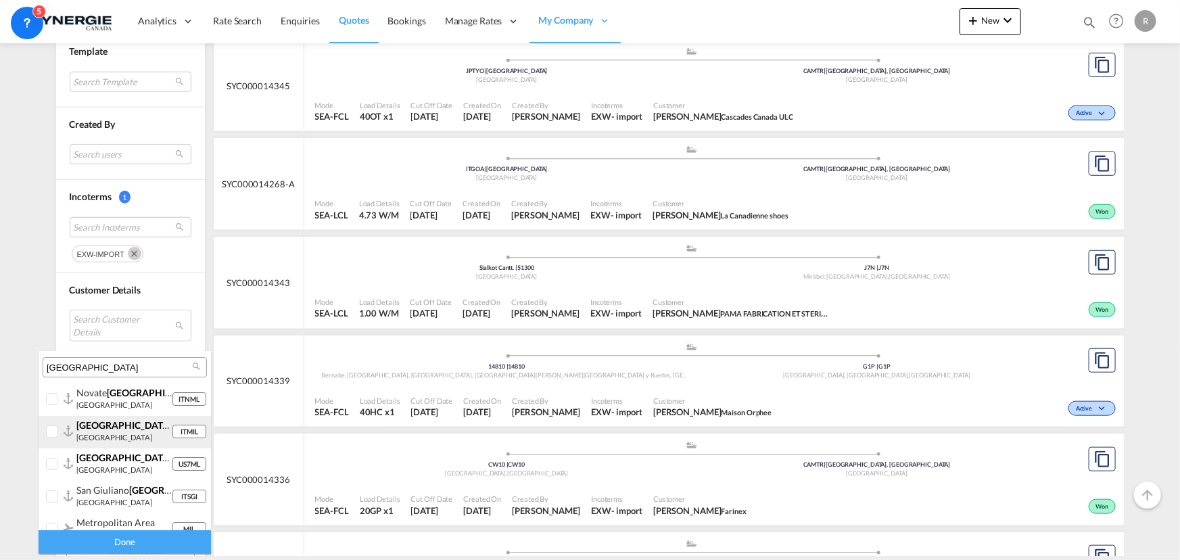
type input "[GEOGRAPHIC_DATA]"
click at [57, 439] on div at bounding box center [53, 432] width 14 height 14
click at [111, 541] on div "Done" at bounding box center [125, 542] width 172 height 24
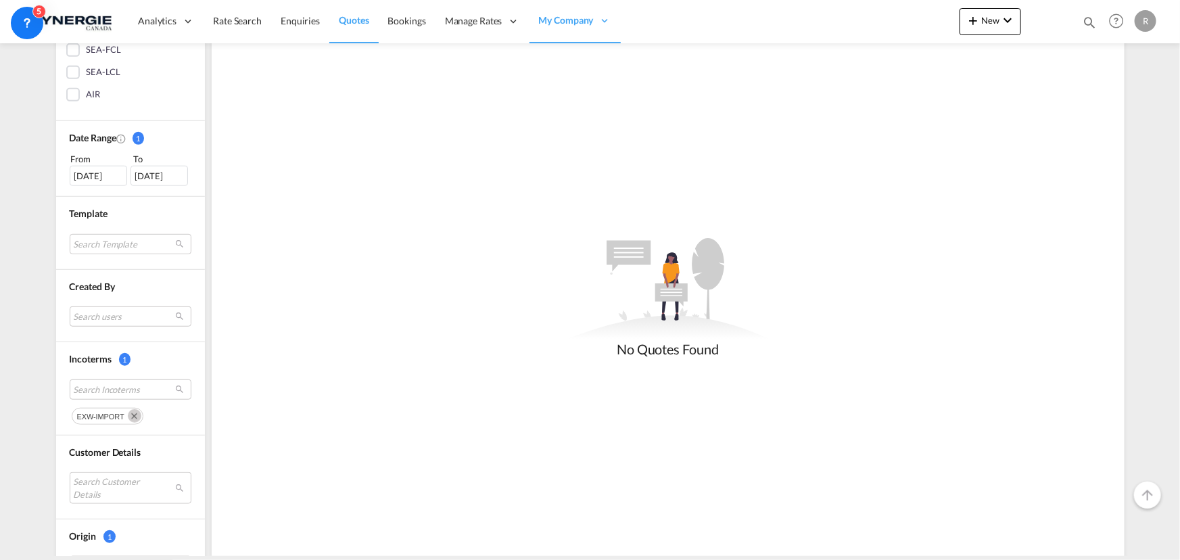
scroll to position [317, 0]
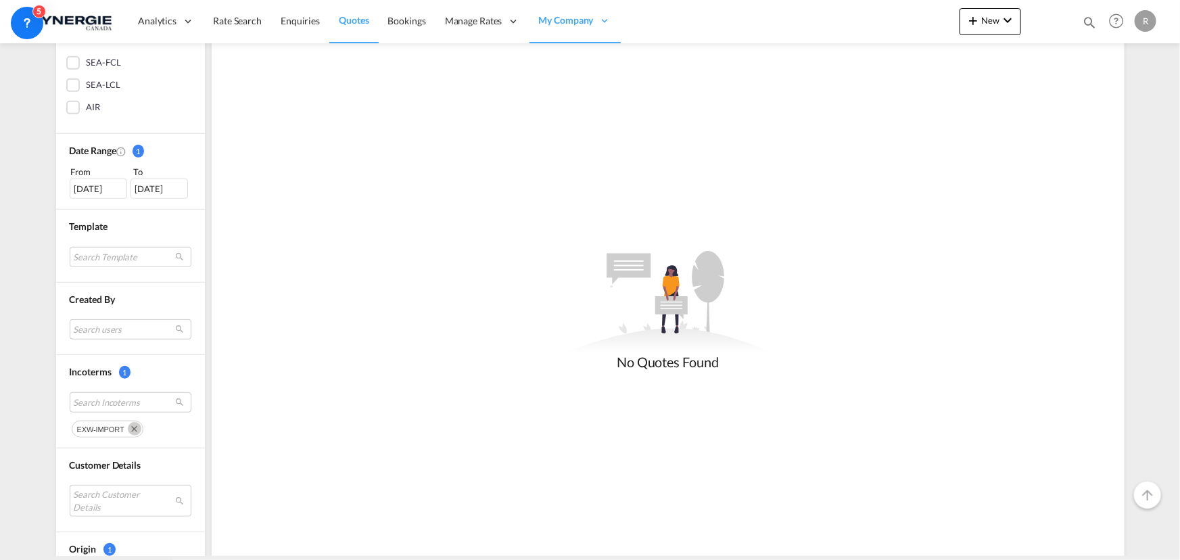
click at [90, 193] on div "[DATE]" at bounding box center [98, 189] width 57 height 20
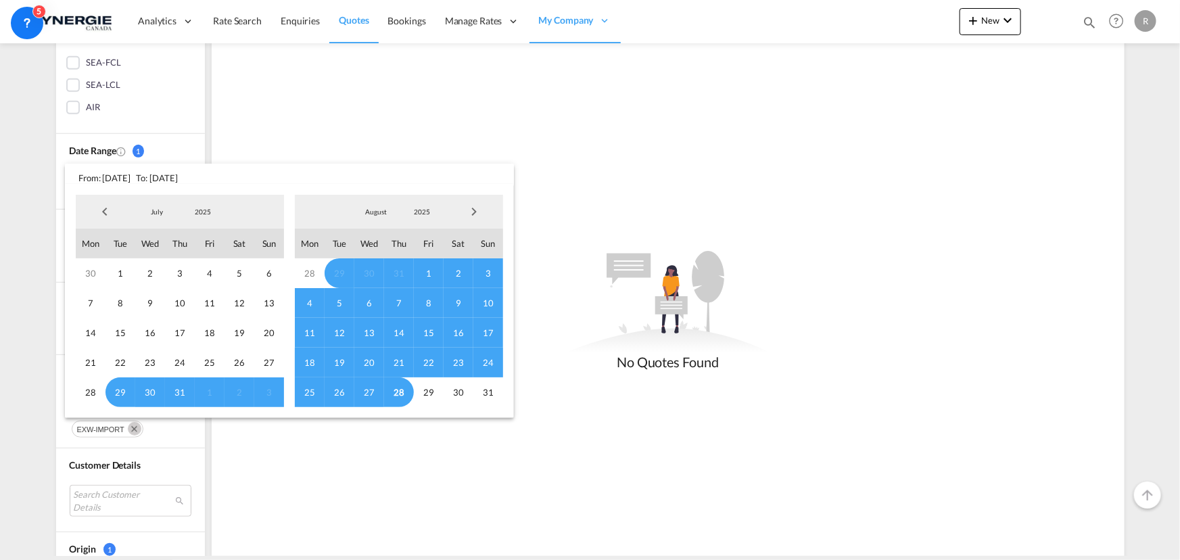
click at [90, 193] on div "July January February March April May June July August September October Novemb…" at bounding box center [289, 300] width 438 height 223
click at [89, 214] on div at bounding box center [105, 211] width 58 height 27
click at [101, 214] on span "Previous Month" at bounding box center [104, 211] width 27 height 27
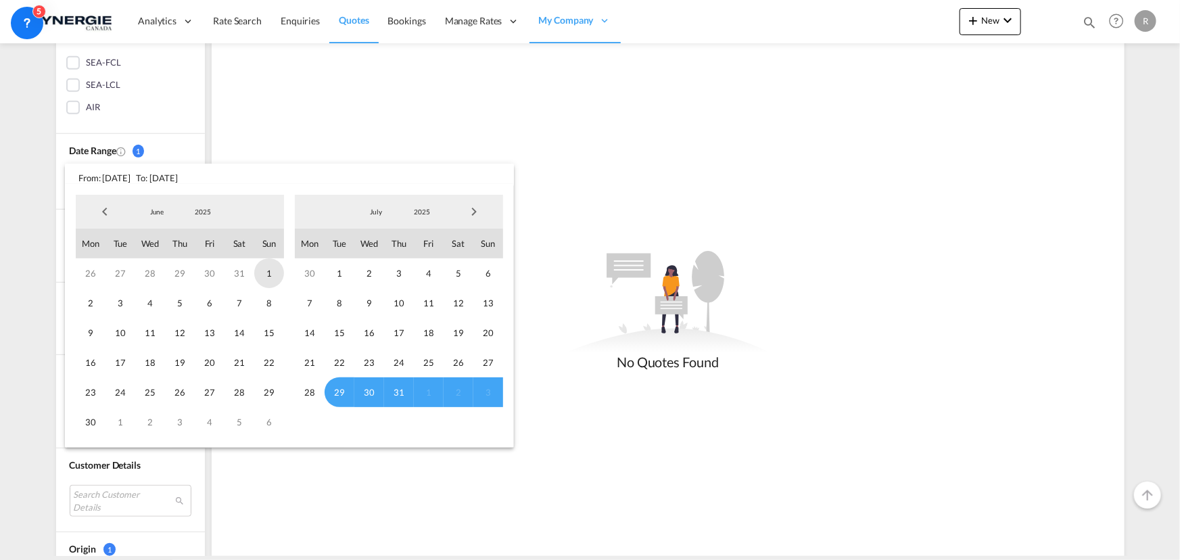
click at [269, 266] on span "1" at bounding box center [269, 273] width 30 height 30
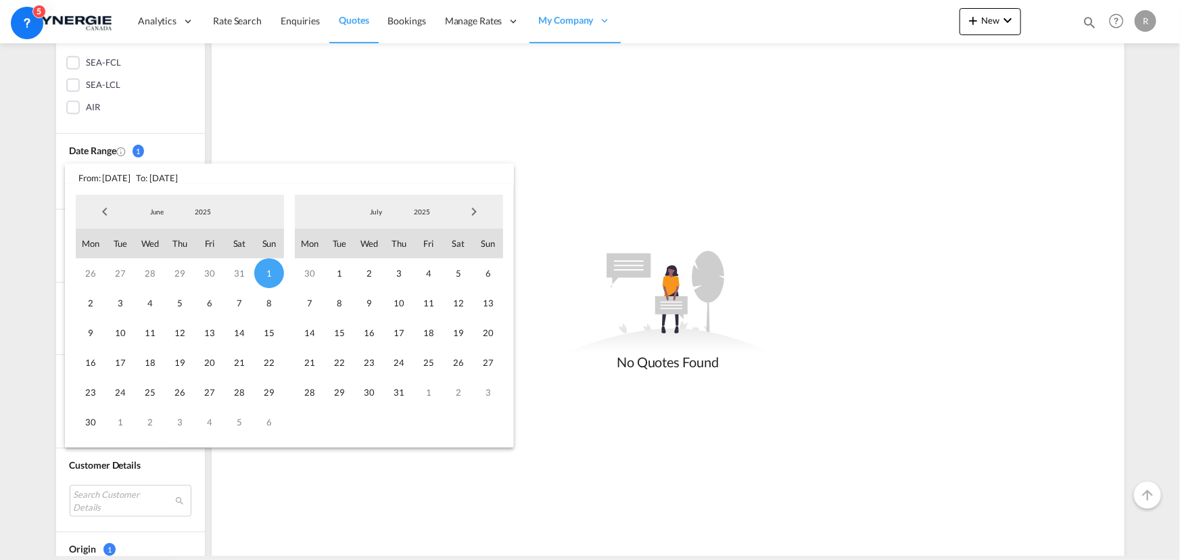
click at [479, 210] on span "Next Month" at bounding box center [474, 211] width 27 height 27
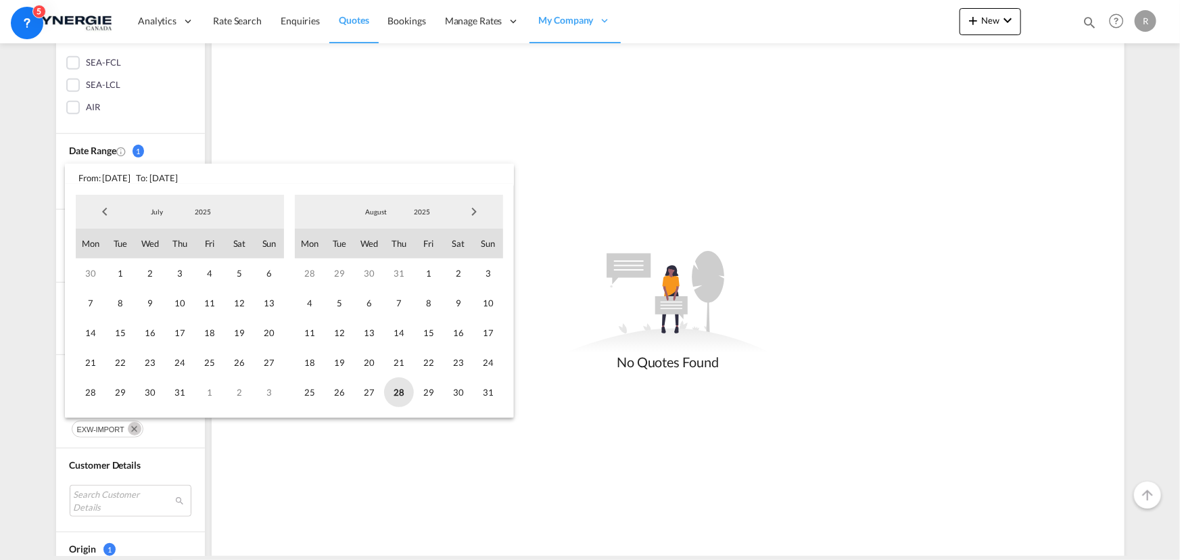
click at [399, 390] on span "28" at bounding box center [399, 392] width 30 height 30
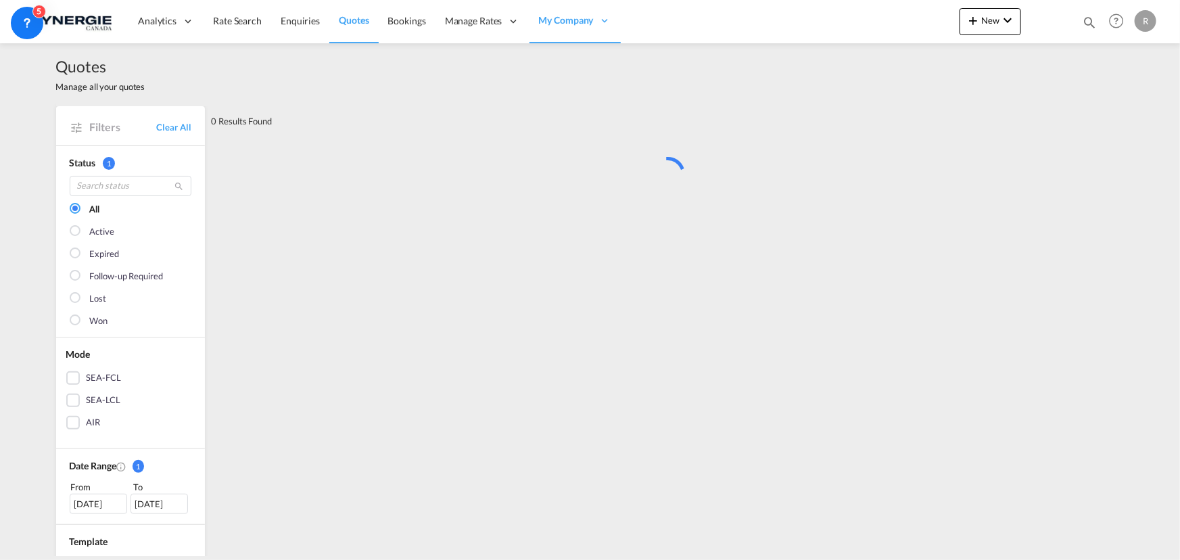
scroll to position [0, 0]
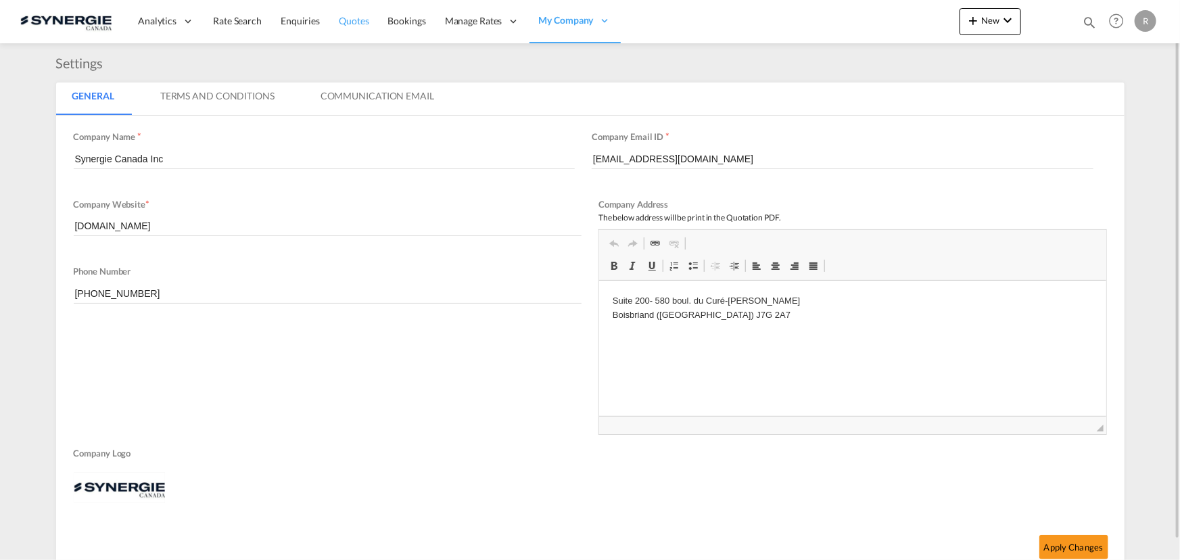
click at [360, 17] on span "Quotes" at bounding box center [354, 20] width 30 height 11
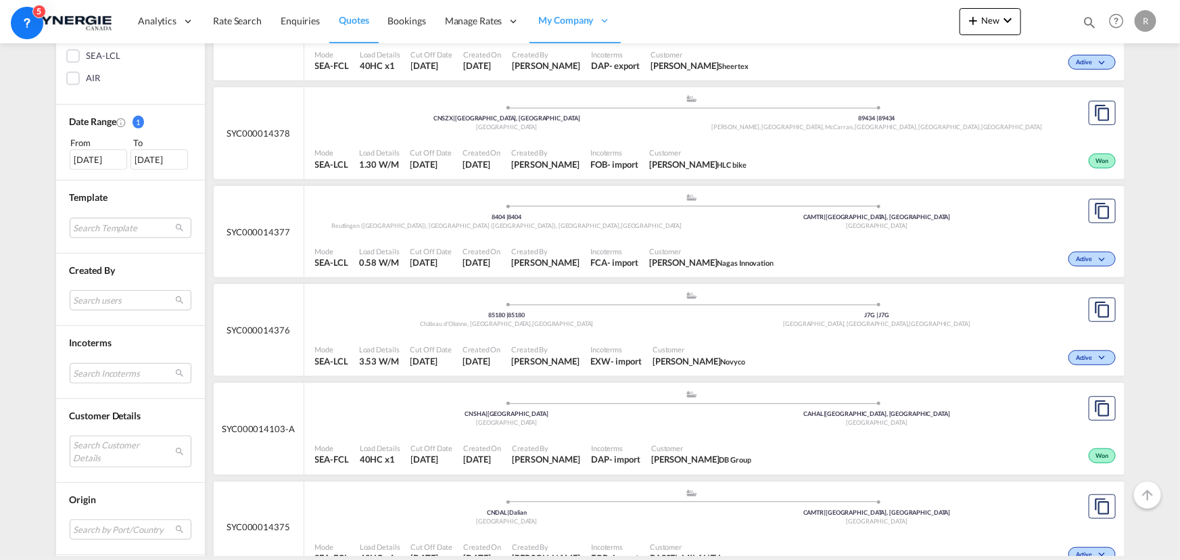
scroll to position [369, 0]
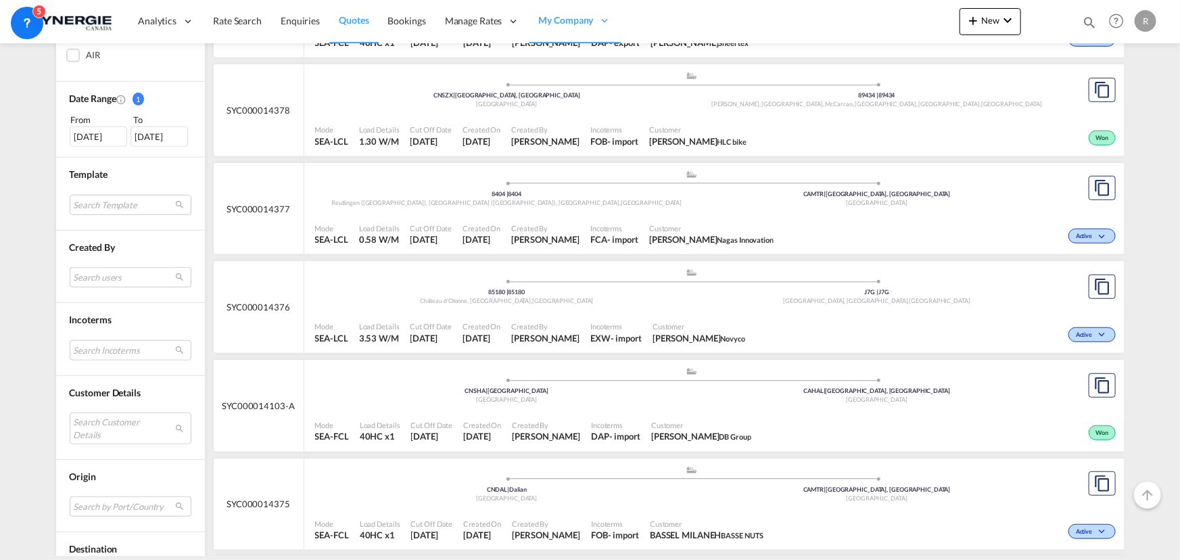
click at [96, 139] on div "29 Jul 2025" at bounding box center [98, 136] width 57 height 20
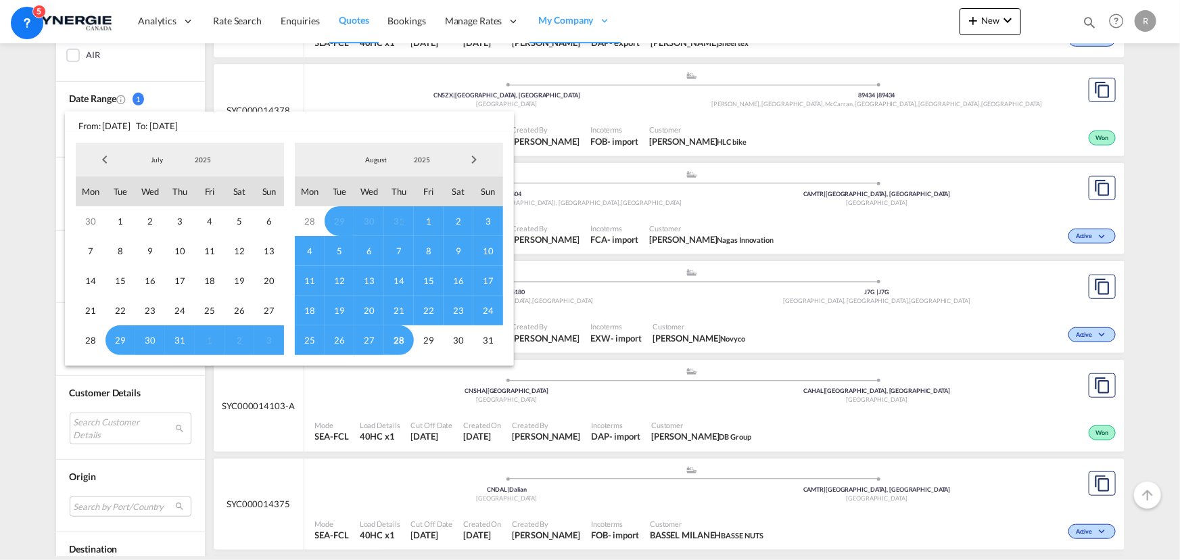
click at [101, 162] on span "Previous Month" at bounding box center [104, 159] width 27 height 27
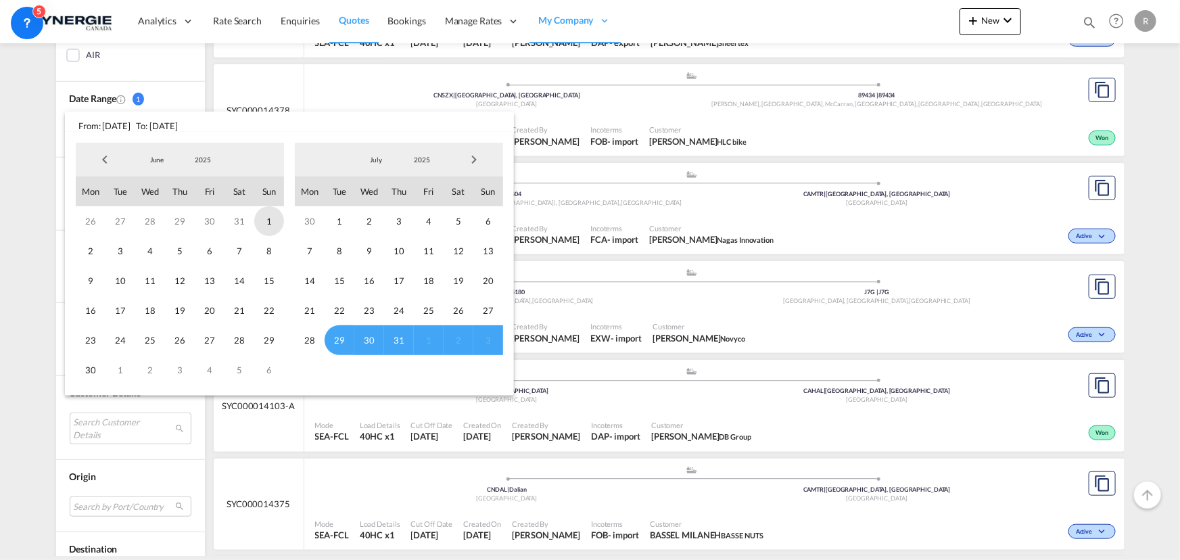
click at [271, 223] on span "1" at bounding box center [269, 221] width 30 height 30
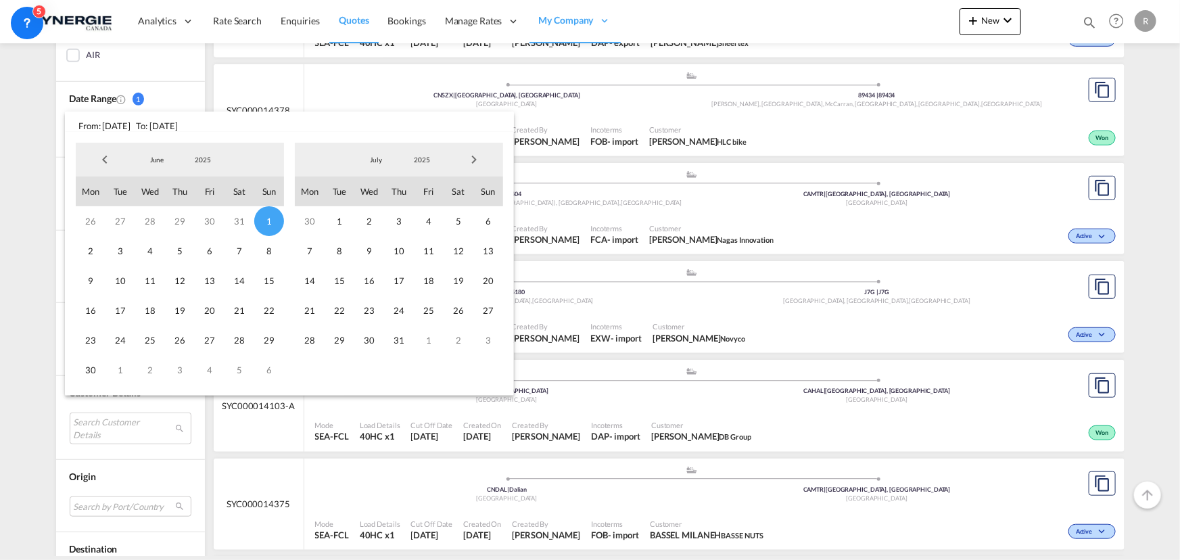
click at [471, 163] on span "Next Month" at bounding box center [474, 159] width 27 height 27
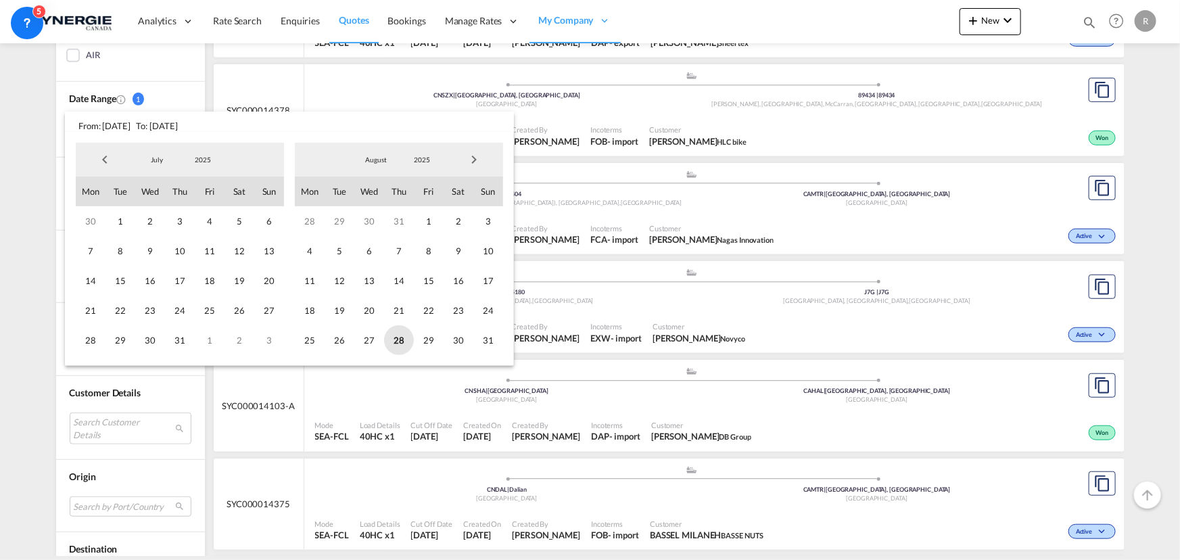
click at [391, 340] on span "28" at bounding box center [399, 340] width 30 height 30
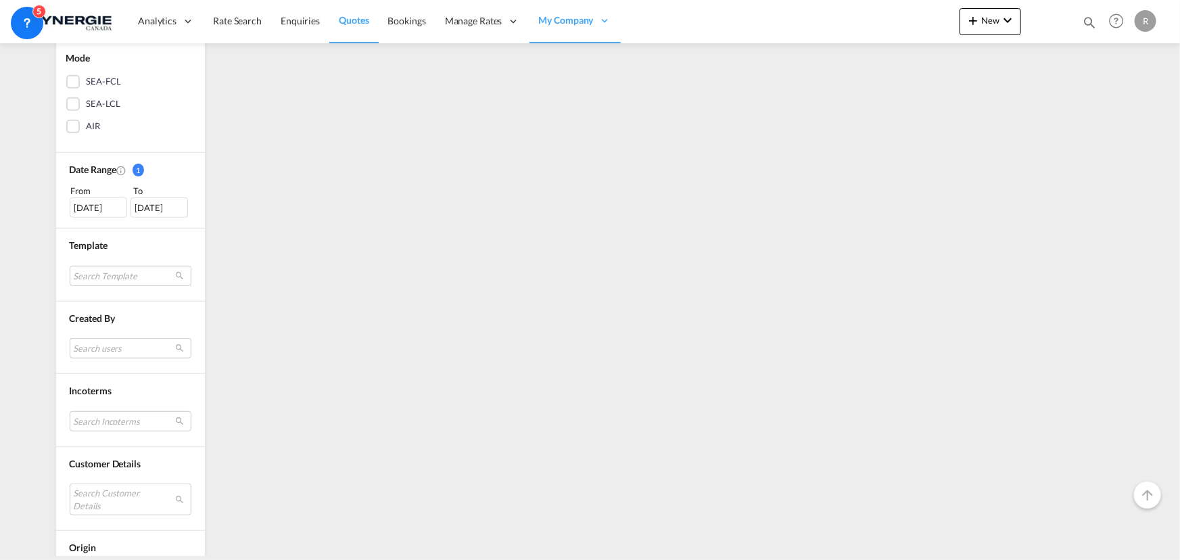
scroll to position [307, 0]
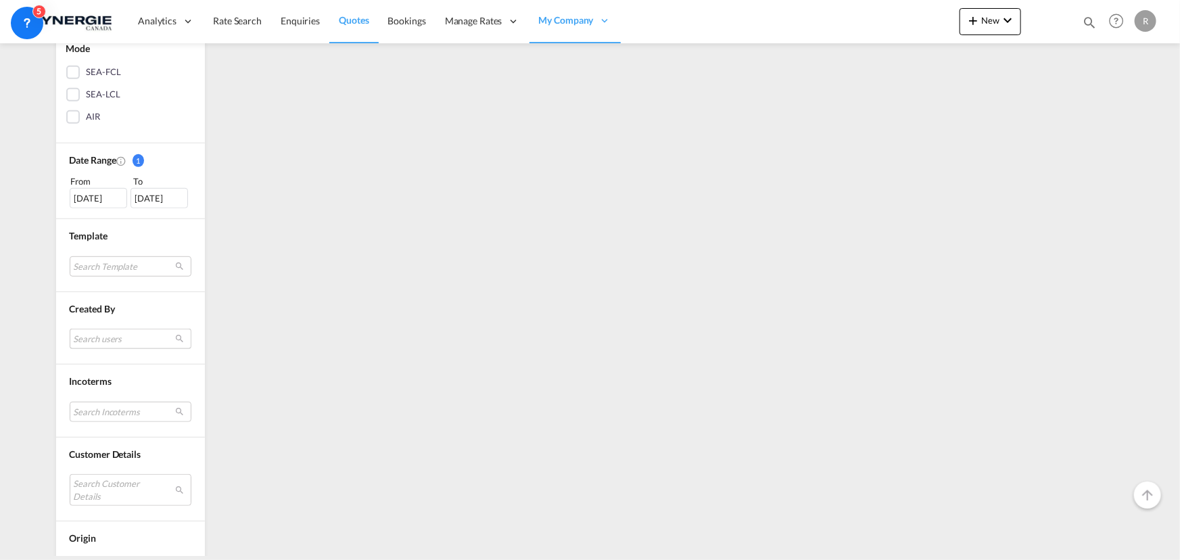
click at [114, 342] on md-select "Search users sugan T sugantha.rajan@freightfy.com raquel Jimenez raquel.jimenez…" at bounding box center [131, 339] width 122 height 20
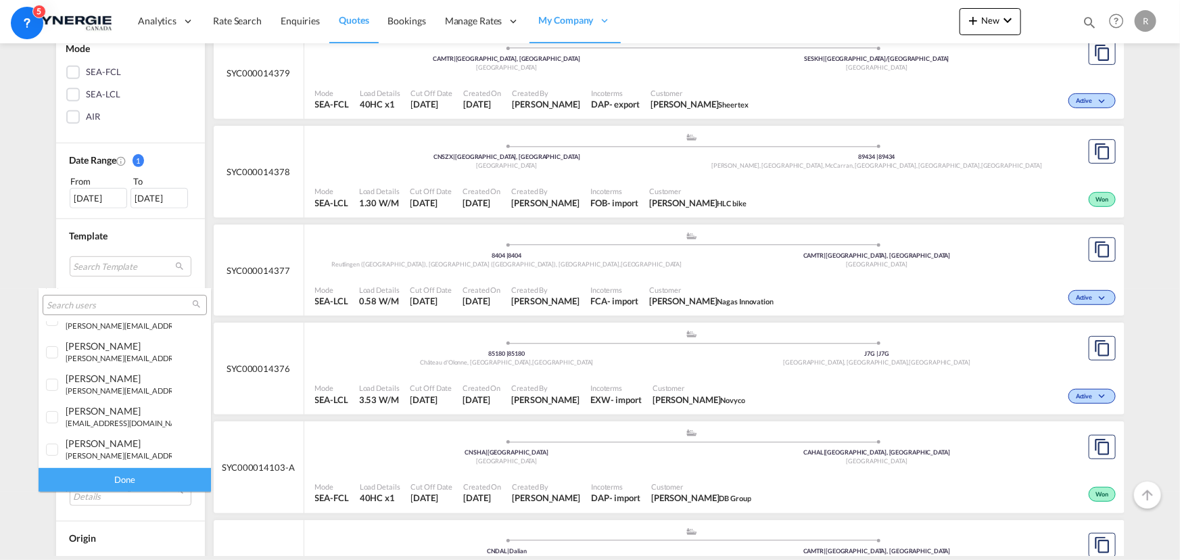
scroll to position [245, 0]
click at [99, 354] on small "r.ho@synergiecanada.com" at bounding box center [157, 356] width 183 height 9
click at [112, 473] on div "Done" at bounding box center [125, 480] width 172 height 24
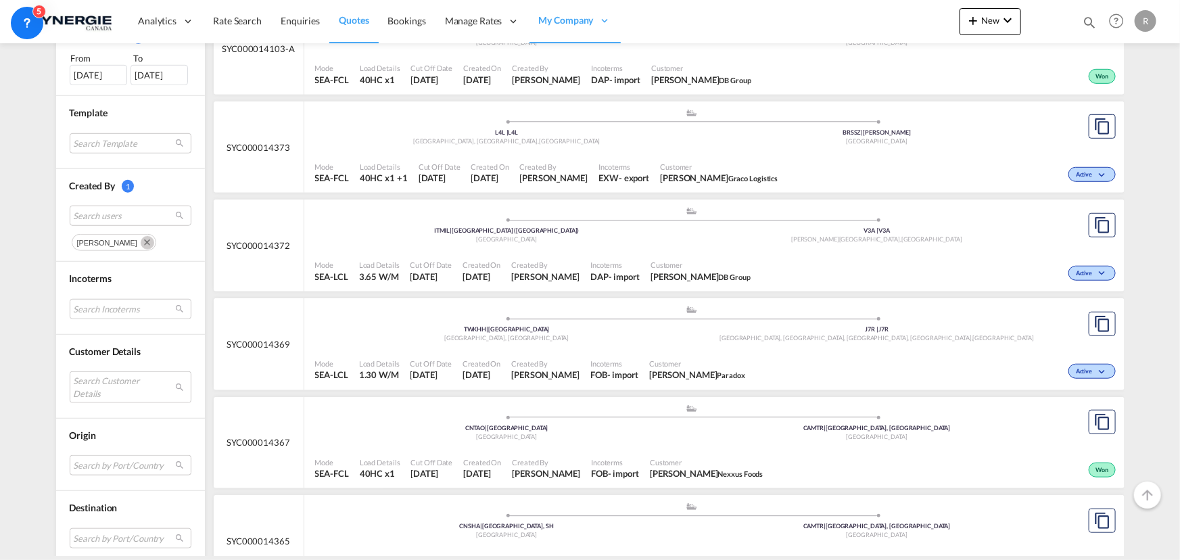
scroll to position [615, 0]
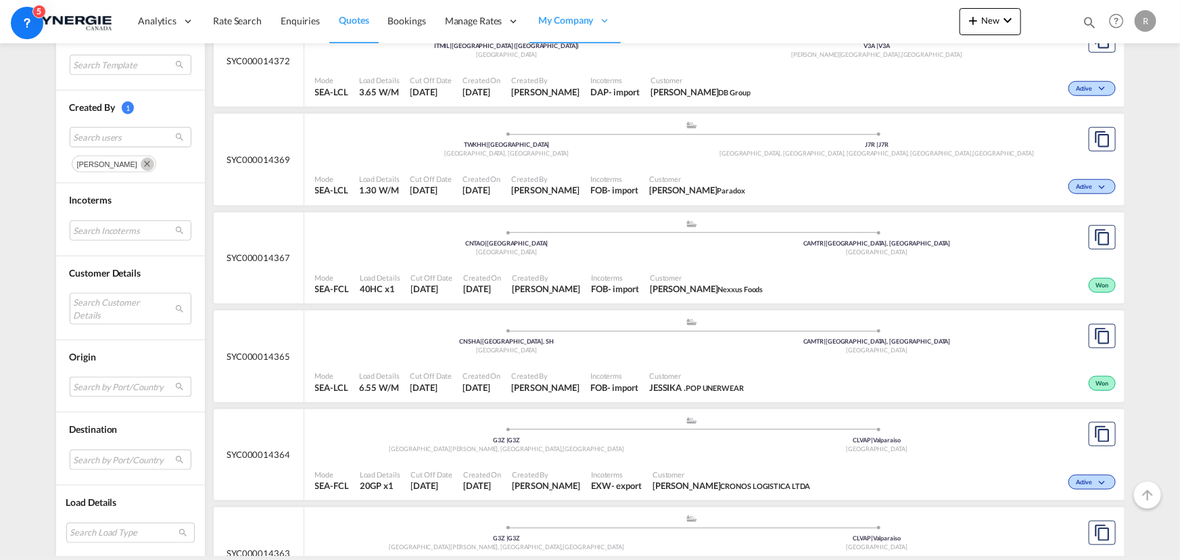
click at [122, 385] on md-select "Search by Port/Country JPNIC nichinan japan AEAMF mussafah united arab emirates…" at bounding box center [131, 387] width 122 height 20
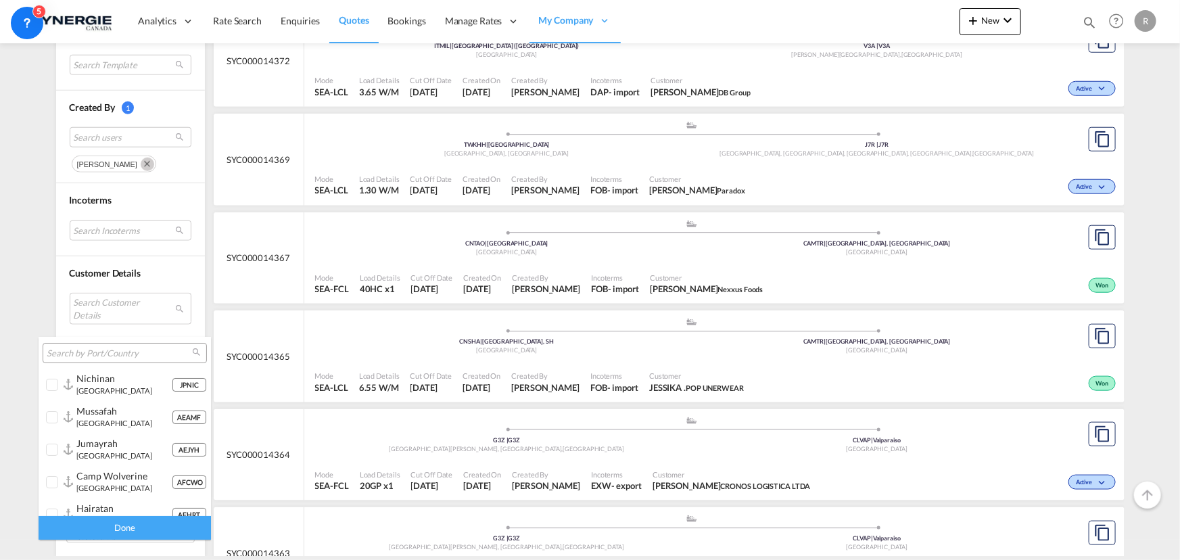
click at [124, 352] on input "search" at bounding box center [119, 354] width 145 height 12
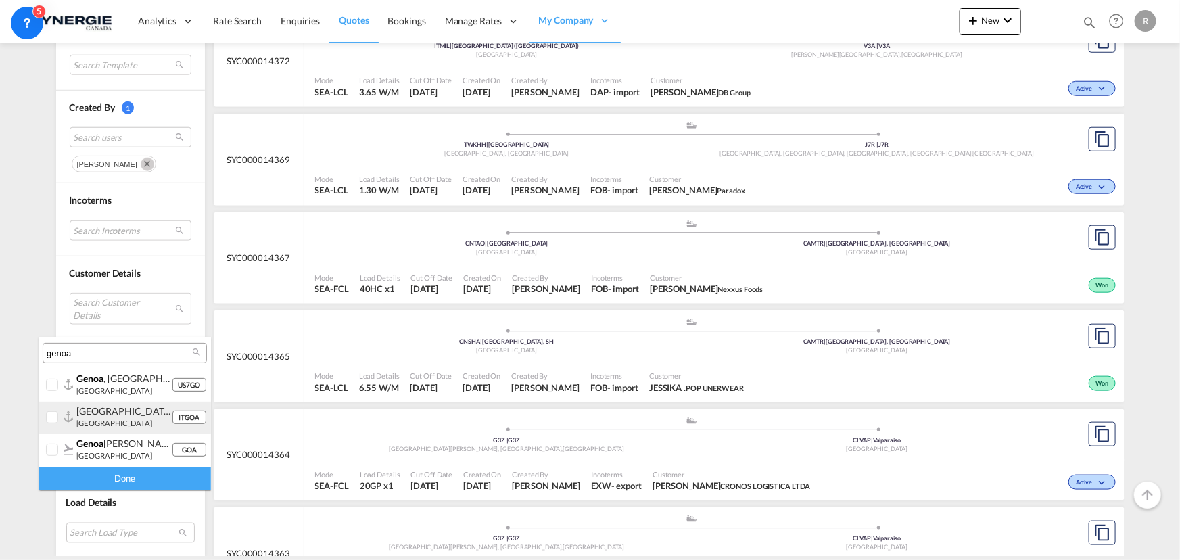
type input "genoa"
click at [85, 415] on div "genova ( genoa )" at bounding box center [123, 410] width 95 height 11
click at [108, 478] on div "Done" at bounding box center [125, 479] width 172 height 24
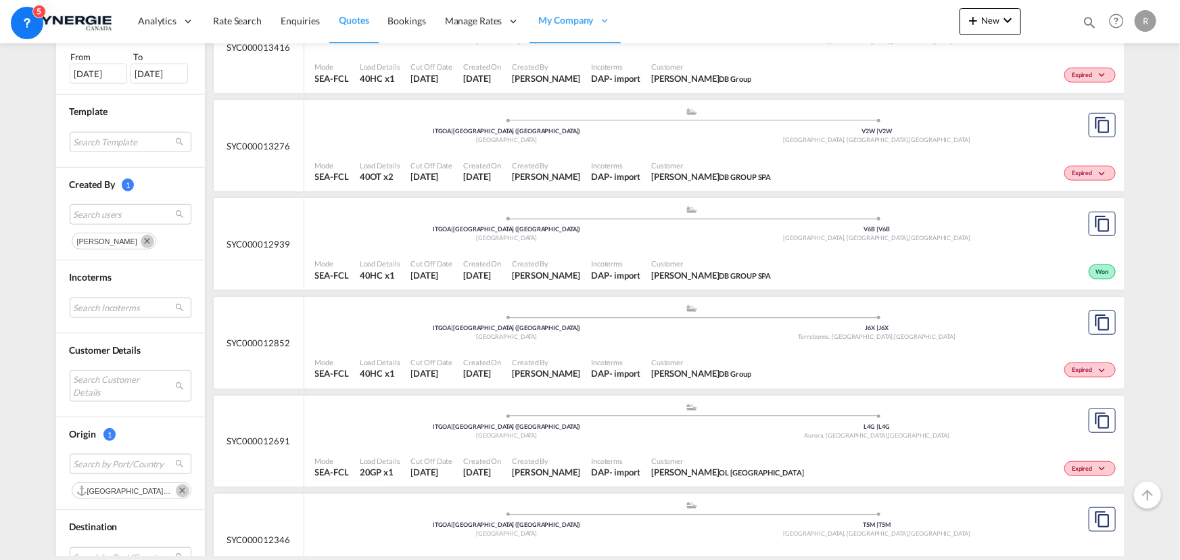
scroll to position [492, 0]
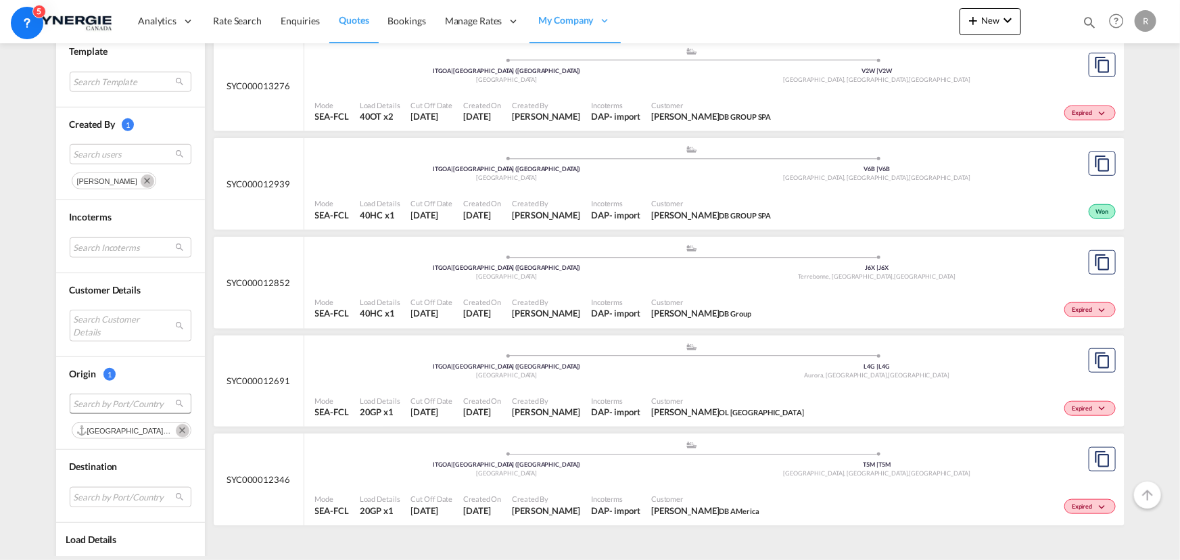
click at [133, 403] on span "Search by Port/Country" at bounding box center [120, 404] width 92 height 12
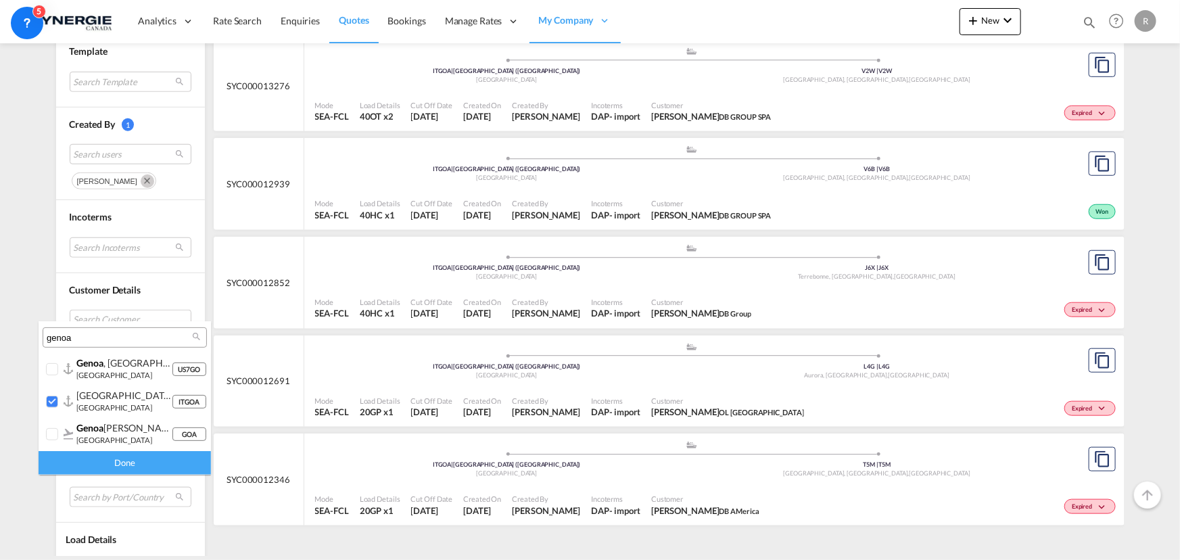
click at [140, 337] on input "genoa" at bounding box center [119, 338] width 145 height 12
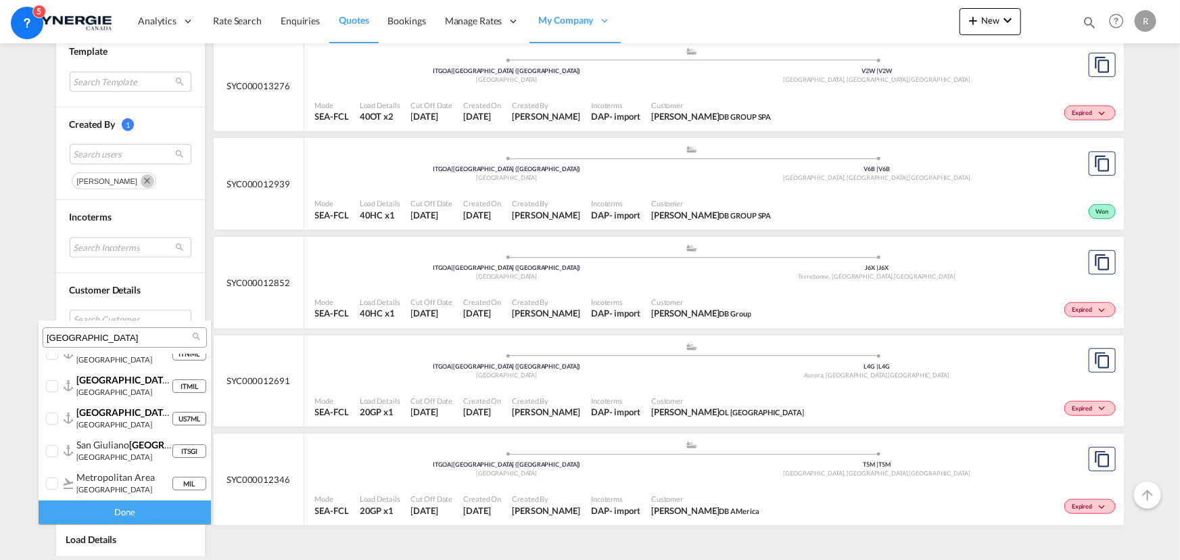
scroll to position [0, 0]
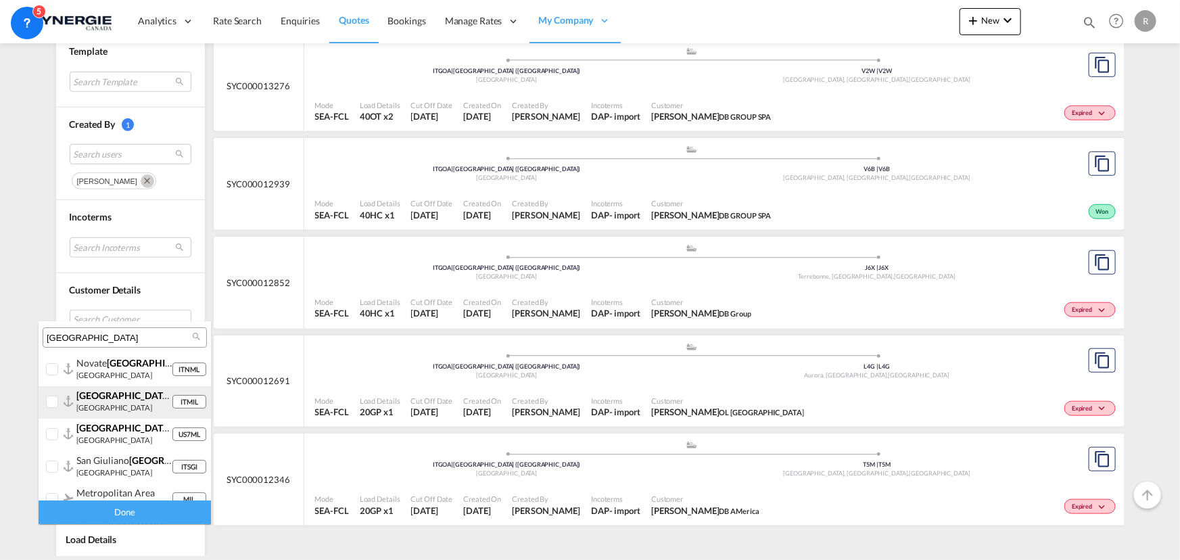
type input "milan"
click at [58, 402] on div at bounding box center [53, 403] width 14 height 14
click at [118, 512] on div "Done" at bounding box center [125, 512] width 172 height 24
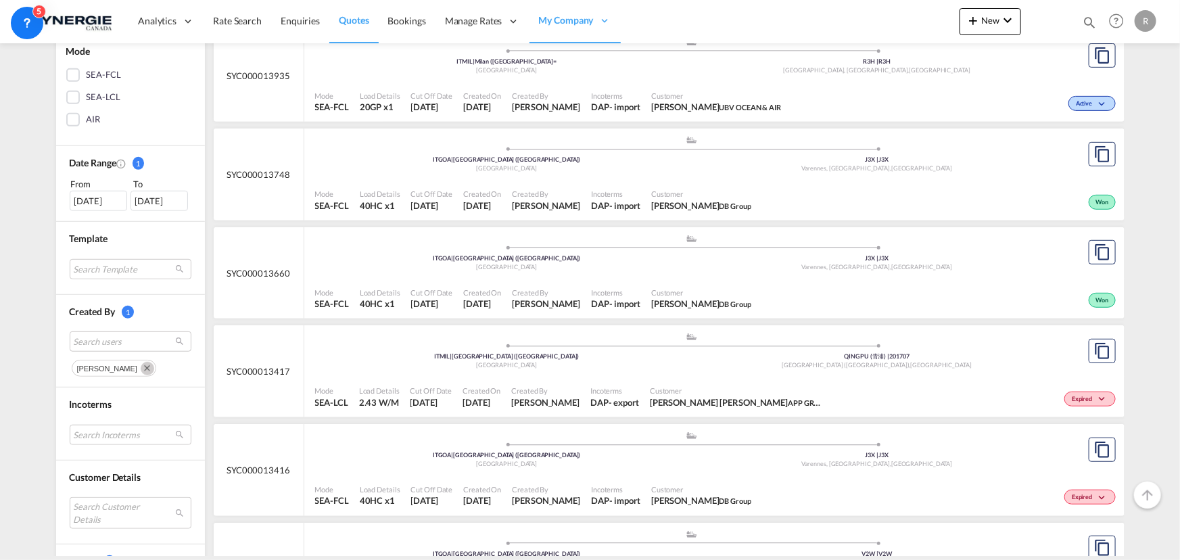
scroll to position [307, 0]
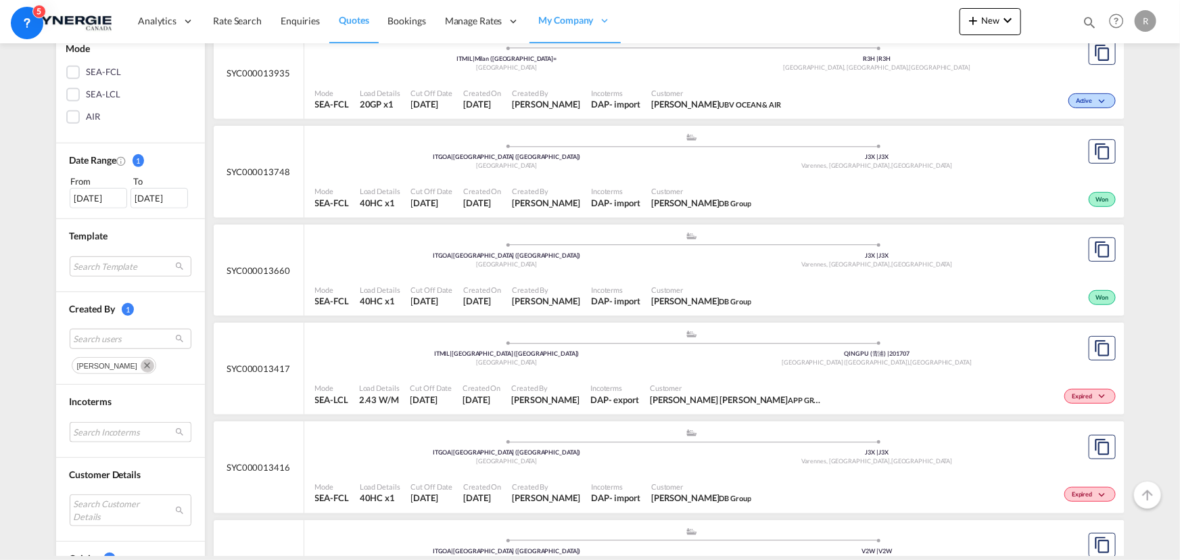
click at [87, 433] on md-select "Search Incoterms DAP-EXPORT delivered at place DAP-IMPORT delivered at place DD…" at bounding box center [131, 432] width 122 height 20
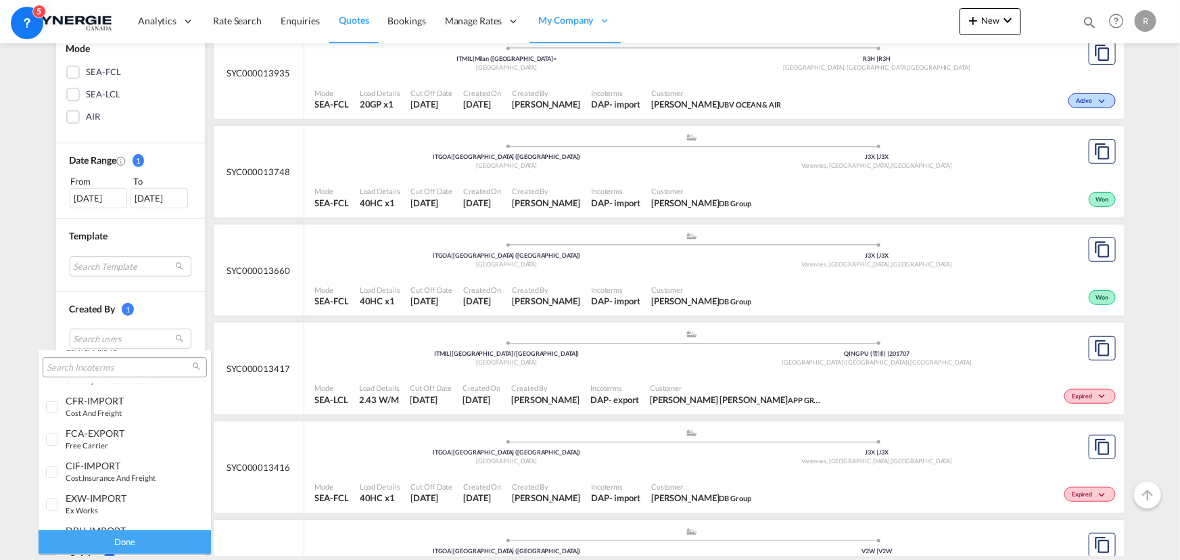
scroll to position [369, 0]
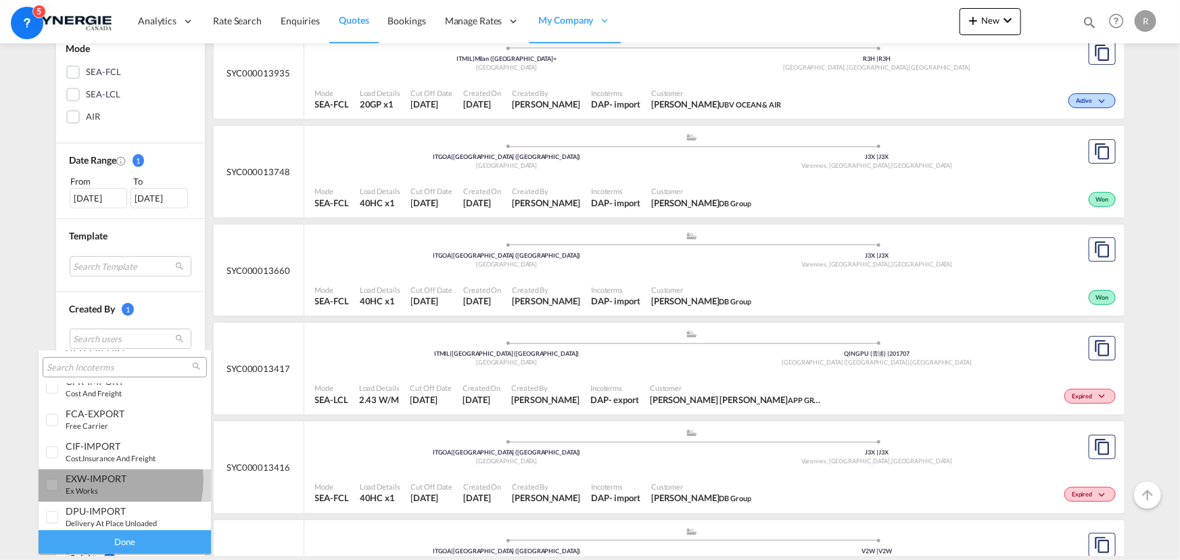
click at [98, 480] on div "EXW-IMPORT" at bounding box center [119, 478] width 106 height 11
click at [158, 538] on div "Done" at bounding box center [125, 542] width 172 height 24
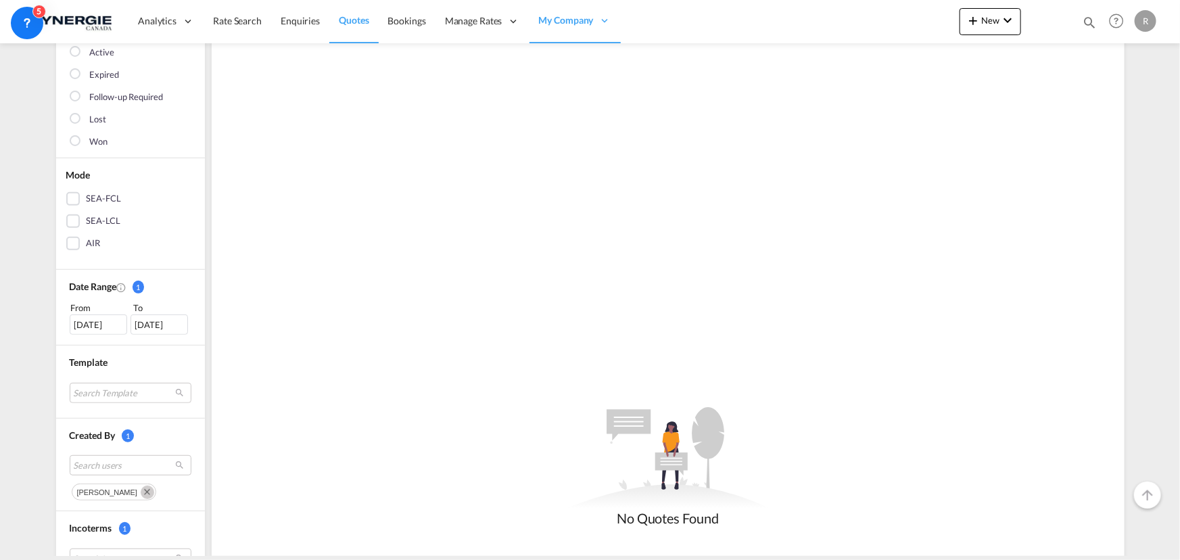
scroll to position [245, 0]
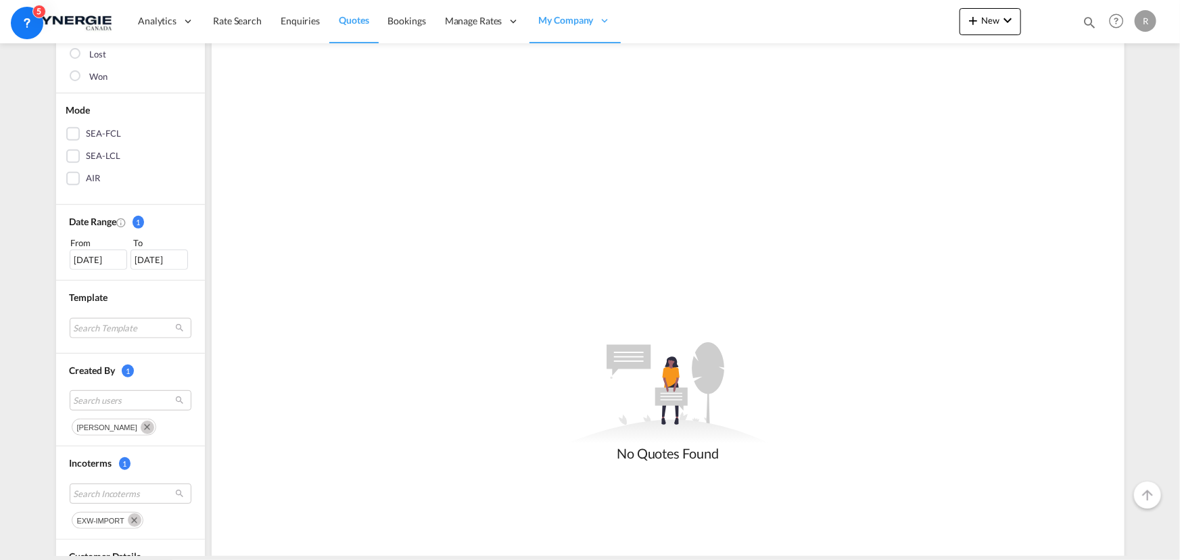
click at [128, 519] on md-icon "Remove" at bounding box center [135, 520] width 14 height 14
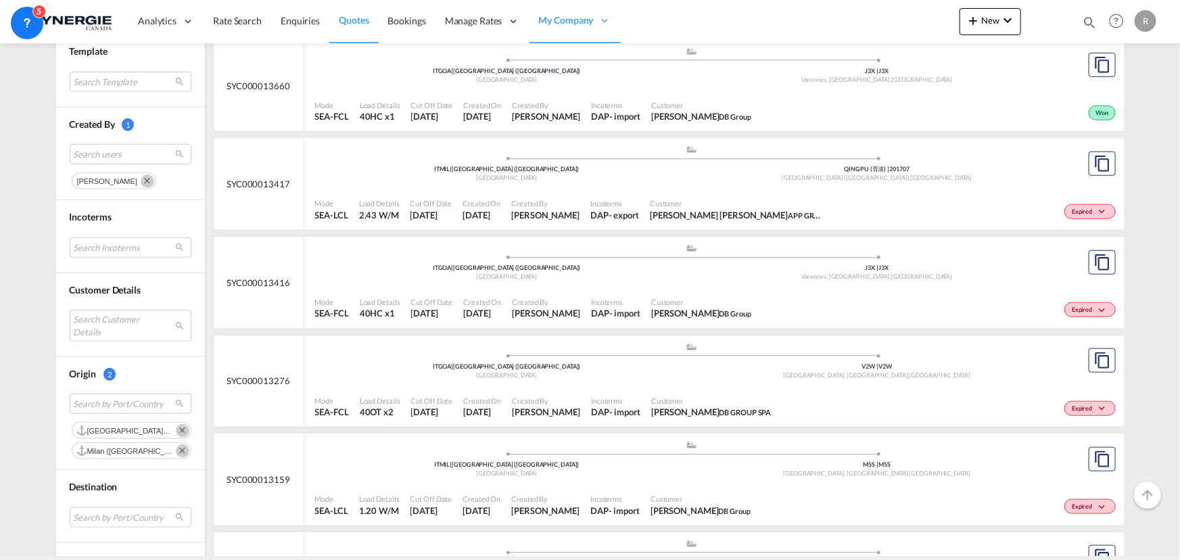
scroll to position [430, 0]
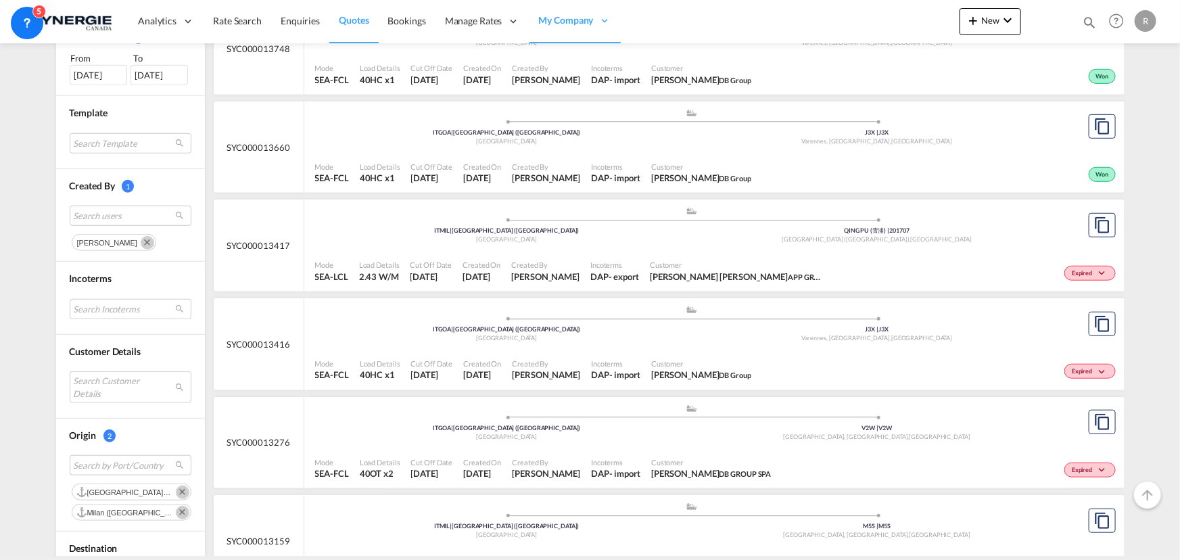
click at [176, 492] on md-icon "Remove" at bounding box center [183, 493] width 14 height 14
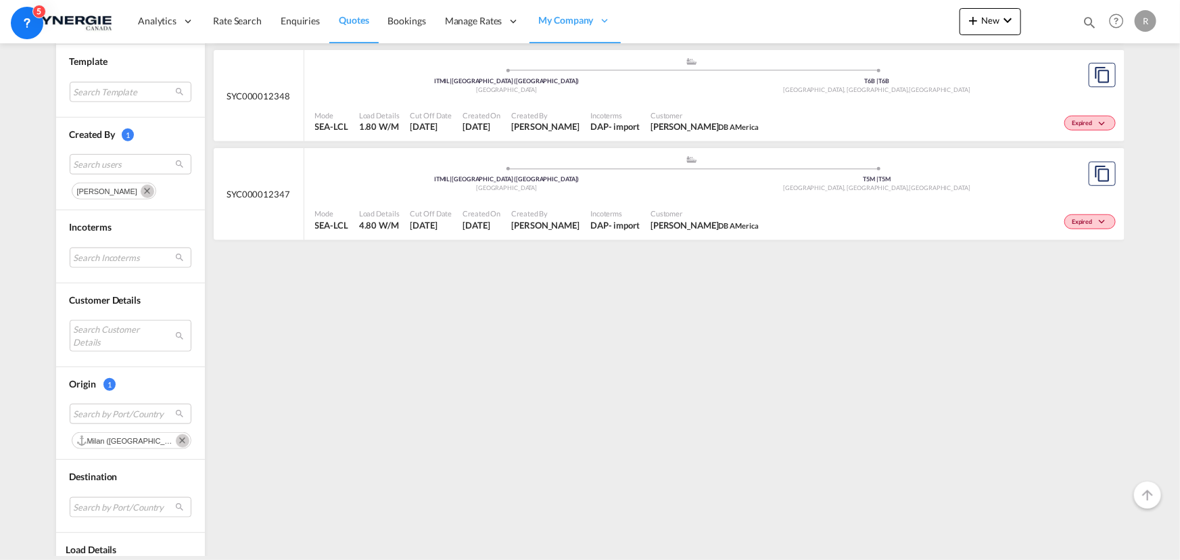
scroll to position [492, 0]
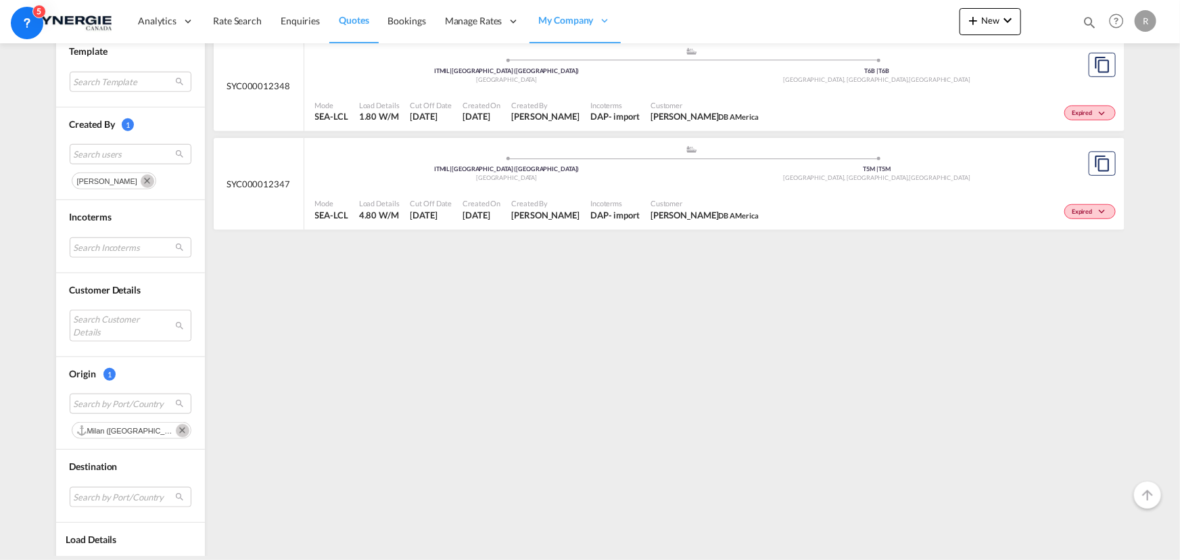
click at [176, 429] on md-icon "Remove" at bounding box center [183, 431] width 14 height 14
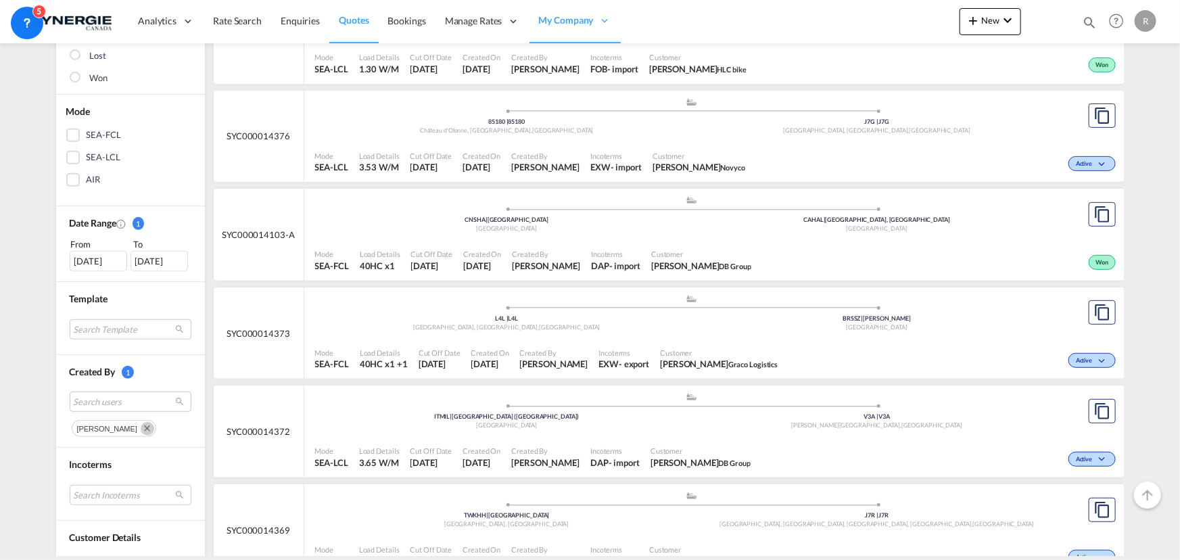
scroll to position [245, 0]
click at [91, 266] on div "01 Jun 2025" at bounding box center [98, 260] width 57 height 20
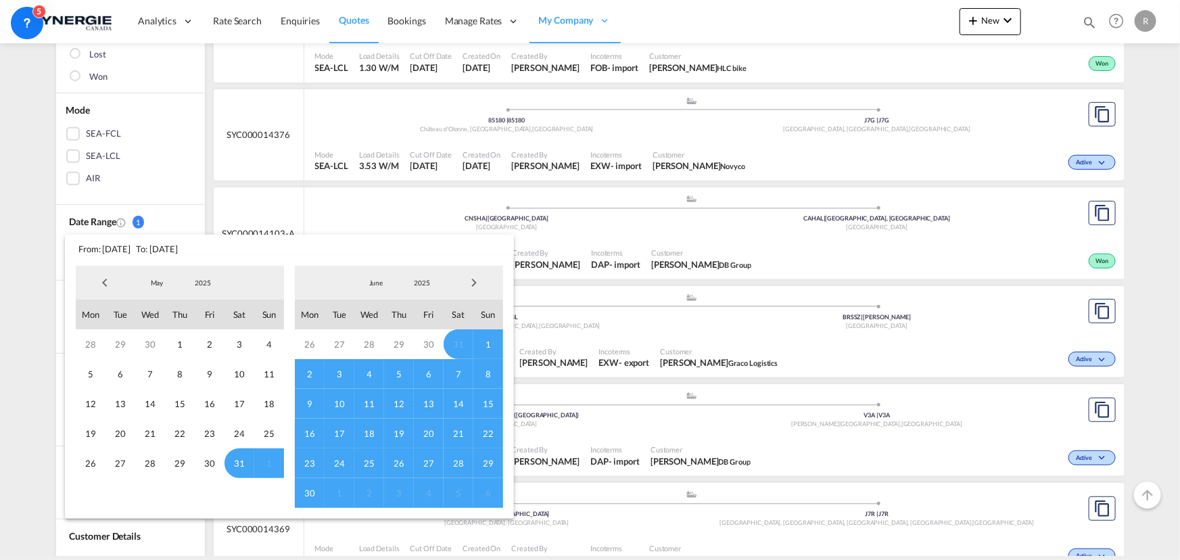
click at [107, 284] on span "Previous Month" at bounding box center [104, 282] width 27 height 27
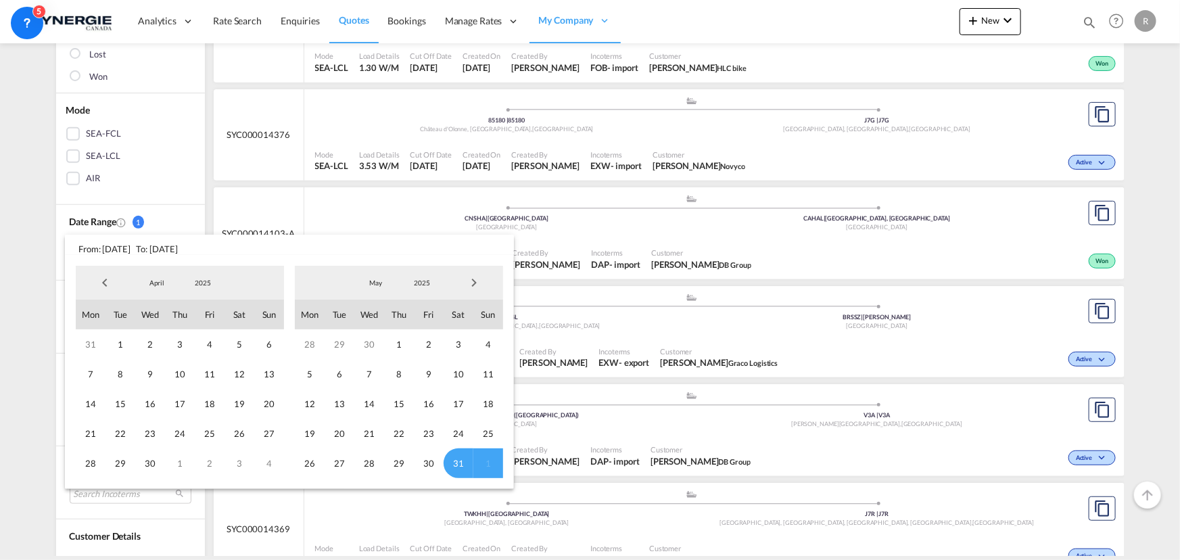
click at [107, 284] on span "Previous Month" at bounding box center [104, 282] width 27 height 27
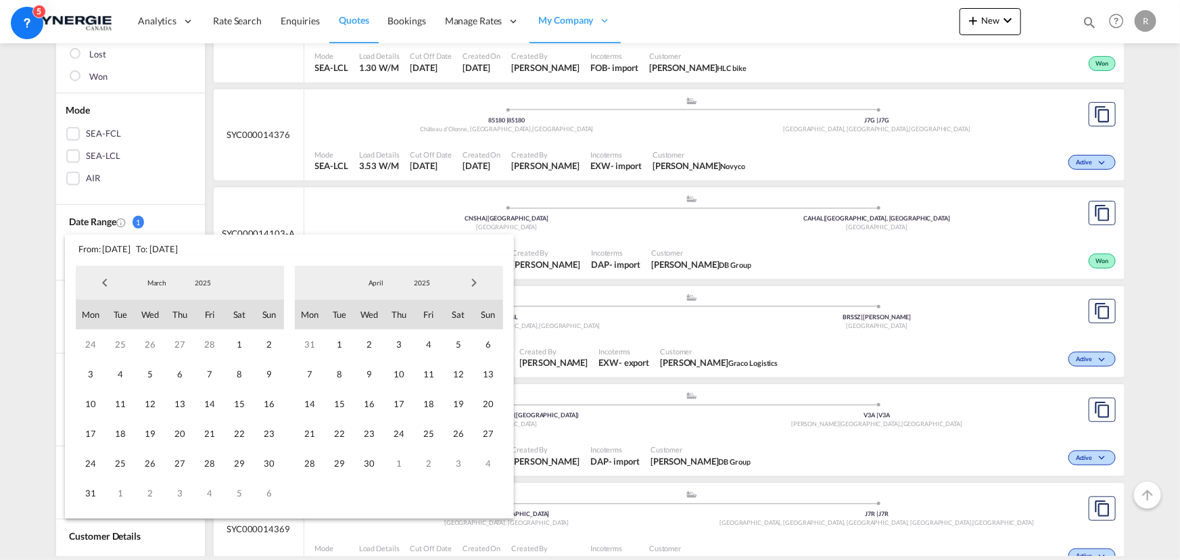
click at [107, 284] on span "Previous Month" at bounding box center [104, 282] width 27 height 27
click at [237, 343] on span "1" at bounding box center [240, 344] width 30 height 30
click at [473, 285] on span "Next Month" at bounding box center [474, 282] width 27 height 27
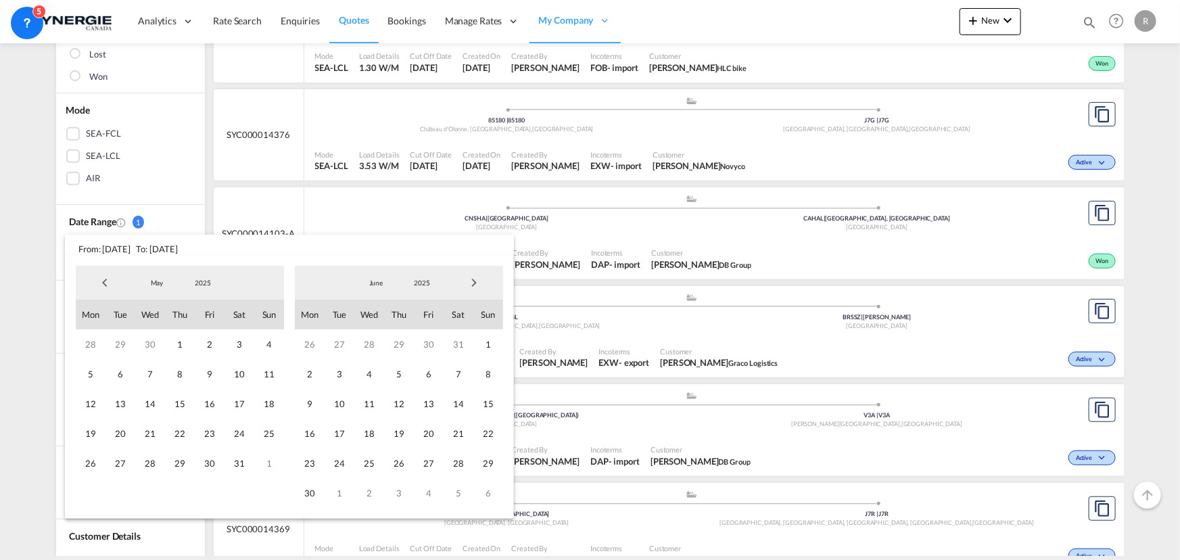
click at [473, 285] on span "Next Month" at bounding box center [474, 282] width 27 height 27
click at [479, 281] on span "Next Month" at bounding box center [474, 282] width 27 height 27
click at [398, 462] on span "28" at bounding box center [399, 463] width 30 height 30
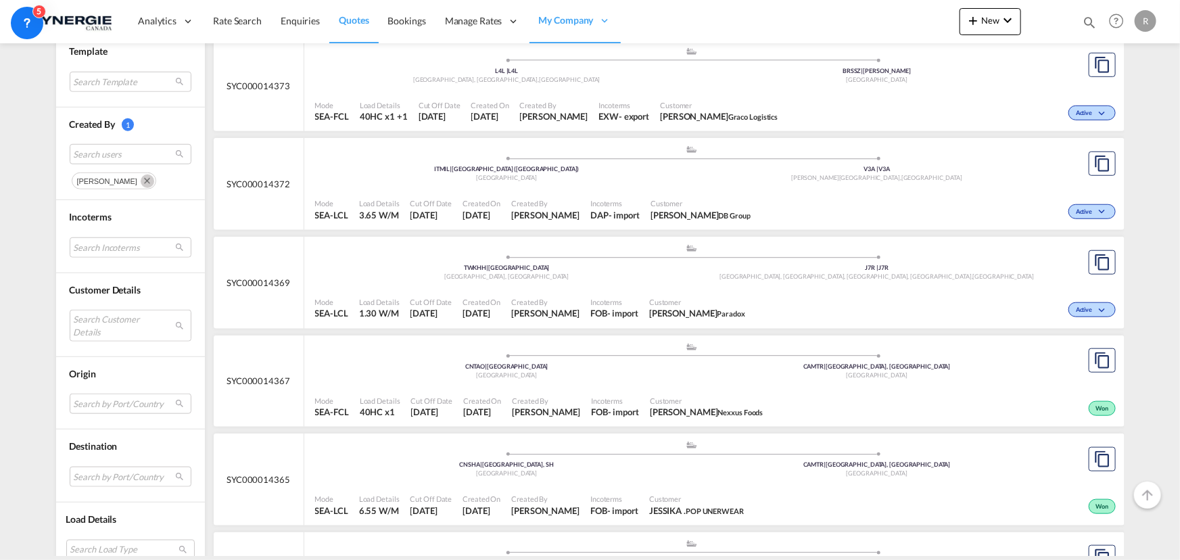
scroll to position [553, 0]
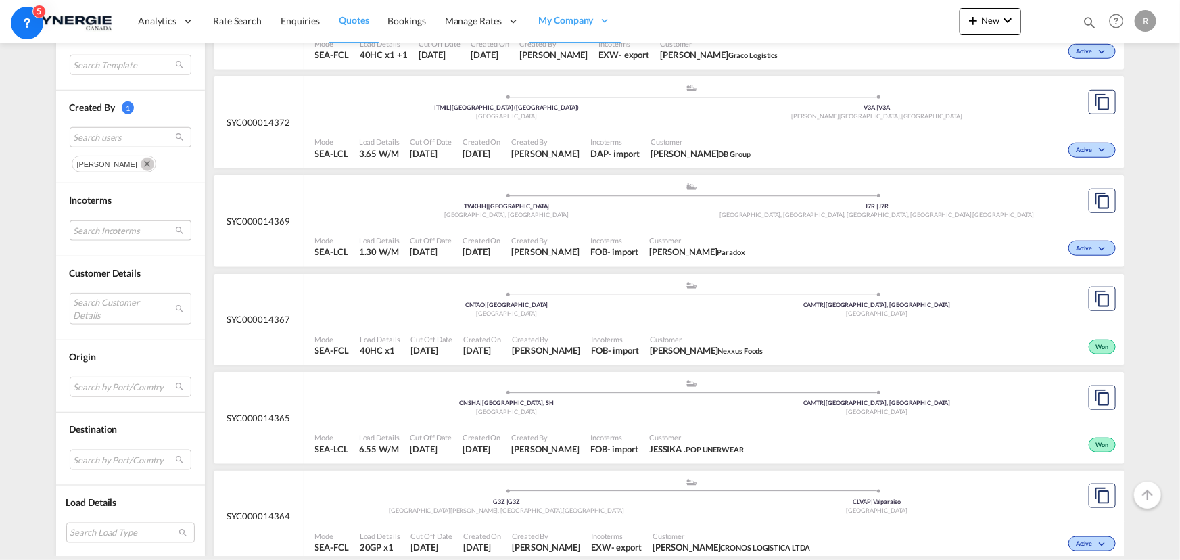
click at [87, 231] on md-select "Search Incoterms" at bounding box center [131, 230] width 122 height 20
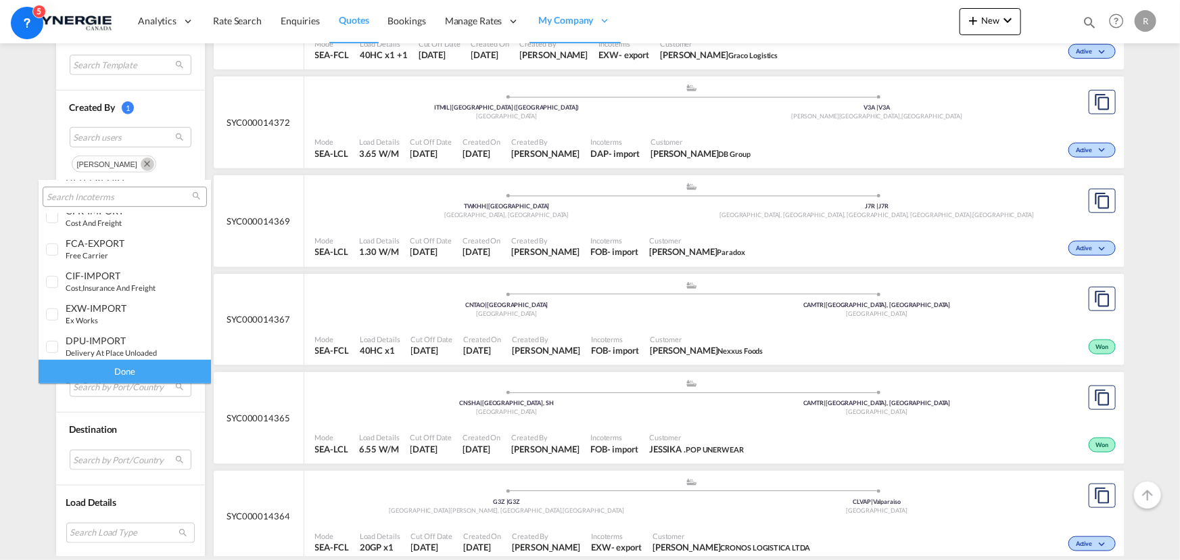
scroll to position [430, 0]
click at [87, 262] on small "ex works" at bounding box center [82, 258] width 32 height 9
click at [149, 369] on div "Done" at bounding box center [125, 372] width 172 height 24
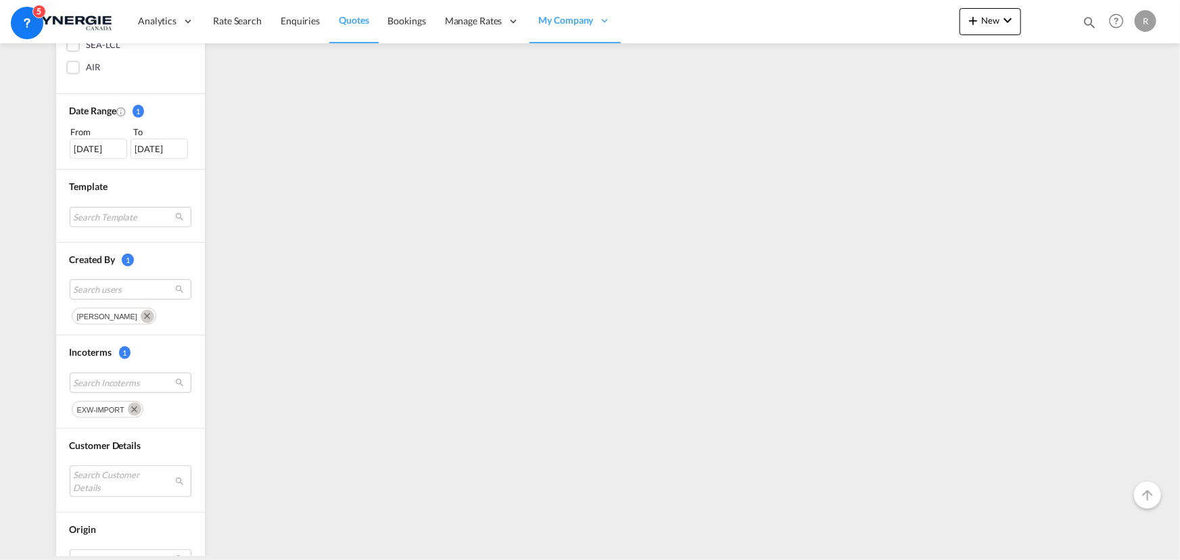
scroll to position [0, 0]
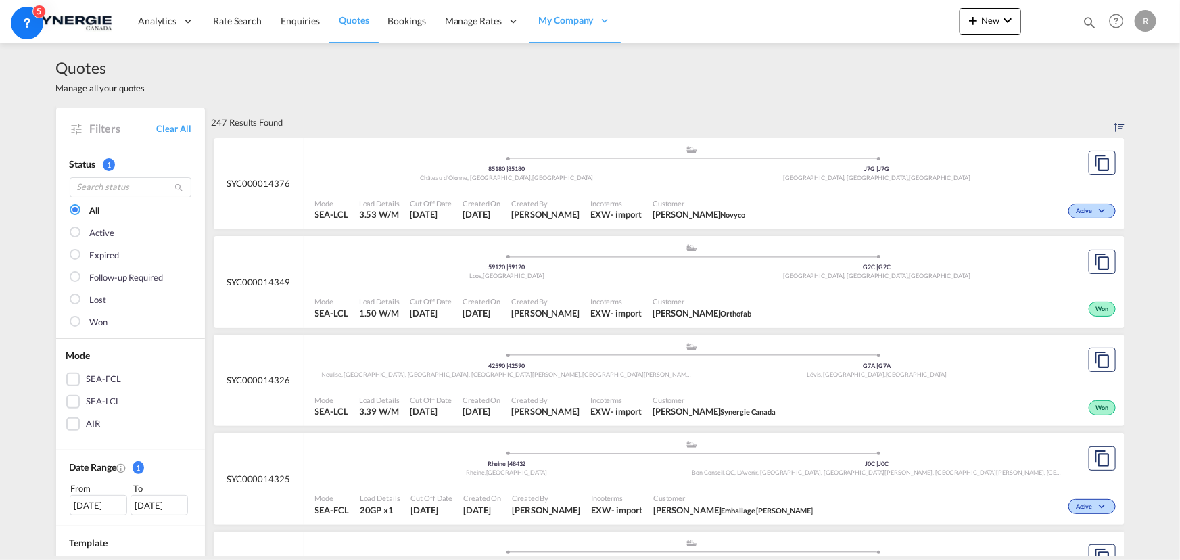
click at [106, 400] on div "SEA-LCL" at bounding box center [104, 402] width 34 height 14
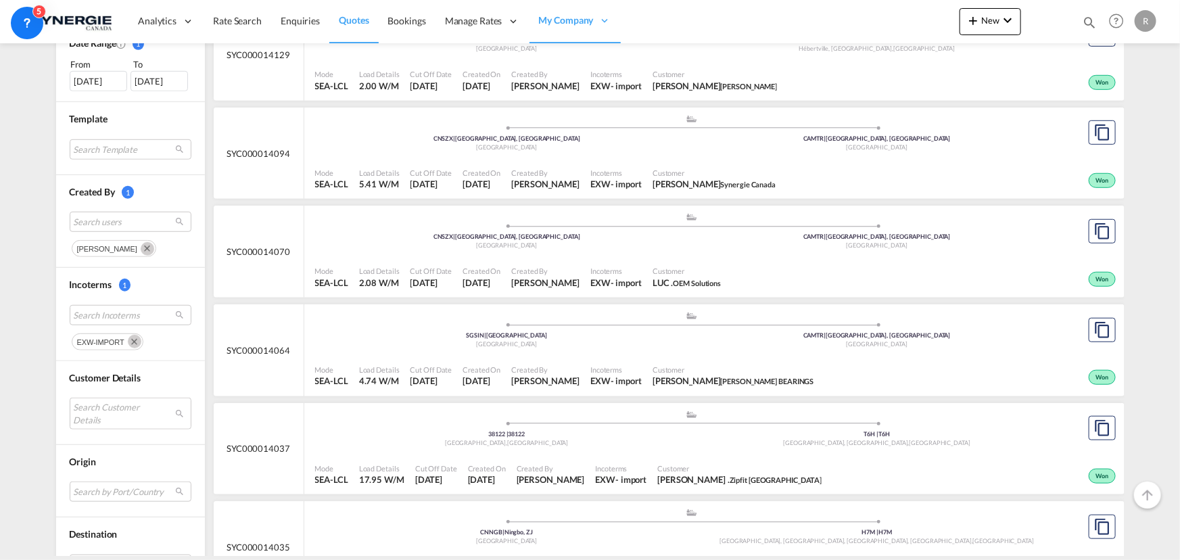
scroll to position [430, 0]
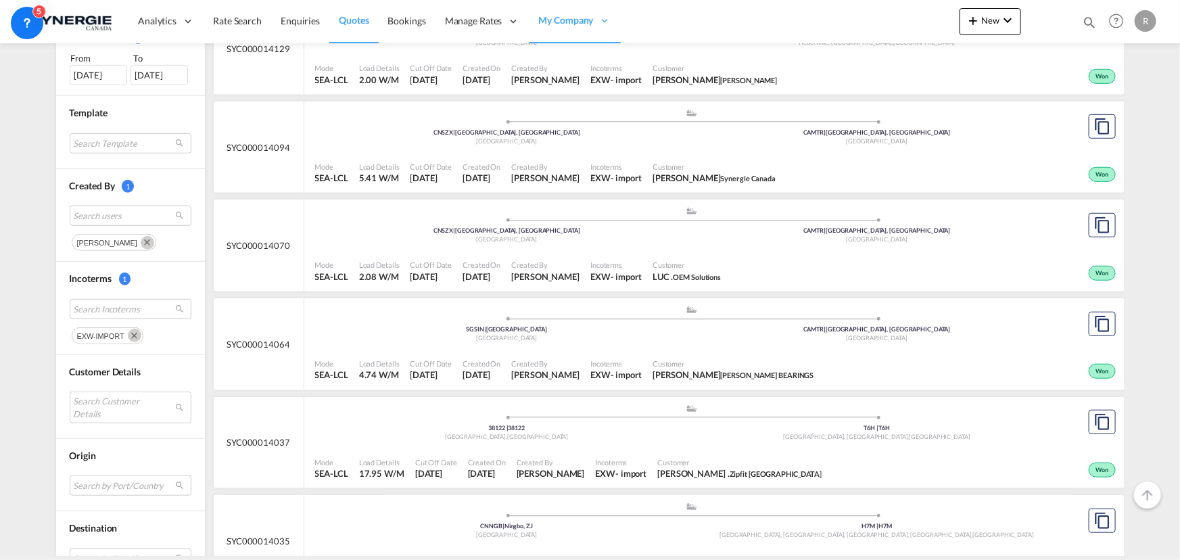
click at [574, 444] on div ".a{fill:#aaa8ad;} .a{fill:#aaa8ad;} 38122 | 38122 Trento , Italy T6H | T6H Edmo…" at bounding box center [692, 426] width 754 height 44
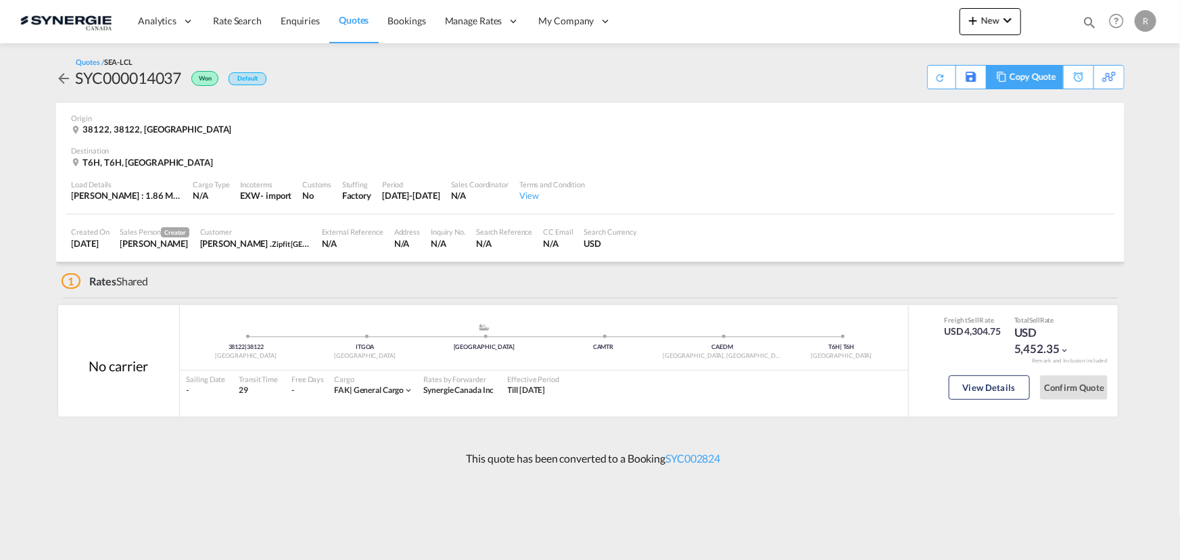
click at [1039, 72] on div "Copy Quote" at bounding box center [1033, 77] width 46 height 23
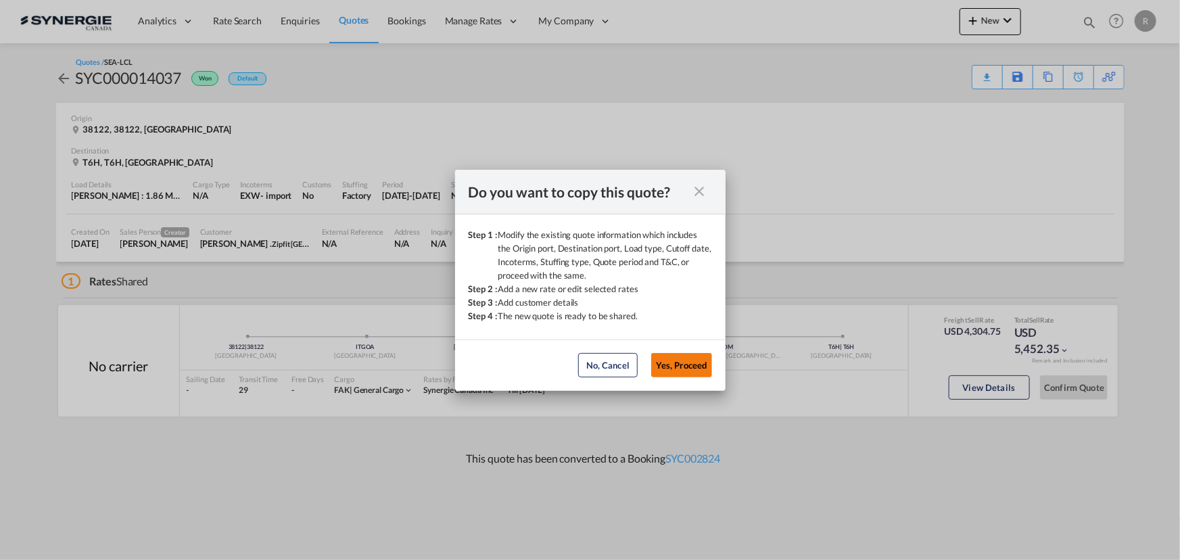
click at [685, 373] on button "Yes, Proceed" at bounding box center [681, 365] width 61 height 24
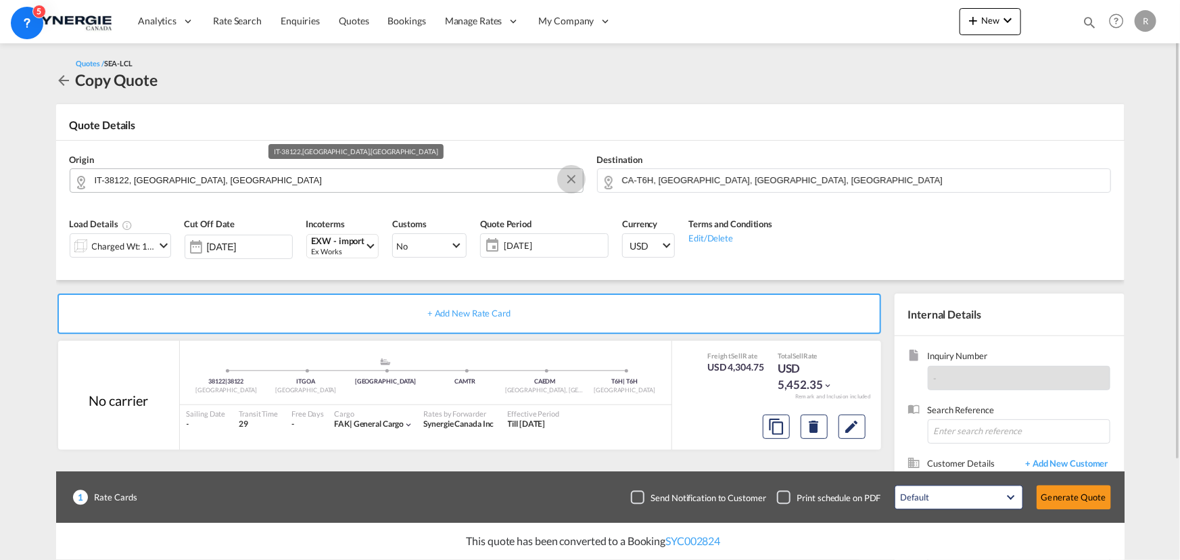
click at [567, 181] on button "Clear Input" at bounding box center [571, 179] width 20 height 20
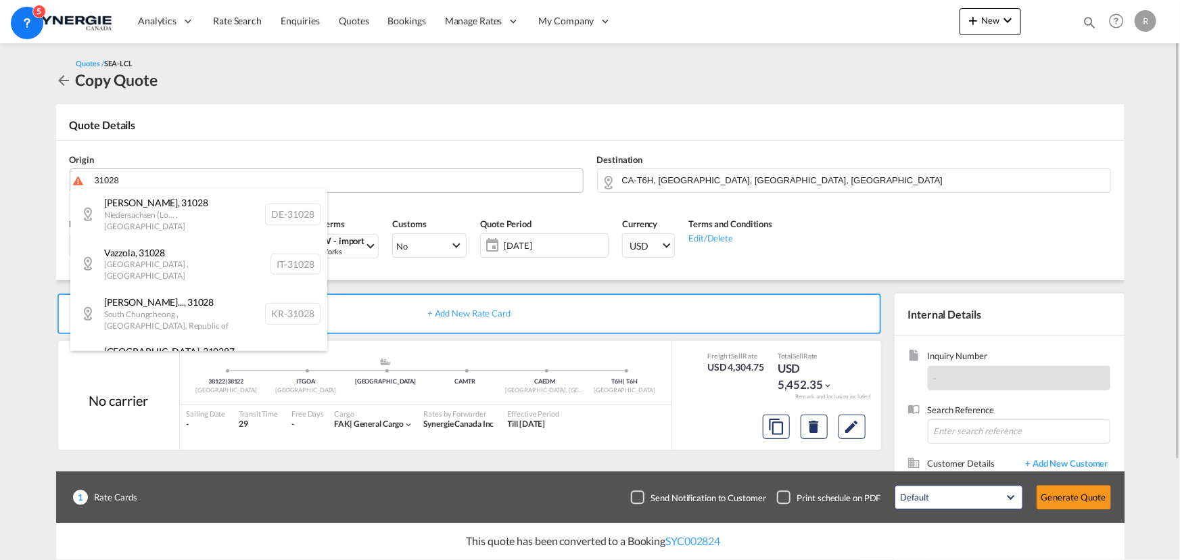
scroll to position [364, 0]
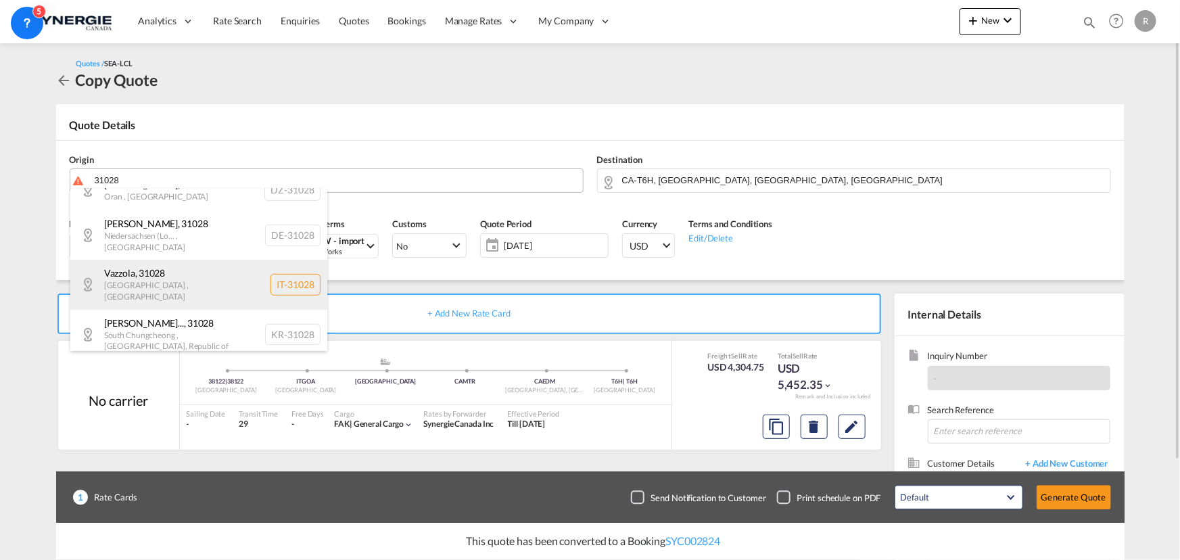
click at [209, 260] on div "Vazzola , 31028 [GEOGRAPHIC_DATA] , [GEOGRAPHIC_DATA] IT-31028" at bounding box center [198, 284] width 257 height 49
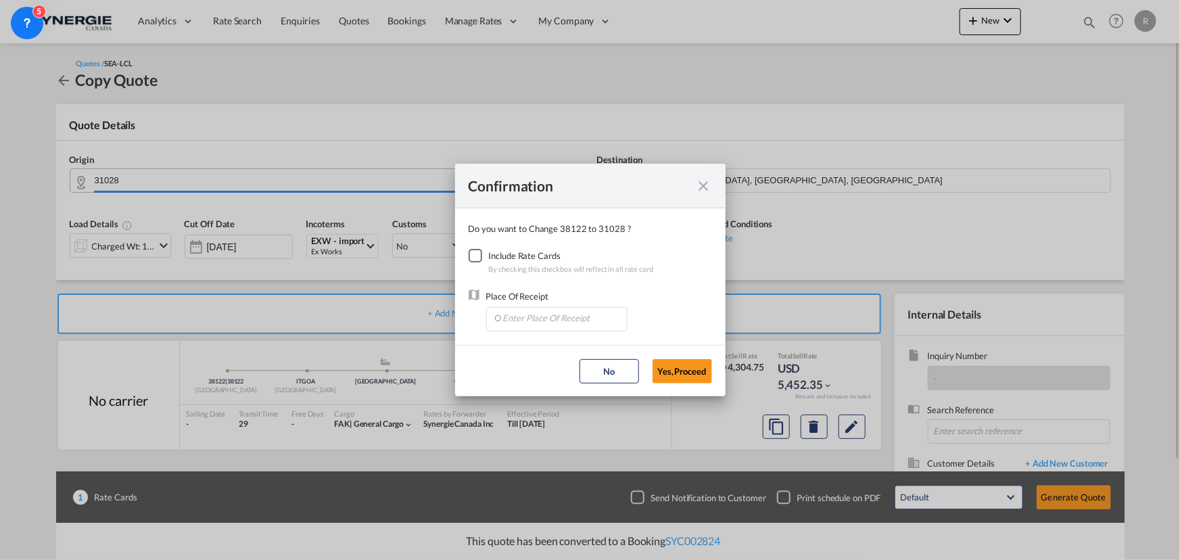
type input "IT-31028, [GEOGRAPHIC_DATA], [GEOGRAPHIC_DATA]"
click at [471, 260] on div "Checkbox No Ink" at bounding box center [476, 256] width 14 height 14
click at [530, 324] on input "Enter Place Of Receipt" at bounding box center [560, 318] width 134 height 20
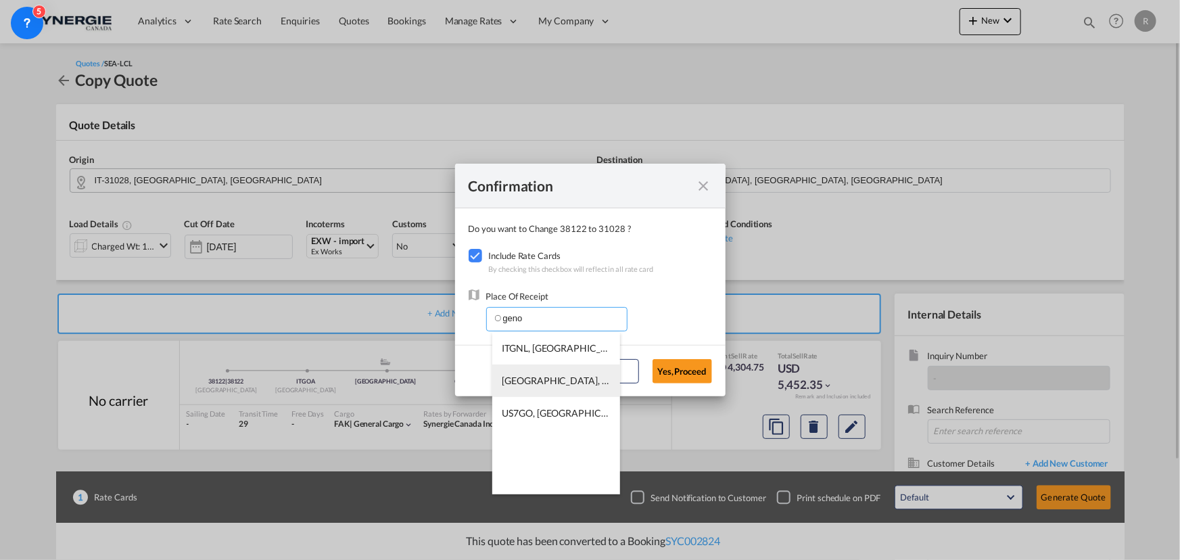
click at [589, 377] on span "[GEOGRAPHIC_DATA], [GEOGRAPHIC_DATA], [GEOGRAPHIC_DATA], [GEOGRAPHIC_DATA], [GE…" at bounding box center [749, 380] width 494 height 11
type input "[GEOGRAPHIC_DATA], [GEOGRAPHIC_DATA], [GEOGRAPHIC_DATA], [GEOGRAPHIC_DATA], [GE…"
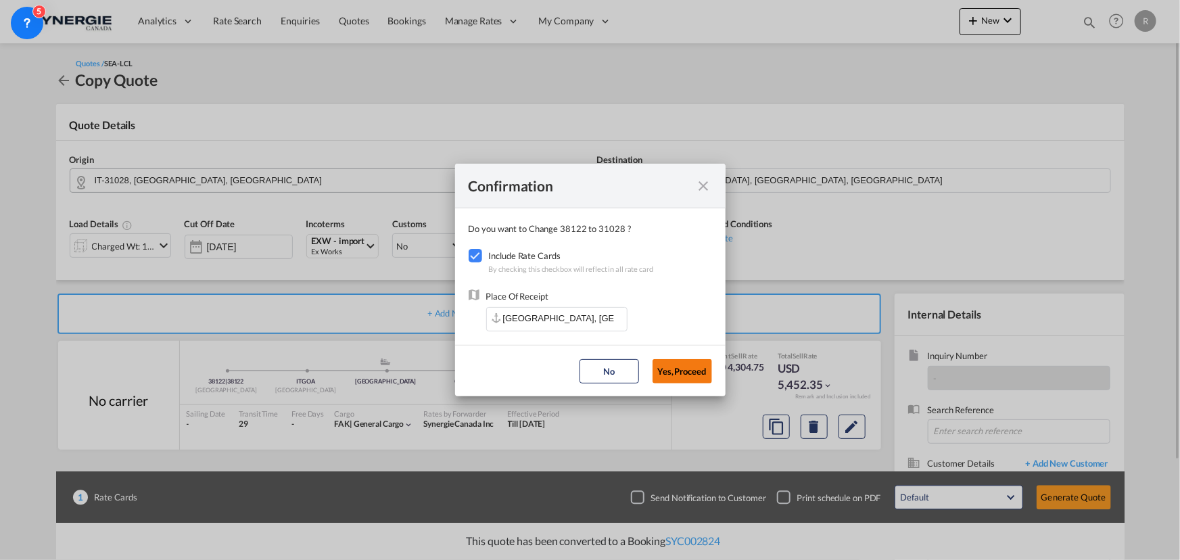
click at [695, 371] on button "Yes,Proceed" at bounding box center [683, 371] width 60 height 24
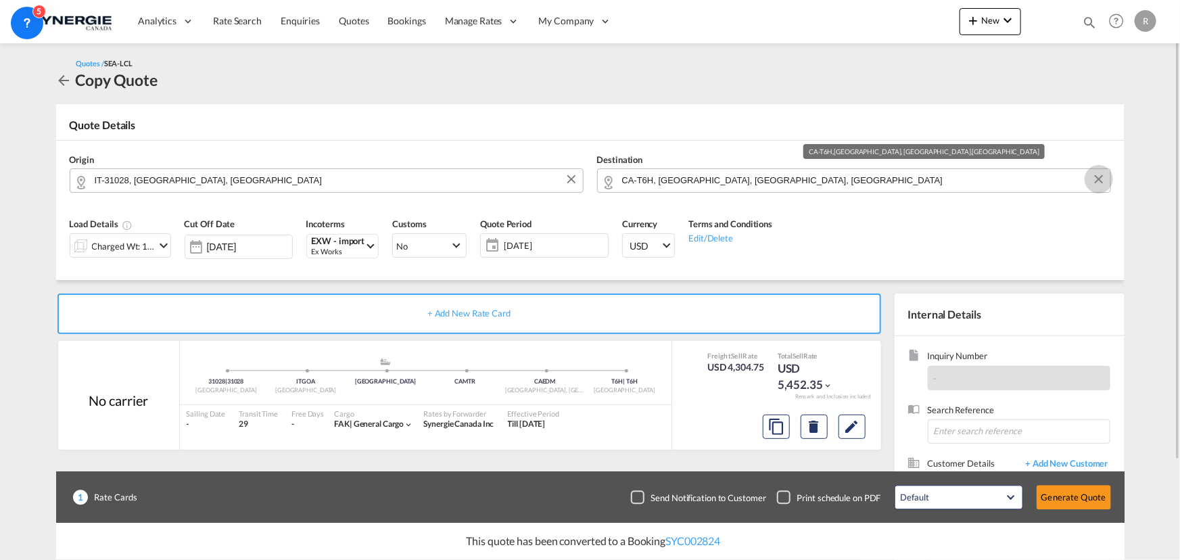
click at [1098, 177] on button "Clear Input" at bounding box center [1099, 179] width 20 height 20
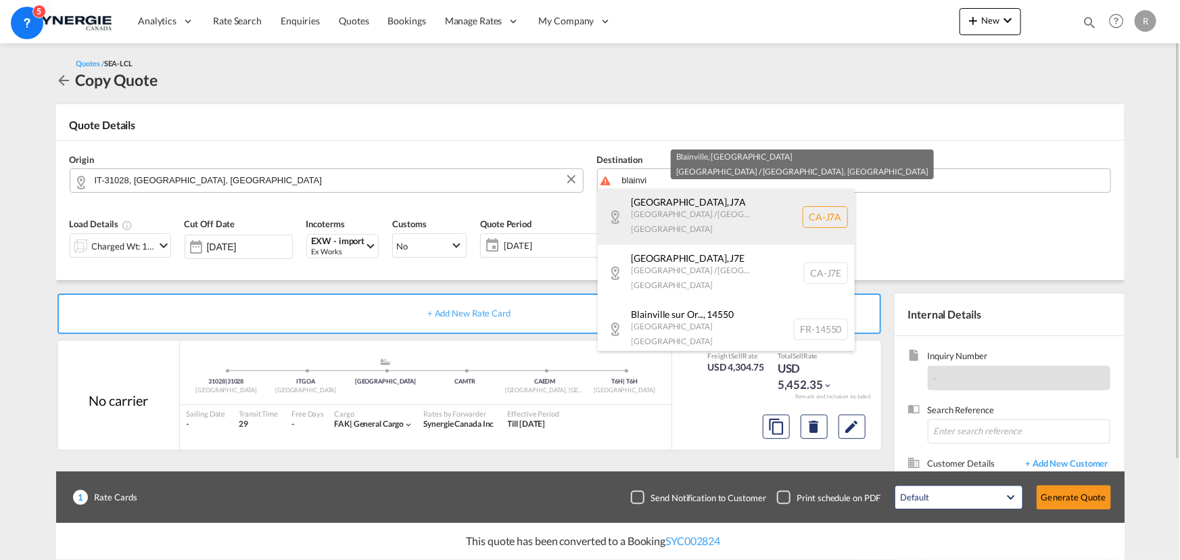
click at [655, 212] on div "[GEOGRAPHIC_DATA] , [GEOGRAPHIC_DATA] [GEOGRAPHIC_DATA] / [GEOGRAPHIC_DATA] [GE…" at bounding box center [726, 217] width 257 height 56
type input "CA-J7A, [GEOGRAPHIC_DATA], [GEOGRAPHIC_DATA] / [GEOGRAPHIC_DATA]"
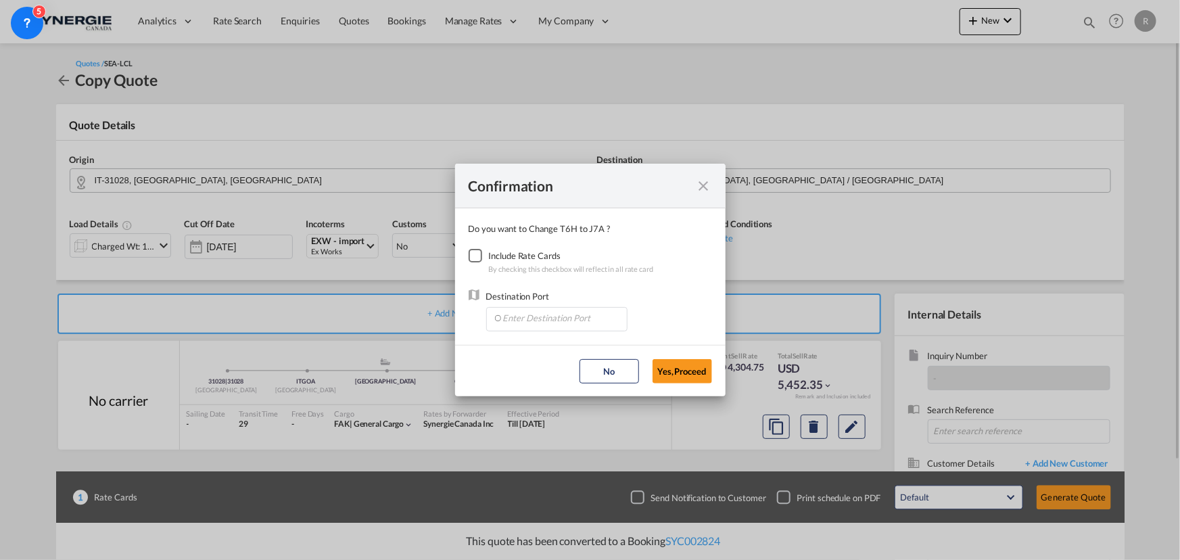
click at [471, 256] on div "Checkbox No Ink" at bounding box center [476, 256] width 14 height 14
click at [555, 327] on input "Enter Destination Port" at bounding box center [560, 318] width 134 height 20
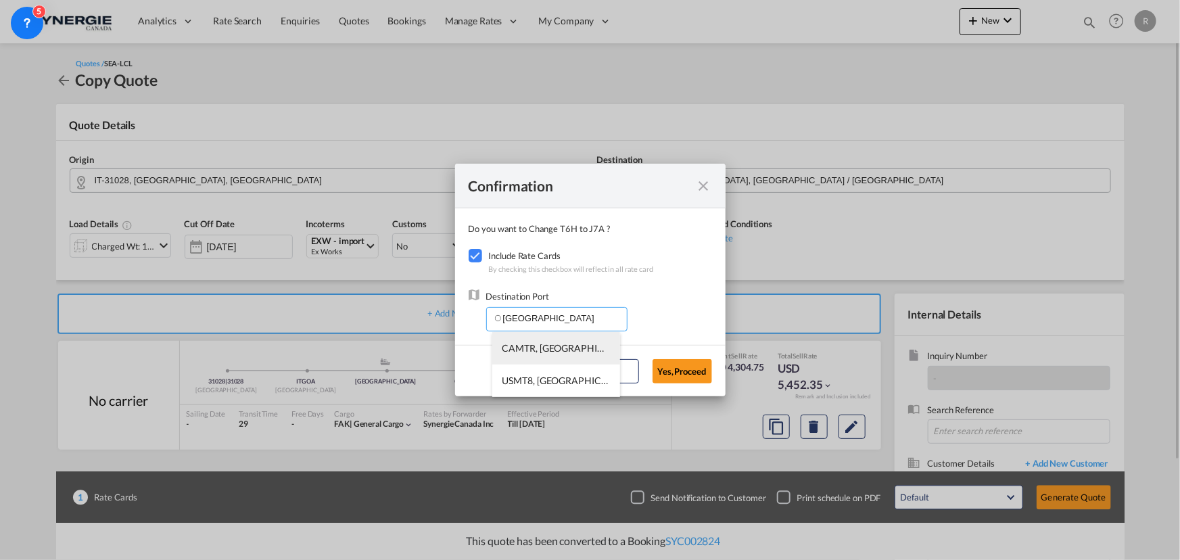
click at [503, 357] on li "CAMTR, [GEOGRAPHIC_DATA], [GEOGRAPHIC_DATA], [GEOGRAPHIC_DATA], [GEOGRAPHIC_DAT…" at bounding box center [556, 348] width 128 height 32
type input "CAMTR, [GEOGRAPHIC_DATA], [GEOGRAPHIC_DATA], [GEOGRAPHIC_DATA], [GEOGRAPHIC_DAT…"
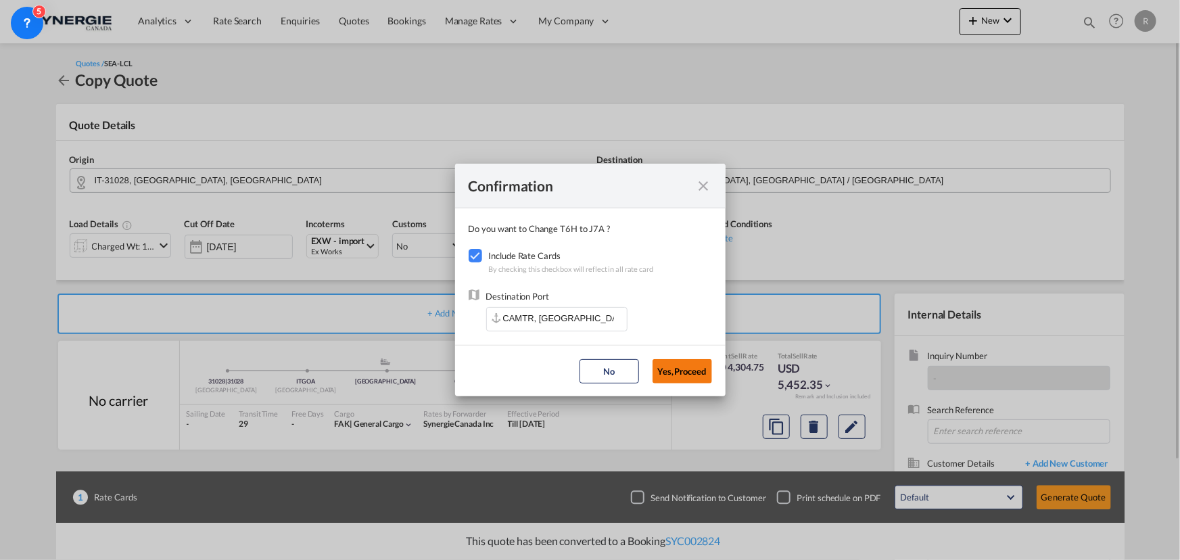
click at [676, 371] on button "Yes,Proceed" at bounding box center [683, 371] width 60 height 24
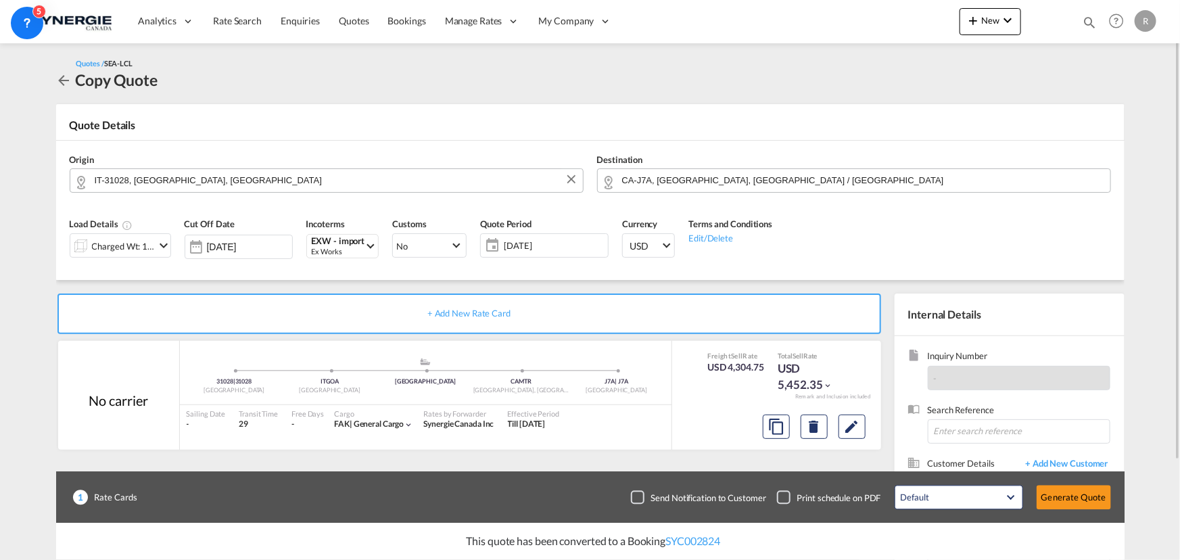
click at [161, 250] on md-icon "icon-chevron-down" at bounding box center [164, 245] width 16 height 16
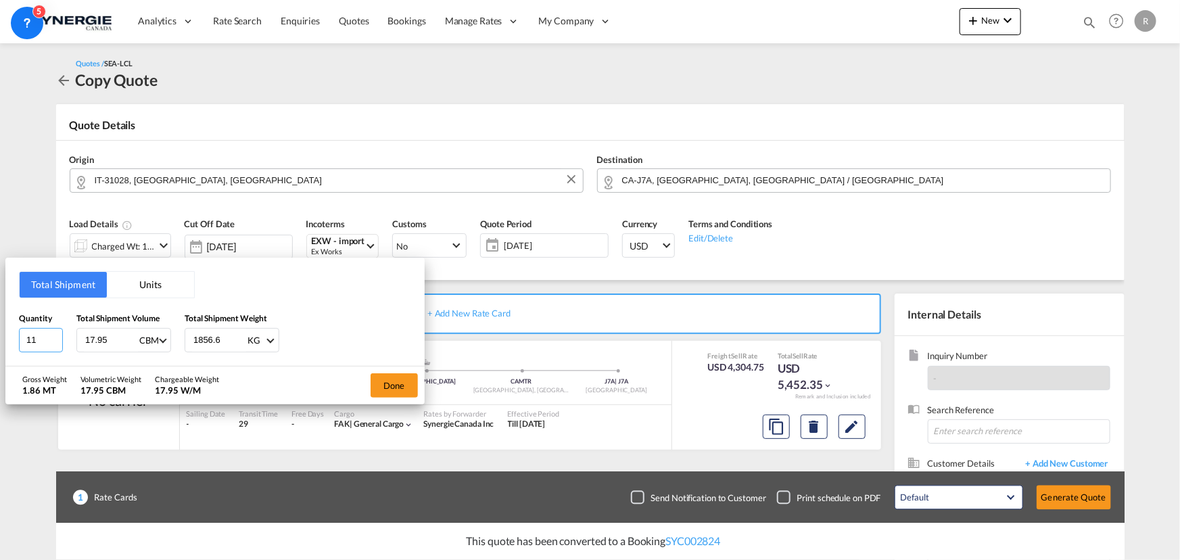
drag, startPoint x: 45, startPoint y: 337, endPoint x: -11, endPoint y: 332, distance: 56.4
click at [0, 332] on html "Analytics Reports Dashboard Rate Search Enquiries Quotes" at bounding box center [590, 280] width 1180 height 560
type input "16"
drag, startPoint x: 216, startPoint y: 340, endPoint x: 176, endPoint y: 333, distance: 41.0
click at [176, 333] on div "Quantity 16 Total Shipment Volume 17.95 CBM CBM CFT Total Shipment Weight 1856.…" at bounding box center [215, 332] width 392 height 41
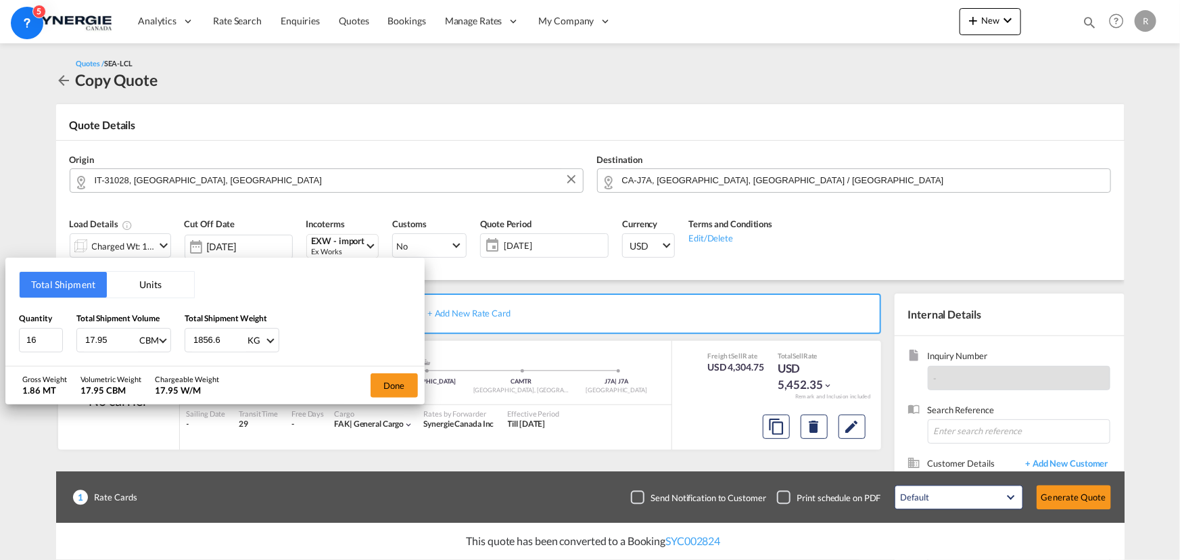
drag, startPoint x: 227, startPoint y: 335, endPoint x: 123, endPoint y: 322, distance: 104.9
click at [123, 322] on div "Quantity 16 Total Shipment Volume 17.95 CBM CBM CFT Total Shipment Weight 1856.…" at bounding box center [215, 332] width 392 height 41
type input "5644"
drag, startPoint x: 129, startPoint y: 341, endPoint x: -103, endPoint y: 303, distance: 235.7
click at [84, 329] on input "16.95" at bounding box center [111, 340] width 54 height 23
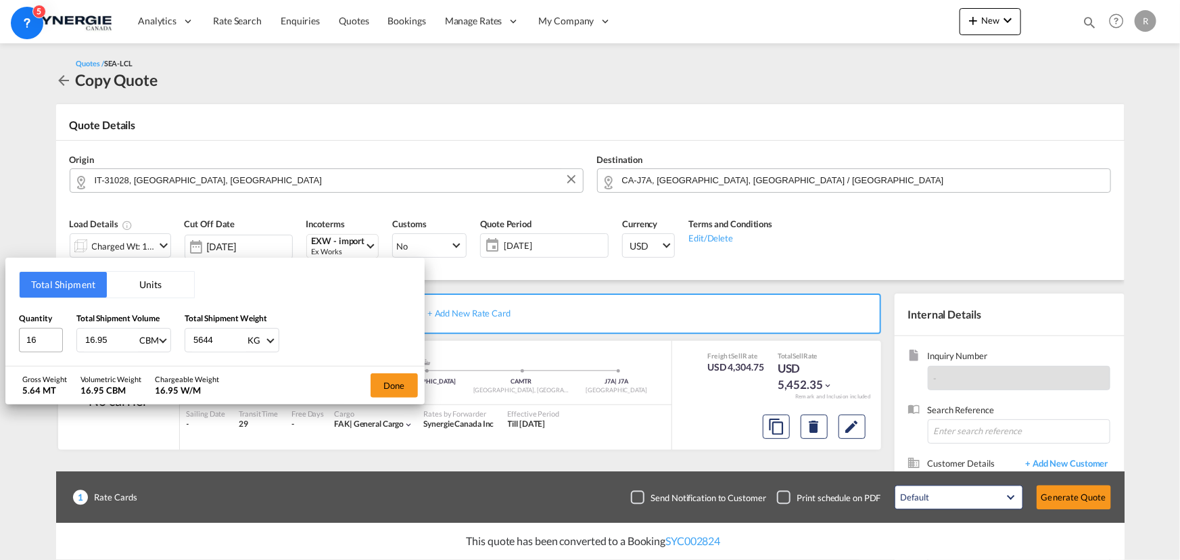
drag, startPoint x: 108, startPoint y: 337, endPoint x: 47, endPoint y: 328, distance: 62.2
click at [47, 328] on div "Quantity 16 Total Shipment Volume 16.95 CBM CBM CFT Total Shipment Weight 5644 …" at bounding box center [215, 332] width 392 height 41
type input "22.85"
click at [396, 385] on button "Done" at bounding box center [394, 385] width 47 height 24
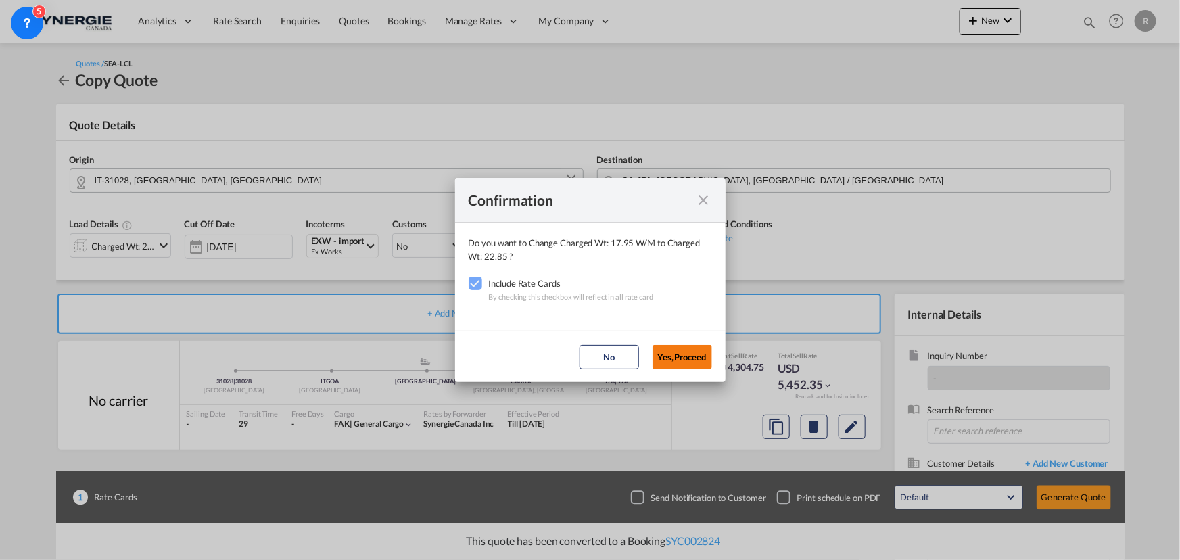
click at [692, 363] on button "Yes,Proceed" at bounding box center [683, 357] width 60 height 24
